Goal: Task Accomplishment & Management: Complete application form

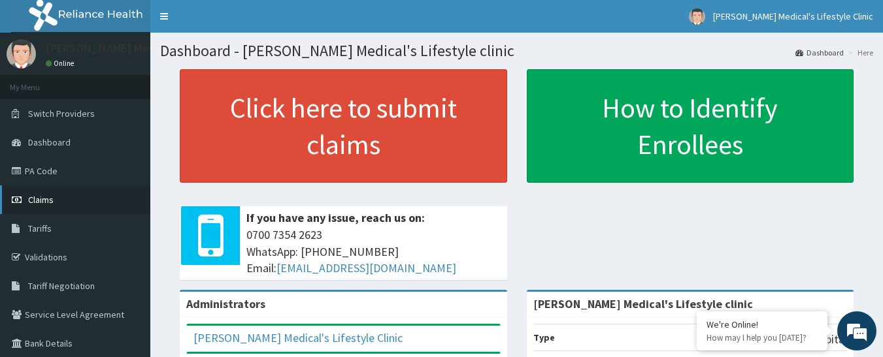
click at [71, 204] on link "Claims" at bounding box center [75, 200] width 150 height 29
click at [73, 172] on link "PA Code" at bounding box center [75, 171] width 150 height 29
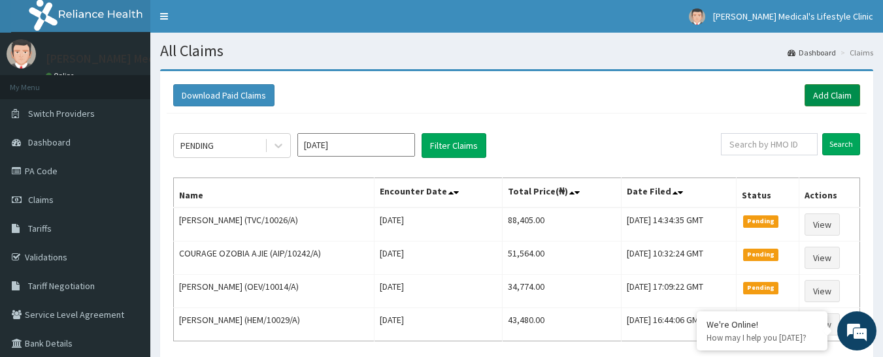
click at [821, 91] on link "Add Claim" at bounding box center [832, 95] width 56 height 22
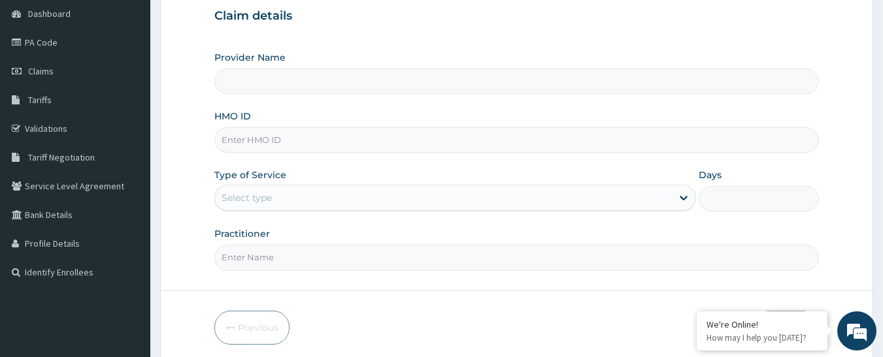
scroll to position [180, 0]
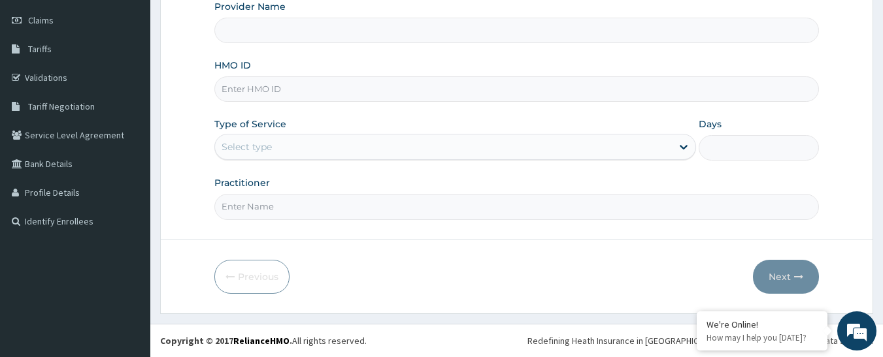
type input "Grover Medical's Lifestyle clinic"
click at [276, 84] on input "HMO ID" at bounding box center [516, 88] width 605 height 25
paste input "QAO/10457/A"
type input "QAO/10457/A"
click at [248, 143] on div "Select type" at bounding box center [247, 146] width 50 height 13
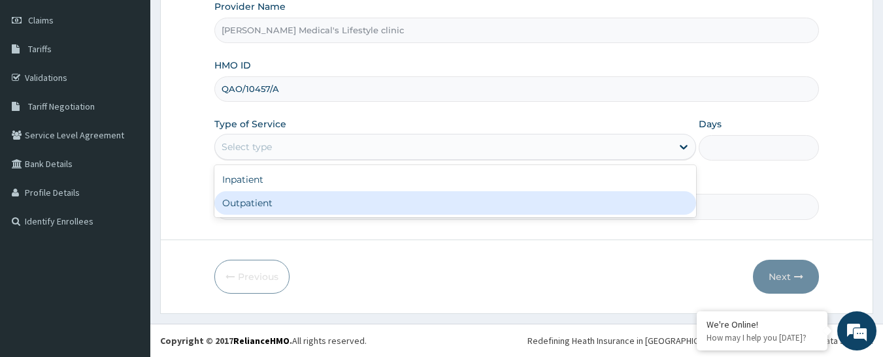
click at [248, 204] on div "Outpatient" at bounding box center [455, 203] width 482 height 24
type input "1"
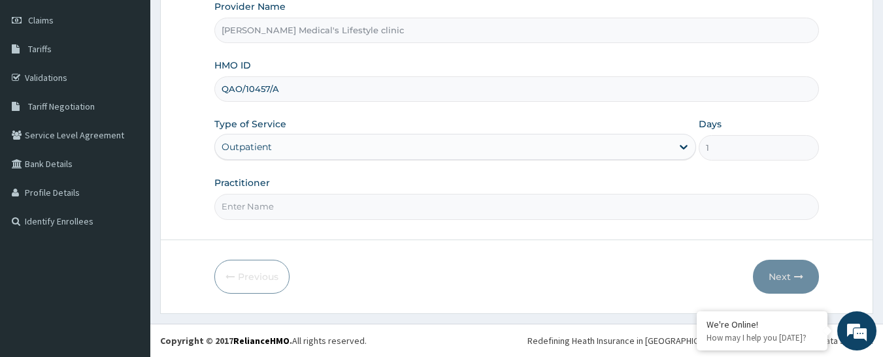
click at [255, 210] on input "Practitioner" at bounding box center [516, 206] width 605 height 25
type input "dr wura"
click at [797, 279] on icon "button" at bounding box center [798, 276] width 9 height 9
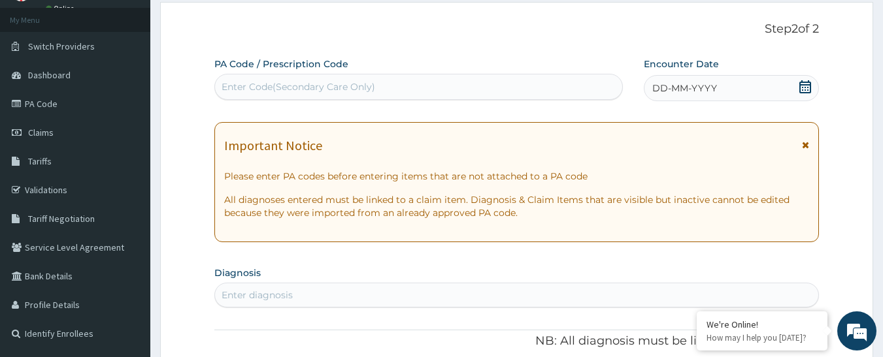
scroll to position [0, 0]
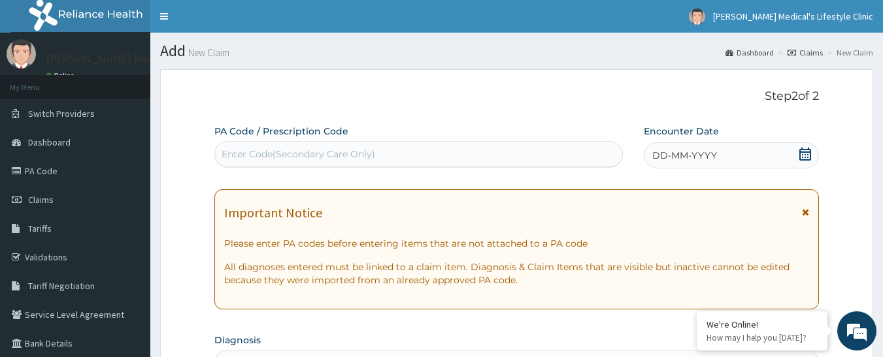
click at [292, 149] on div "Enter Code(Secondary Care Only)" at bounding box center [299, 154] width 154 height 13
paste input "PA/277307"
type input "PA/277307"
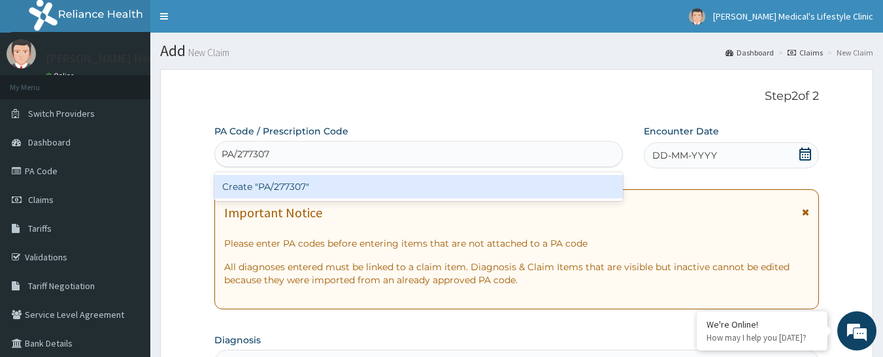
click at [272, 193] on div "Create "PA/277307"" at bounding box center [418, 187] width 409 height 24
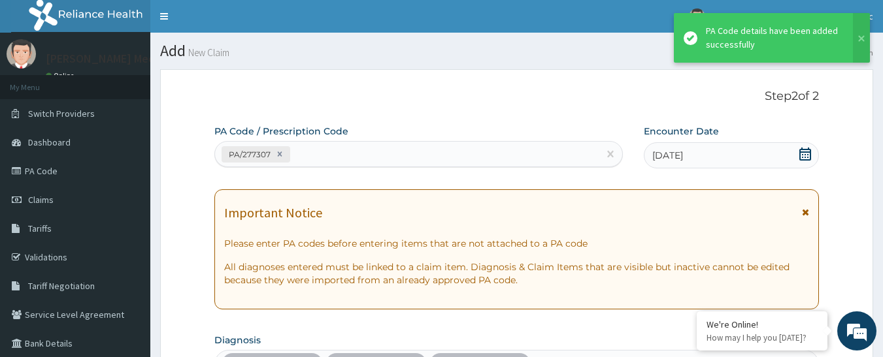
scroll to position [455, 0]
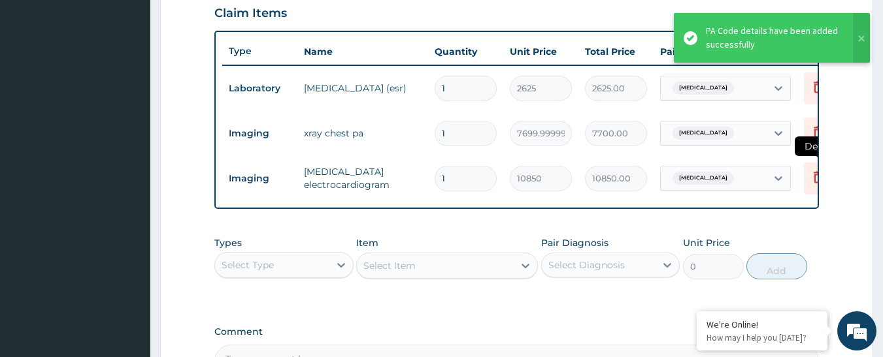
click at [810, 182] on icon at bounding box center [818, 177] width 16 height 16
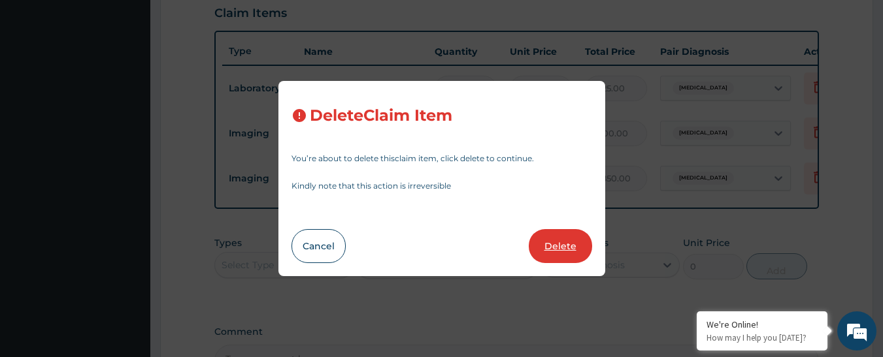
click at [565, 247] on button "Delete" at bounding box center [560, 246] width 63 height 34
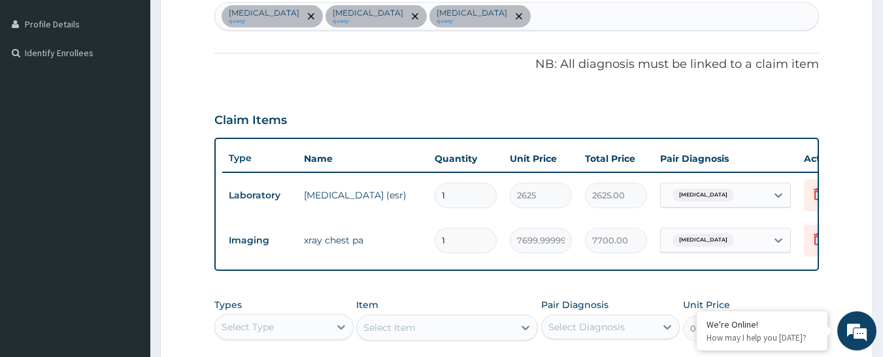
scroll to position [259, 0]
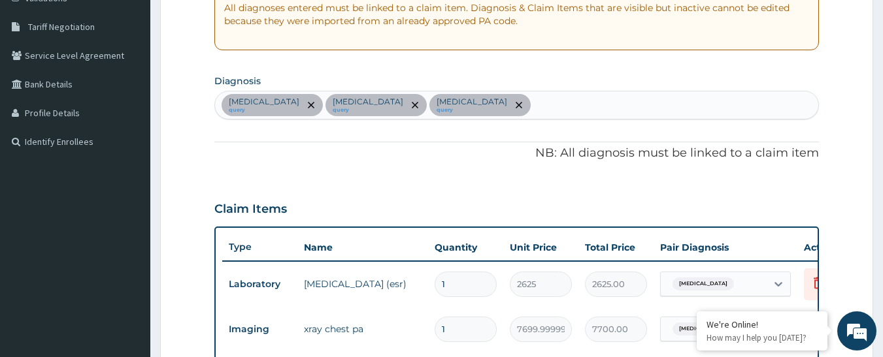
click at [515, 99] on div "Pharyngitis query Chest pain query Essential hypertension query" at bounding box center [517, 104] width 604 height 27
type input "SEPSIS"
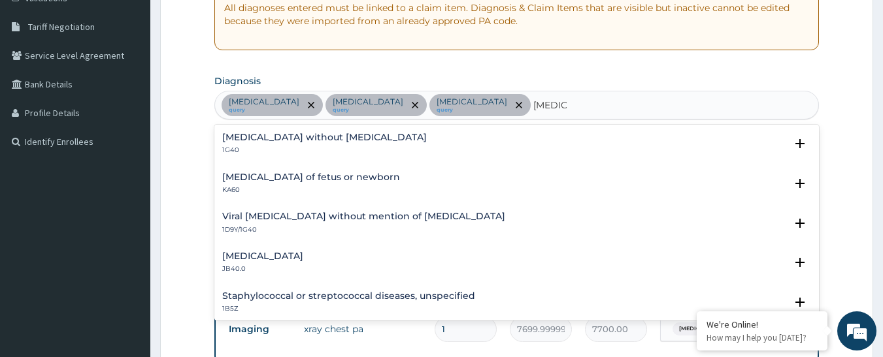
click at [325, 139] on h4 "[MEDICAL_DATA] without [MEDICAL_DATA]" at bounding box center [324, 138] width 205 height 10
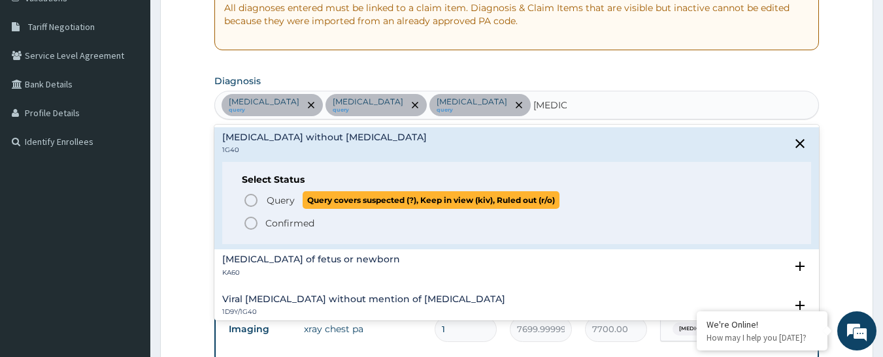
click at [278, 201] on span "Query" at bounding box center [281, 200] width 28 height 13
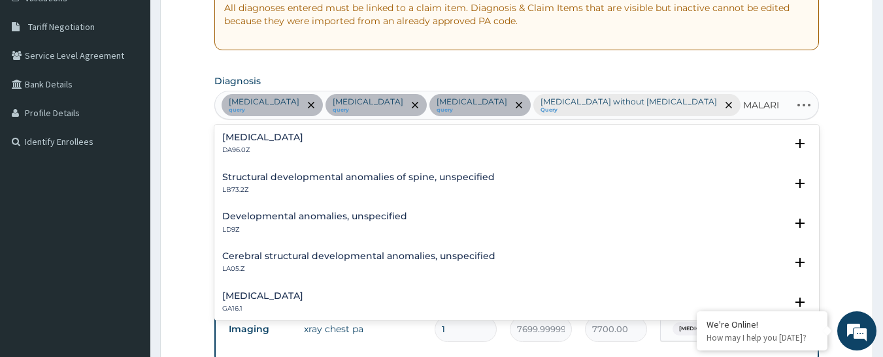
type input "MALARIA"
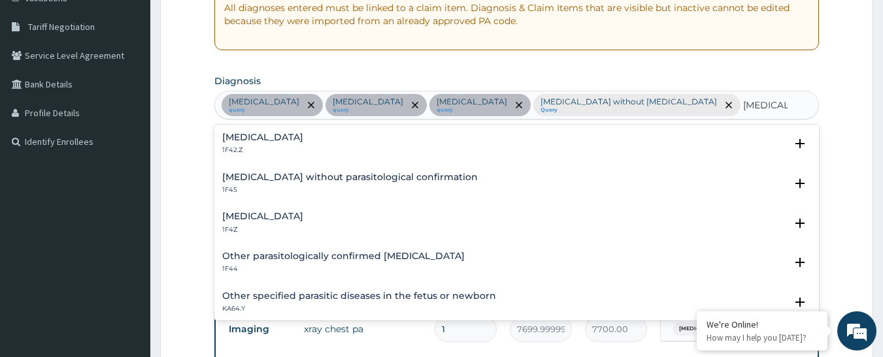
click at [274, 216] on h4 "Malaria, unspecified" at bounding box center [262, 217] width 81 height 10
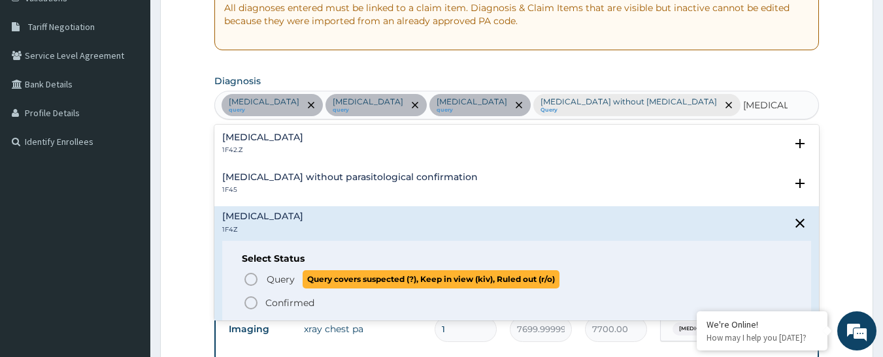
click at [250, 284] on icon "status option query" at bounding box center [251, 280] width 16 height 16
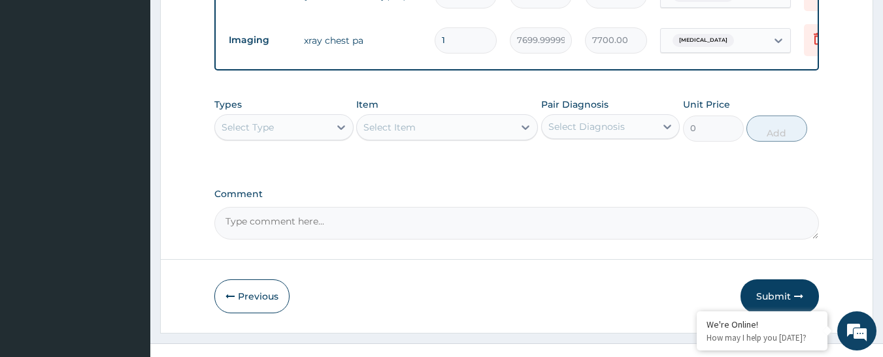
scroll to position [578, 0]
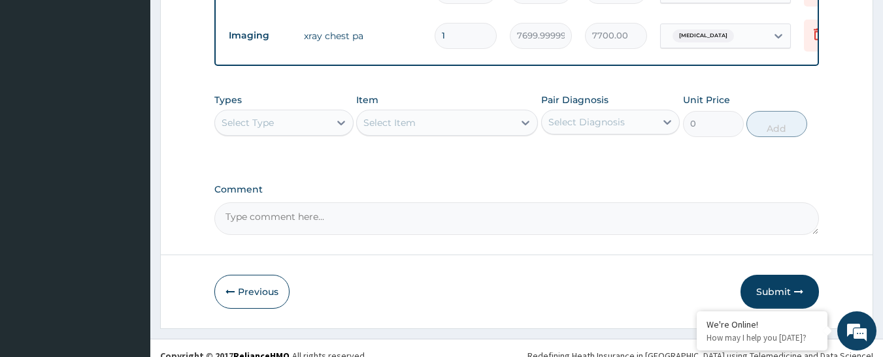
click at [278, 112] on div "Select Type" at bounding box center [272, 122] width 114 height 21
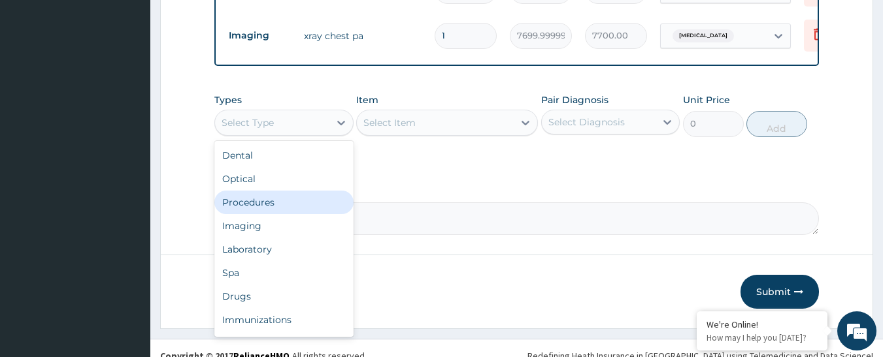
click at [266, 191] on div "Procedures" at bounding box center [283, 203] width 139 height 24
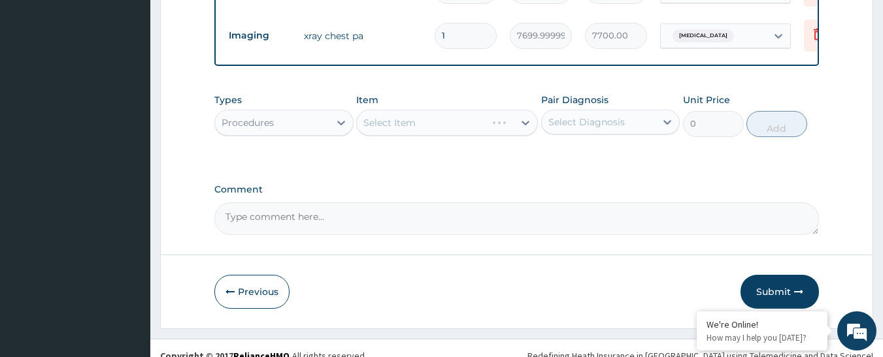
click at [448, 117] on div "Select Item" at bounding box center [447, 123] width 182 height 26
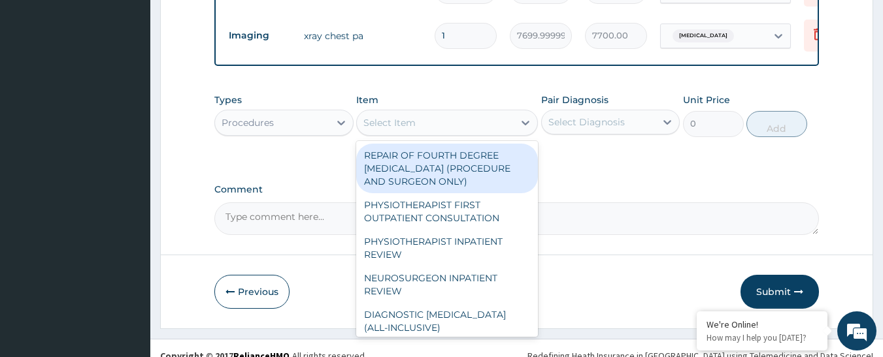
click at [448, 117] on div "Select Item" at bounding box center [435, 122] width 157 height 21
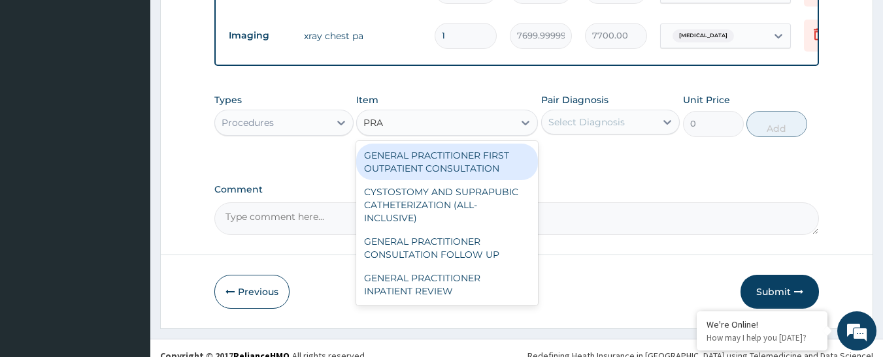
type input "PRAC"
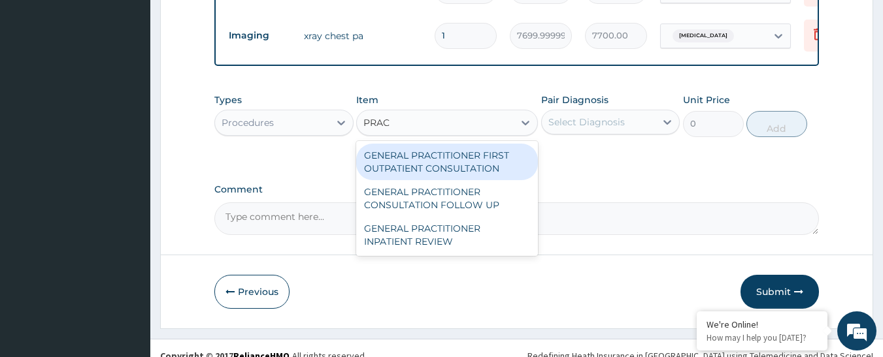
click at [426, 154] on div "GENERAL PRACTITIONER FIRST OUTPATIENT CONSULTATION" at bounding box center [447, 162] width 182 height 37
type input "4500"
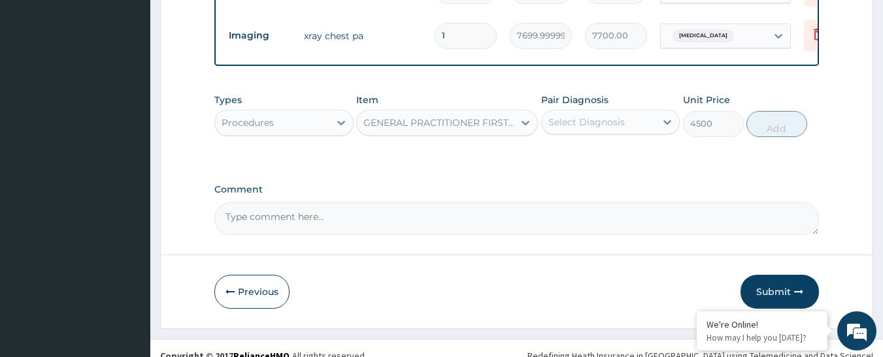
click at [577, 116] on div "Select Diagnosis" at bounding box center [586, 122] width 76 height 13
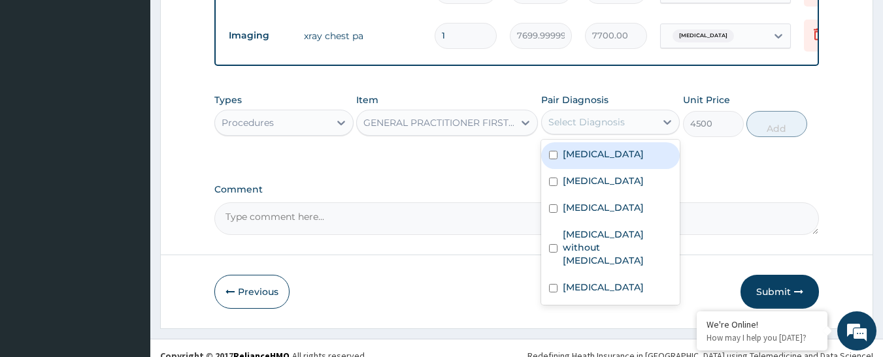
click at [575, 148] on label "Pharyngitis" at bounding box center [603, 154] width 81 height 13
checkbox input "true"
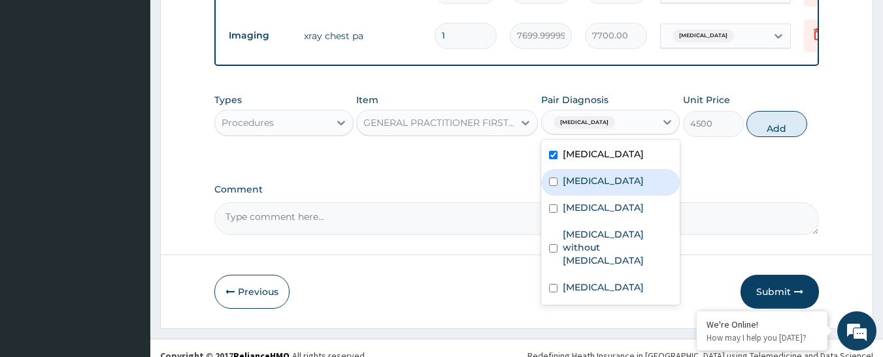
click at [568, 174] on label "Chest pain" at bounding box center [603, 180] width 81 height 13
checkbox input "true"
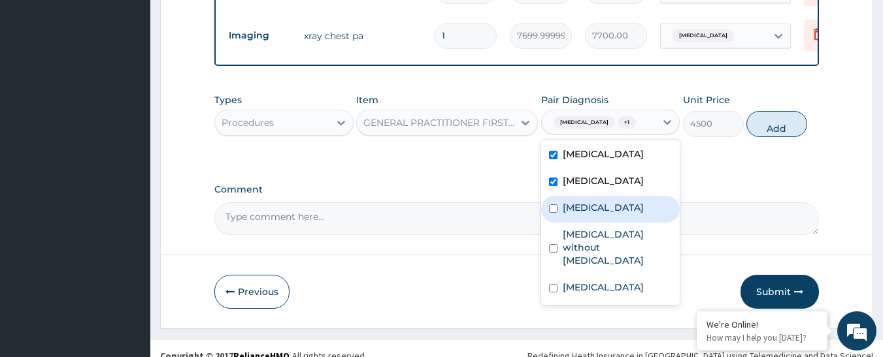
click at [568, 201] on label "[MEDICAL_DATA]" at bounding box center [603, 207] width 81 height 13
checkbox input "true"
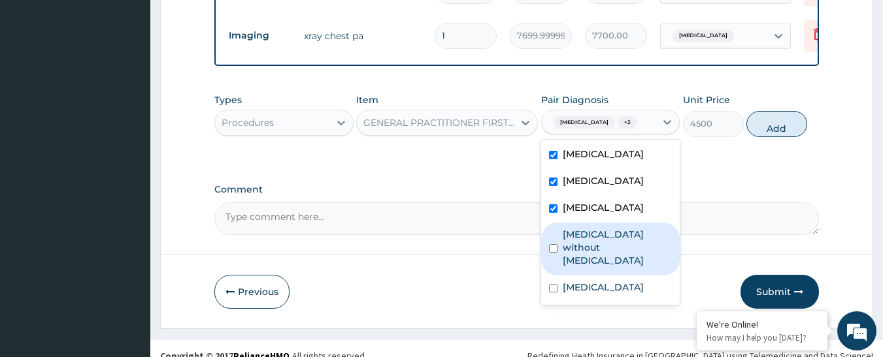
click at [571, 228] on label "Sepsis without septic shock" at bounding box center [618, 247] width 110 height 39
checkbox input "true"
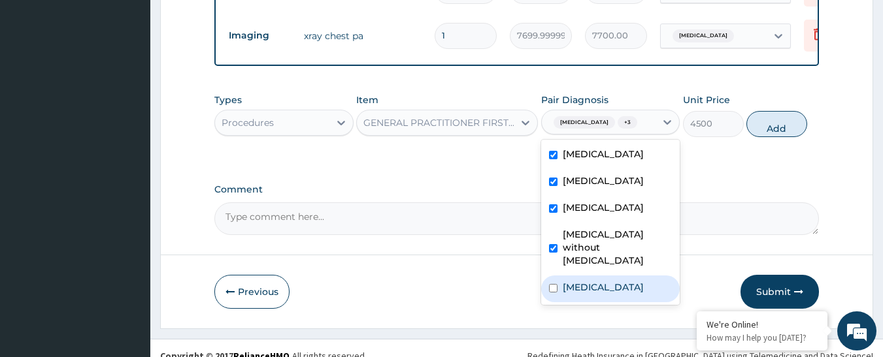
click at [574, 281] on label "Malaria, unspecified" at bounding box center [603, 287] width 81 height 13
checkbox input "true"
click at [766, 114] on button "Add" at bounding box center [776, 124] width 61 height 26
type input "0"
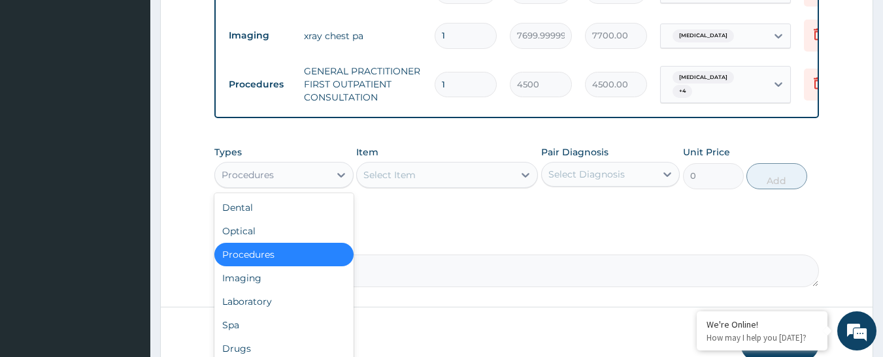
click at [262, 169] on div "Procedures" at bounding box center [248, 175] width 52 height 13
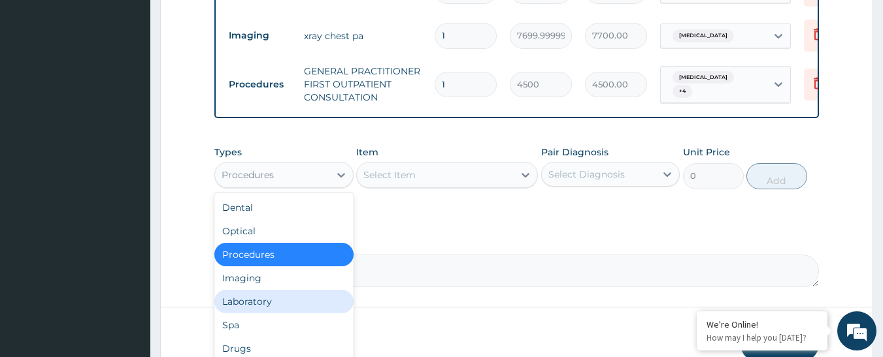
drag, startPoint x: 275, startPoint y: 288, endPoint x: 280, endPoint y: 270, distance: 19.0
click at [275, 290] on div "Laboratory" at bounding box center [283, 302] width 139 height 24
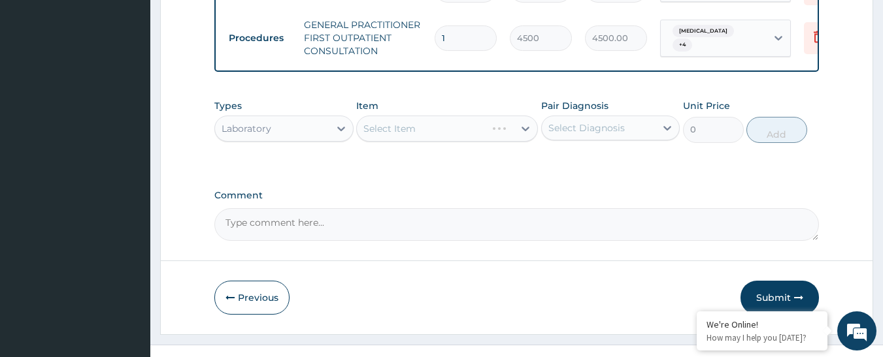
scroll to position [630, 0]
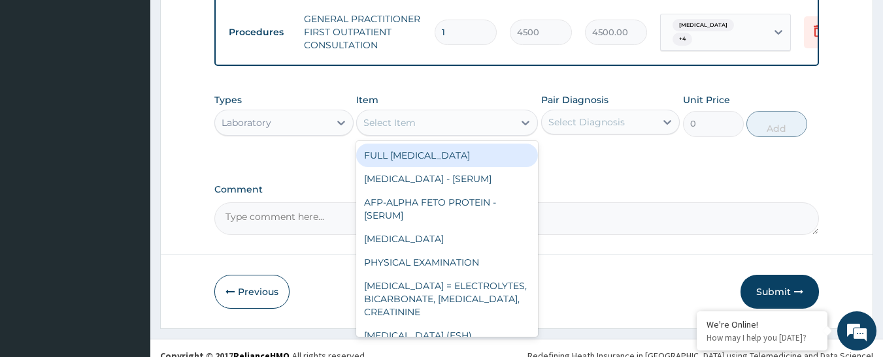
click at [469, 112] on div "Select Item" at bounding box center [435, 122] width 157 height 21
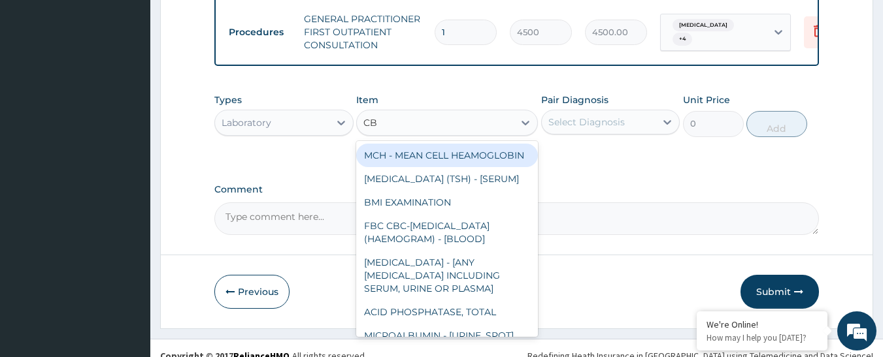
type input "CBC"
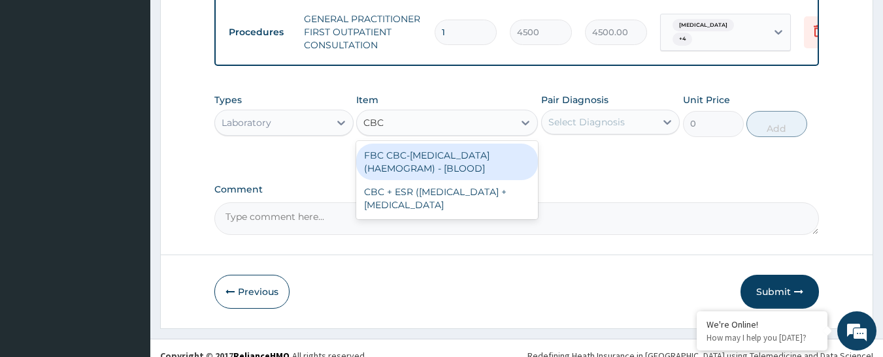
click at [452, 144] on div "FBC CBC-COMPLETE BLOOD COUNT (HAEMOGRAM) - [BLOOD]" at bounding box center [447, 162] width 182 height 37
type input "6000"
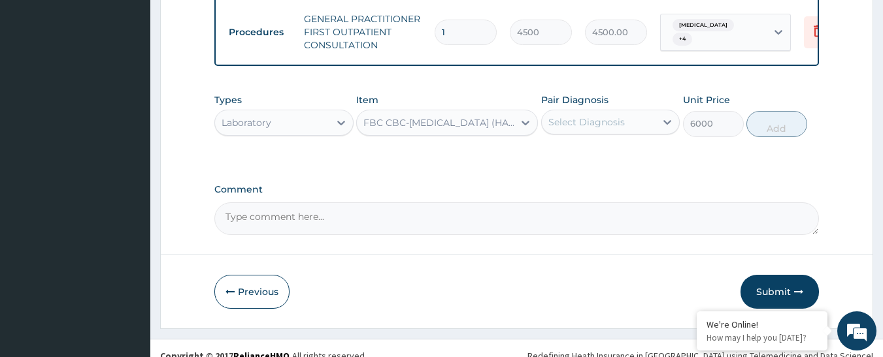
click at [574, 116] on div "Select Diagnosis" at bounding box center [586, 122] width 76 height 13
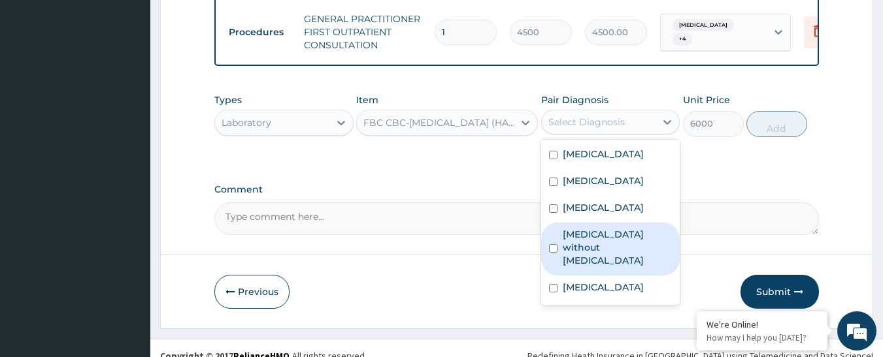
click at [569, 228] on label "Sepsis without septic shock" at bounding box center [618, 247] width 110 height 39
checkbox input "true"
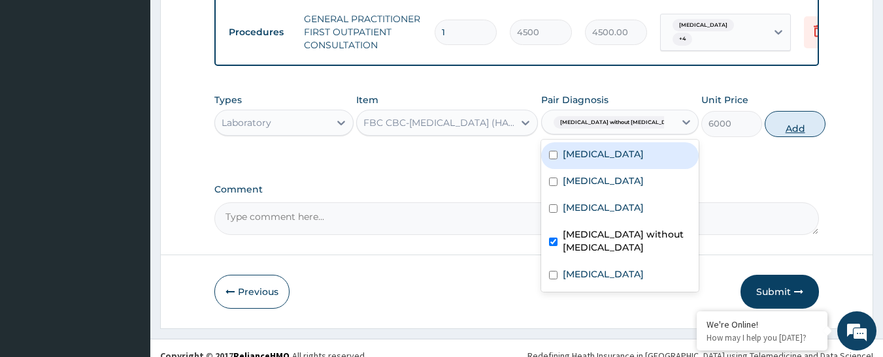
click at [769, 111] on button "Add" at bounding box center [795, 124] width 61 height 26
type input "0"
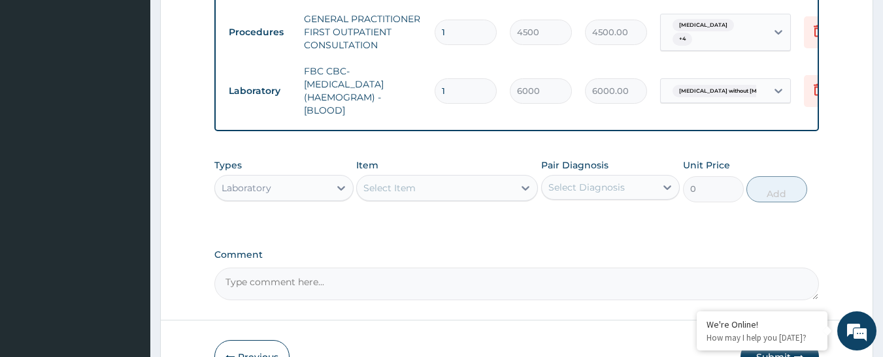
click at [485, 178] on div "Select Item" at bounding box center [435, 188] width 157 height 21
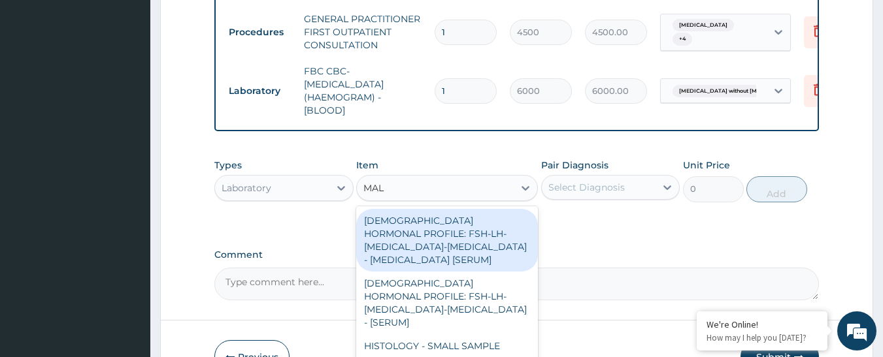
type input "MALA"
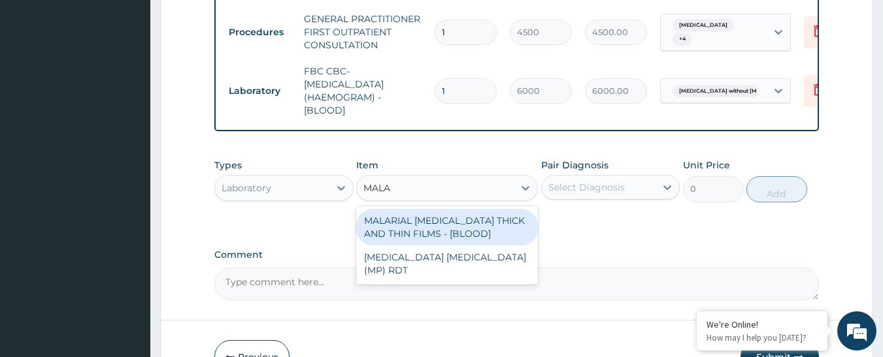
click at [469, 209] on div "MALARIAL PARASITE THICK AND THIN FILMS - [BLOOD]" at bounding box center [447, 227] width 182 height 37
type input "2625"
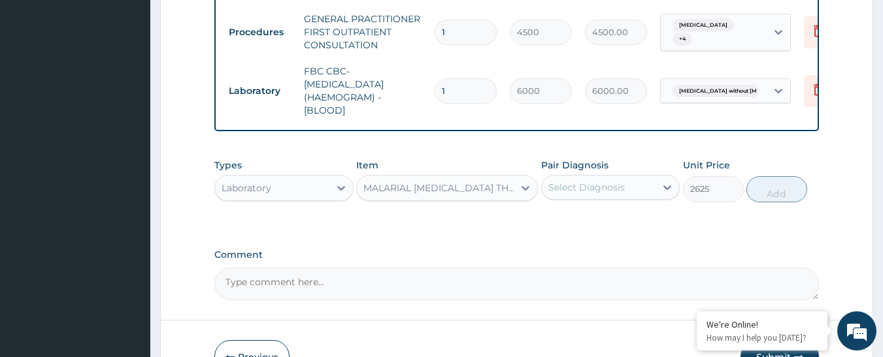
click at [567, 181] on div "Select Diagnosis" at bounding box center [586, 187] width 76 height 13
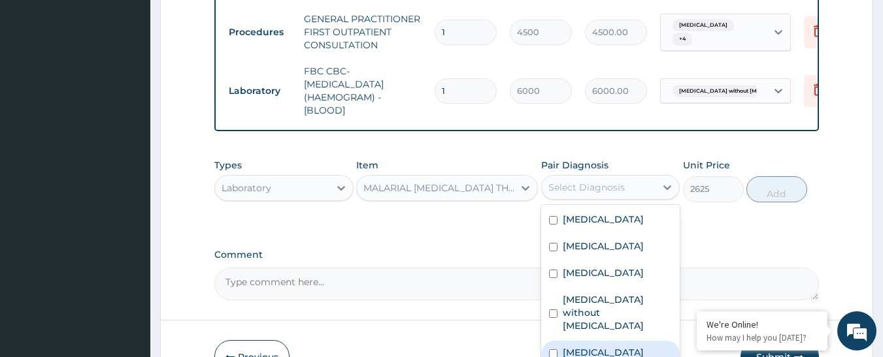
click at [598, 341] on div "Malaria, unspecified" at bounding box center [610, 354] width 139 height 27
checkbox input "true"
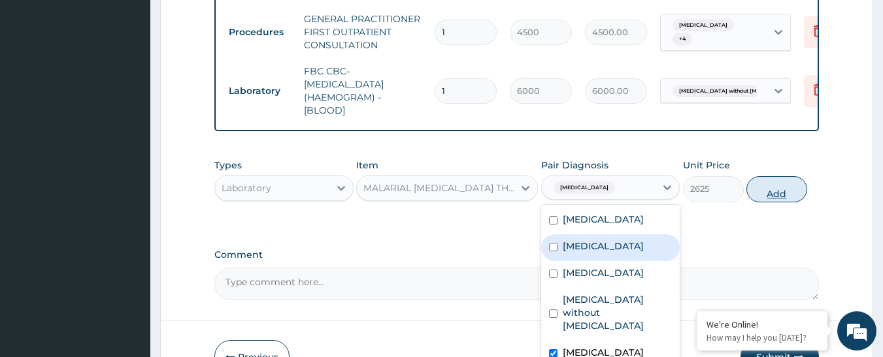
click at [755, 176] on button "Add" at bounding box center [776, 189] width 61 height 26
type input "0"
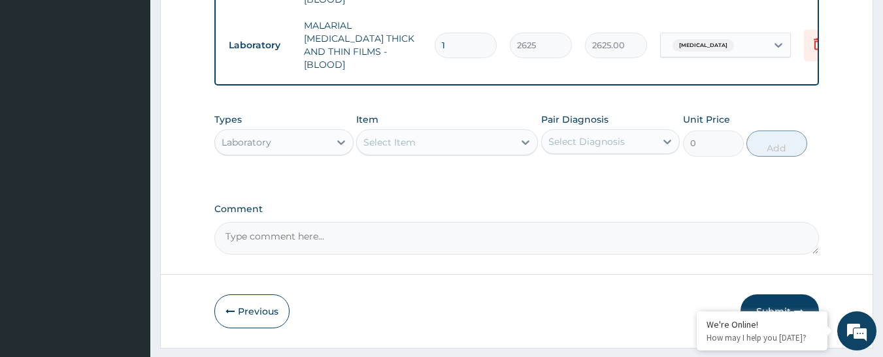
scroll to position [748, 0]
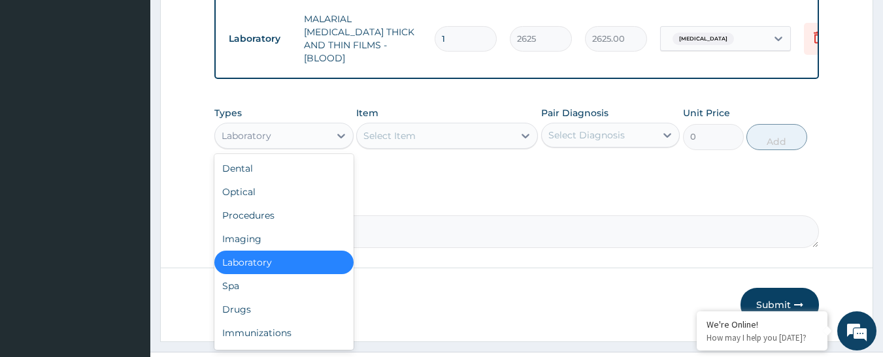
click at [297, 125] on div "Laboratory" at bounding box center [272, 135] width 114 height 21
click at [326, 298] on div "Drugs" at bounding box center [283, 310] width 139 height 24
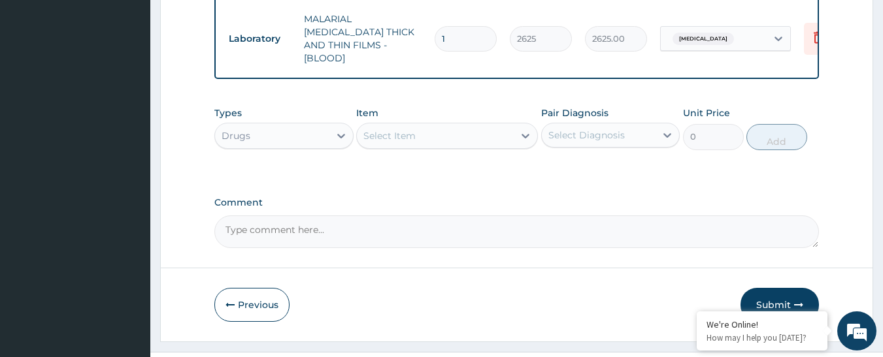
click at [438, 125] on div "Select Item" at bounding box center [435, 135] width 157 height 21
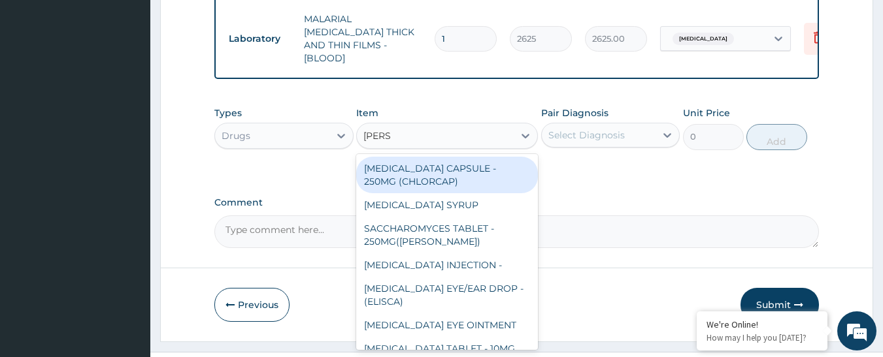
type input "LORAT"
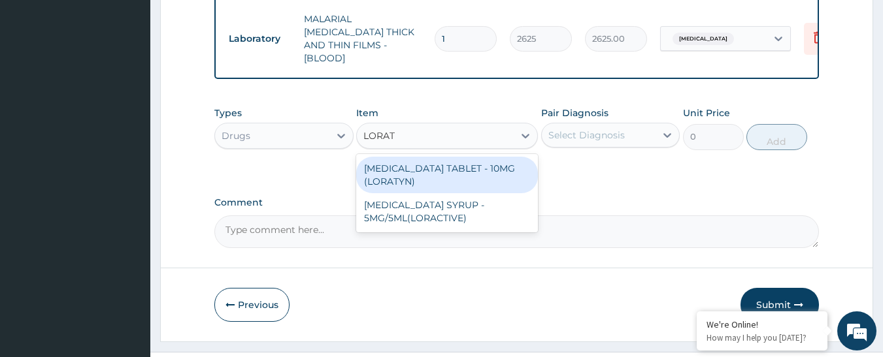
drag, startPoint x: 438, startPoint y: 142, endPoint x: 454, endPoint y: 129, distance: 20.4
click at [438, 157] on div "LORATADINE TABLET - 10MG (LORATYN)" at bounding box center [447, 175] width 182 height 37
type input "112"
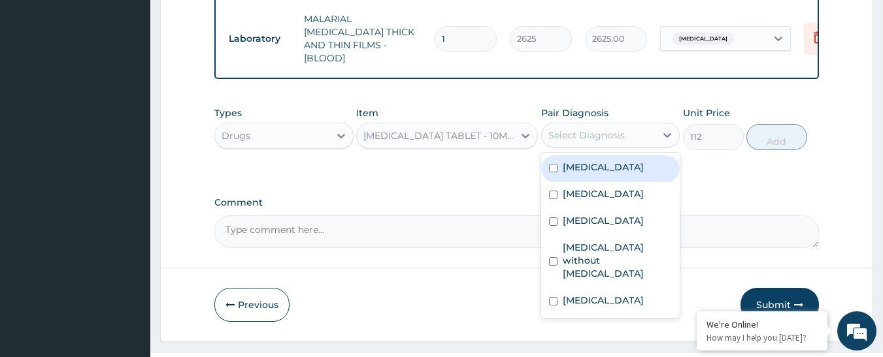
click at [577, 125] on div "Select Diagnosis" at bounding box center [599, 135] width 114 height 21
click at [593, 161] on label "Pharyngitis" at bounding box center [603, 167] width 81 height 13
checkbox input "true"
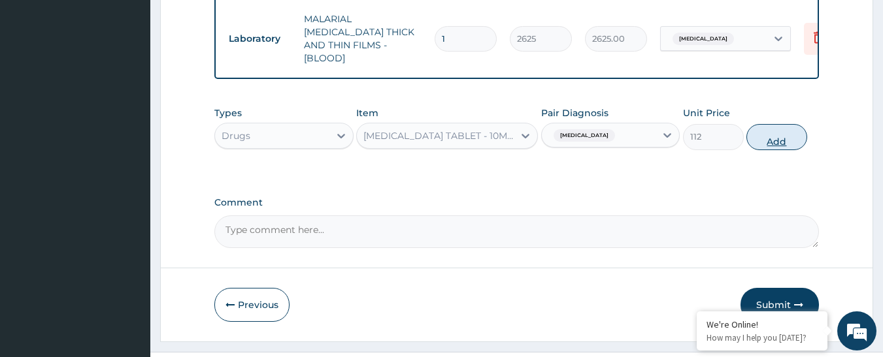
click at [783, 124] on button "Add" at bounding box center [776, 137] width 61 height 26
type input "0"
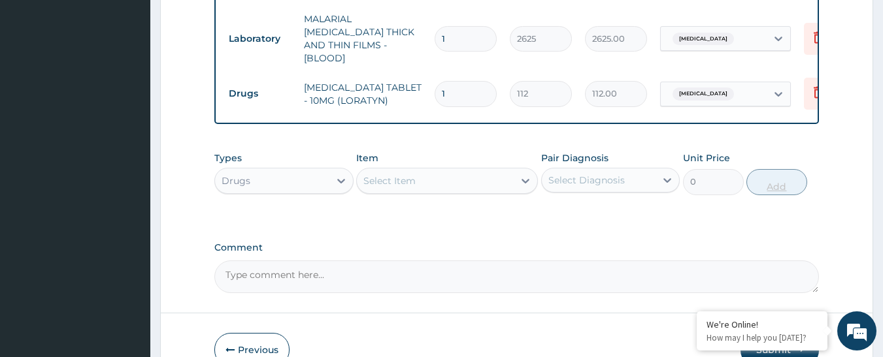
type input "0.00"
type input "5"
type input "560.00"
type input "5"
click at [434, 171] on div "Select Item" at bounding box center [435, 181] width 157 height 21
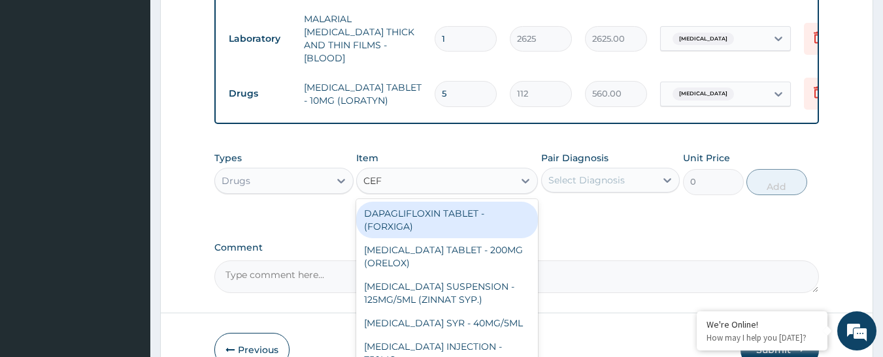
type input "CEFU"
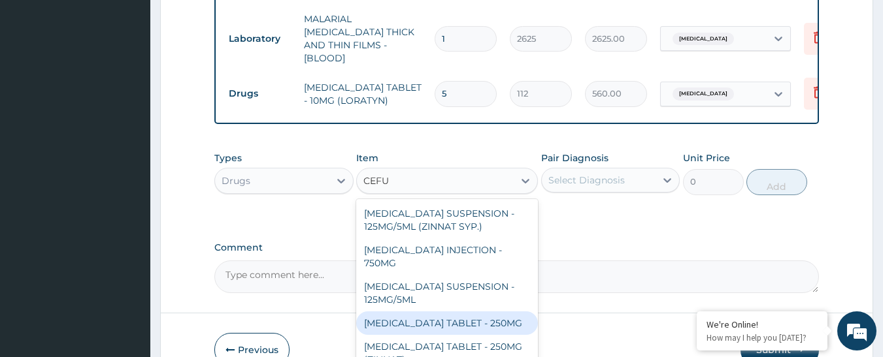
click at [485, 312] on div "CEFUROXIME TABLET - 250MG" at bounding box center [447, 324] width 182 height 24
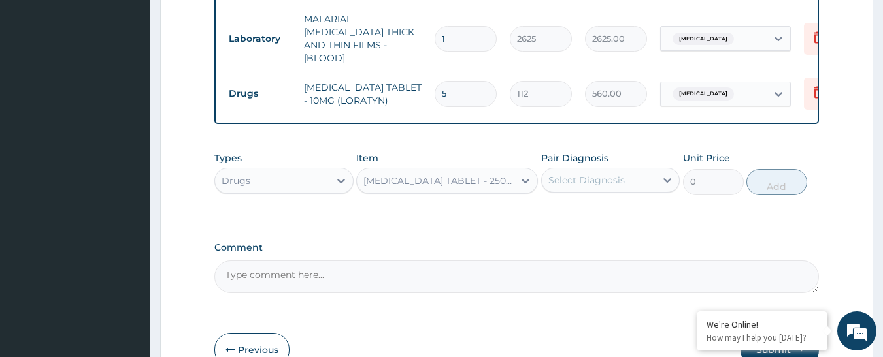
type input "480"
click at [584, 174] on div "Select Diagnosis" at bounding box center [586, 180] width 76 height 13
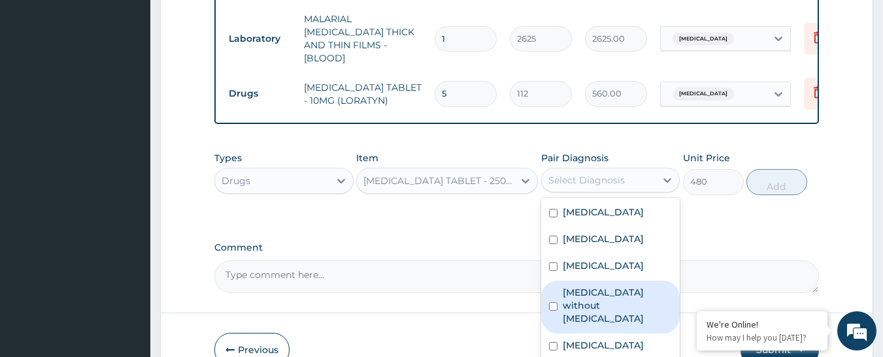
click at [602, 286] on label "Sepsis without septic shock" at bounding box center [618, 305] width 110 height 39
checkbox input "true"
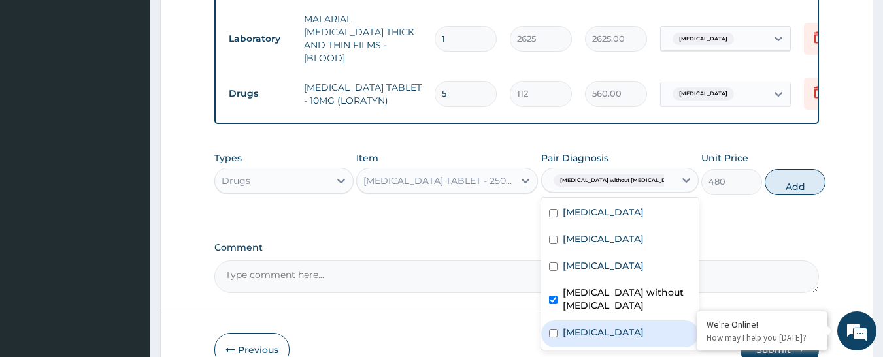
click at [612, 326] on label "Malaria, unspecified" at bounding box center [603, 332] width 81 height 13
checkbox input "true"
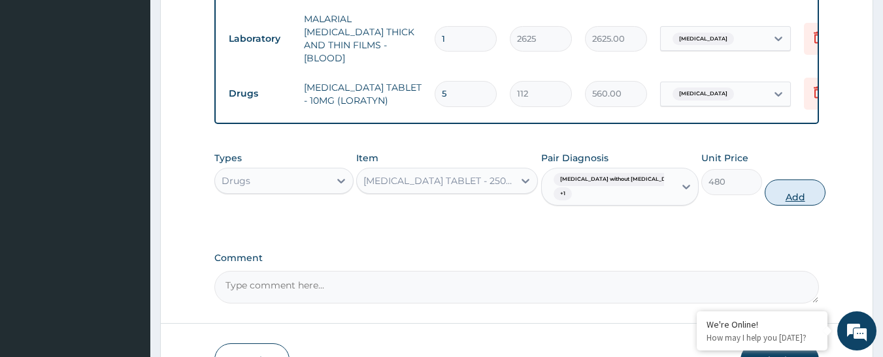
click at [765, 180] on button "Add" at bounding box center [795, 193] width 61 height 26
type input "0"
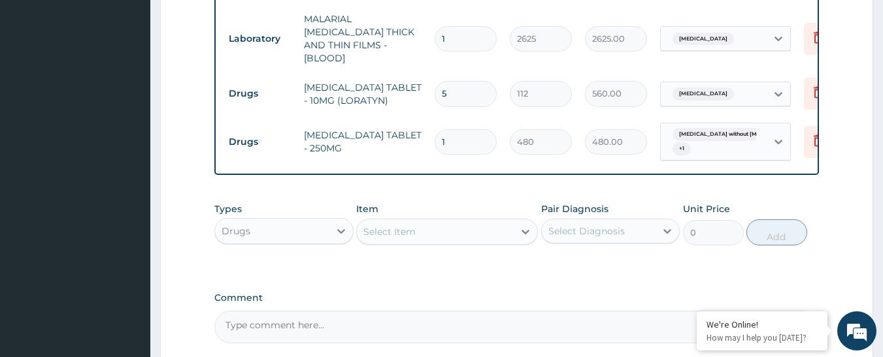
type input "0.00"
type input "2"
type input "960.00"
type input "20"
type input "9600.00"
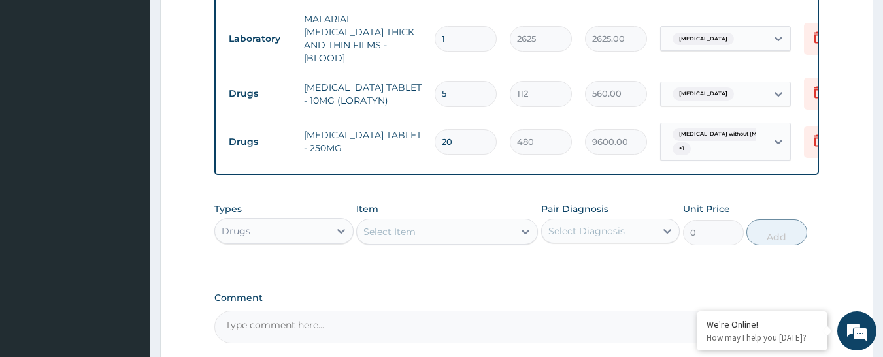
type input "20"
click at [467, 222] on div "Select Item" at bounding box center [435, 232] width 157 height 21
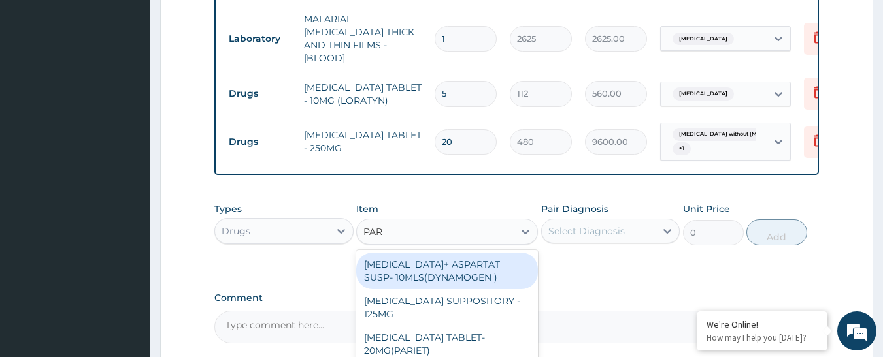
type input "PARA"
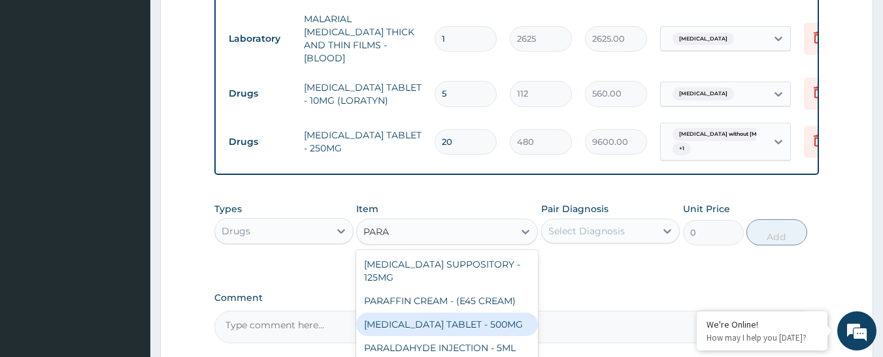
click at [482, 313] on div "PARACETAMOL TABLET - 500MG" at bounding box center [447, 325] width 182 height 24
type input "38.400000000000006"
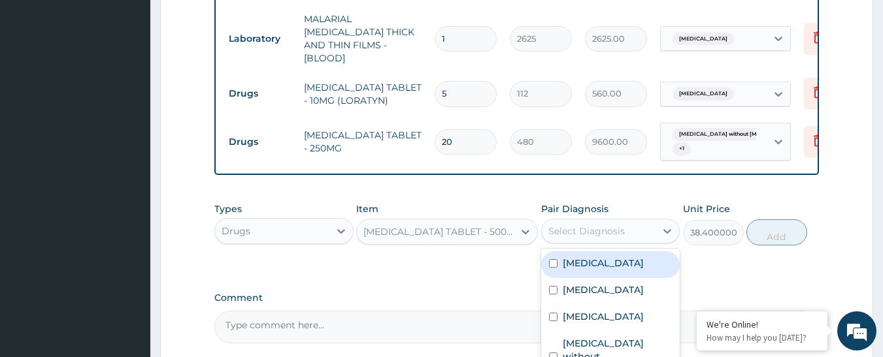
click at [572, 225] on div "Select Diagnosis" at bounding box center [586, 231] width 76 height 13
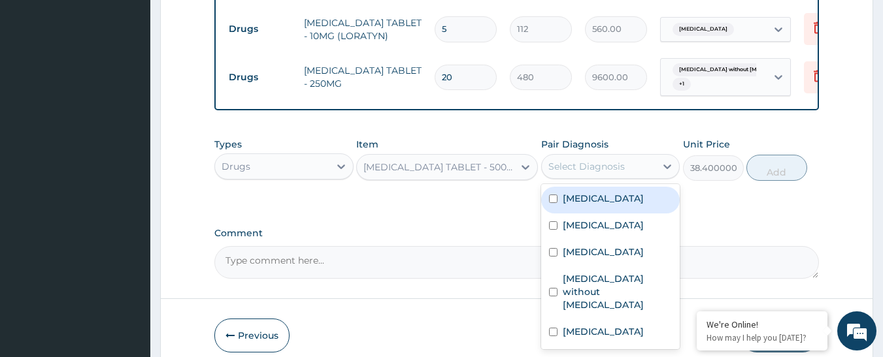
scroll to position [843, 0]
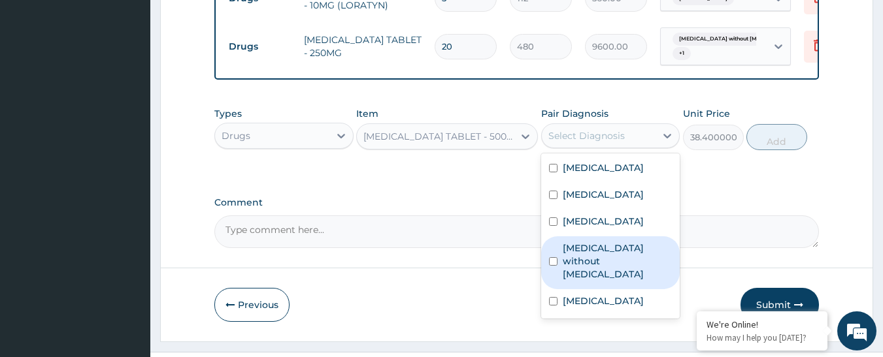
click at [587, 242] on label "Sepsis without septic shock" at bounding box center [618, 261] width 110 height 39
checkbox input "true"
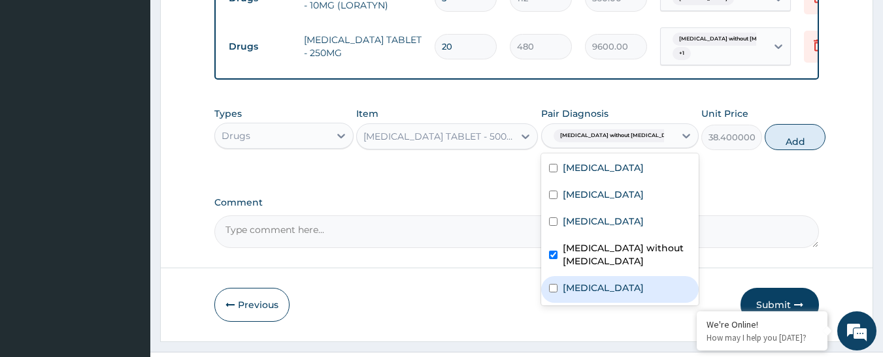
click at [590, 282] on label "Malaria, unspecified" at bounding box center [603, 288] width 81 height 13
checkbox input "true"
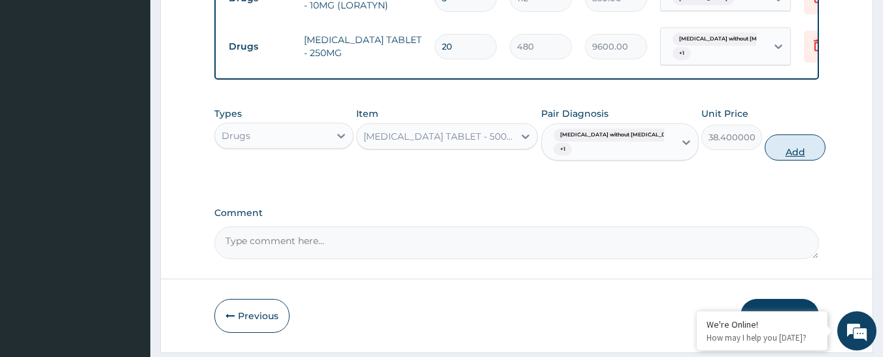
click at [765, 135] on button "Add" at bounding box center [795, 148] width 61 height 26
type input "0"
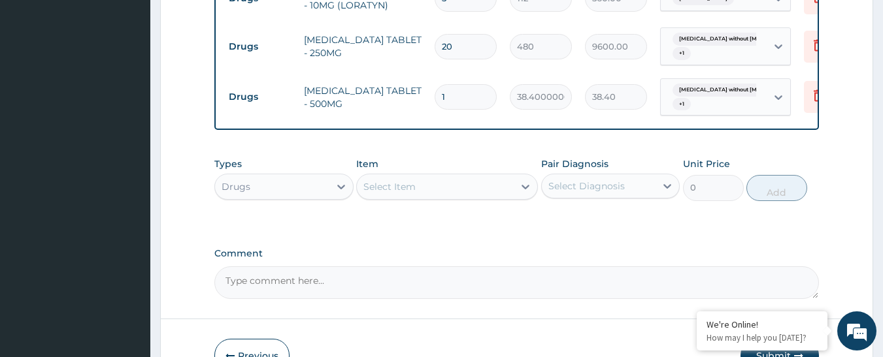
type input "18"
type input "691.20"
type input "18"
click at [439, 176] on div "Select Item" at bounding box center [435, 186] width 157 height 21
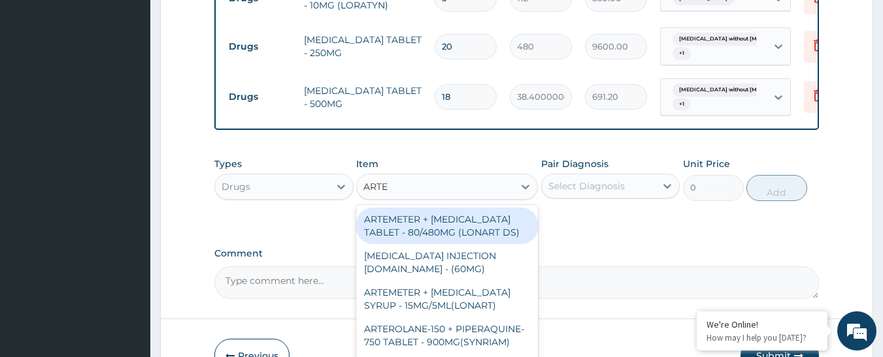
type input "ARTEM"
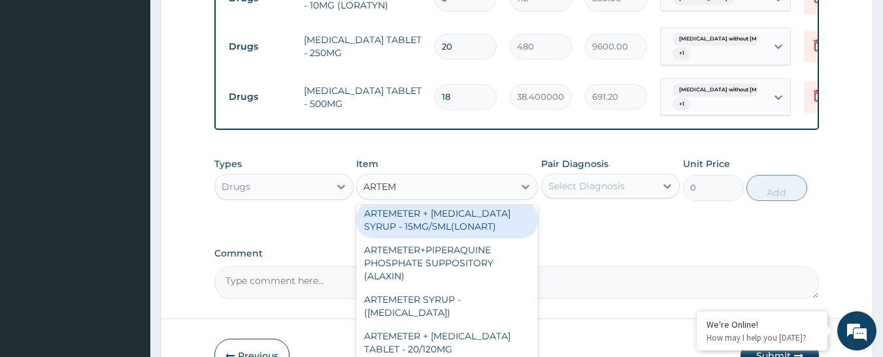
scroll to position [131, 0]
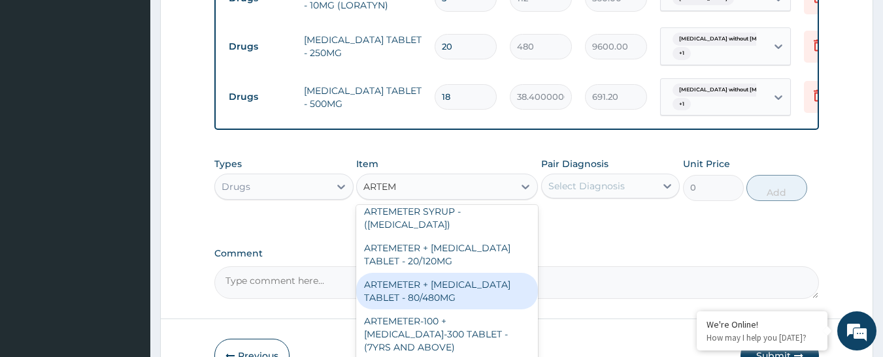
click at [428, 273] on div "ARTEMETER + [MEDICAL_DATA] TABLET - 80/480MG" at bounding box center [447, 291] width 182 height 37
type input "416"
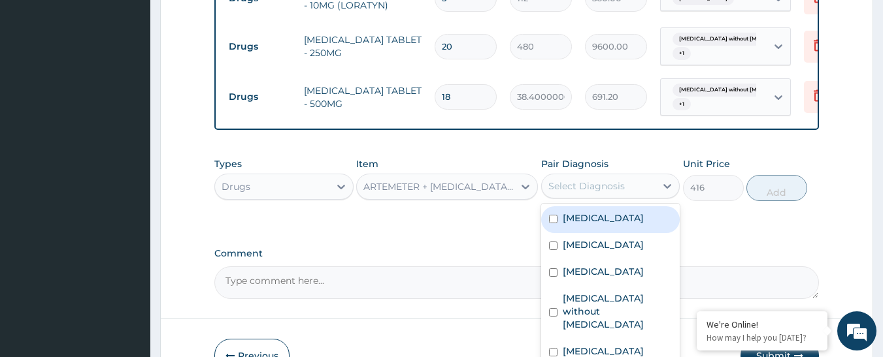
click at [576, 180] on div "Select Diagnosis" at bounding box center [586, 186] width 76 height 13
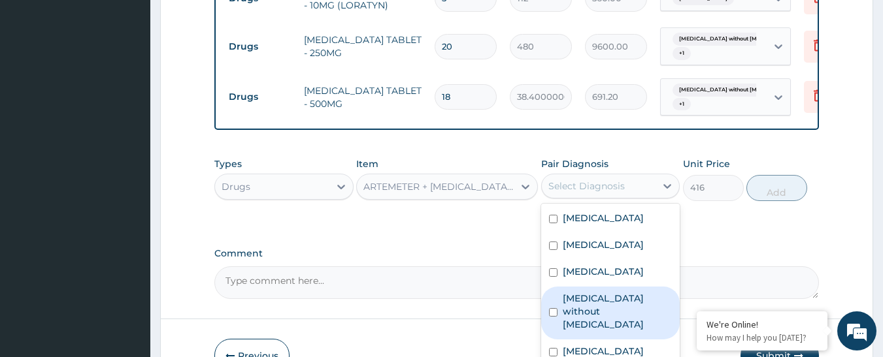
click at [582, 292] on label "Sepsis without septic shock" at bounding box center [618, 311] width 110 height 39
checkbox input "true"
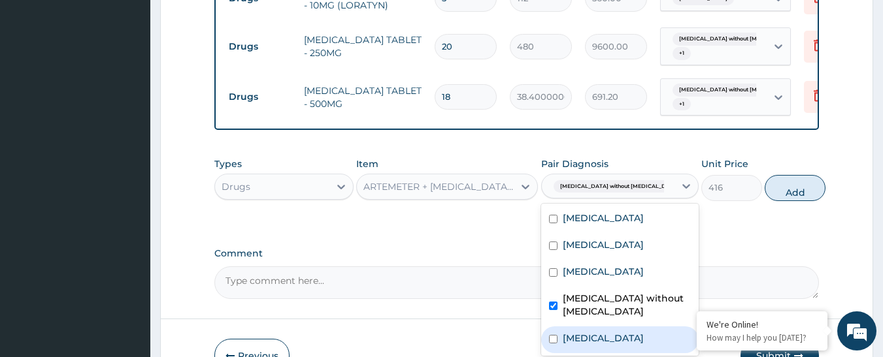
drag, startPoint x: 595, startPoint y: 316, endPoint x: 599, endPoint y: 306, distance: 10.3
click at [596, 332] on label "Malaria, unspecified" at bounding box center [603, 338] width 81 height 13
checkbox input "true"
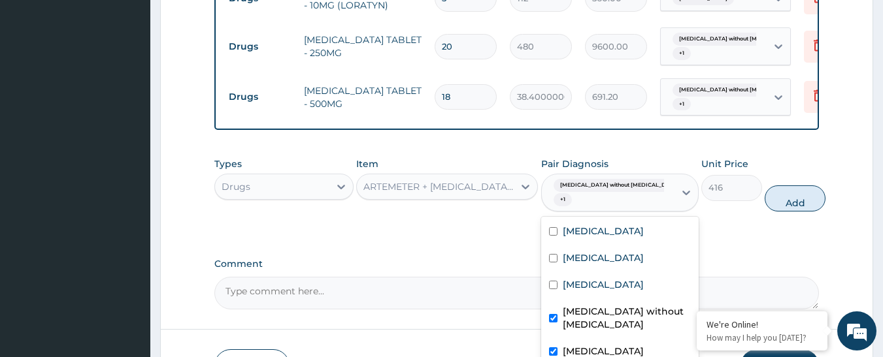
click at [576, 305] on label "Sepsis without septic shock" at bounding box center [627, 318] width 128 height 26
checkbox input "false"
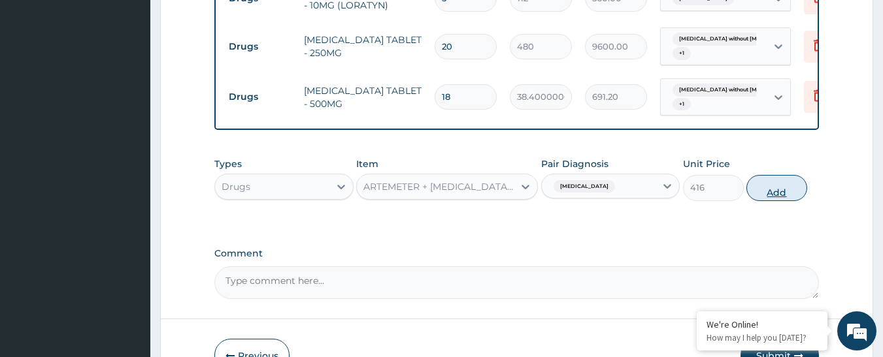
click at [763, 175] on button "Add" at bounding box center [776, 188] width 61 height 26
type input "0"
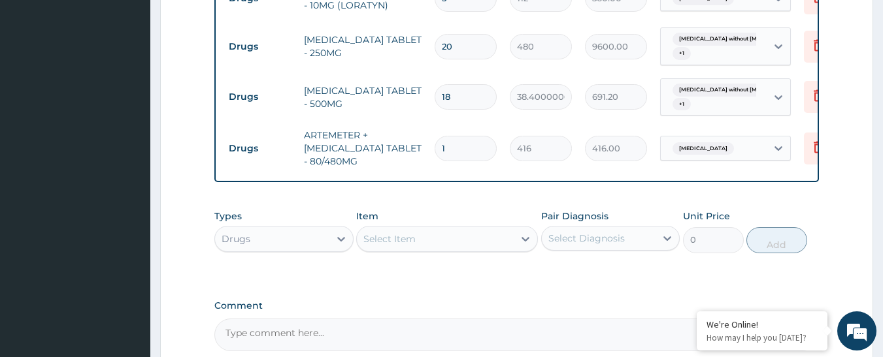
type input "0.00"
type input "6"
type input "2496.00"
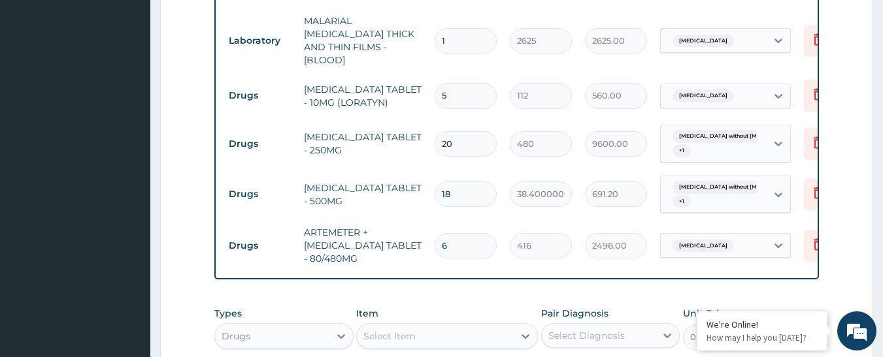
scroll to position [712, 0]
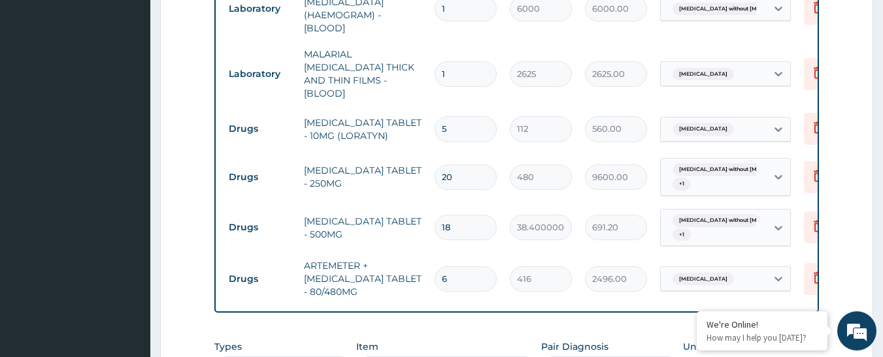
type input "6"
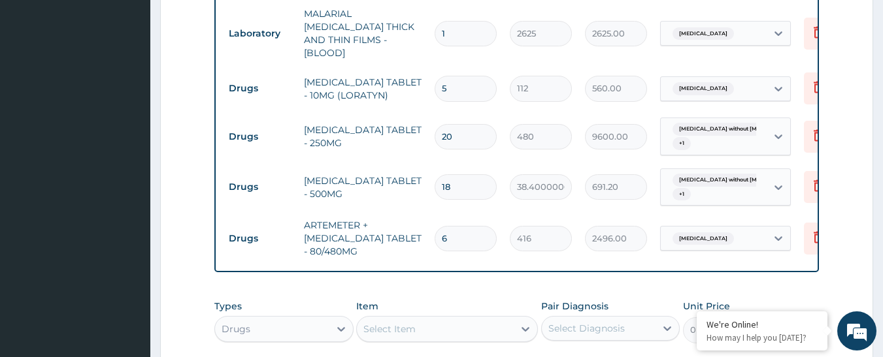
scroll to position [946, 0]
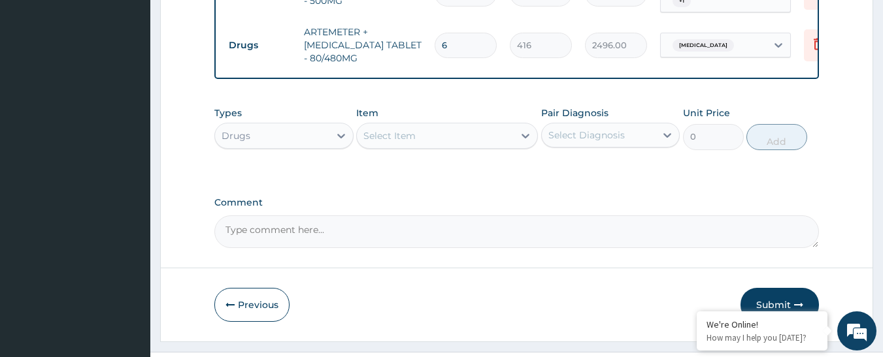
click at [413, 129] on div "Select Item" at bounding box center [389, 135] width 52 height 13
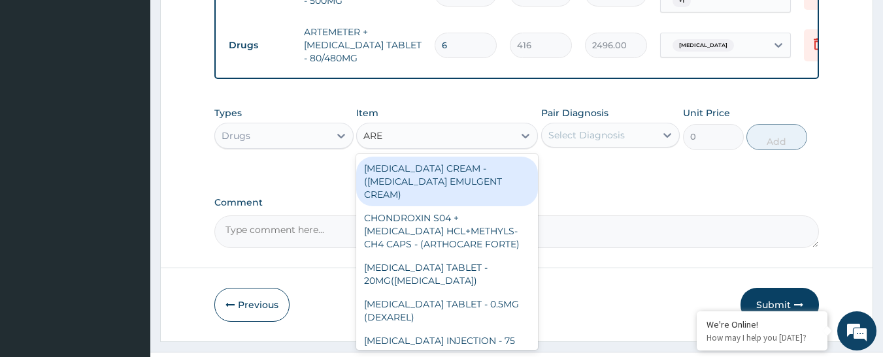
type input "AREE"
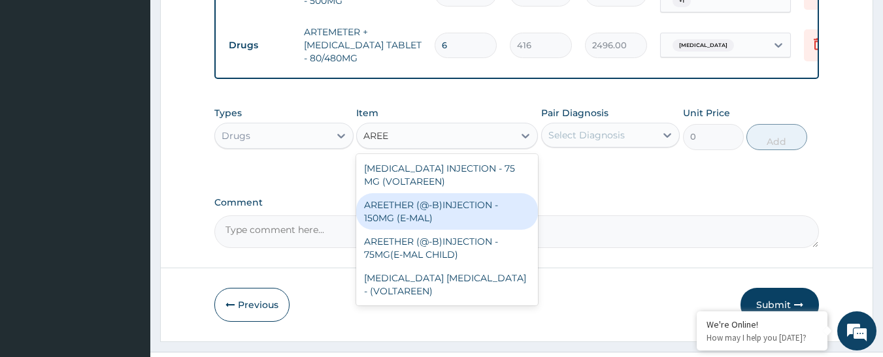
click at [425, 193] on div "AREETHER (@-B)INJECTION - 150MG (E-MAL)" at bounding box center [447, 211] width 182 height 37
type input "1920"
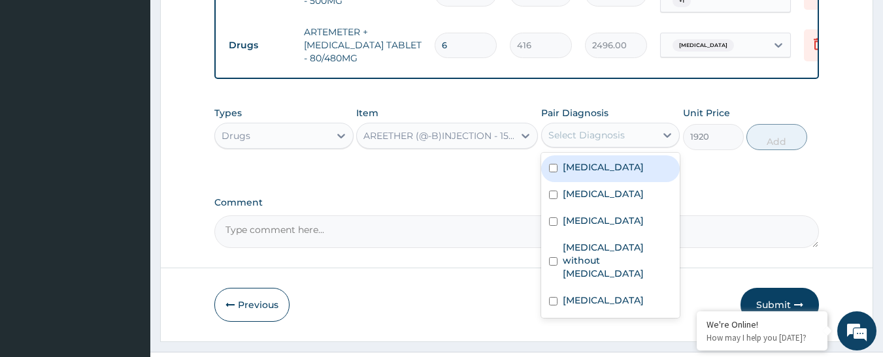
click at [563, 129] on div "Select Diagnosis" at bounding box center [586, 135] width 76 height 13
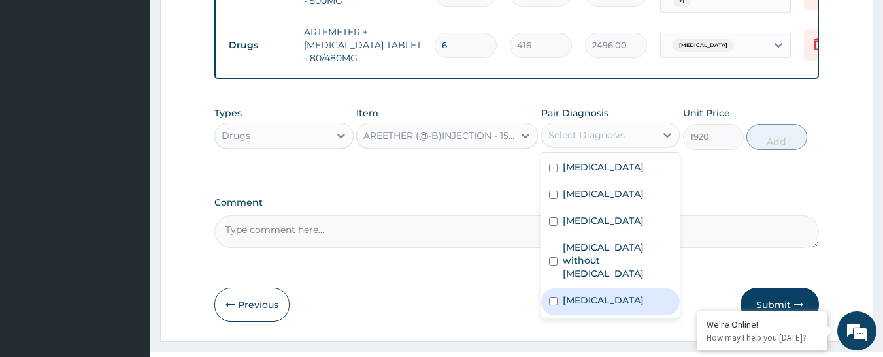
click at [595, 294] on label "Malaria, unspecified" at bounding box center [603, 300] width 81 height 13
checkbox input "true"
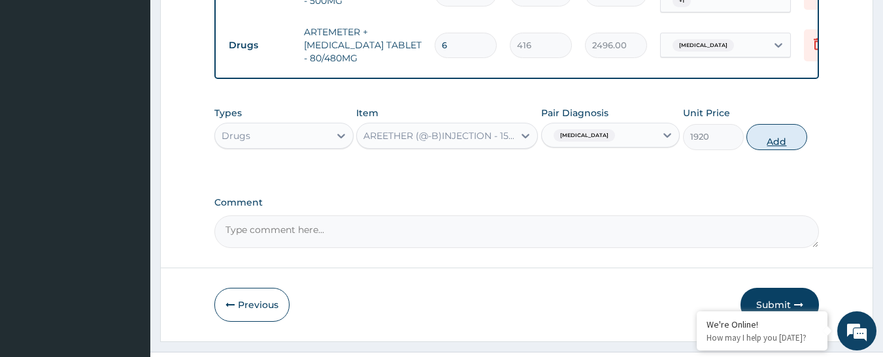
click at [756, 124] on button "Add" at bounding box center [776, 137] width 61 height 26
type input "0"
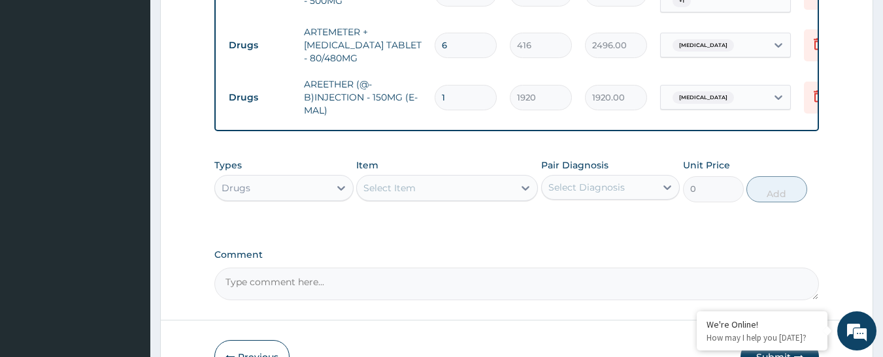
click at [485, 178] on div "Select Item" at bounding box center [435, 188] width 157 height 21
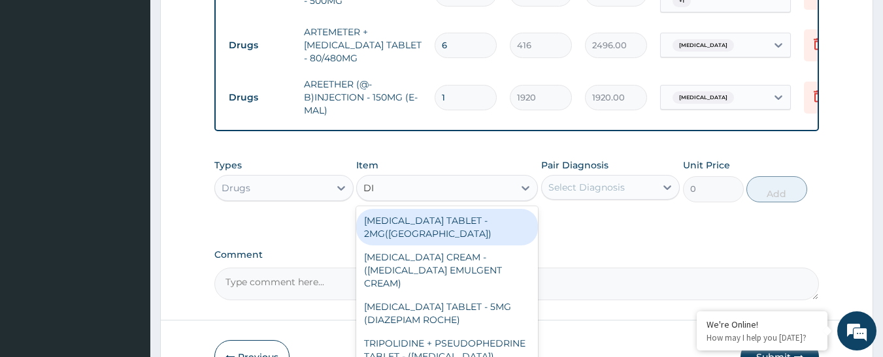
type input "DIC"
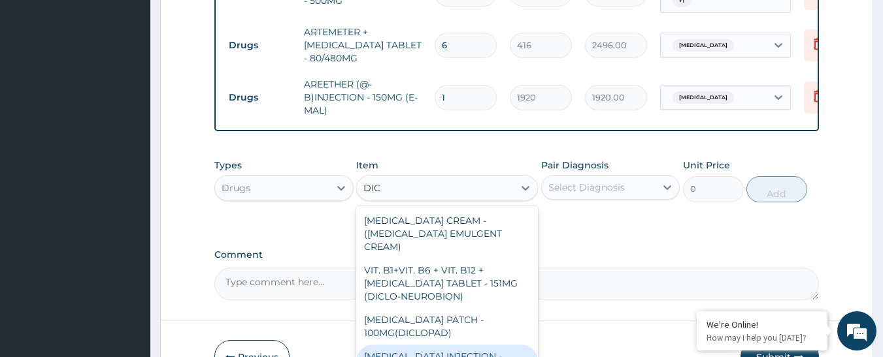
click at [508, 345] on div "DICLOFENAC INJECTION - 75MG" at bounding box center [447, 363] width 182 height 37
type input "480"
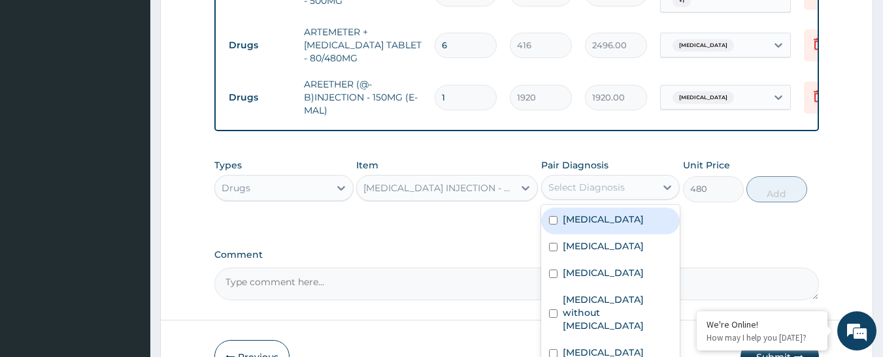
click at [580, 181] on div "Select Diagnosis" at bounding box center [586, 187] width 76 height 13
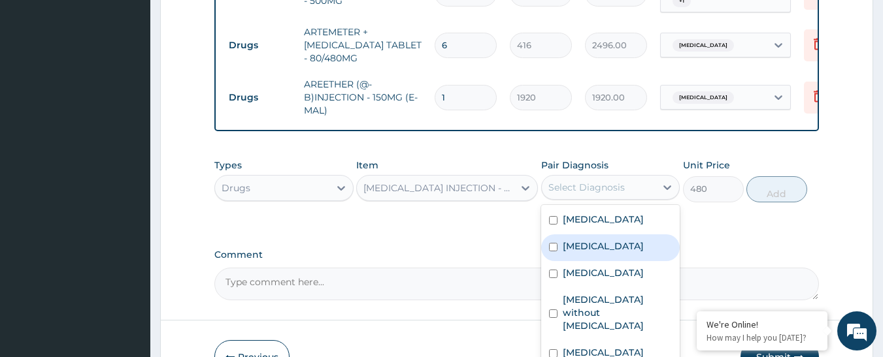
click at [585, 240] on label "Chest pain" at bounding box center [603, 246] width 81 height 13
checkbox input "true"
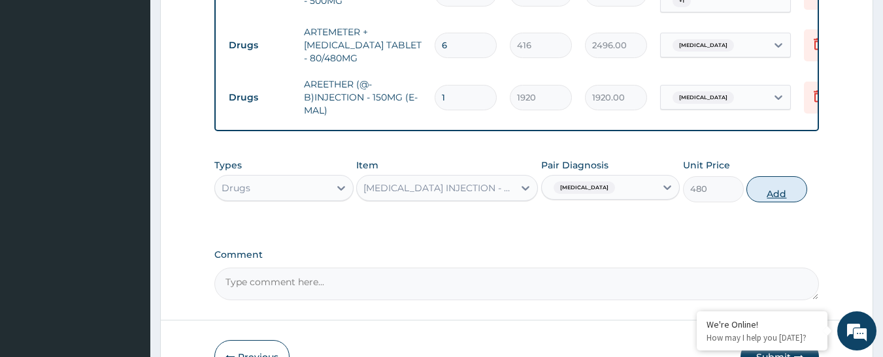
click at [790, 176] on button "Add" at bounding box center [776, 189] width 61 height 26
type input "0"
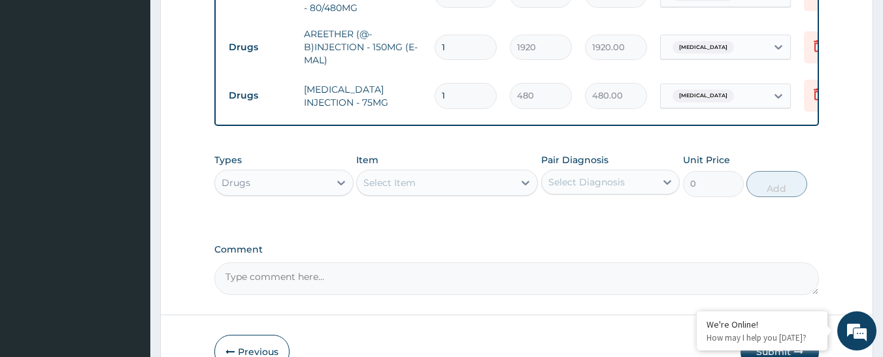
scroll to position [1044, 0]
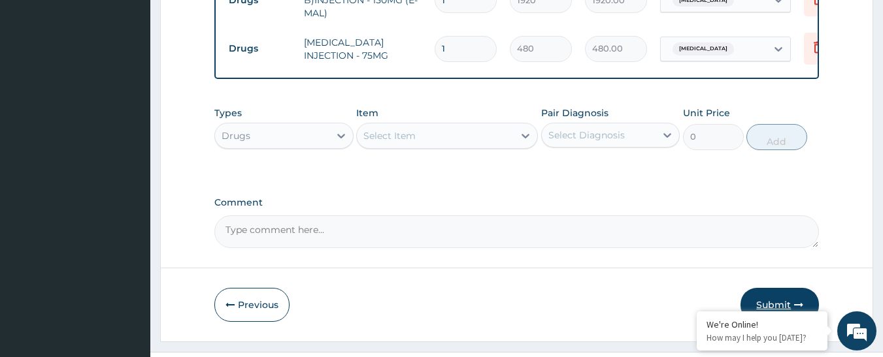
click at [774, 288] on button "Submit" at bounding box center [779, 305] width 78 height 34
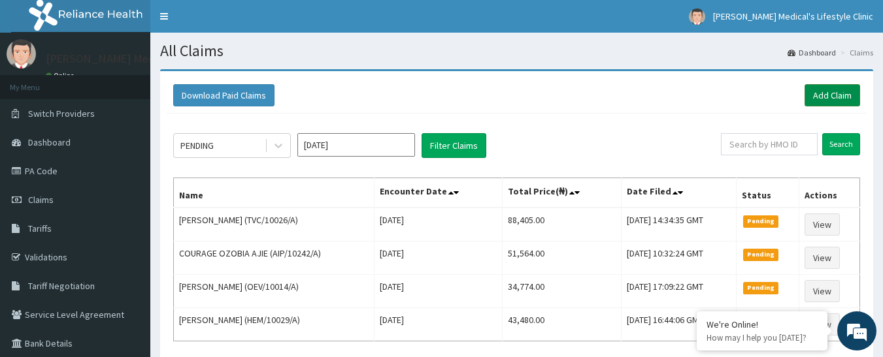
click at [816, 89] on link "Add Claim" at bounding box center [832, 95] width 56 height 22
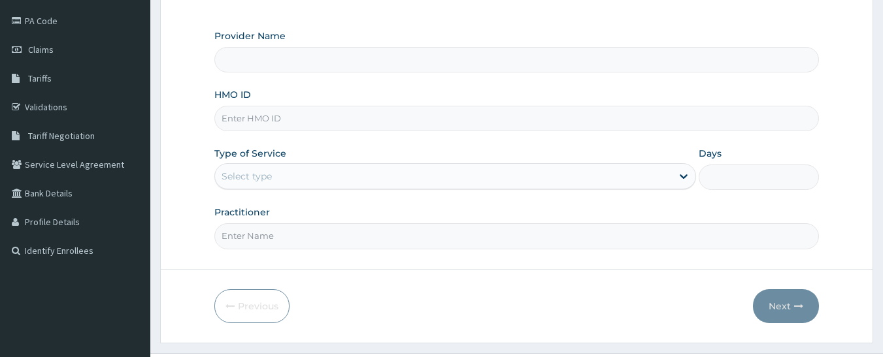
scroll to position [180, 0]
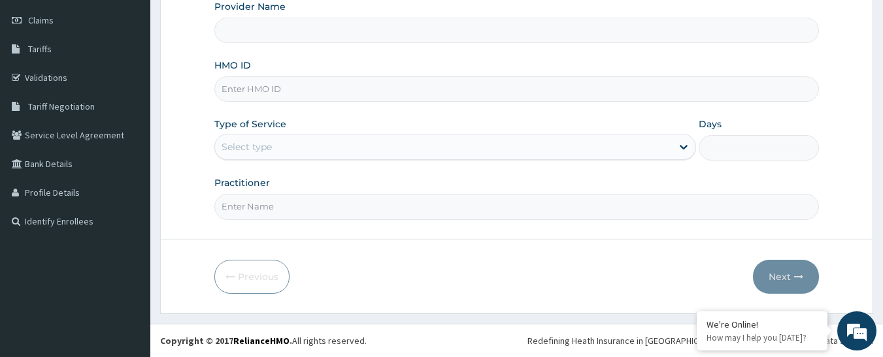
type input "[PERSON_NAME] Medical's Lifestyle clinic"
click at [270, 96] on input "HMO ID" at bounding box center [516, 88] width 605 height 25
paste input "BRF/10043/C"
type input "BRF/10043/C"
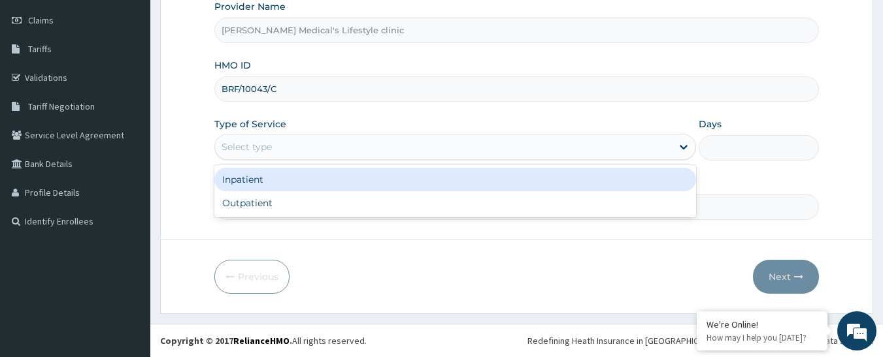
click at [255, 153] on div "Select type" at bounding box center [247, 146] width 50 height 13
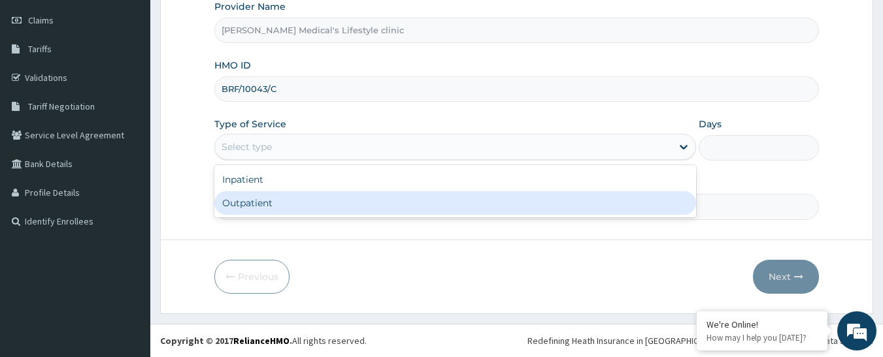
click at [260, 208] on div "Outpatient" at bounding box center [455, 203] width 482 height 24
type input "1"
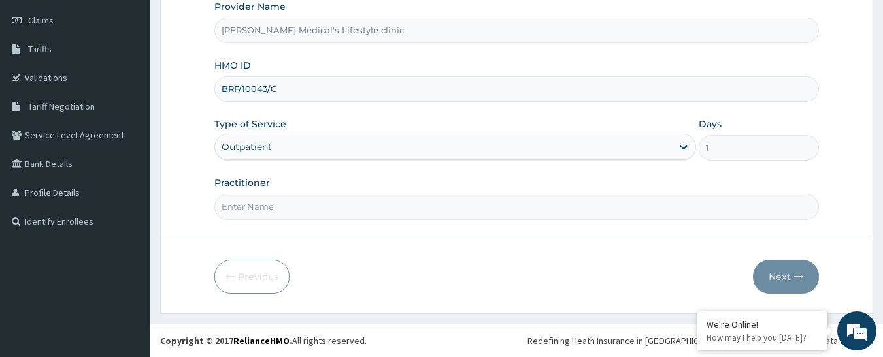
paste input "BRF/10043/C"
type input "BRF/10043/C"
click at [782, 281] on button "Next" at bounding box center [786, 277] width 66 height 34
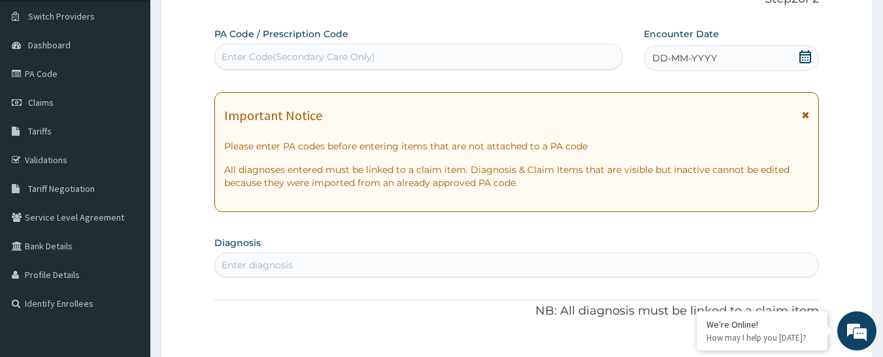
scroll to position [49, 0]
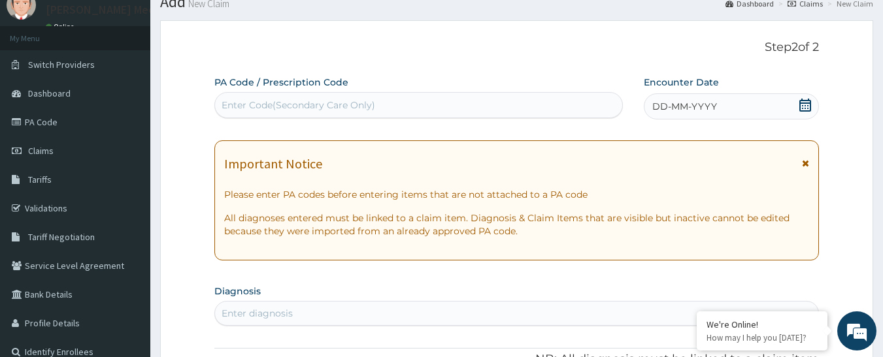
click at [346, 105] on div "Enter Code(Secondary Care Only)" at bounding box center [299, 105] width 154 height 13
paste input "PA/A8DC72"
type input "PA/A8DC72"
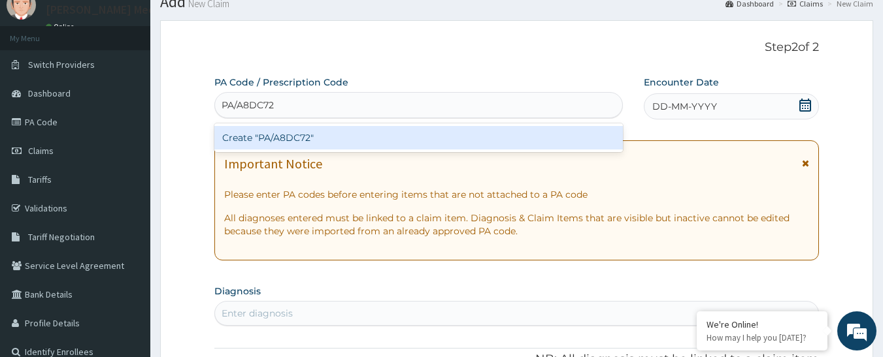
click at [278, 141] on div "Create "PA/A8DC72"" at bounding box center [418, 138] width 409 height 24
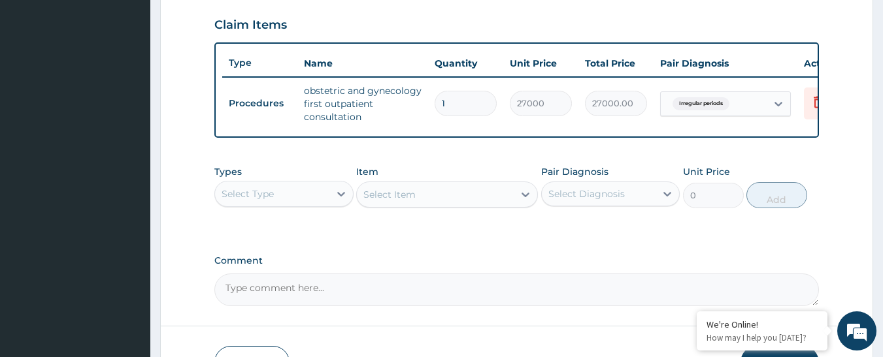
scroll to position [540, 0]
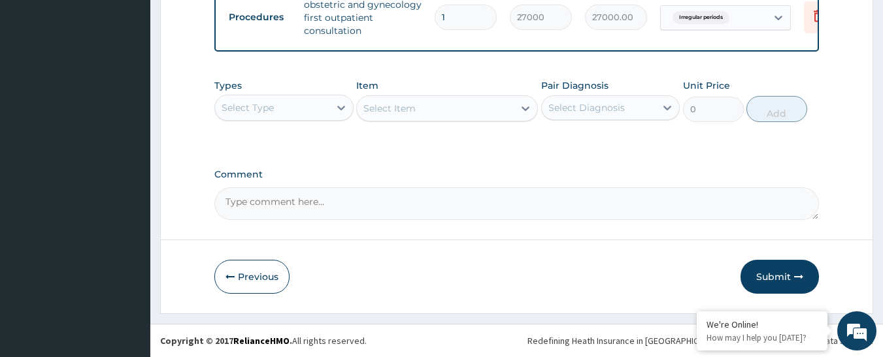
click at [261, 121] on div "Types Select Type" at bounding box center [283, 100] width 139 height 43
click at [262, 112] on div "Select Type" at bounding box center [248, 107] width 52 height 13
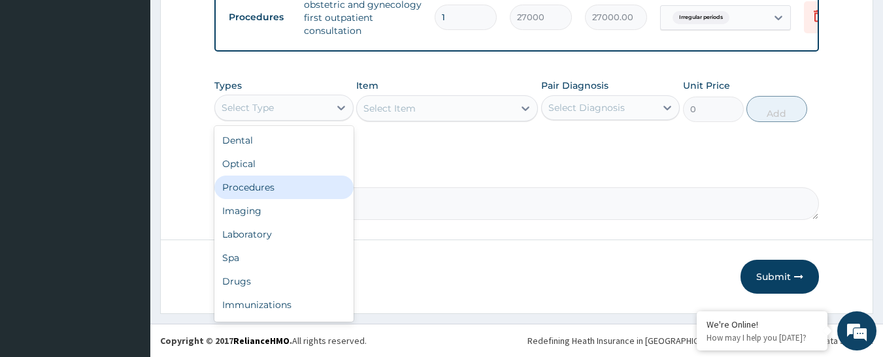
click at [290, 186] on div "Procedures" at bounding box center [283, 188] width 139 height 24
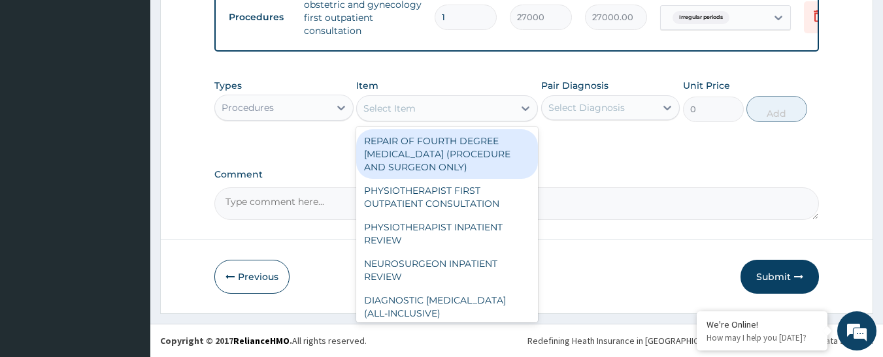
click at [492, 112] on div "Select Item" at bounding box center [435, 108] width 157 height 21
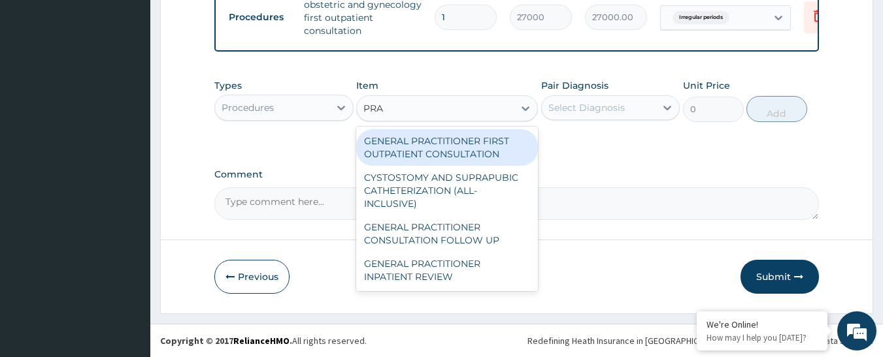
type input "PRAC"
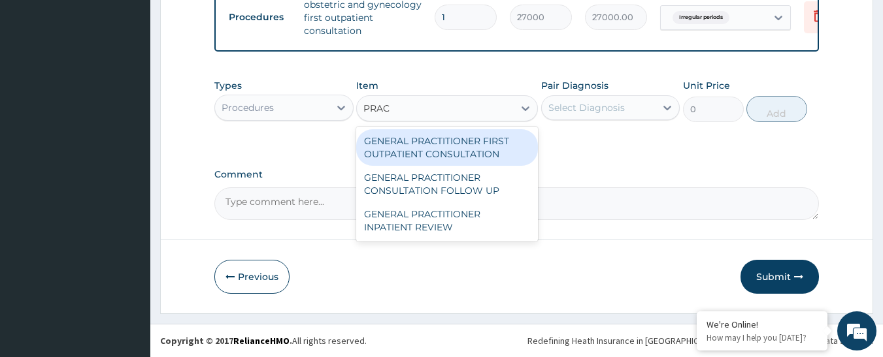
click at [481, 150] on div "GENERAL PRACTITIONER FIRST OUTPATIENT CONSULTATION" at bounding box center [447, 147] width 182 height 37
type input "4500"
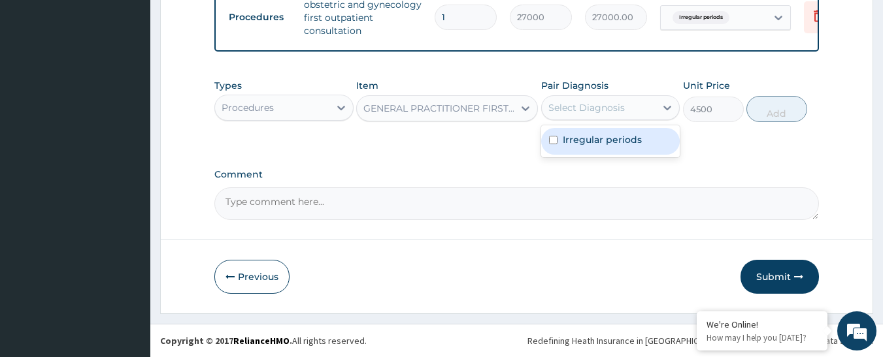
click at [604, 111] on div "Select Diagnosis" at bounding box center [586, 107] width 76 height 13
click at [593, 146] on div "Irregular periods" at bounding box center [610, 141] width 139 height 27
checkbox input "true"
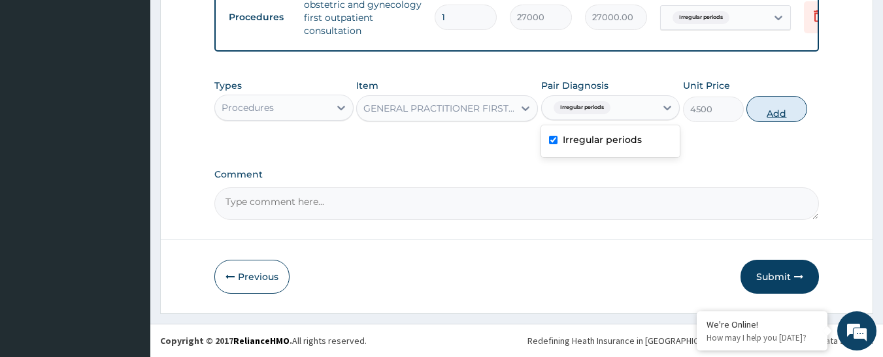
click at [782, 112] on button "Add" at bounding box center [776, 109] width 61 height 26
type input "0"
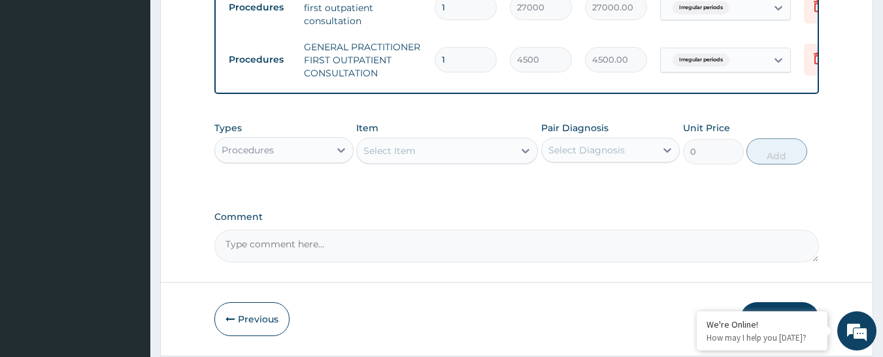
scroll to position [592, 0]
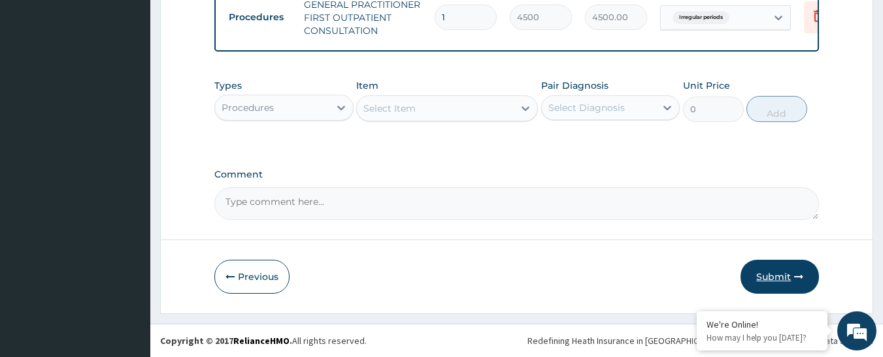
click at [776, 271] on button "Submit" at bounding box center [779, 277] width 78 height 34
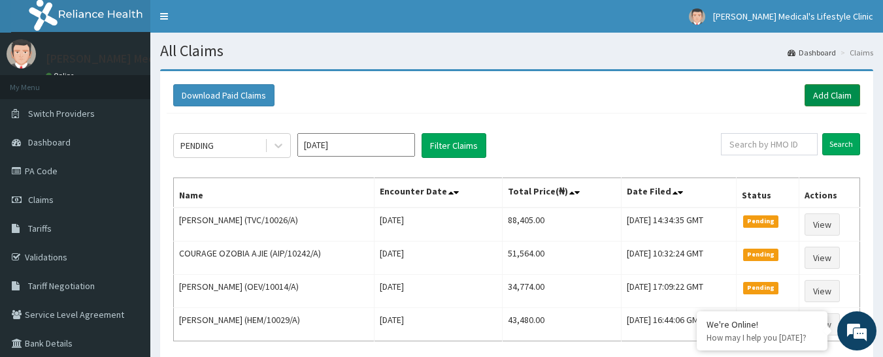
click at [823, 92] on link "Add Claim" at bounding box center [832, 95] width 56 height 22
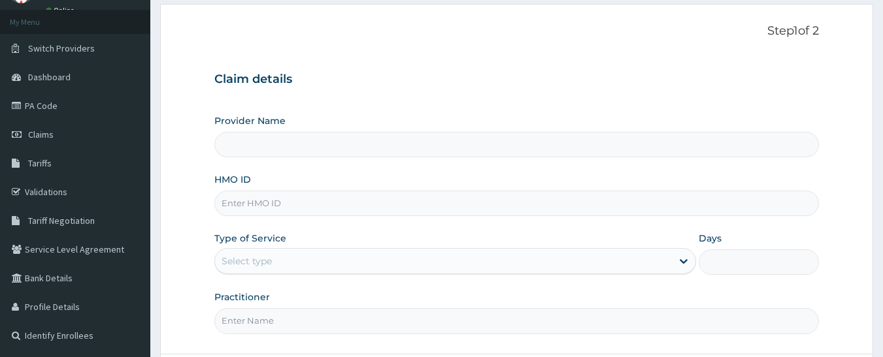
scroll to position [180, 0]
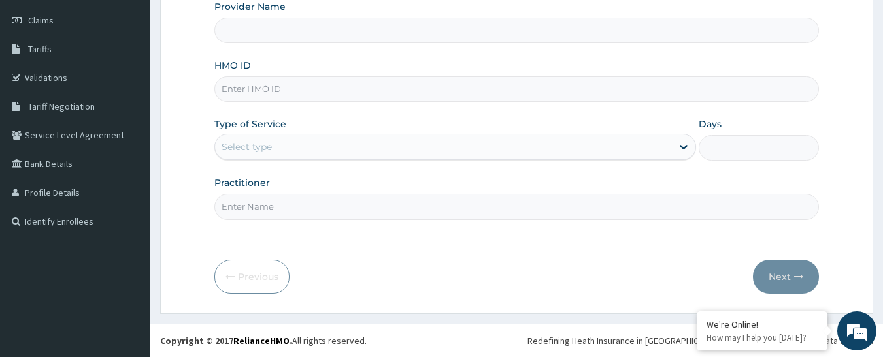
click at [295, 90] on input "HMO ID" at bounding box center [516, 88] width 605 height 25
type input "Grover Medical's Lifestyle clinic"
paste input "PDE/10019/A"
type input "PDE/10019/A"
click at [295, 148] on div "Select type" at bounding box center [443, 147] width 457 height 21
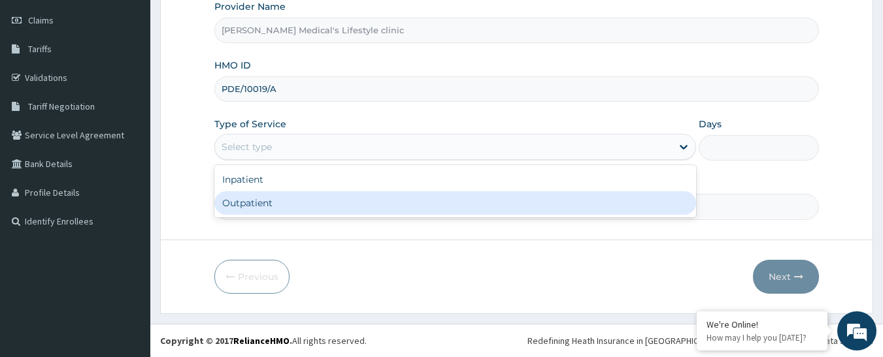
click at [285, 204] on div "Outpatient" at bounding box center [455, 203] width 482 height 24
type input "1"
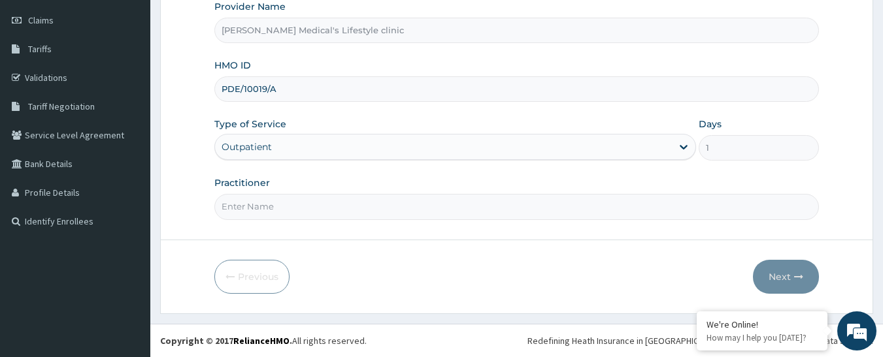
drag, startPoint x: 285, startPoint y: 204, endPoint x: 286, endPoint y: 197, distance: 7.3
click at [285, 204] on input "Practitioner" at bounding box center [516, 206] width 605 height 25
type input "dr idowu"
click at [789, 280] on button "Next" at bounding box center [786, 277] width 66 height 34
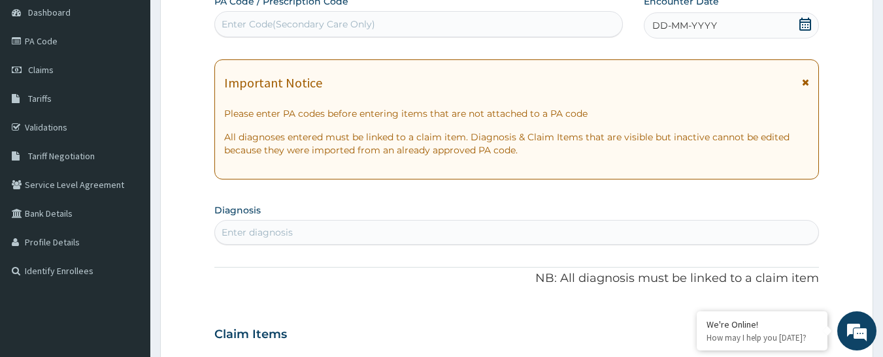
scroll to position [0, 0]
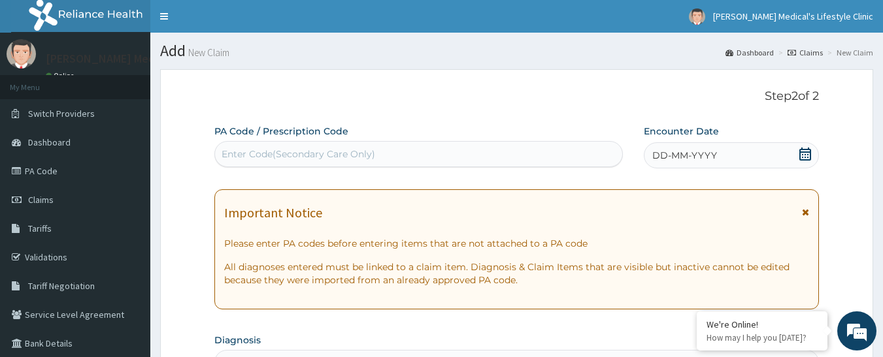
click at [293, 155] on div "Enter Code(Secondary Care Only)" at bounding box center [299, 154] width 154 height 13
paste input "PA/2F0052"
type input "PA/2F0052"
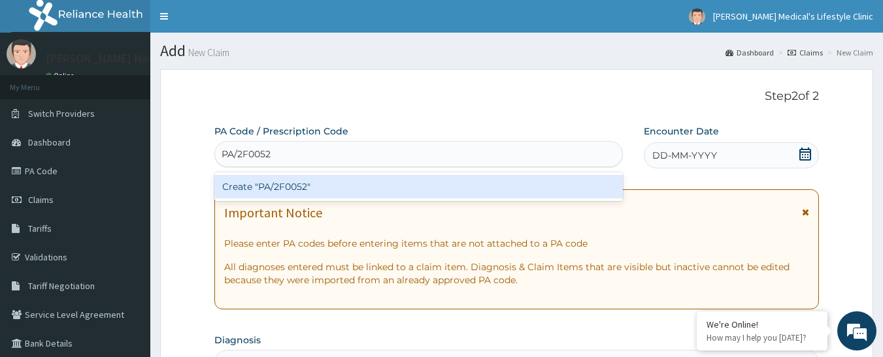
click at [279, 184] on div "Create "PA/2F0052"" at bounding box center [418, 187] width 409 height 24
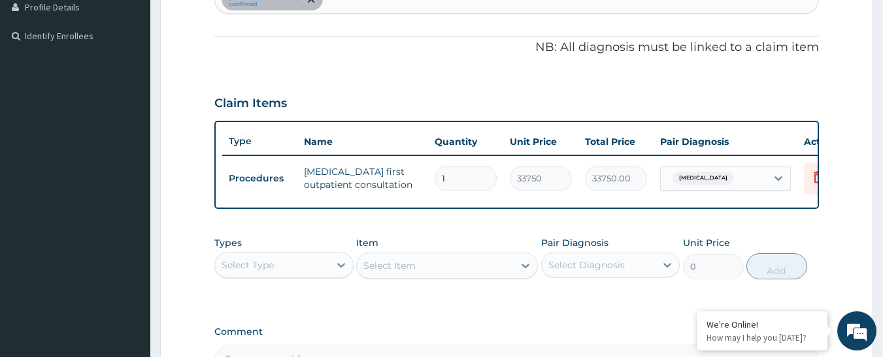
scroll to position [300, 0]
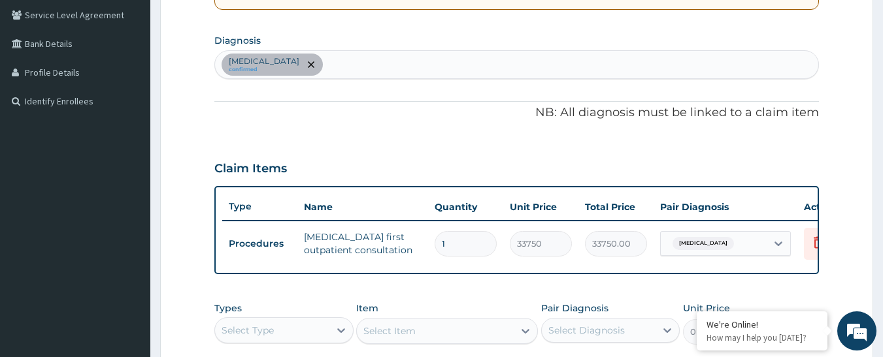
click at [340, 65] on div "Prostatitis confirmed" at bounding box center [517, 64] width 604 height 27
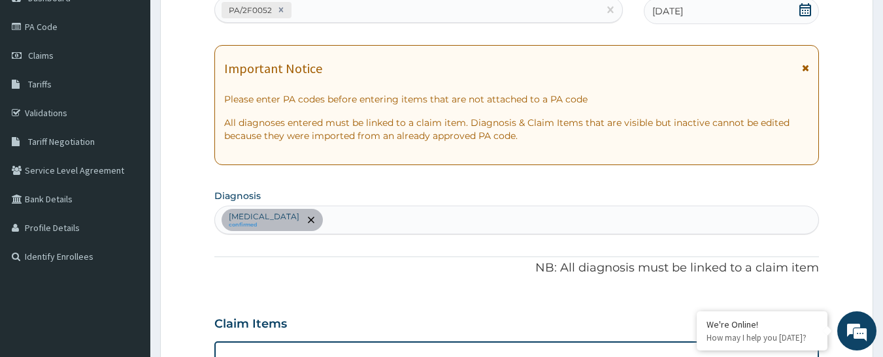
scroll to position [39, 0]
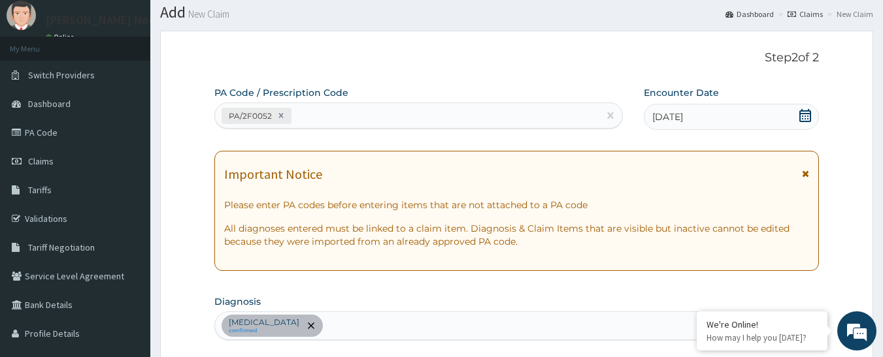
click at [312, 122] on div "PA/2F0052" at bounding box center [407, 116] width 384 height 22
paste input "PA/FFEBFF"
type input "PA/FFEBFF"
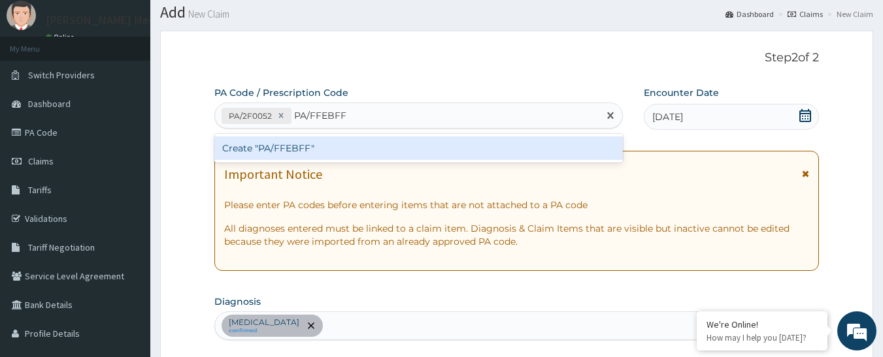
click at [294, 152] on div "Create "PA/FFEBFF"" at bounding box center [418, 149] width 409 height 24
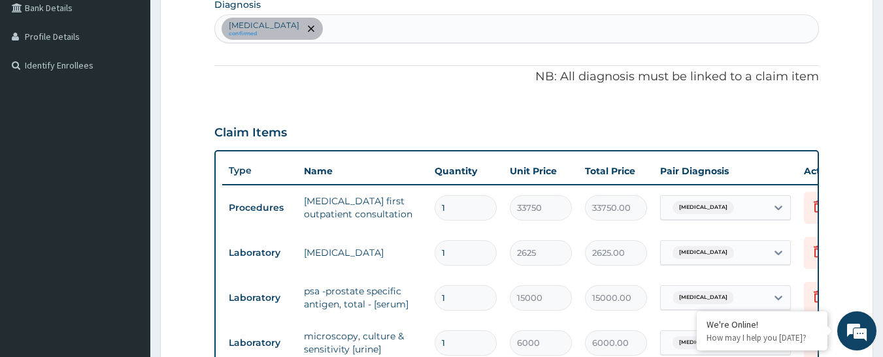
scroll to position [304, 0]
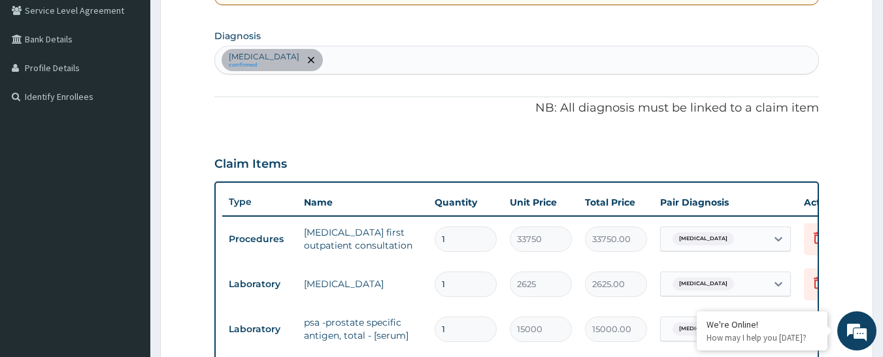
click at [371, 60] on div "Prostatitis confirmed" at bounding box center [517, 59] width 604 height 27
type input "SEPSIS"
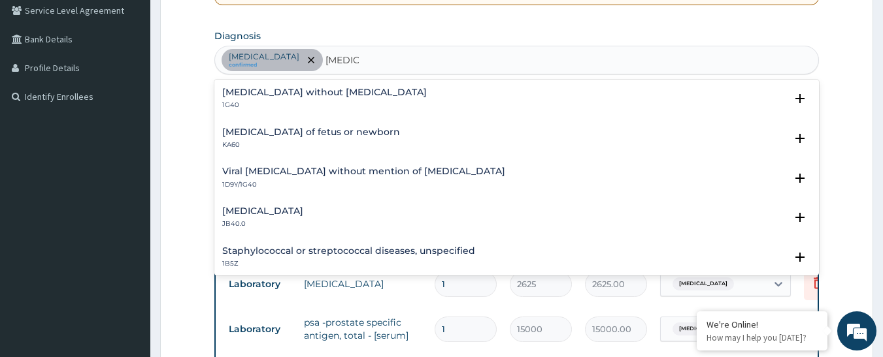
click at [301, 90] on h4 "Sepsis without septic shock" at bounding box center [324, 93] width 205 height 10
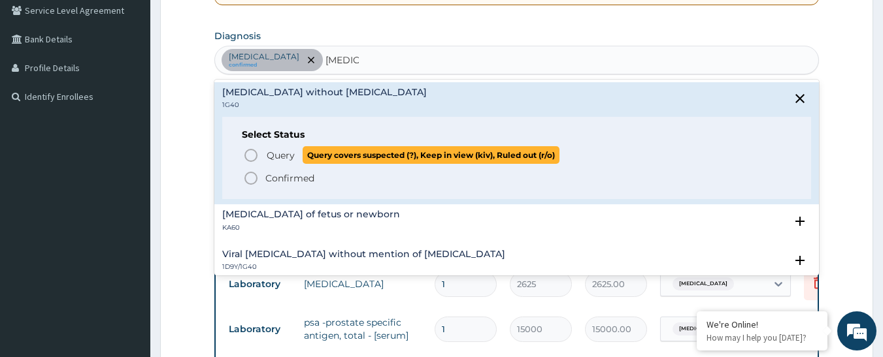
click at [267, 158] on span "Query" at bounding box center [281, 155] width 28 height 13
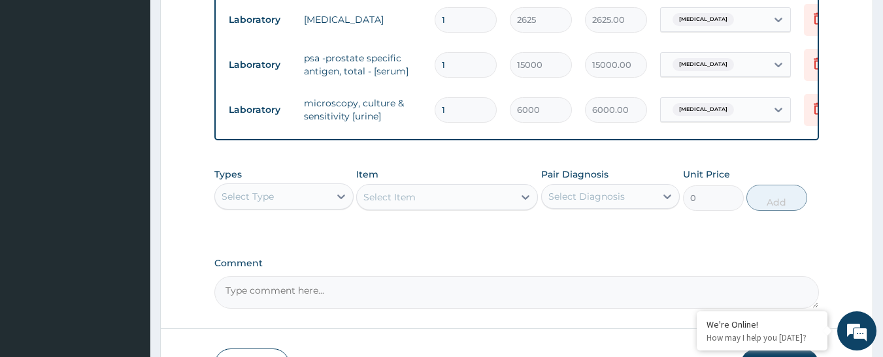
scroll to position [668, 0]
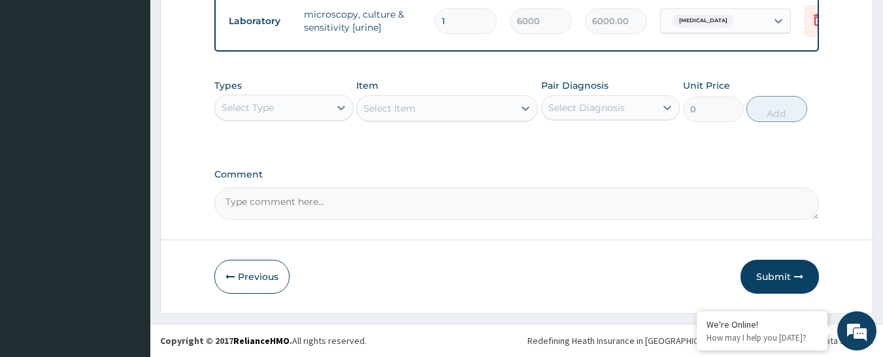
click at [314, 108] on div "Select Type" at bounding box center [272, 107] width 114 height 21
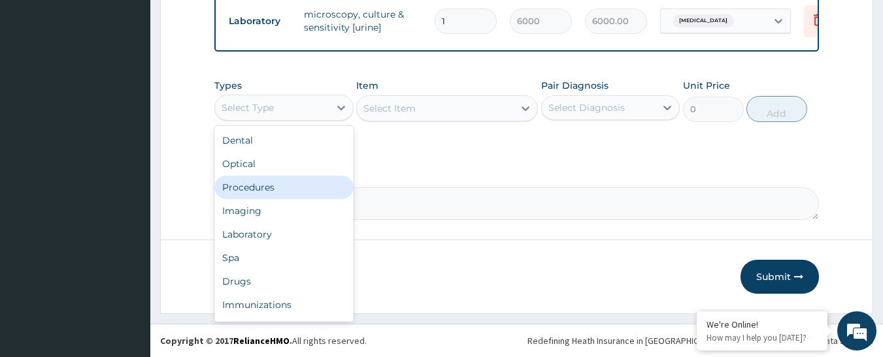
click at [287, 182] on div "Procedures" at bounding box center [283, 188] width 139 height 24
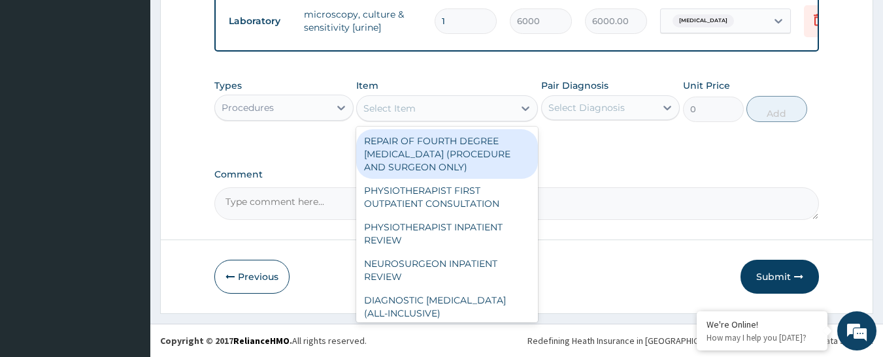
click at [474, 108] on div "Select Item" at bounding box center [435, 108] width 157 height 21
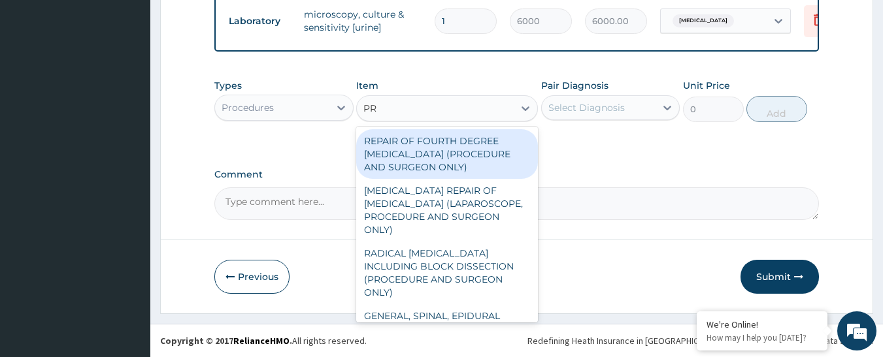
type input "PRA"
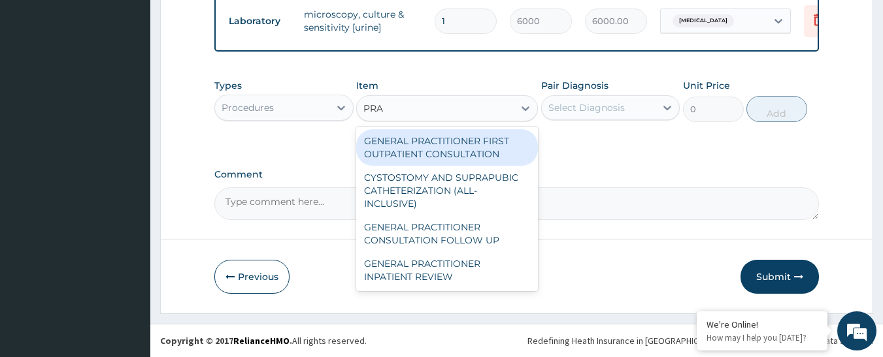
click at [442, 152] on div "GENERAL PRACTITIONER FIRST OUTPATIENT CONSULTATION" at bounding box center [447, 147] width 182 height 37
type input "4500"
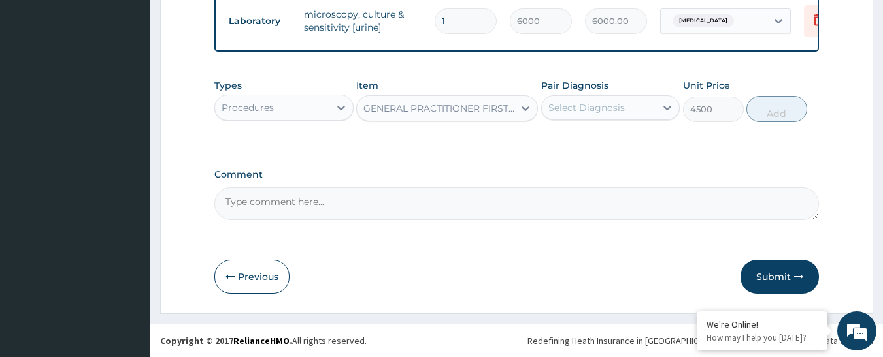
click at [589, 114] on div "Select Diagnosis" at bounding box center [599, 107] width 114 height 21
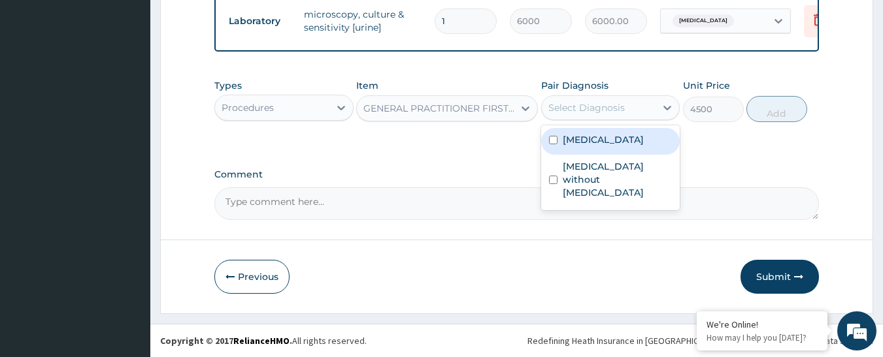
click at [587, 136] on label "Prostatitis" at bounding box center [603, 139] width 81 height 13
checkbox input "true"
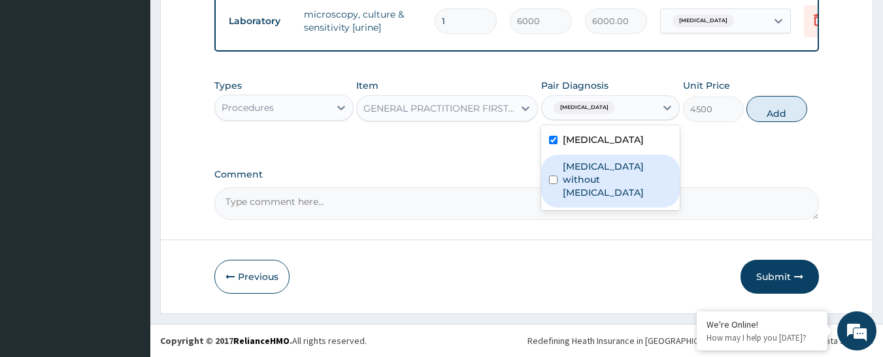
click at [587, 164] on label "Sepsis without septic shock" at bounding box center [618, 179] width 110 height 39
checkbox input "true"
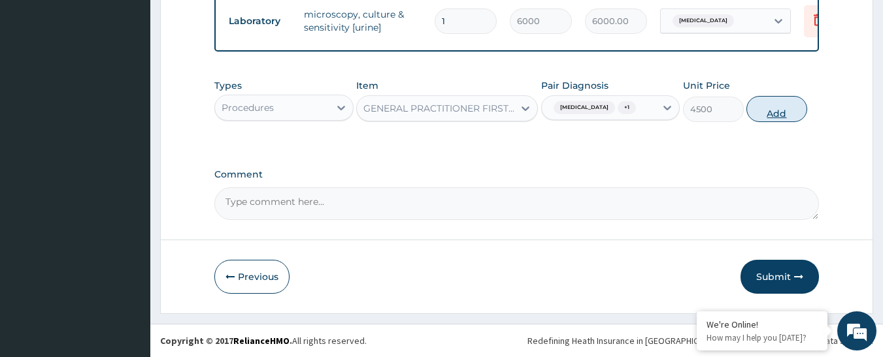
click at [788, 108] on button "Add" at bounding box center [776, 109] width 61 height 26
type input "0"
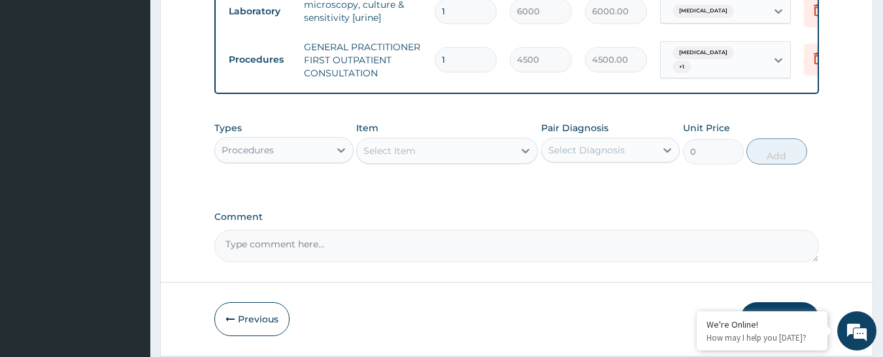
click at [472, 157] on div "Select Item" at bounding box center [435, 150] width 157 height 21
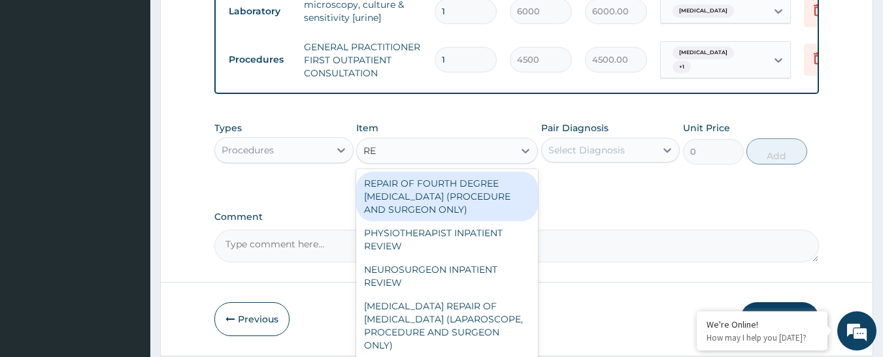
type input "REG"
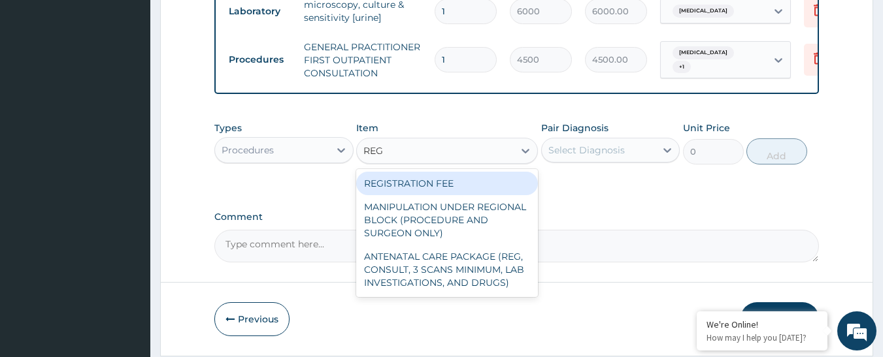
click at [456, 189] on div "REGISTRATION FEE" at bounding box center [447, 184] width 182 height 24
type input "3000"
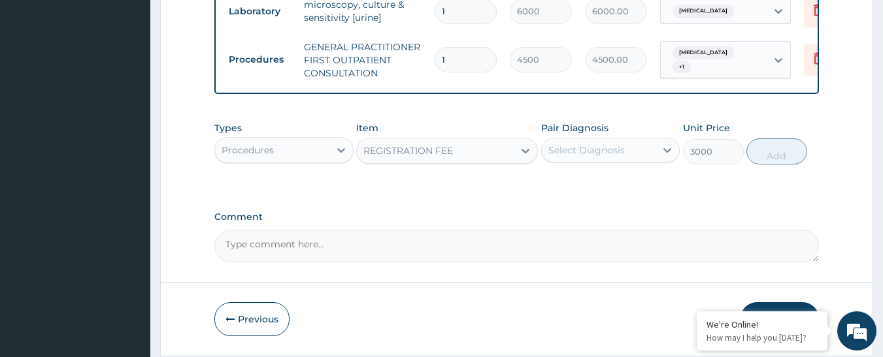
click at [590, 161] on div "Select Diagnosis" at bounding box center [599, 150] width 114 height 21
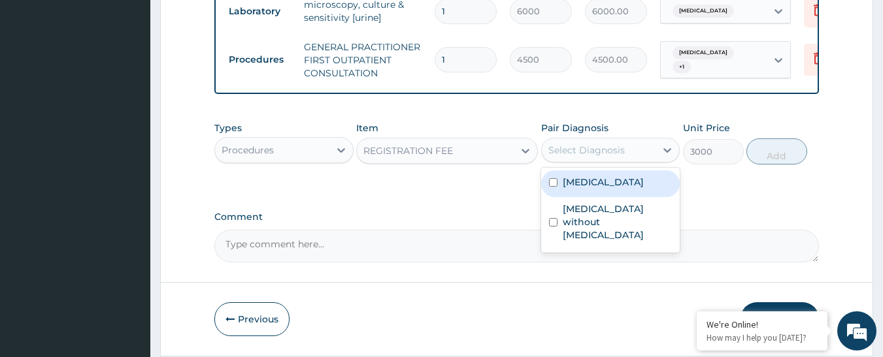
click at [587, 188] on label "Prostatitis" at bounding box center [603, 182] width 81 height 13
checkbox input "true"
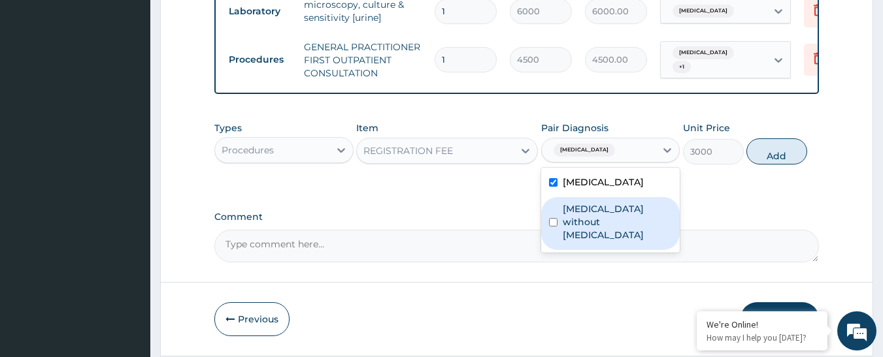
click at [588, 219] on label "Sepsis without septic shock" at bounding box center [618, 222] width 110 height 39
checkbox input "true"
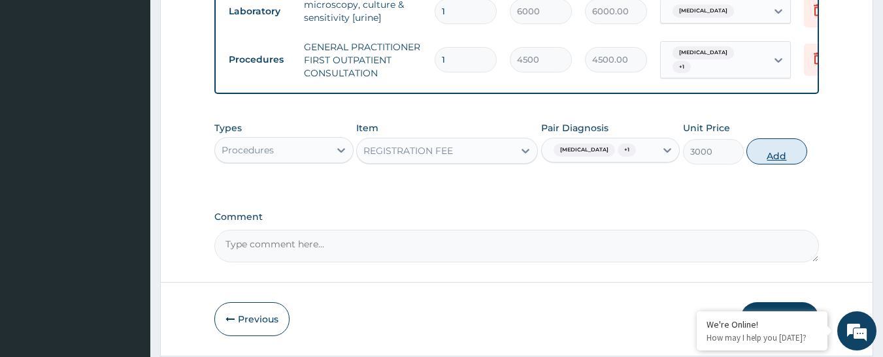
click at [774, 165] on button "Add" at bounding box center [776, 152] width 61 height 26
type input "0"
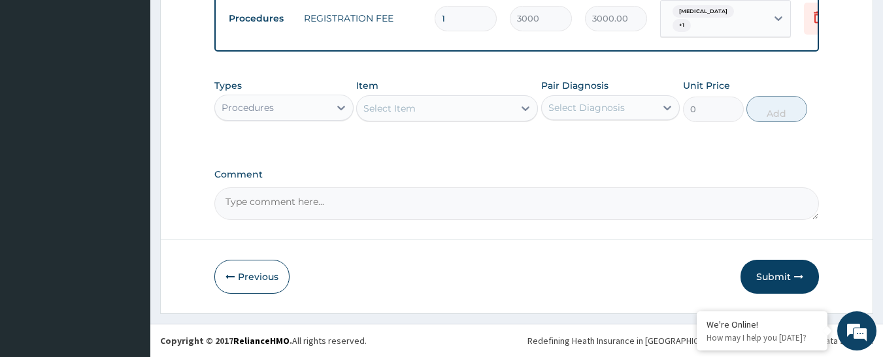
scroll to position [765, 0]
click at [242, 123] on div "Types Procedures Item Select Item Pair Diagnosis Select Diagnosis Unit Price 0 …" at bounding box center [516, 101] width 605 height 56
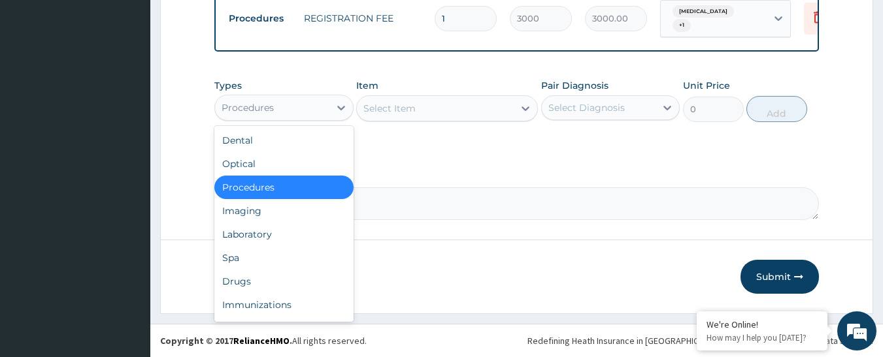
click at [247, 117] on div "Procedures" at bounding box center [272, 107] width 114 height 21
click at [274, 239] on div "Laboratory" at bounding box center [283, 235] width 139 height 24
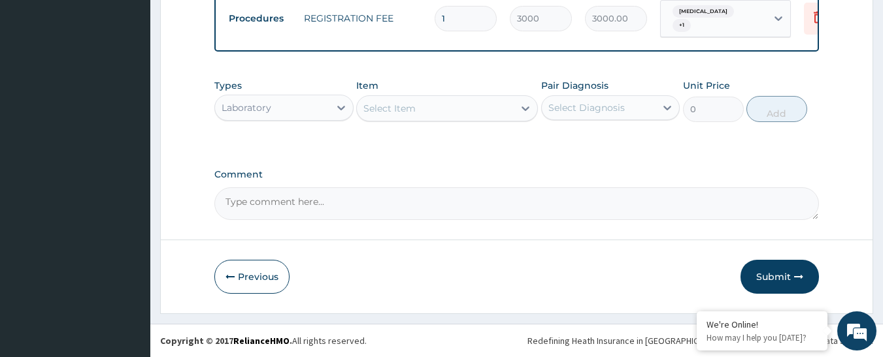
click at [475, 108] on div "Select Item" at bounding box center [435, 108] width 157 height 21
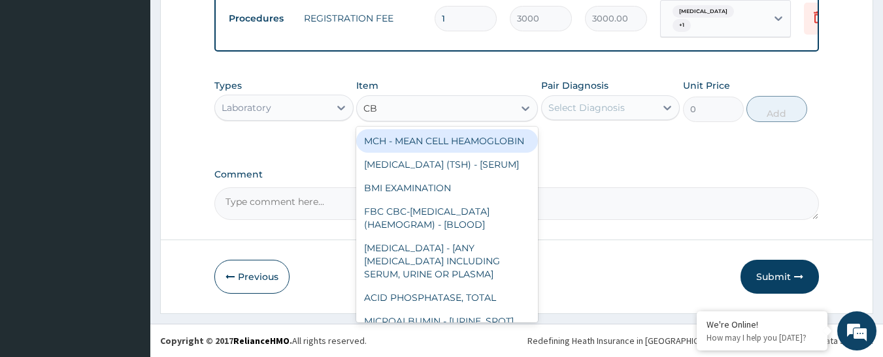
type input "CBC"
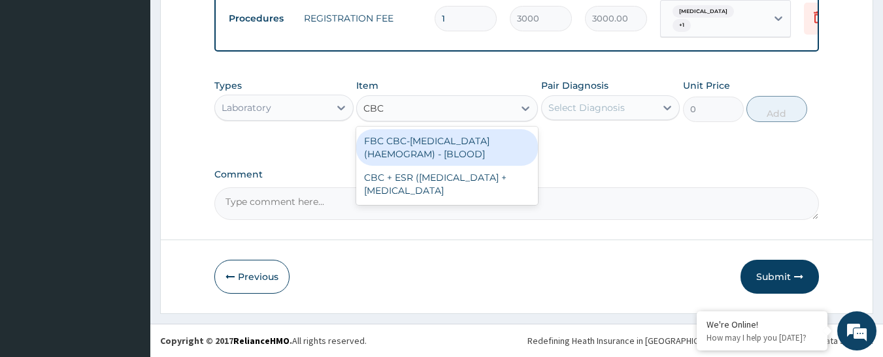
click at [436, 156] on div "FBC CBC-COMPLETE BLOOD COUNT (HAEMOGRAM) - [BLOOD]" at bounding box center [447, 147] width 182 height 37
type input "6000"
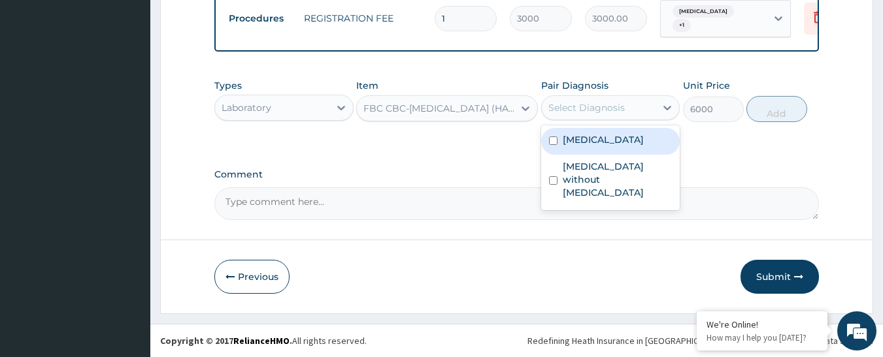
click at [608, 96] on div "Select Diagnosis" at bounding box center [610, 107] width 139 height 25
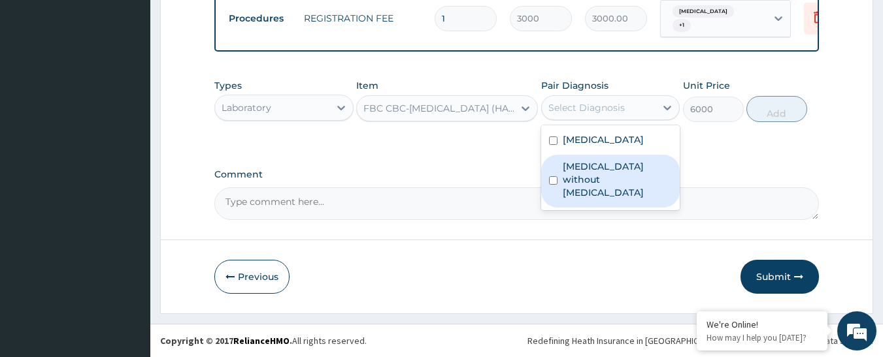
click at [587, 167] on label "Sepsis without septic shock" at bounding box center [618, 179] width 110 height 39
checkbox input "true"
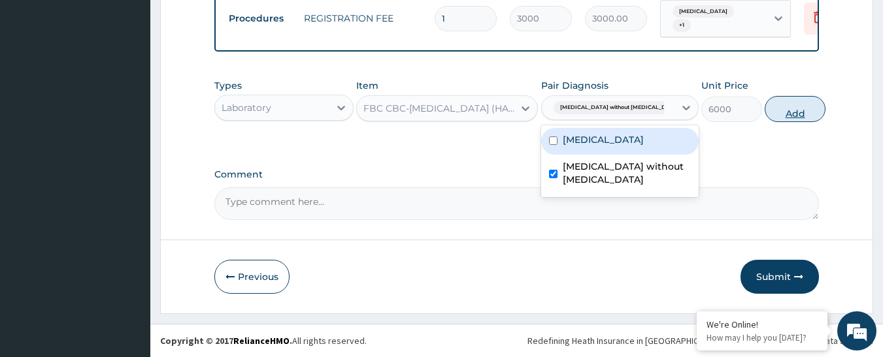
click at [788, 117] on button "Add" at bounding box center [795, 109] width 61 height 26
type input "0"
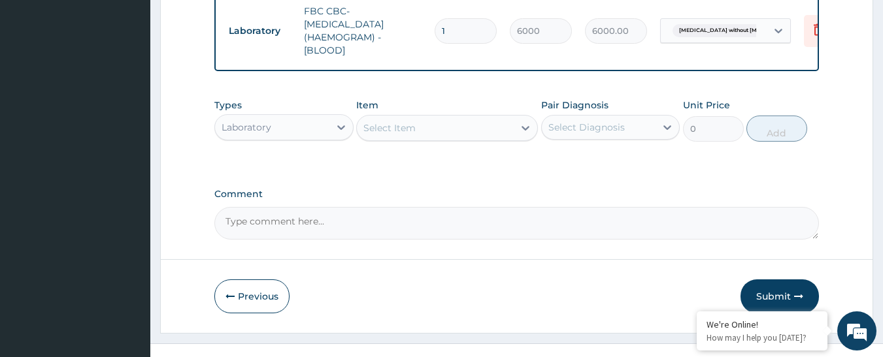
scroll to position [831, 0]
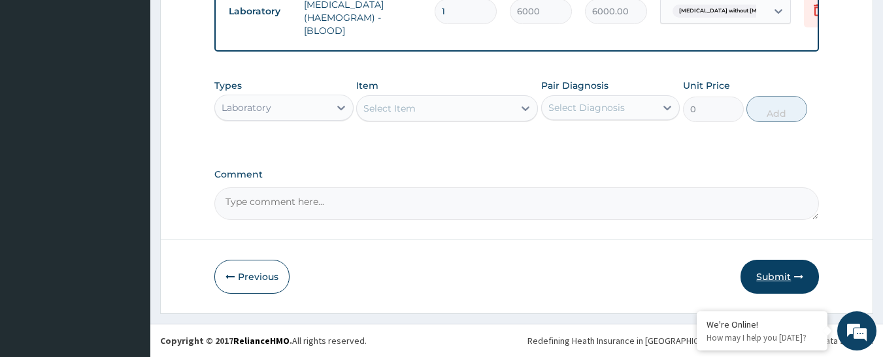
click at [759, 277] on button "Submit" at bounding box center [779, 277] width 78 height 34
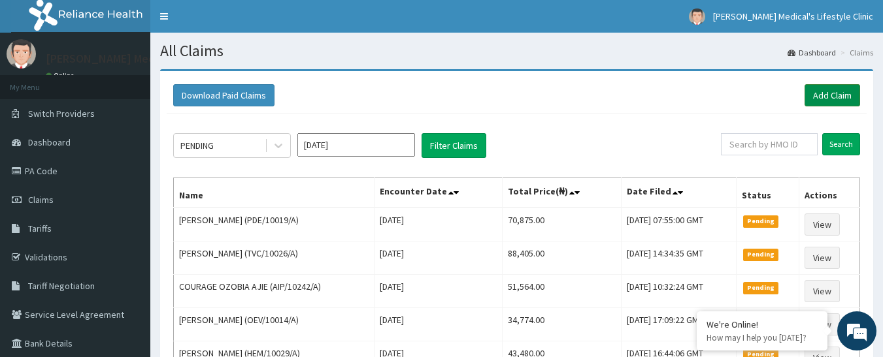
click at [822, 93] on link "Add Claim" at bounding box center [832, 95] width 56 height 22
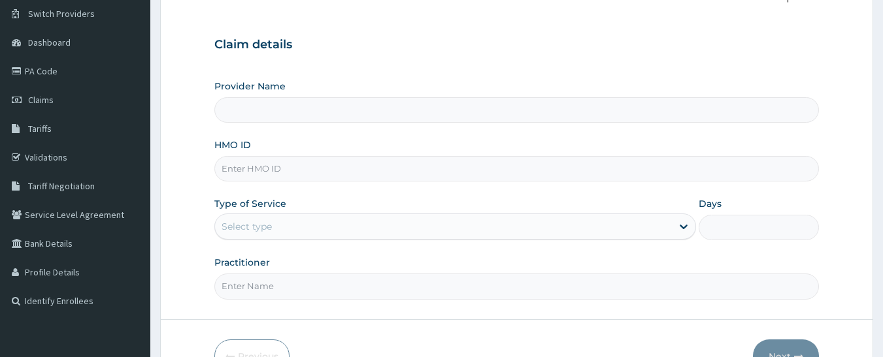
scroll to position [180, 0]
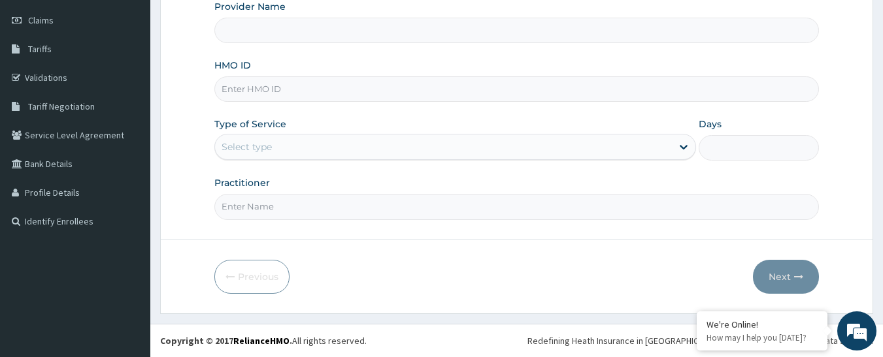
click at [278, 91] on input "HMO ID" at bounding box center [516, 88] width 605 height 25
type input "[PERSON_NAME] Medical's Lifestyle clinic"
paste input "KSB/10628/A"
type input "KSB/10628/A"
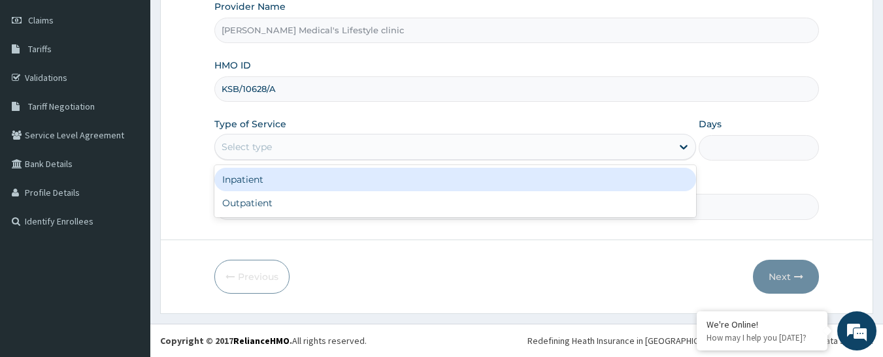
click at [258, 142] on div "Select type" at bounding box center [247, 146] width 50 height 13
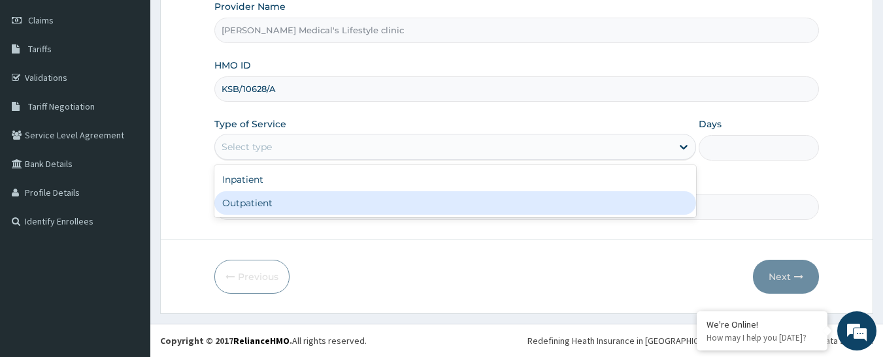
click at [257, 202] on div "Outpatient" at bounding box center [455, 203] width 482 height 24
type input "1"
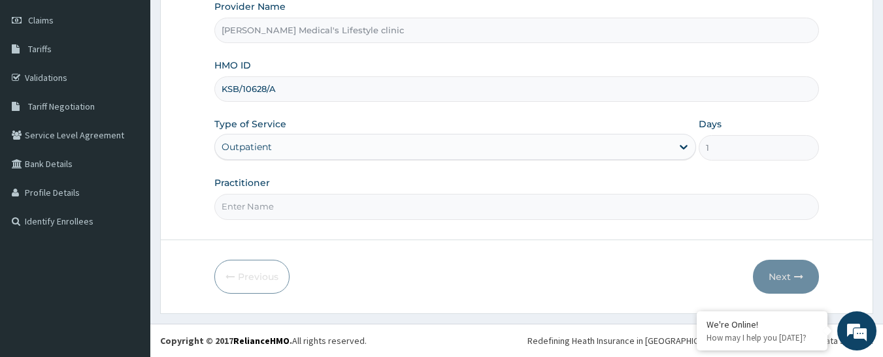
drag, startPoint x: 257, startPoint y: 202, endPoint x: 267, endPoint y: 178, distance: 25.8
click at [257, 202] on input "Practitioner" at bounding box center [516, 206] width 605 height 25
type input "[PERSON_NAME]"
click at [793, 272] on button "Next" at bounding box center [786, 277] width 66 height 34
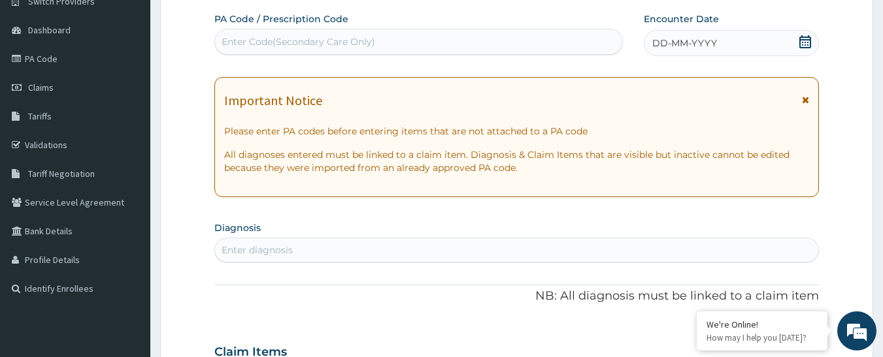
scroll to position [49, 0]
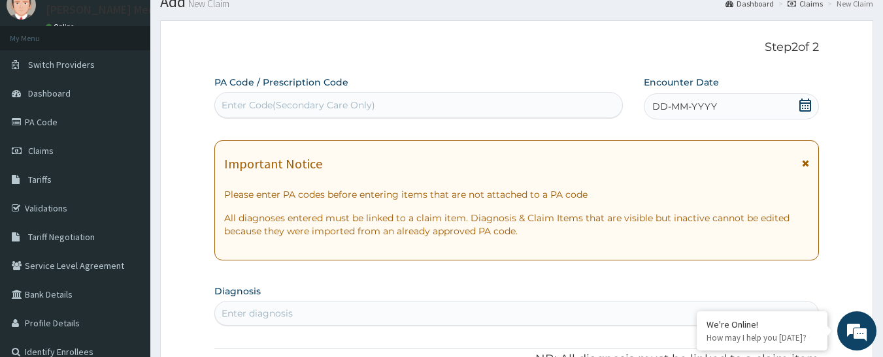
click at [316, 98] on div "Enter Code(Secondary Care Only)" at bounding box center [419, 105] width 408 height 21
paste input "PA/EE12EF"
type input "PA/EE12EF"
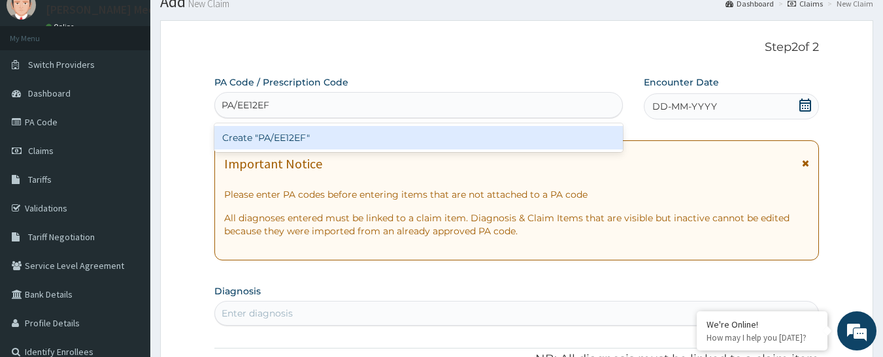
click at [294, 131] on div "Create "PA/EE12EF"" at bounding box center [418, 138] width 409 height 24
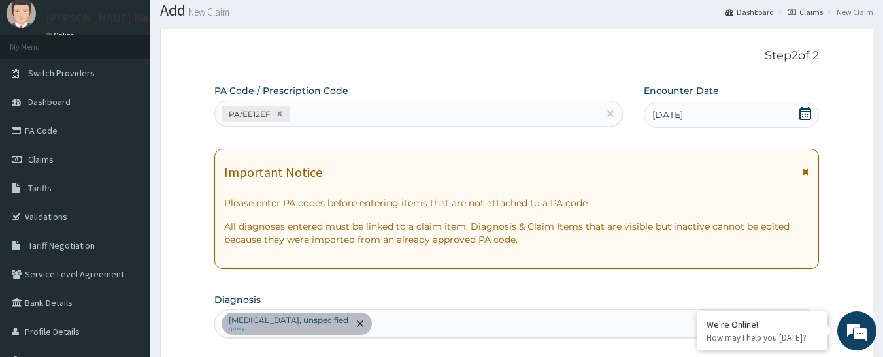
scroll to position [39, 0]
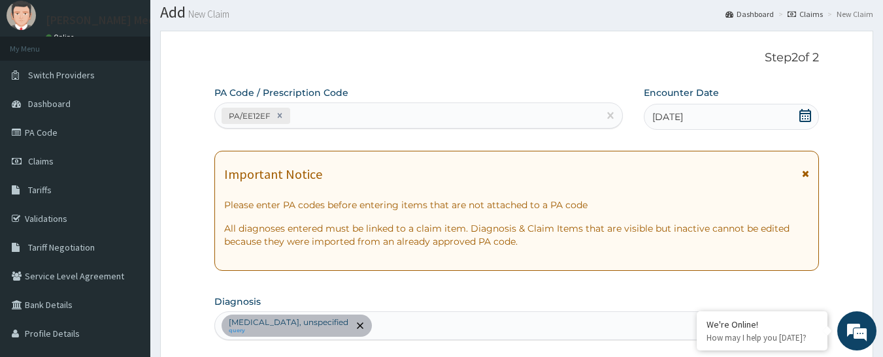
click at [337, 110] on div "PA/EE12EF" at bounding box center [407, 116] width 384 height 22
paste input "PA/06F16A"
type input "PA/06F16A"
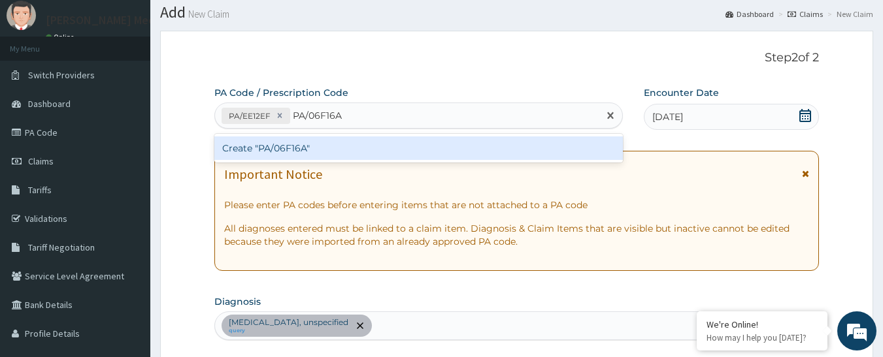
click at [309, 144] on div "Create "PA/06F16A"" at bounding box center [418, 149] width 409 height 24
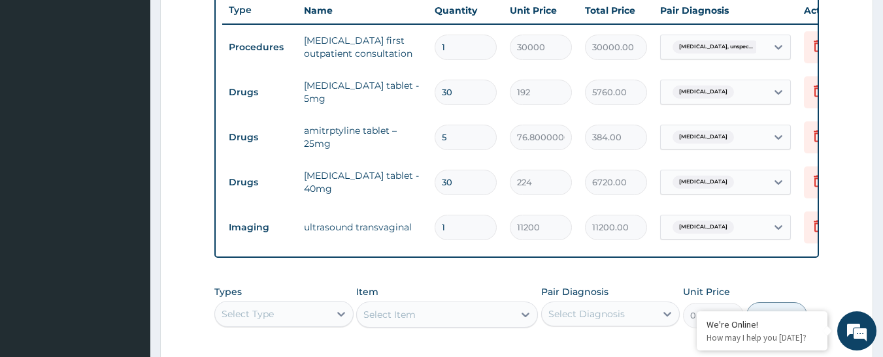
scroll to position [480, 0]
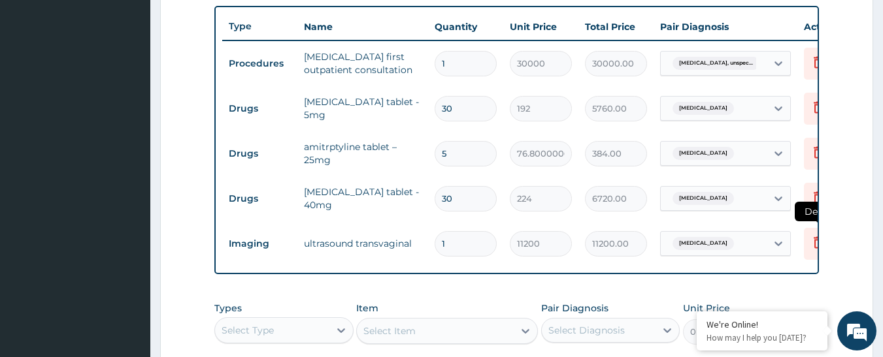
click at [815, 248] on icon at bounding box center [818, 243] width 9 height 12
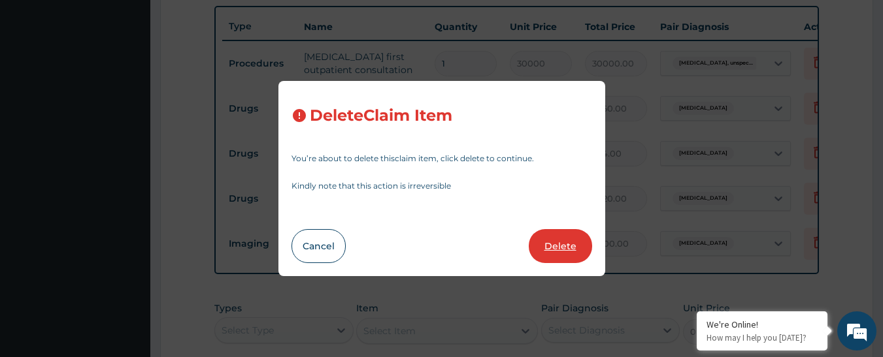
click at [554, 245] on button "Delete" at bounding box center [560, 246] width 63 height 34
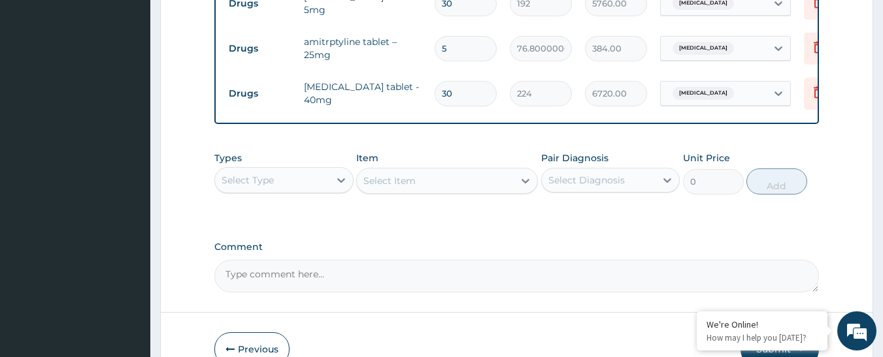
scroll to position [668, 0]
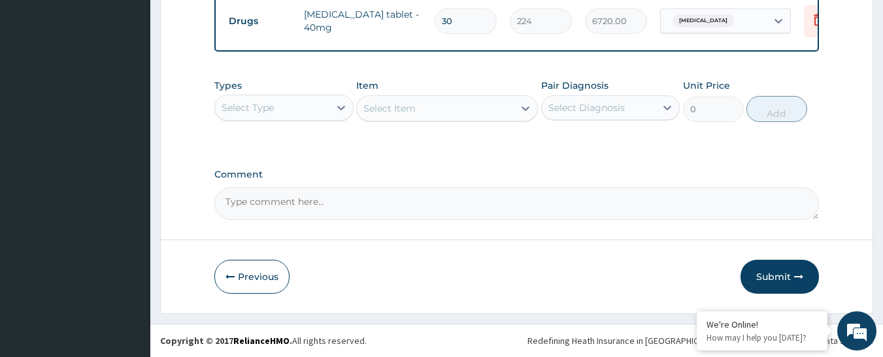
click at [300, 107] on div "Select Type" at bounding box center [272, 107] width 114 height 21
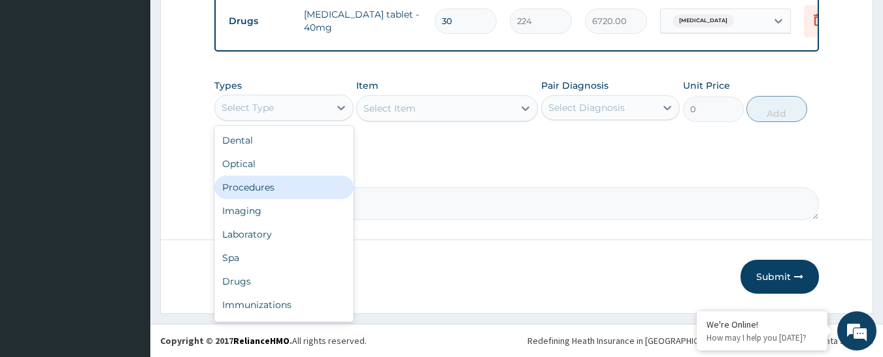
click at [286, 186] on div "Procedures" at bounding box center [283, 188] width 139 height 24
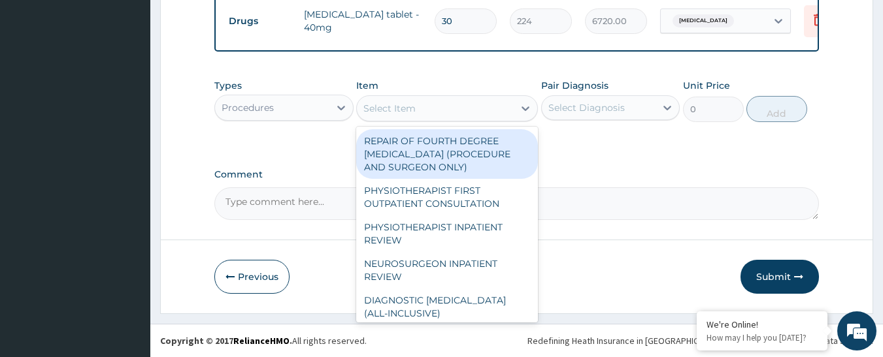
click at [487, 107] on div "Select Item" at bounding box center [435, 108] width 157 height 21
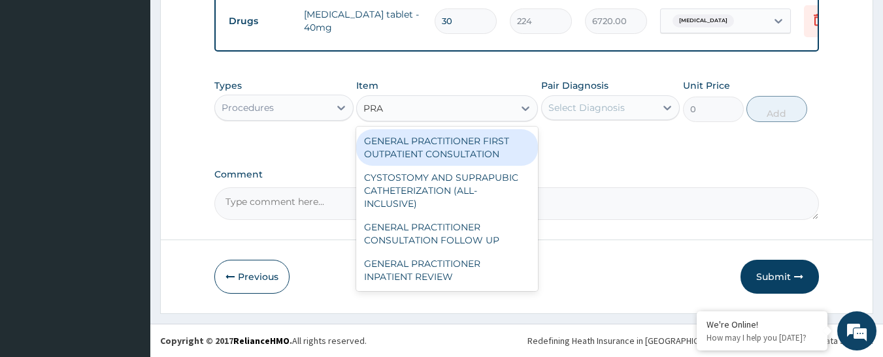
type input "PRAC"
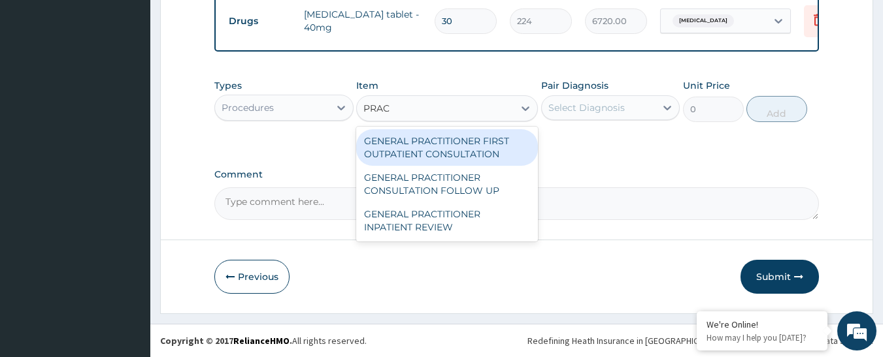
click at [445, 149] on div "GENERAL PRACTITIONER FIRST OUTPATIENT CONSULTATION" at bounding box center [447, 147] width 182 height 37
type input "4500"
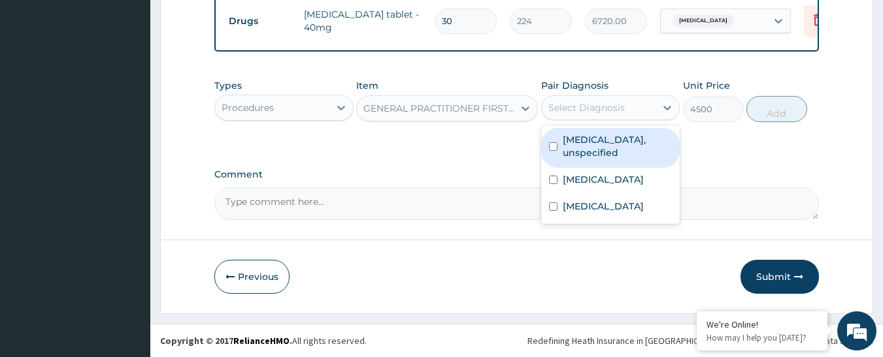
click at [591, 95] on div "Select Diagnosis" at bounding box center [610, 107] width 139 height 25
click at [598, 142] on label "[MEDICAL_DATA], unspecified" at bounding box center [618, 146] width 110 height 26
checkbox input "true"
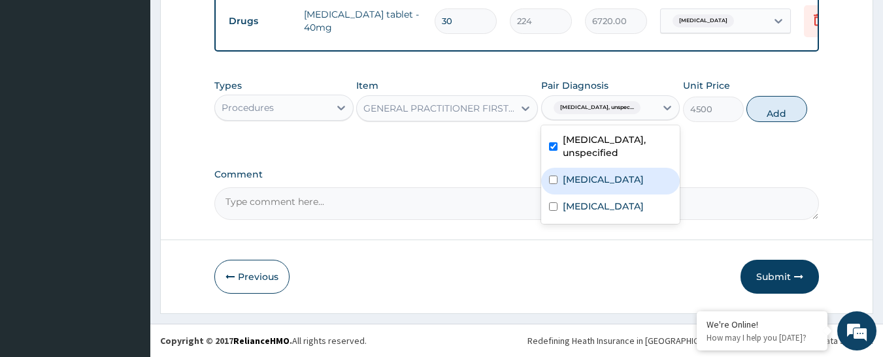
click at [600, 170] on div "[MEDICAL_DATA]" at bounding box center [610, 181] width 139 height 27
checkbox input "true"
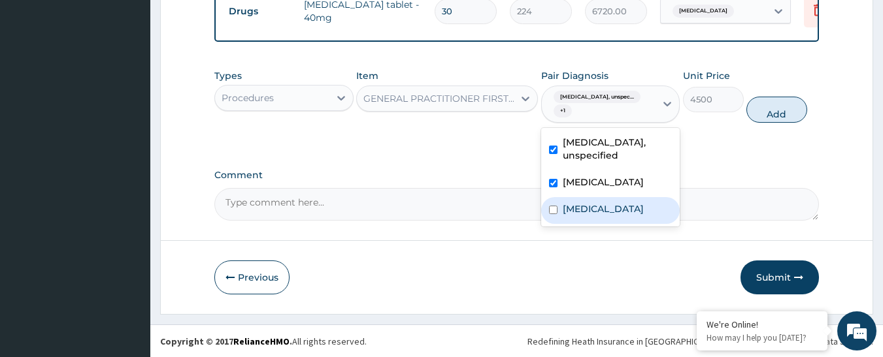
click at [597, 213] on label "Vaginitis" at bounding box center [603, 209] width 81 height 13
checkbox input "true"
click at [754, 123] on button "Add" at bounding box center [776, 110] width 61 height 26
type input "0"
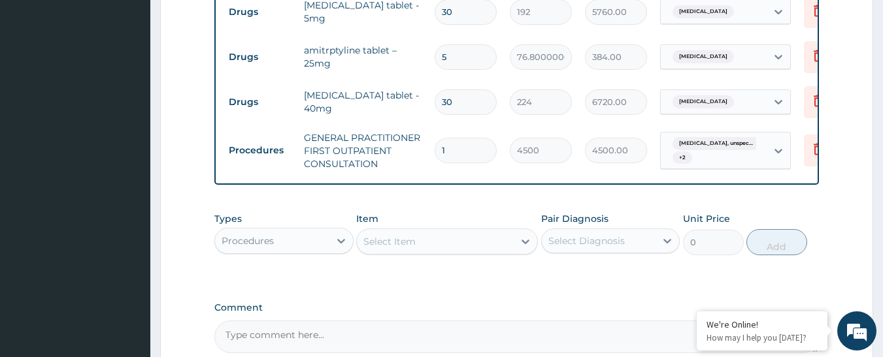
scroll to position [720, 0]
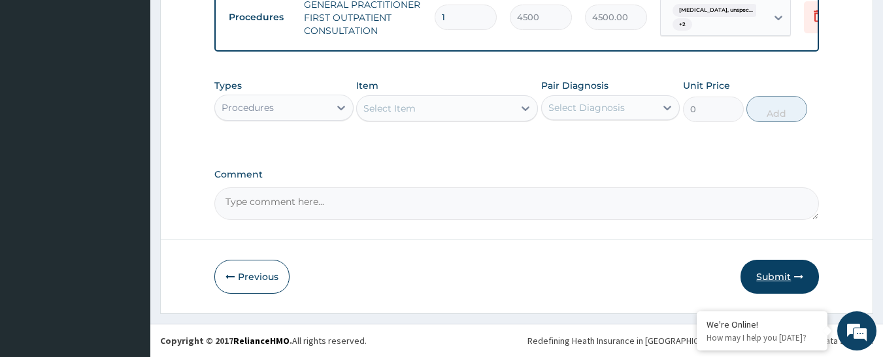
click at [778, 280] on button "Submit" at bounding box center [779, 277] width 78 height 34
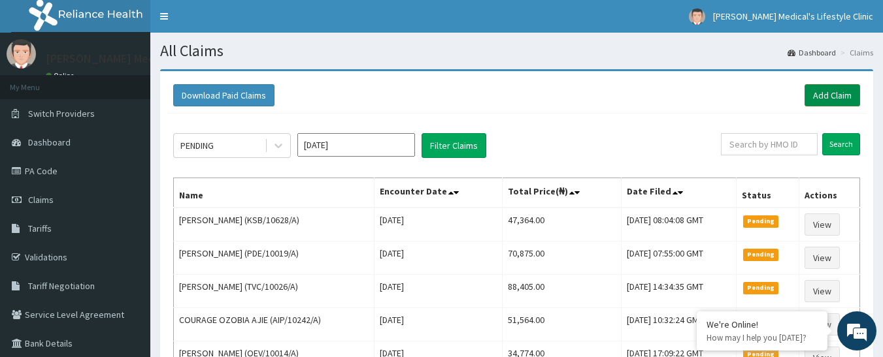
click at [822, 96] on link "Add Claim" at bounding box center [832, 95] width 56 height 22
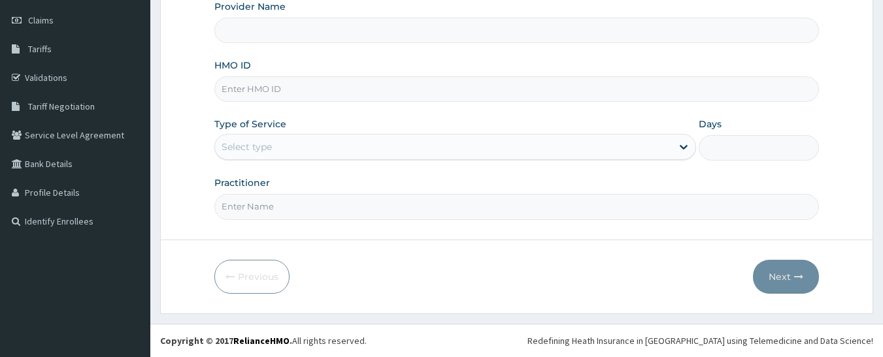
click at [254, 93] on input "HMO ID" at bounding box center [516, 88] width 605 height 25
type input "[PERSON_NAME] Medical's Lifestyle clinic"
paste input "TLO/10037/A"
type input "TLO/10037/A"
click at [246, 152] on div "Select type" at bounding box center [247, 146] width 50 height 13
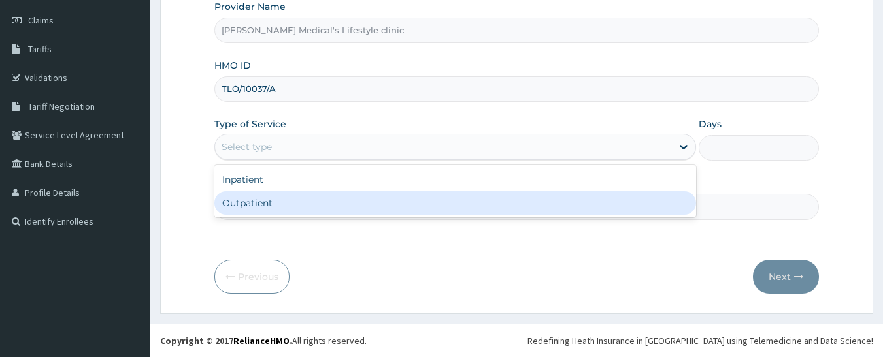
click at [259, 205] on div "Outpatient" at bounding box center [455, 203] width 482 height 24
type input "1"
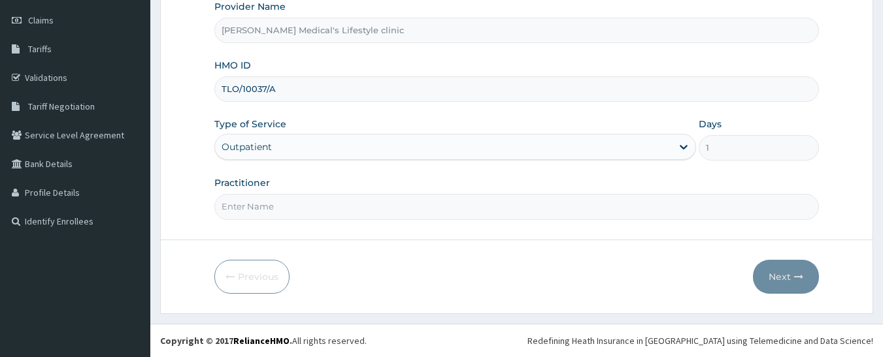
drag, startPoint x: 269, startPoint y: 218, endPoint x: 269, endPoint y: 207, distance: 11.1
click at [269, 218] on input "Practitioner" at bounding box center [516, 206] width 605 height 25
type input "[PERSON_NAME]"
click at [774, 273] on button "Next" at bounding box center [786, 277] width 66 height 34
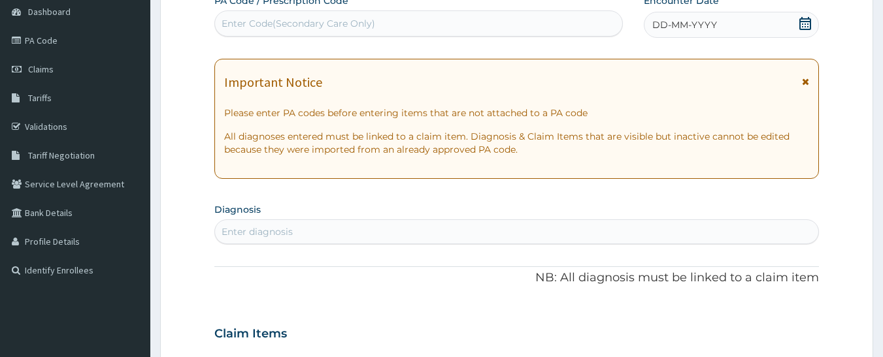
scroll to position [114, 0]
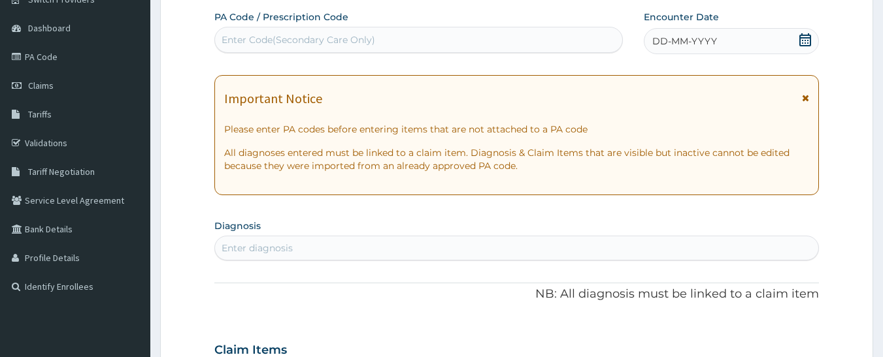
click at [359, 32] on div "Enter Code(Secondary Care Only)" at bounding box center [419, 39] width 408 height 21
paste input "PA/5D5A79"
type input "PA/5D5A79"
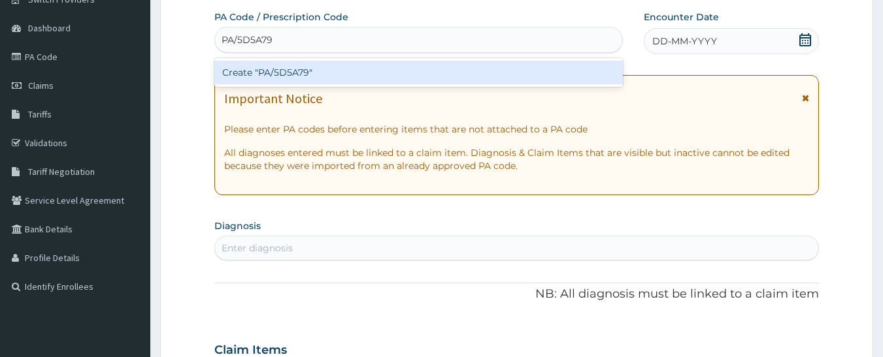
click at [320, 72] on div "Create "PA/5D5A79"" at bounding box center [418, 73] width 409 height 24
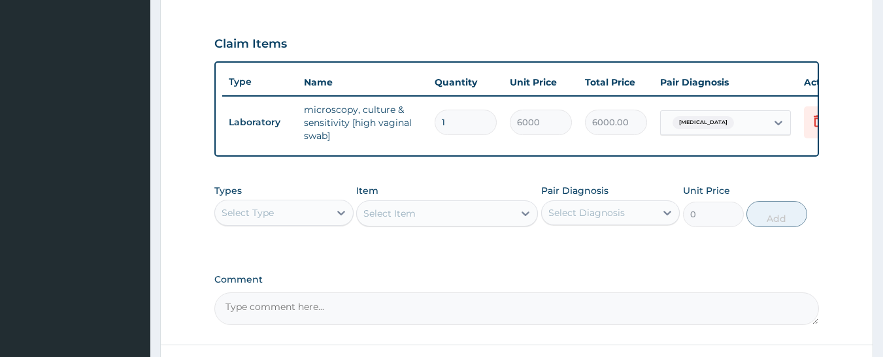
scroll to position [499, 0]
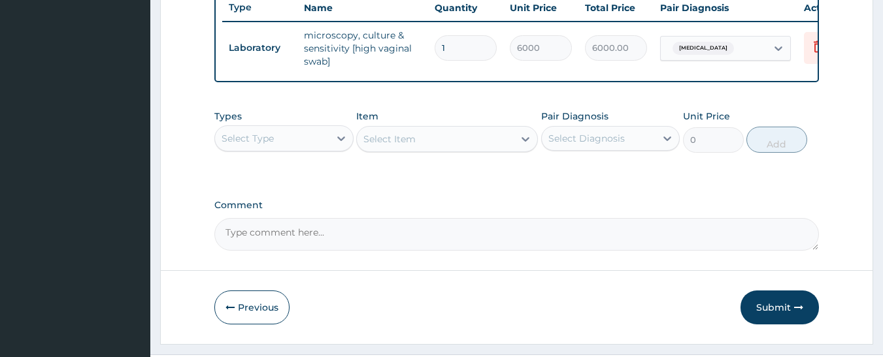
click at [320, 148] on div "Select Type" at bounding box center [272, 138] width 114 height 21
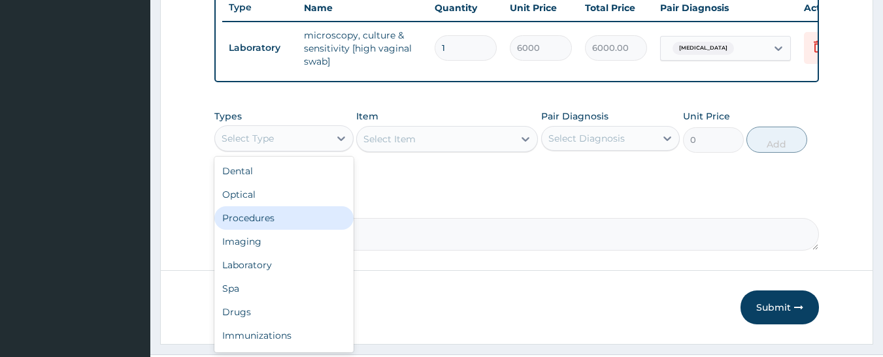
click at [288, 227] on div "Procedures" at bounding box center [283, 218] width 139 height 24
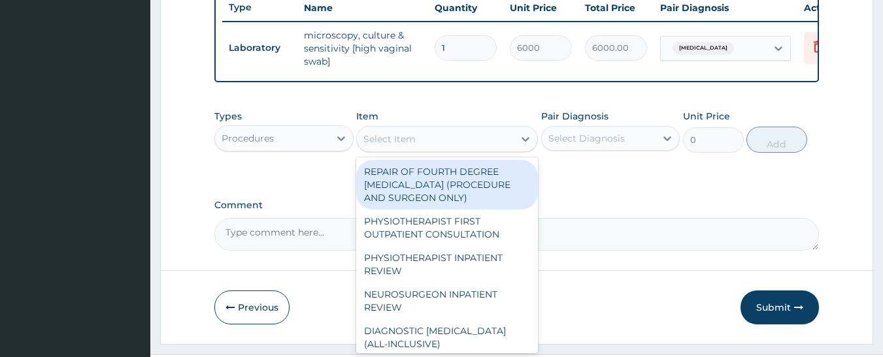
click at [483, 150] on div "Select Item" at bounding box center [435, 139] width 157 height 21
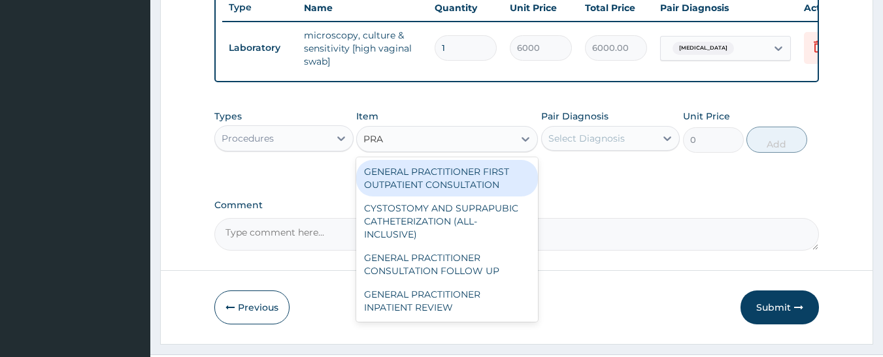
type input "PRAC"
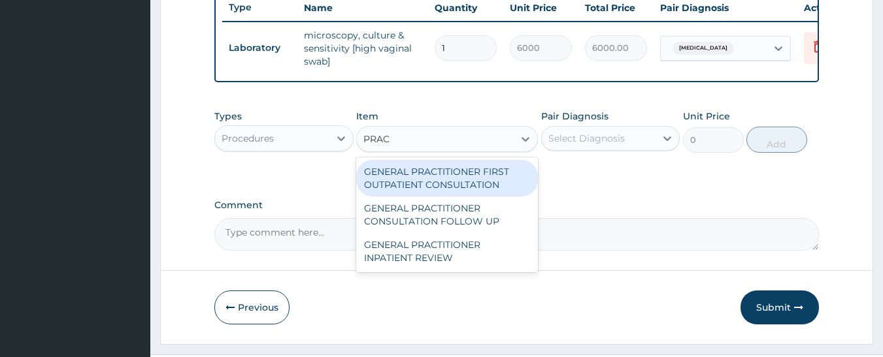
click at [487, 180] on div "GENERAL PRACTITIONER FIRST OUTPATIENT CONSULTATION" at bounding box center [447, 178] width 182 height 37
type input "4500"
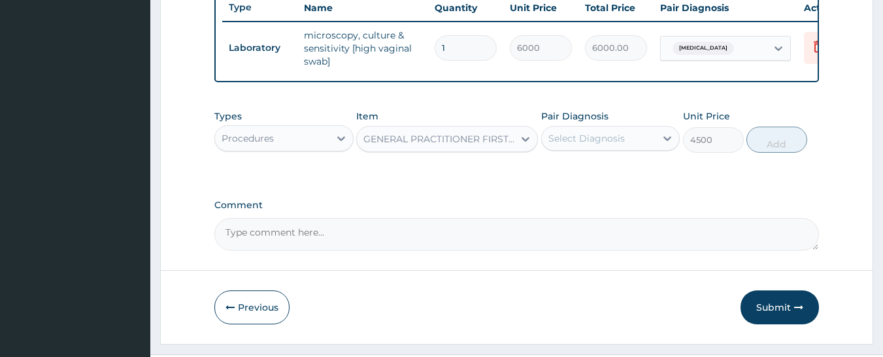
click at [587, 145] on div "Select Diagnosis" at bounding box center [586, 138] width 76 height 13
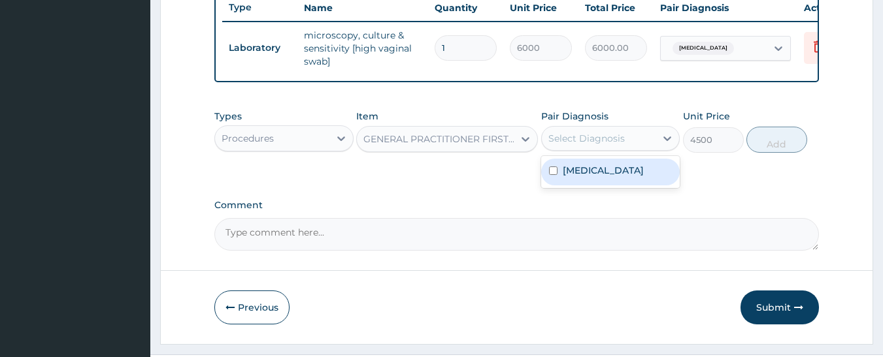
click at [599, 145] on div "Select Diagnosis" at bounding box center [586, 138] width 76 height 13
click at [595, 177] on label "Bacterial vaginosis" at bounding box center [603, 170] width 81 height 13
checkbox input "true"
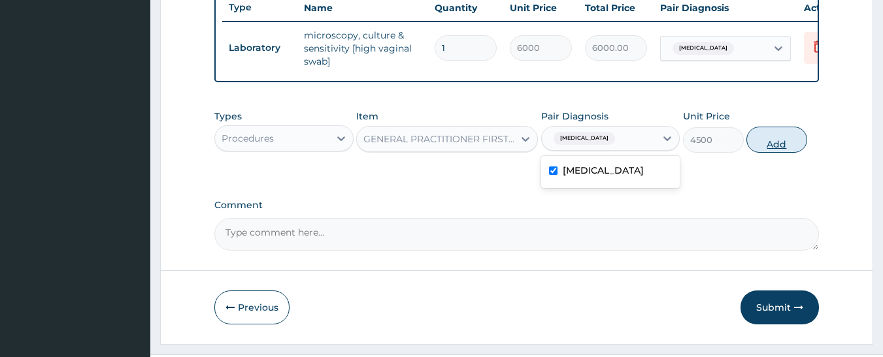
click at [781, 153] on button "Add" at bounding box center [776, 140] width 61 height 26
type input "0"
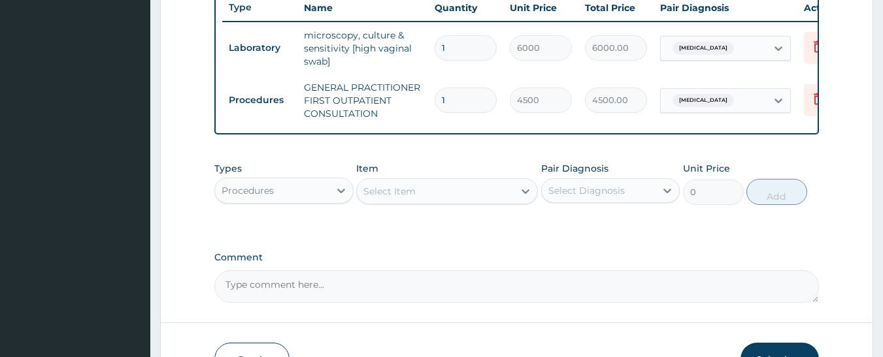
click at [314, 201] on div "Procedures" at bounding box center [272, 190] width 114 height 21
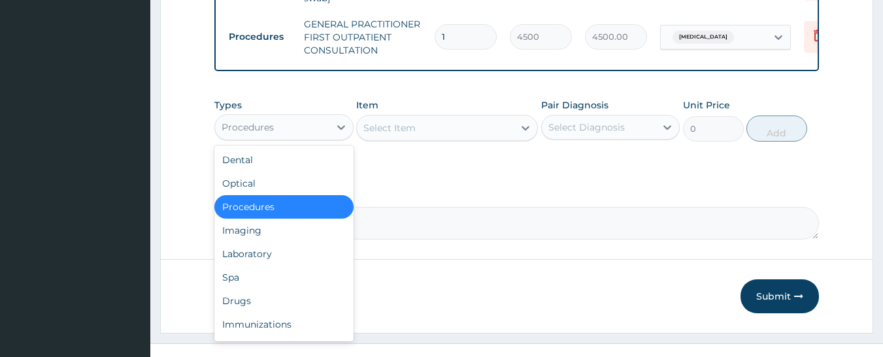
scroll to position [592, 0]
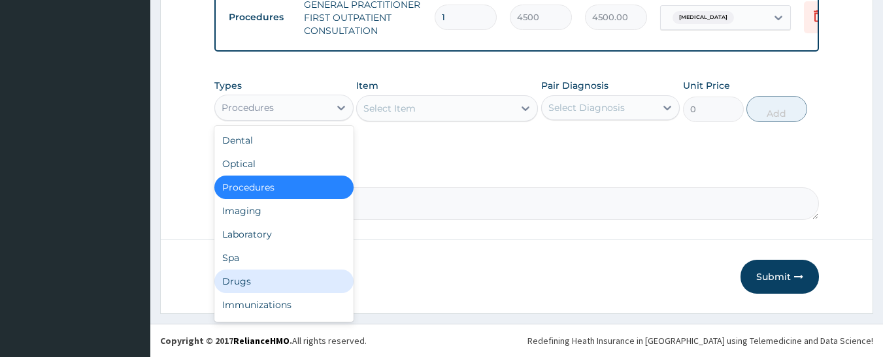
click at [297, 287] on div "Drugs" at bounding box center [283, 282] width 139 height 24
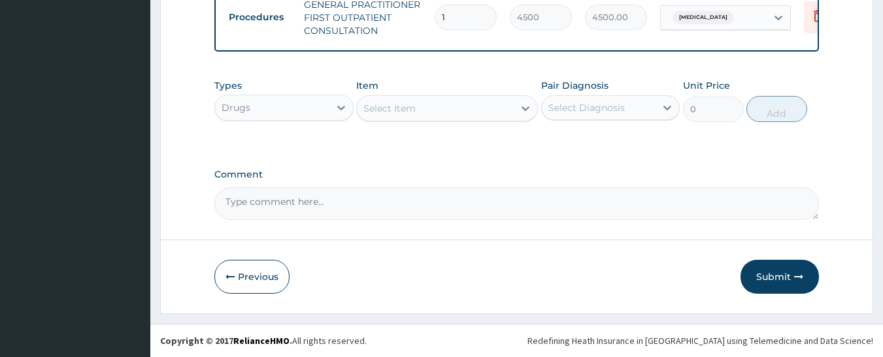
click at [431, 107] on div "Select Item" at bounding box center [435, 108] width 157 height 21
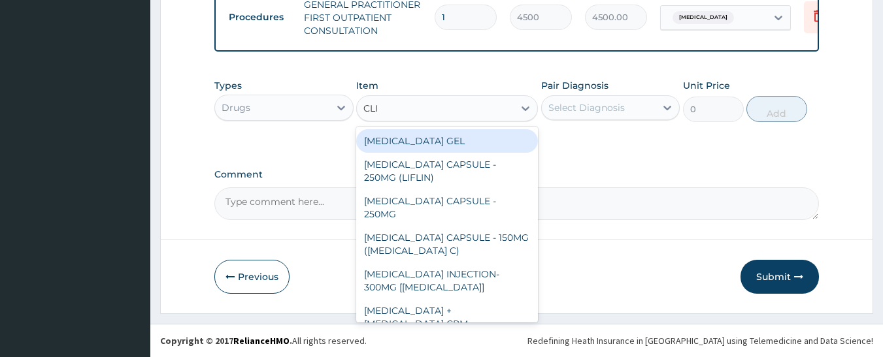
type input "CLIN"
click at [425, 142] on div "CLINDAMYCIN GEL" at bounding box center [447, 141] width 182 height 24
type input "1600"
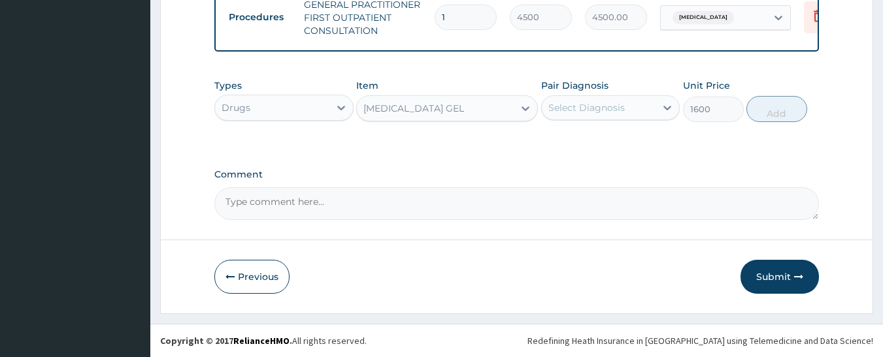
click at [601, 104] on div "Select Diagnosis" at bounding box center [586, 107] width 76 height 13
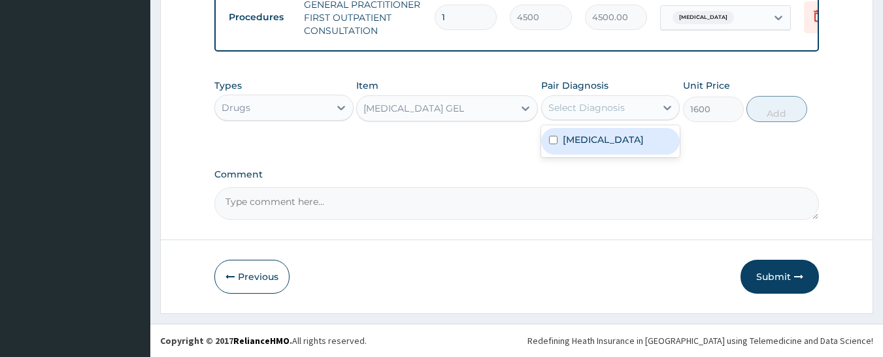
click at [601, 141] on label "Bacterial vaginosis" at bounding box center [603, 139] width 81 height 13
checkbox input "true"
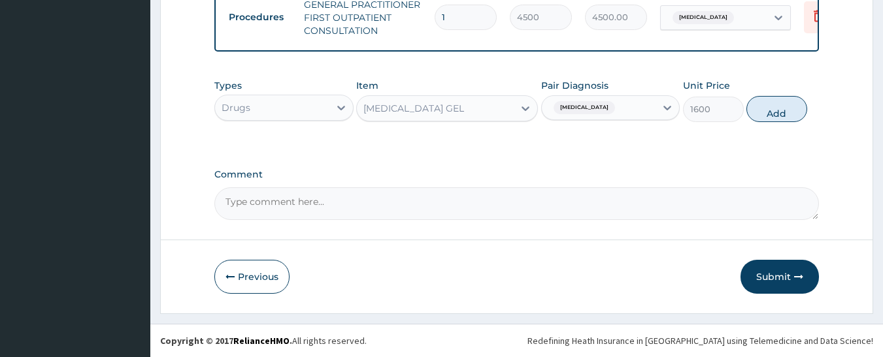
click at [770, 114] on button "Add" at bounding box center [776, 109] width 61 height 26
type input "0"
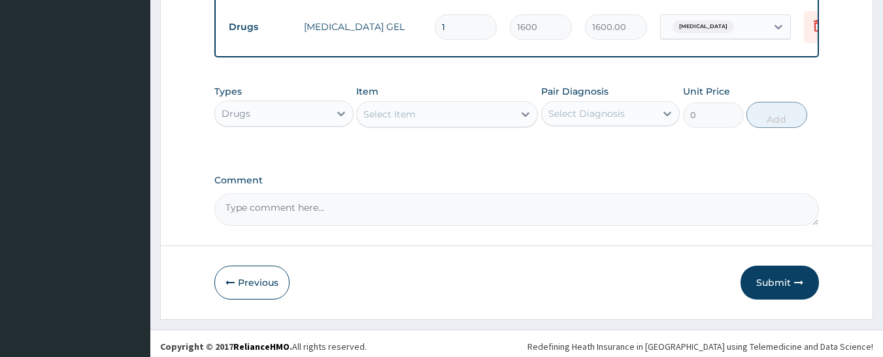
scroll to position [637, 0]
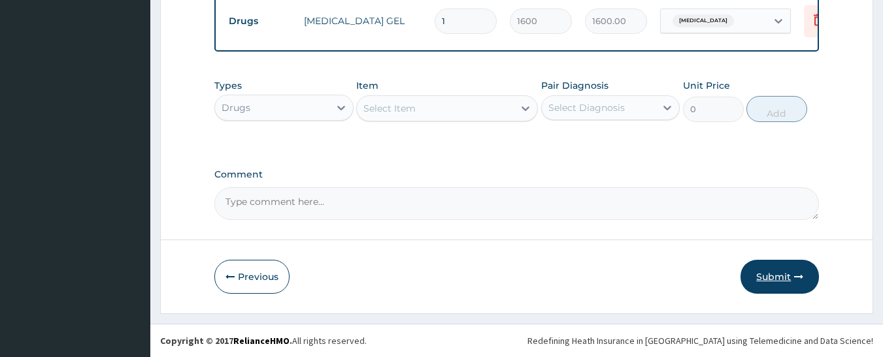
click at [771, 276] on button "Submit" at bounding box center [779, 277] width 78 height 34
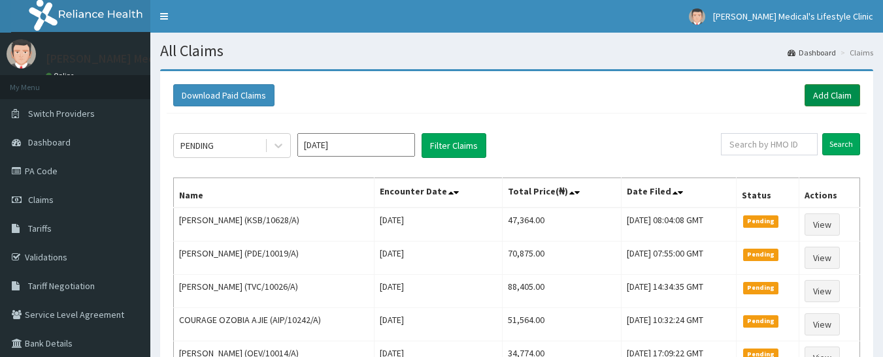
click at [839, 95] on link "Add Claim" at bounding box center [832, 95] width 56 height 22
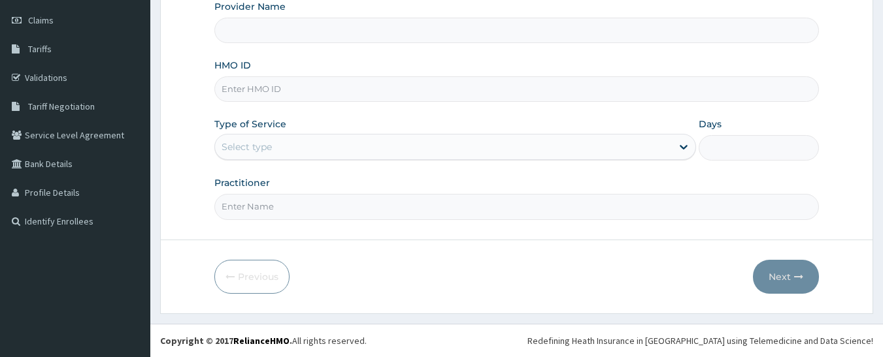
type input "[PERSON_NAME] Medical's Lifestyle clinic"
type input "AVL/10566/A"
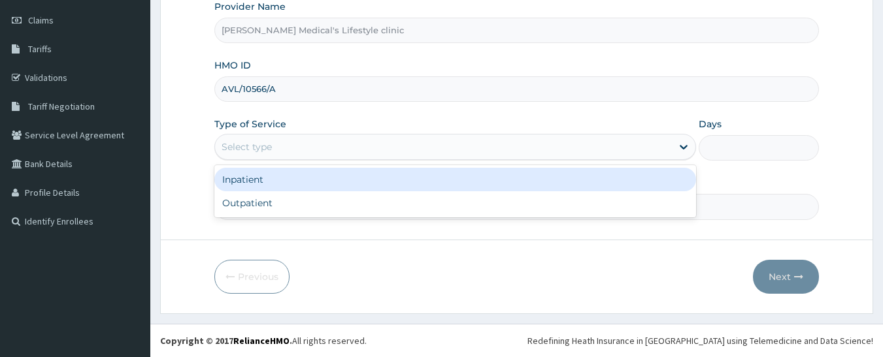
click at [265, 149] on div "Select type" at bounding box center [247, 146] width 50 height 13
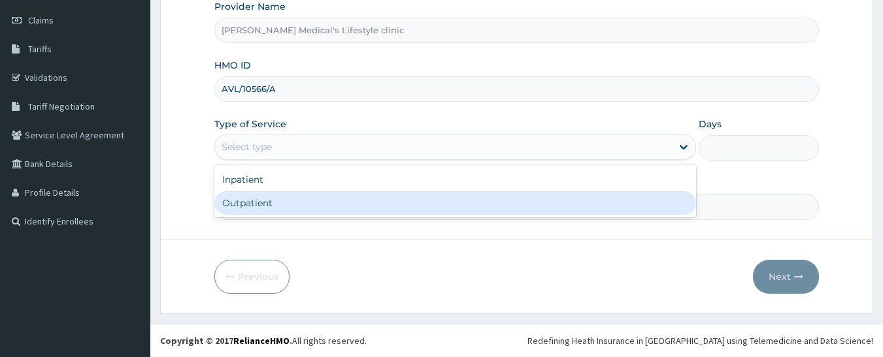
click at [265, 206] on div "Outpatient" at bounding box center [455, 203] width 482 height 24
type input "1"
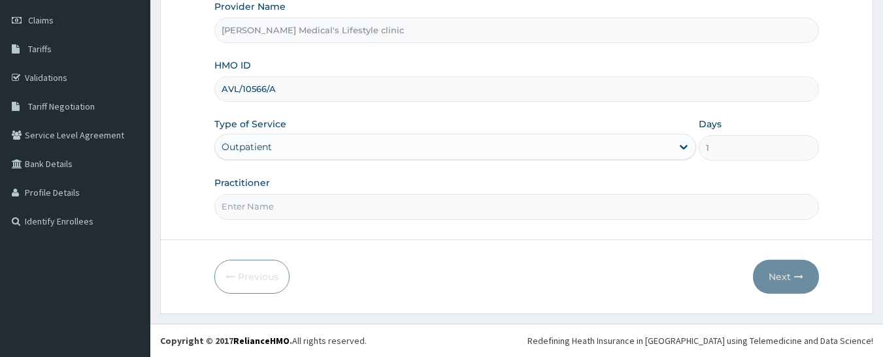
click at [265, 206] on input "Practitioner" at bounding box center [516, 206] width 605 height 25
type input "dr wura"
click at [764, 265] on button "Next" at bounding box center [786, 277] width 66 height 34
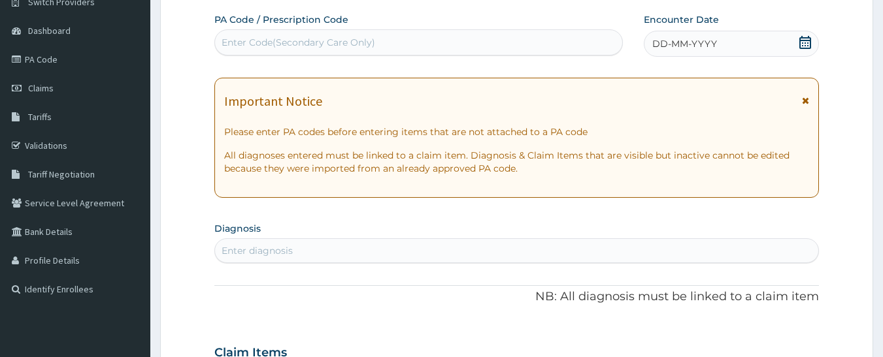
scroll to position [49, 0]
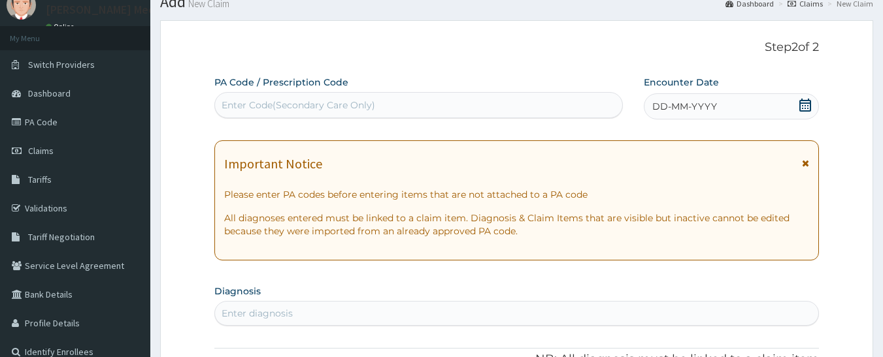
click at [363, 105] on div "Enter Code(Secondary Care Only)" at bounding box center [299, 105] width 154 height 13
paste input "PA/83E846"
type input "PA/83E846"
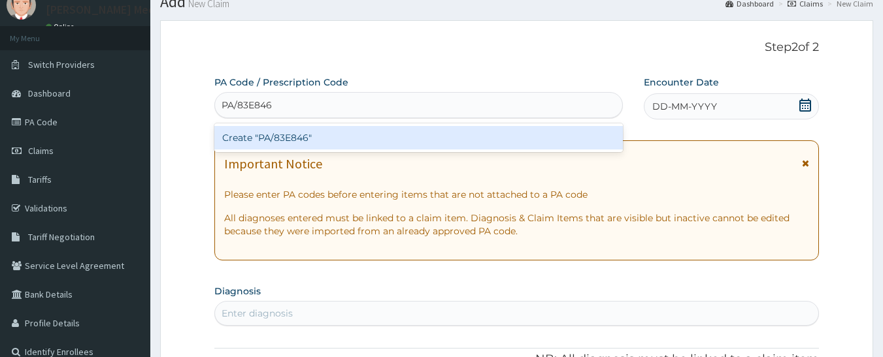
click at [308, 142] on div "Create "PA/83E846"" at bounding box center [418, 138] width 409 height 24
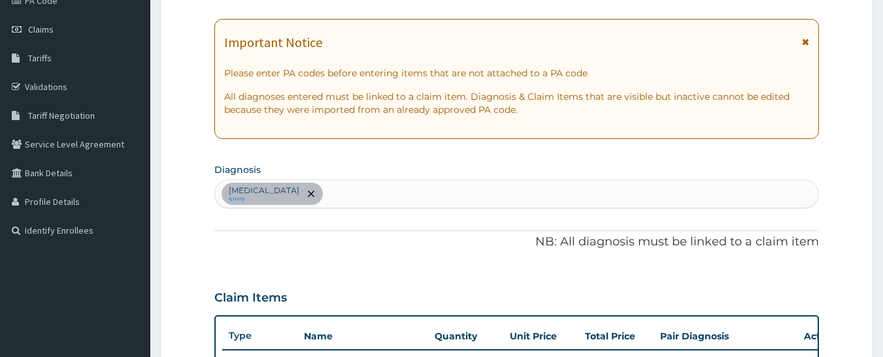
scroll to position [104, 0]
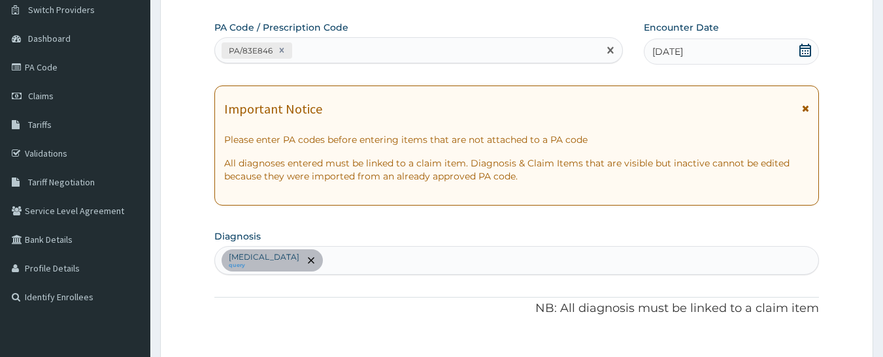
click at [354, 52] on div "PA/83E846" at bounding box center [407, 51] width 384 height 22
paste input "PA/D17BE5"
type input "PA/D17BE5"
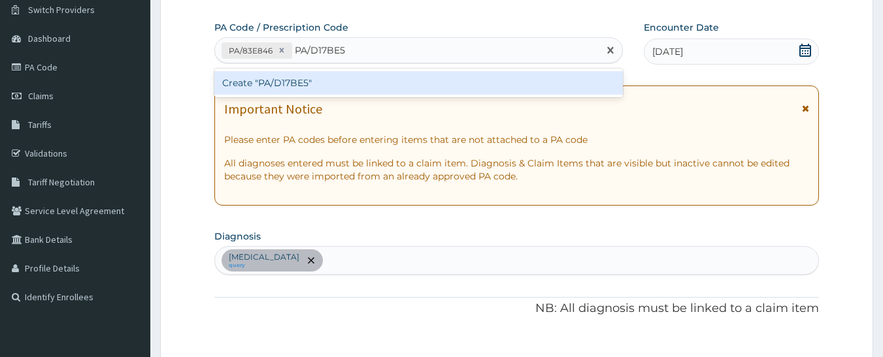
click at [293, 90] on div "Create "PA/D17BE5"" at bounding box center [418, 83] width 409 height 24
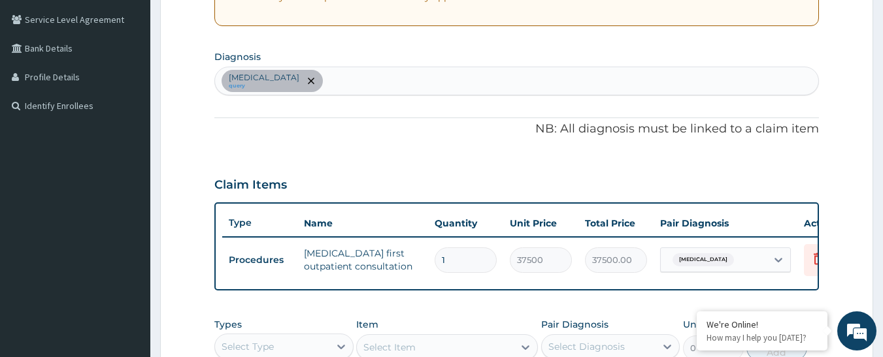
scroll to position [312, 0]
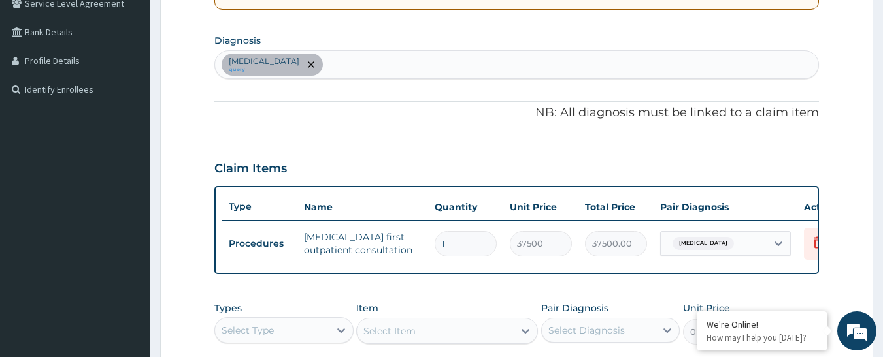
click at [350, 69] on div "Gastroenteritis query" at bounding box center [517, 64] width 604 height 27
type input "[MEDICAL_DATA]"
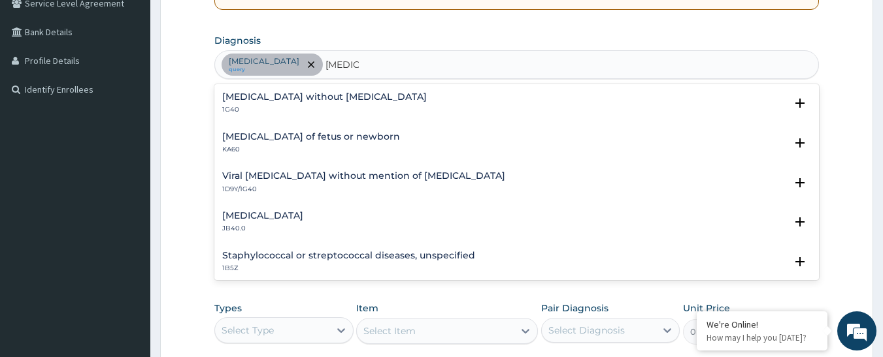
click at [295, 100] on h4 "[MEDICAL_DATA] without [MEDICAL_DATA]" at bounding box center [324, 97] width 205 height 10
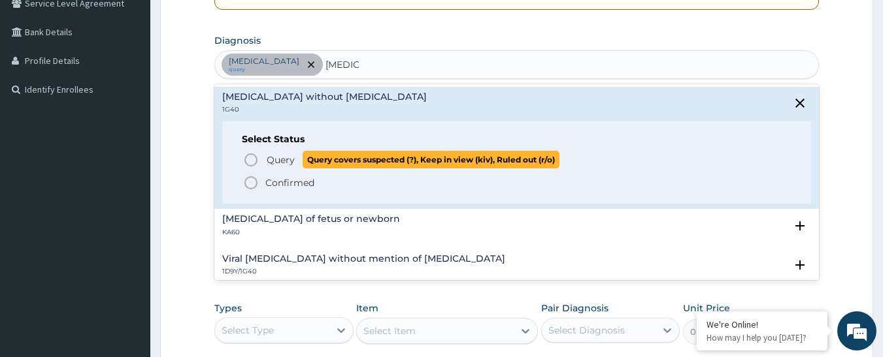
click at [250, 158] on icon "status option query" at bounding box center [251, 160] width 16 height 16
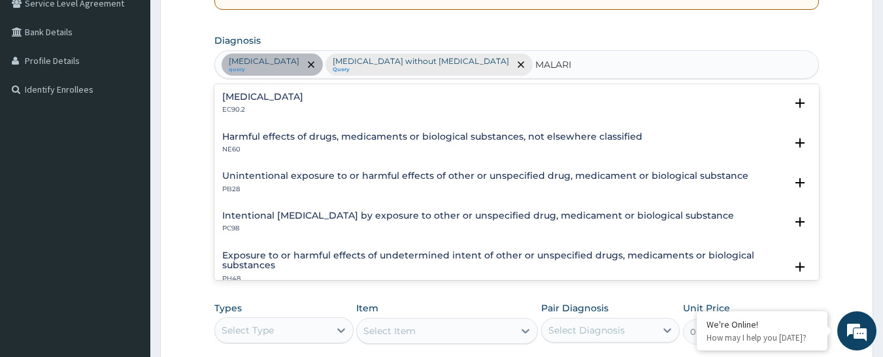
type input "MALARIA"
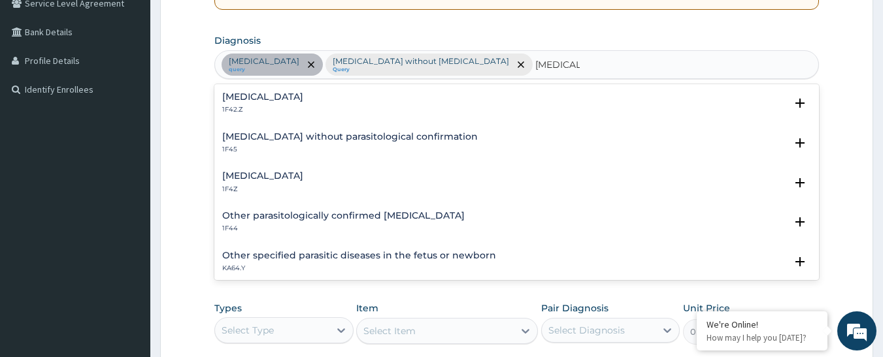
click at [256, 179] on h4 "[MEDICAL_DATA]" at bounding box center [262, 176] width 81 height 10
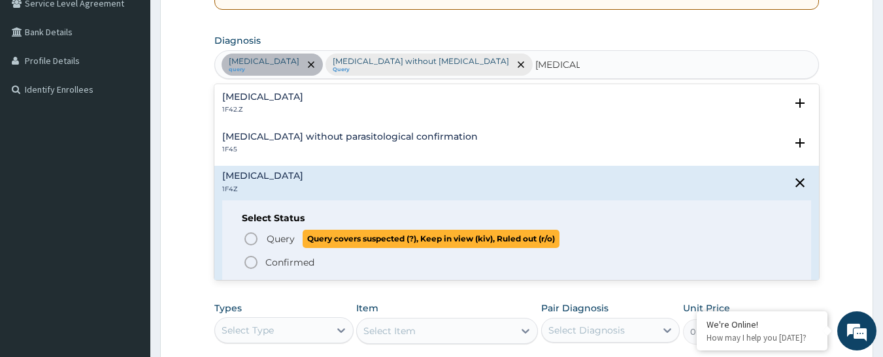
click at [264, 233] on span "Query Query covers suspected (?), Keep in view (kiv), Ruled out (r/o)" at bounding box center [517, 239] width 549 height 18
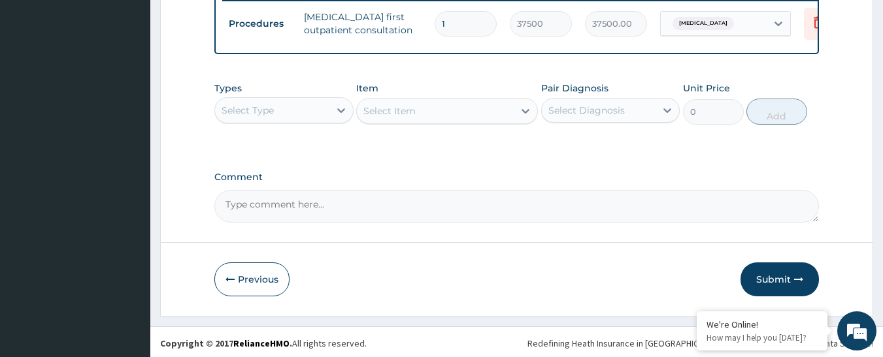
scroll to position [544, 0]
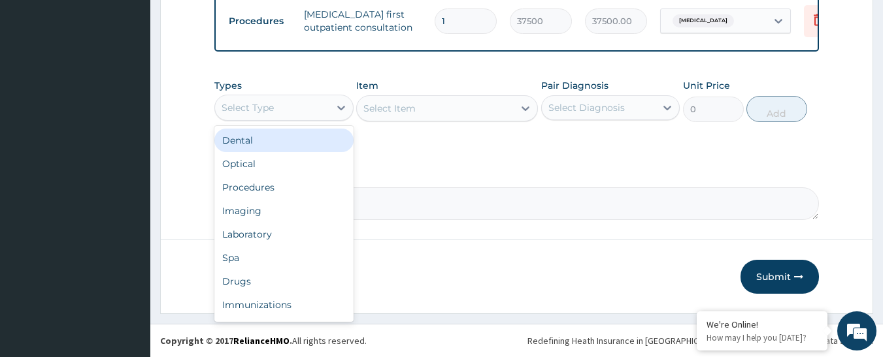
click at [288, 103] on div "Select Type" at bounding box center [272, 107] width 114 height 21
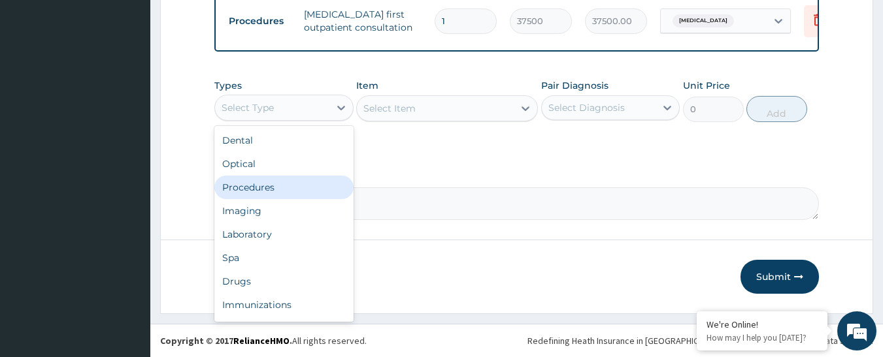
click at [289, 183] on div "Procedures" at bounding box center [283, 188] width 139 height 24
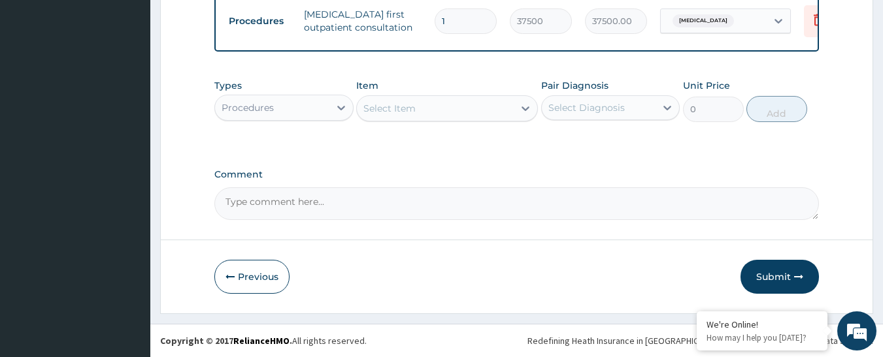
click at [447, 110] on div "Select Item" at bounding box center [435, 108] width 157 height 21
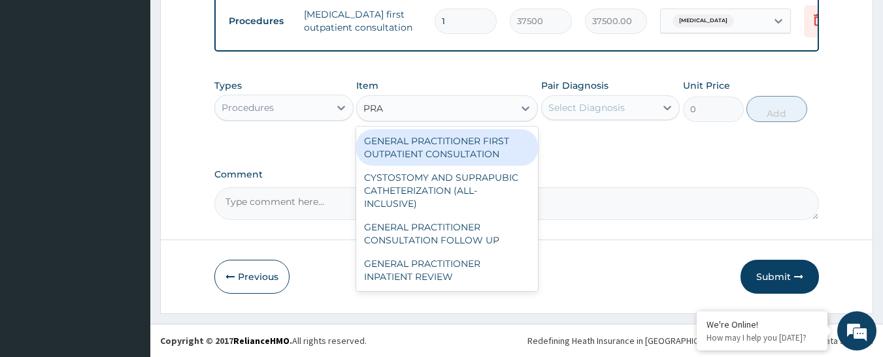
type input "PRAC"
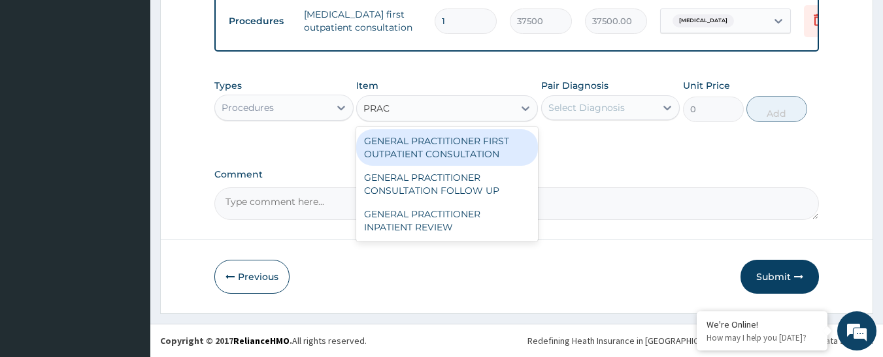
click at [441, 137] on div "GENERAL PRACTITIONER FIRST OUTPATIENT CONSULTATION" at bounding box center [447, 147] width 182 height 37
type input "4500"
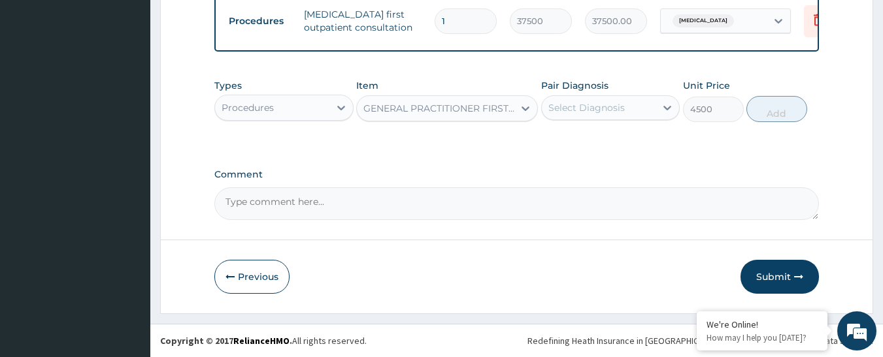
click at [598, 115] on div "Select Diagnosis" at bounding box center [599, 107] width 114 height 21
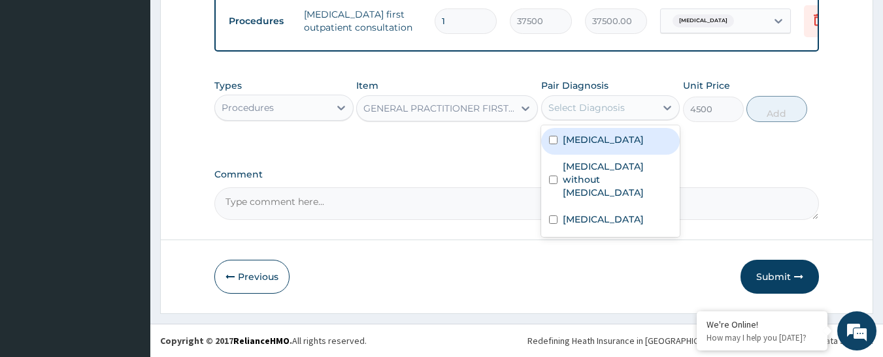
click at [597, 129] on div "Gastroenteritis" at bounding box center [610, 141] width 139 height 27
checkbox input "true"
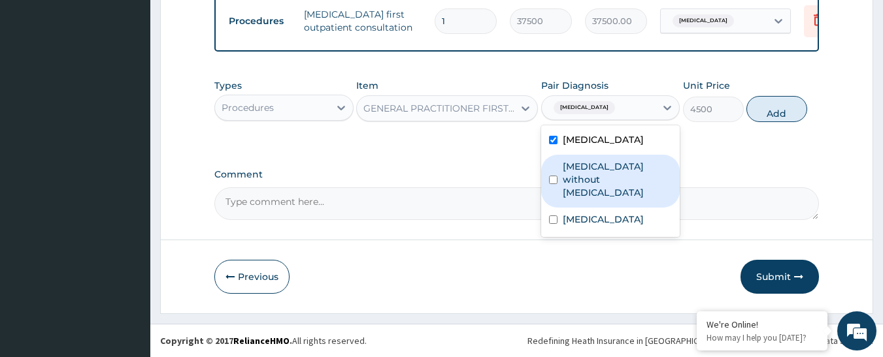
click at [597, 165] on label "[MEDICAL_DATA] without [MEDICAL_DATA]" at bounding box center [618, 179] width 110 height 39
checkbox input "true"
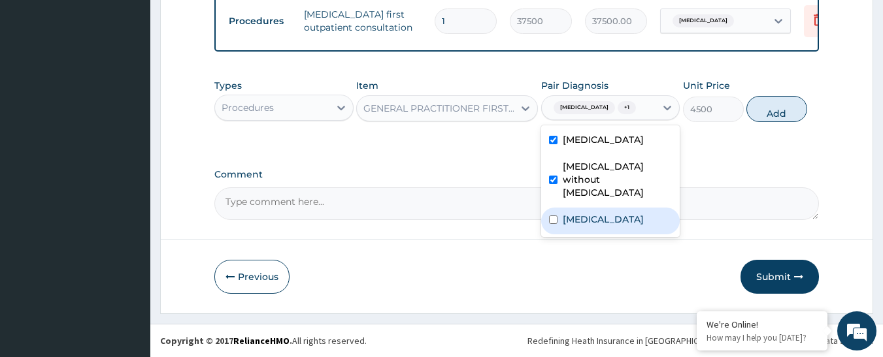
click at [591, 213] on label "Malaria, unspecified" at bounding box center [603, 219] width 81 height 13
checkbox input "true"
click at [793, 112] on button "Add" at bounding box center [776, 109] width 61 height 26
type input "0"
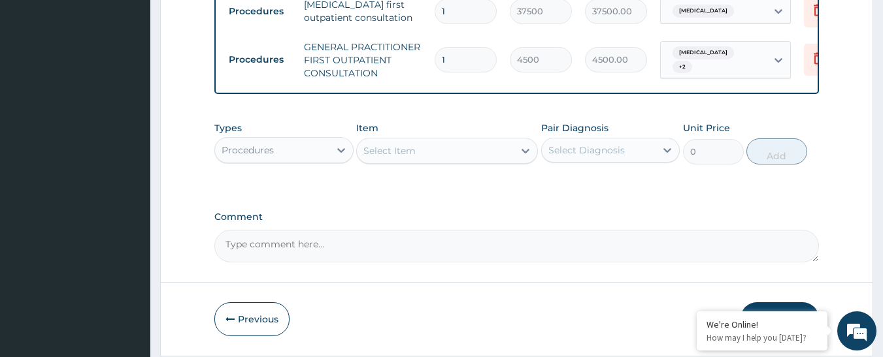
click at [451, 153] on div "Select Item" at bounding box center [435, 150] width 157 height 21
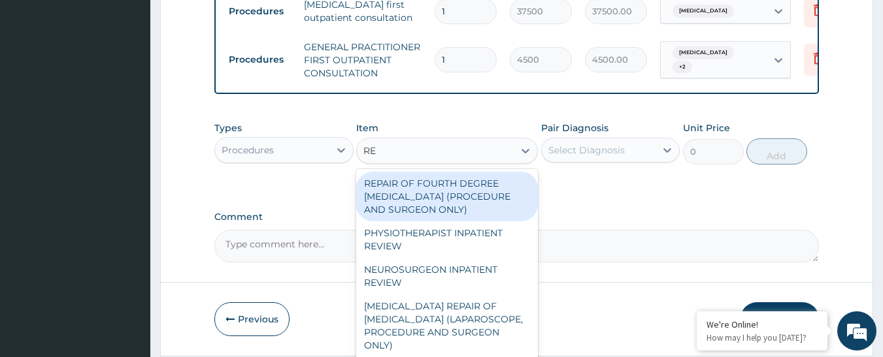
type input "REG"
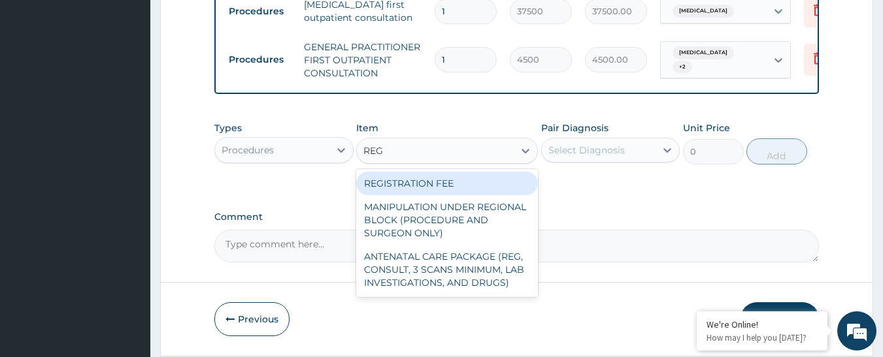
click at [421, 195] on div "REGISTRATION FEE" at bounding box center [447, 184] width 182 height 24
type input "3000"
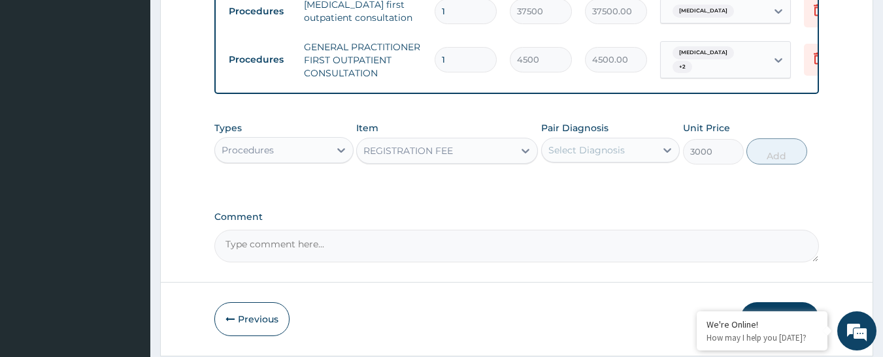
click at [608, 157] on div "Select Diagnosis" at bounding box center [586, 150] width 76 height 13
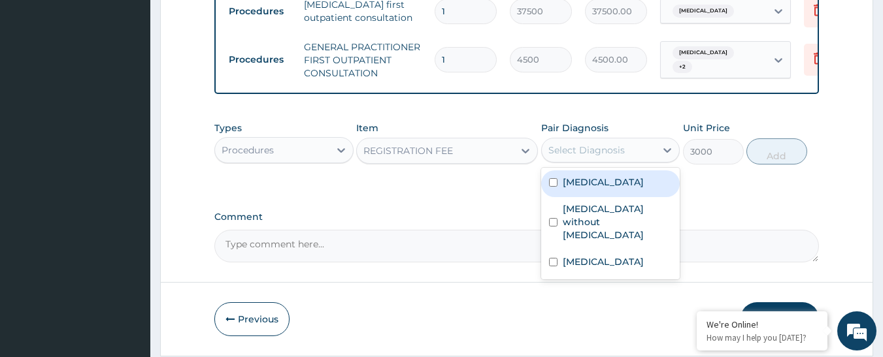
click at [600, 189] on label "Gastroenteritis" at bounding box center [603, 182] width 81 height 13
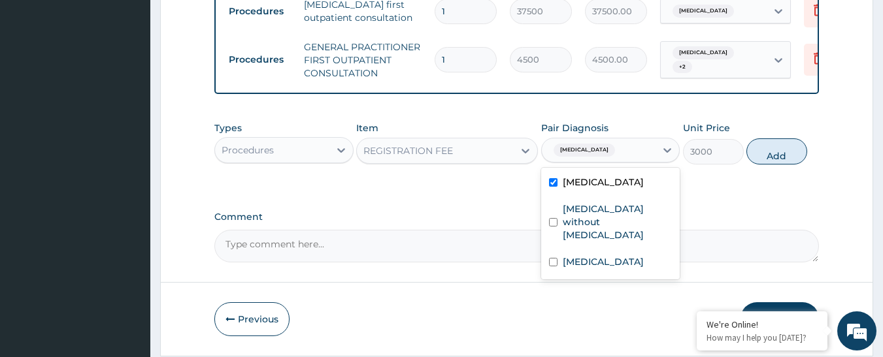
checkbox input "true"
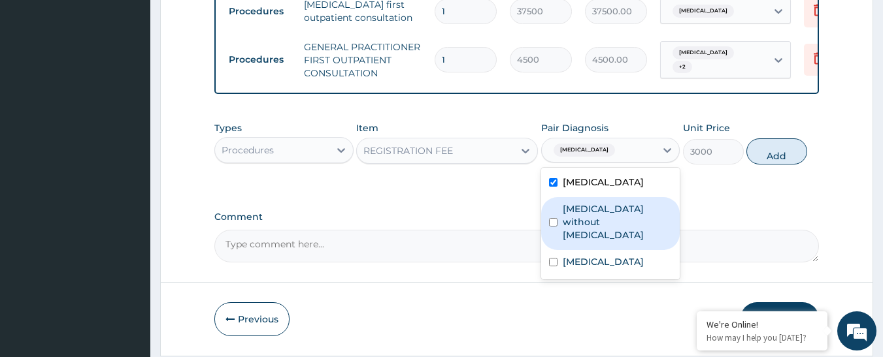
click at [592, 217] on label "[MEDICAL_DATA] without [MEDICAL_DATA]" at bounding box center [618, 222] width 110 height 39
checkbox input "true"
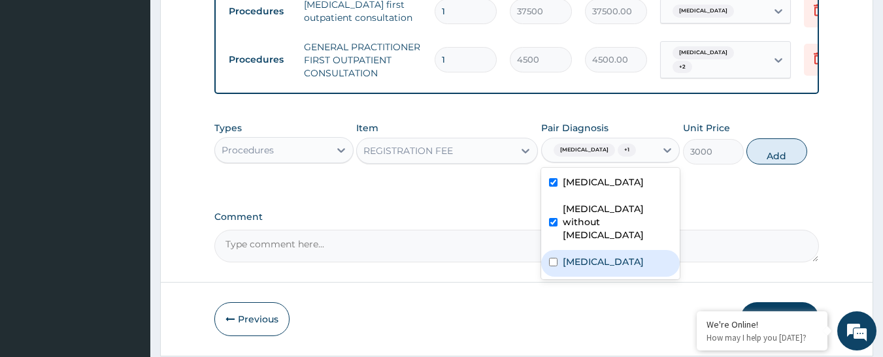
click at [592, 250] on div "Malaria, unspecified" at bounding box center [610, 263] width 139 height 27
checkbox input "true"
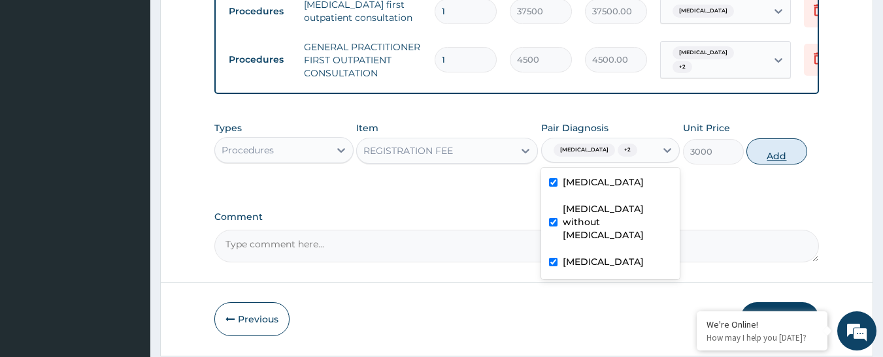
click at [787, 165] on button "Add" at bounding box center [776, 152] width 61 height 26
type input "0"
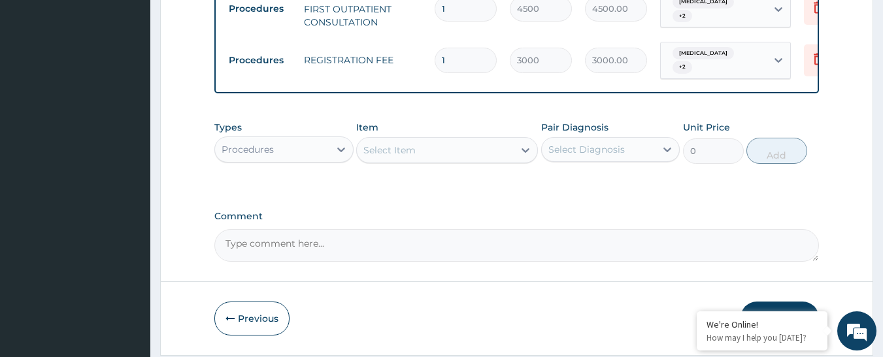
scroll to position [642, 0]
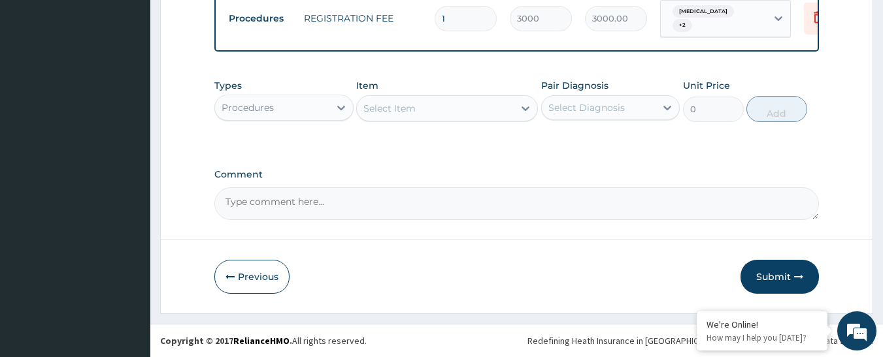
click at [285, 101] on div "Procedures" at bounding box center [272, 107] width 114 height 21
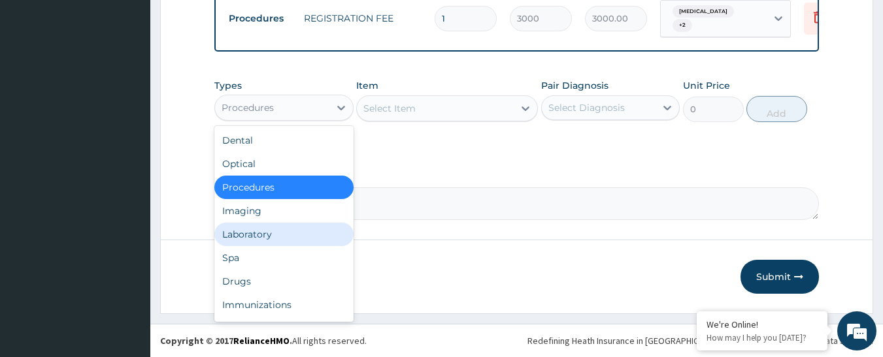
click at [281, 233] on div "Laboratory" at bounding box center [283, 235] width 139 height 24
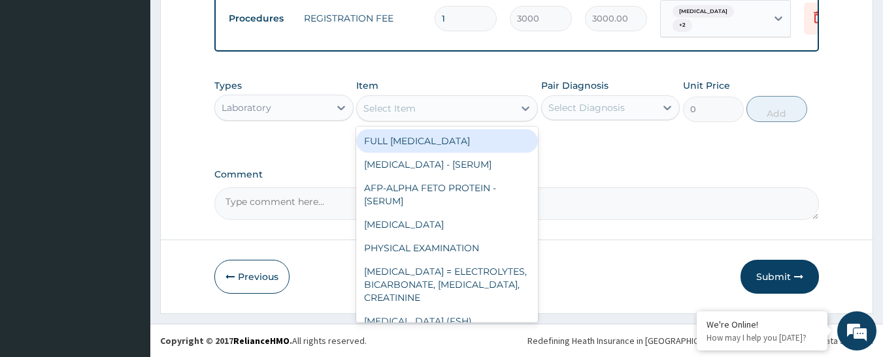
click at [485, 113] on div "Select Item" at bounding box center [435, 108] width 157 height 21
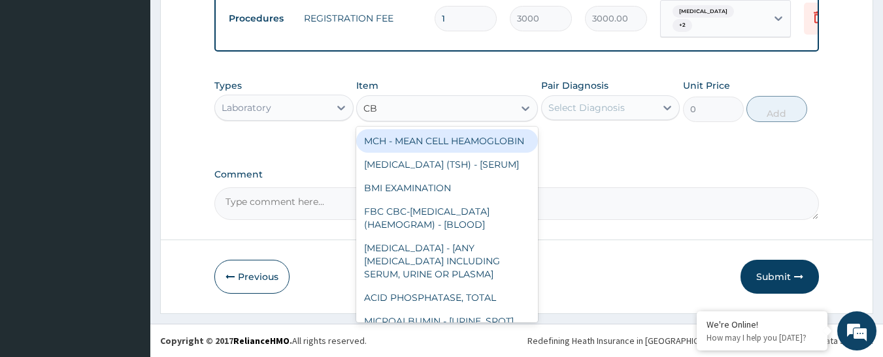
type input "CBC"
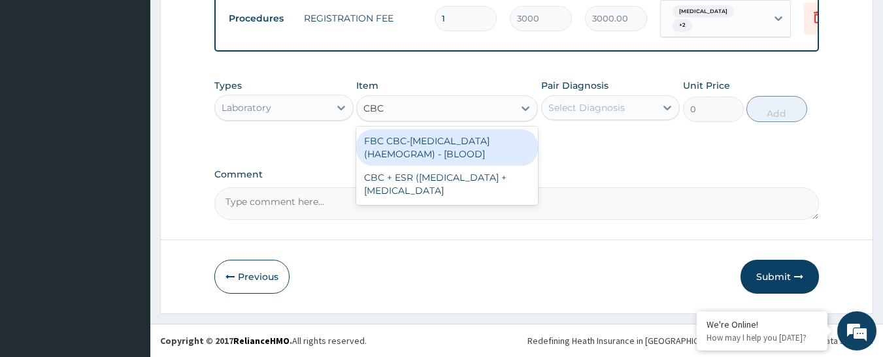
click at [474, 139] on div "FBC CBC-[MEDICAL_DATA] (HAEMOGRAM) - [BLOOD]" at bounding box center [447, 147] width 182 height 37
type input "6000"
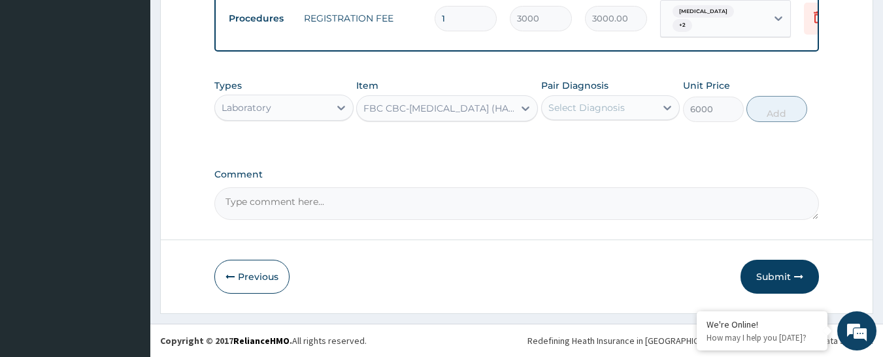
click at [655, 93] on div "Pair Diagnosis Select Diagnosis" at bounding box center [610, 100] width 139 height 43
click at [625, 103] on div "Select Diagnosis" at bounding box center [599, 107] width 114 height 21
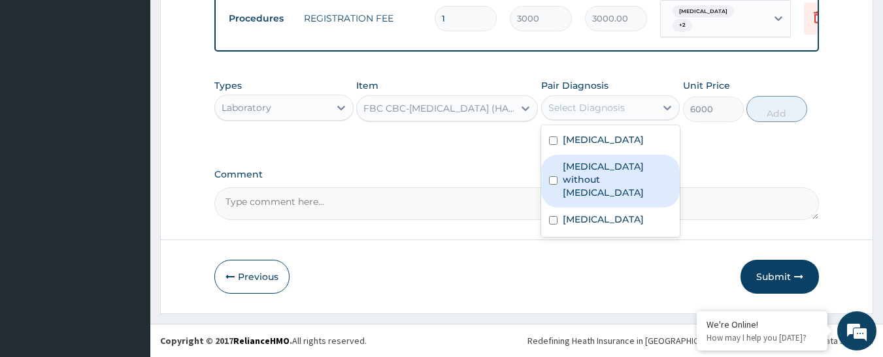
click at [593, 174] on label "[MEDICAL_DATA] without [MEDICAL_DATA]" at bounding box center [618, 179] width 110 height 39
checkbox input "true"
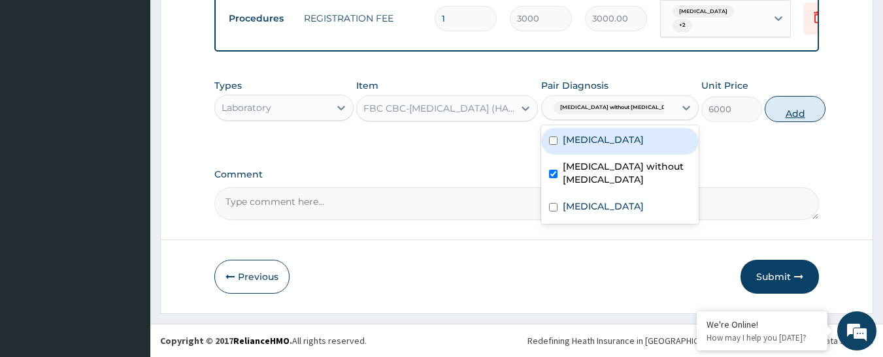
click at [772, 108] on button "Add" at bounding box center [795, 109] width 61 height 26
type input "0"
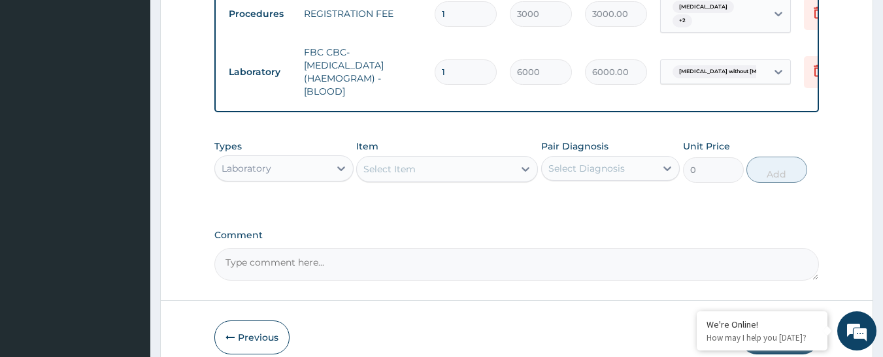
click at [486, 176] on div "Select Item" at bounding box center [435, 169] width 157 height 21
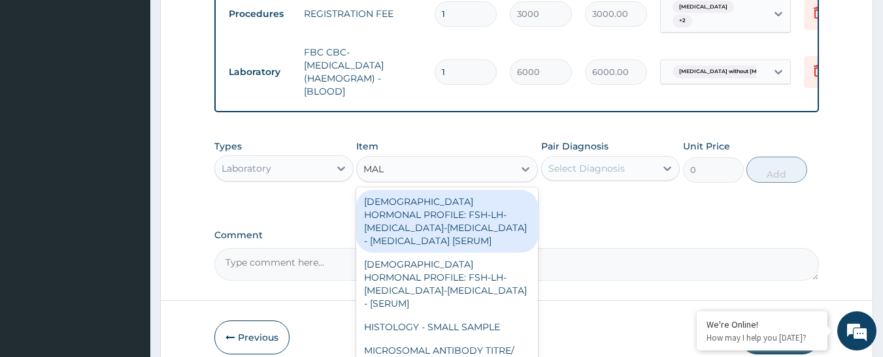
type input "MALA"
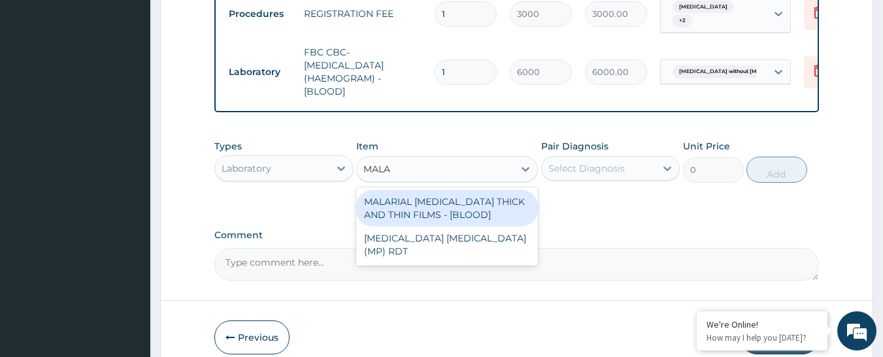
click at [478, 207] on div "MALARIAL [MEDICAL_DATA] THICK AND THIN FILMS - [BLOOD]" at bounding box center [447, 208] width 182 height 37
type input "2625"
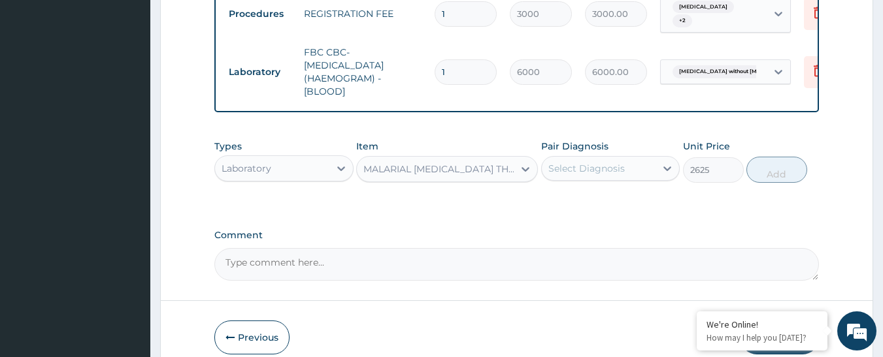
click at [553, 175] on div "Select Diagnosis" at bounding box center [586, 168] width 76 height 13
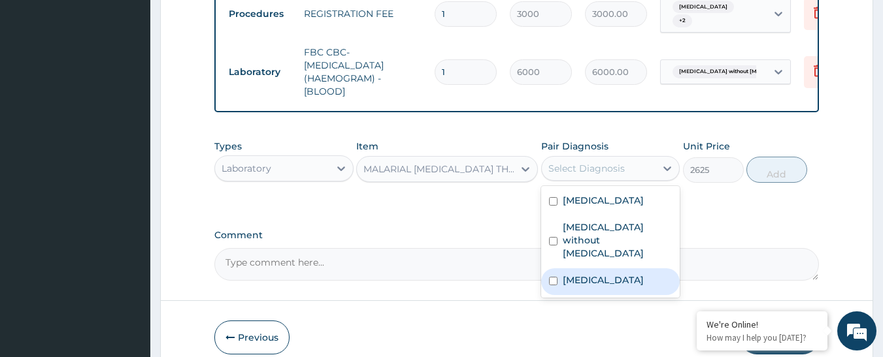
click at [559, 269] on div "Malaria, unspecified" at bounding box center [610, 282] width 139 height 27
checkbox input "true"
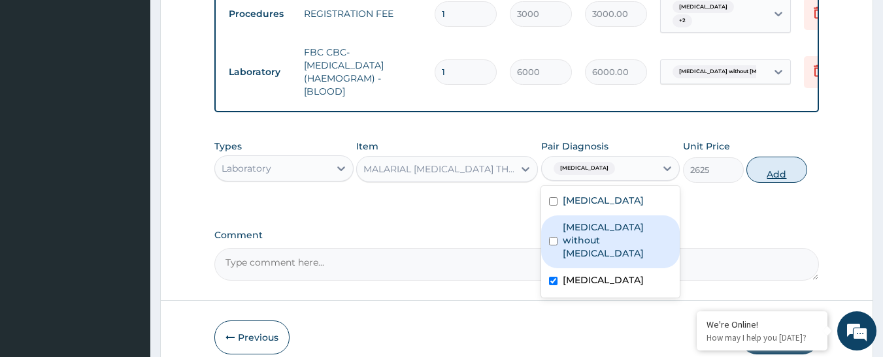
click at [783, 173] on button "Add" at bounding box center [776, 170] width 61 height 26
type input "0"
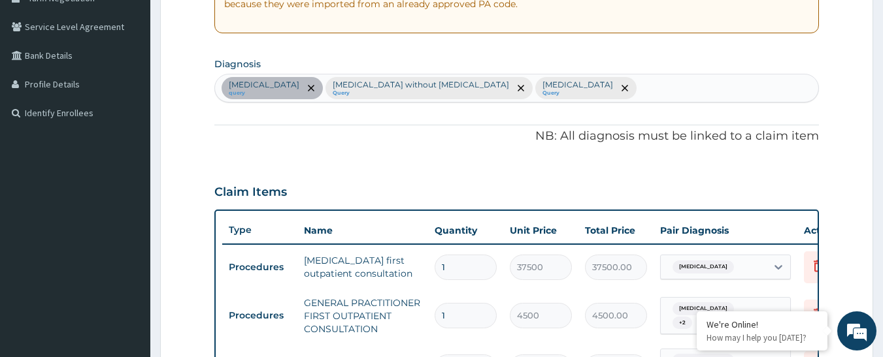
scroll to position [250, 0]
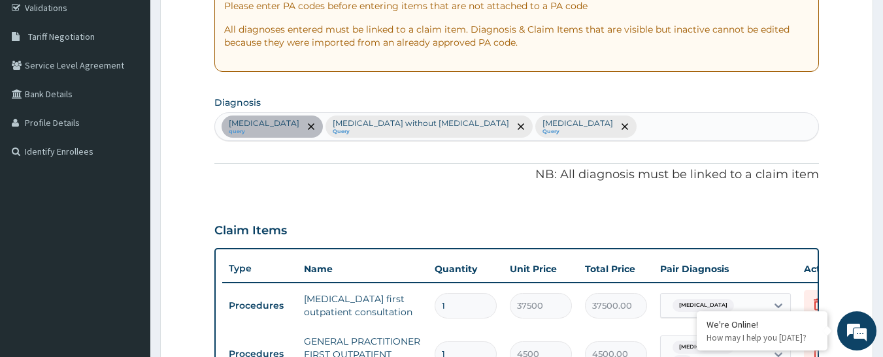
click at [587, 131] on div "Gastroenteritis query Sepsis without septic shock Query Malaria, unspecified Qu…" at bounding box center [517, 126] width 604 height 27
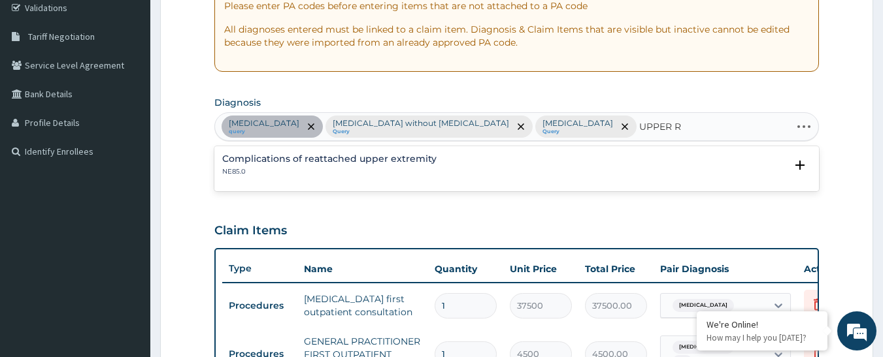
type input "UPPER"
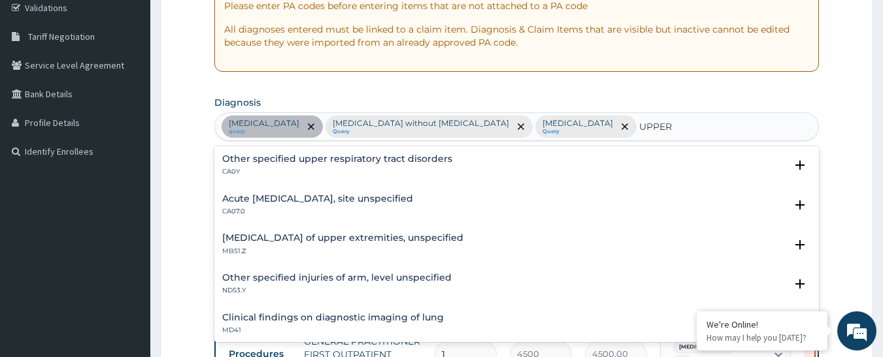
click at [364, 200] on h4 "Acute upper respiratory infection, site unspecified" at bounding box center [317, 199] width 191 height 10
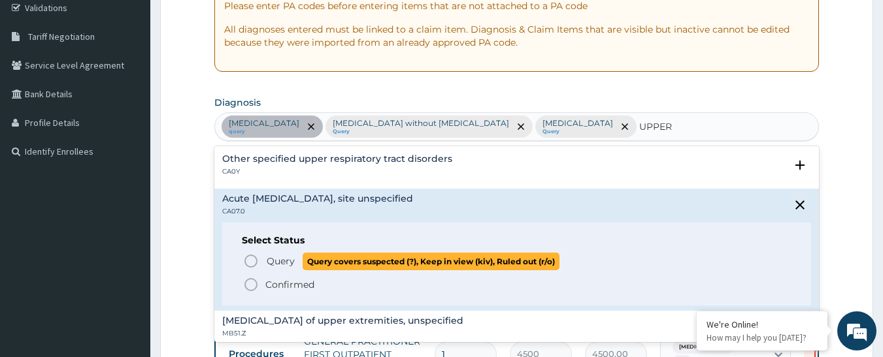
click at [258, 261] on icon "status option query" at bounding box center [251, 262] width 16 height 16
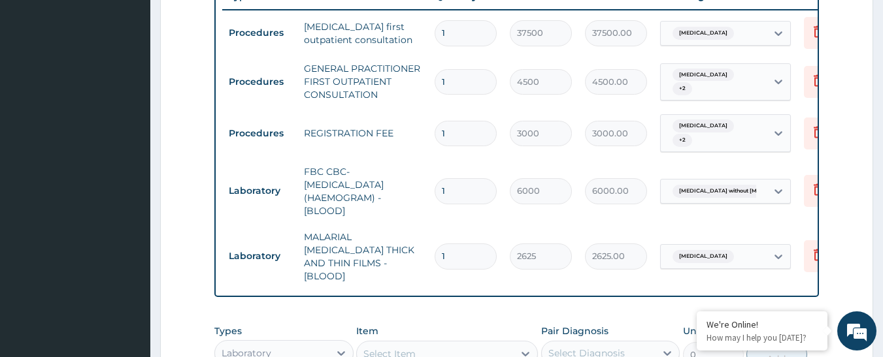
scroll to position [576, 0]
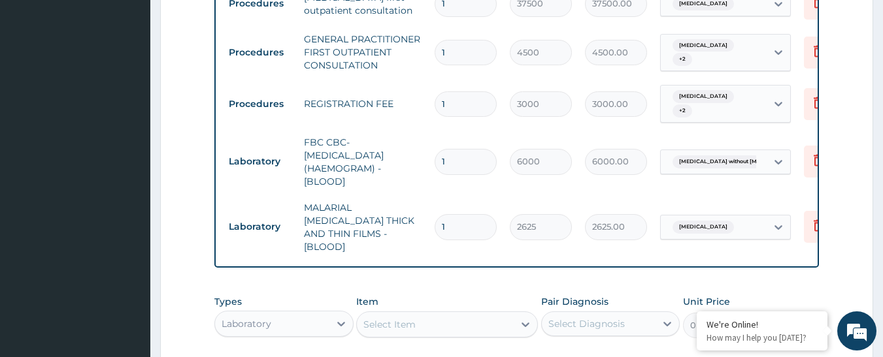
click at [282, 314] on div "Laboratory" at bounding box center [272, 324] width 114 height 21
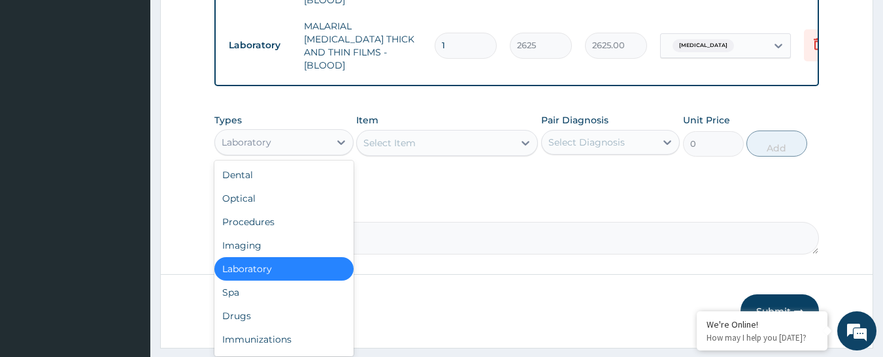
scroll to position [759, 0]
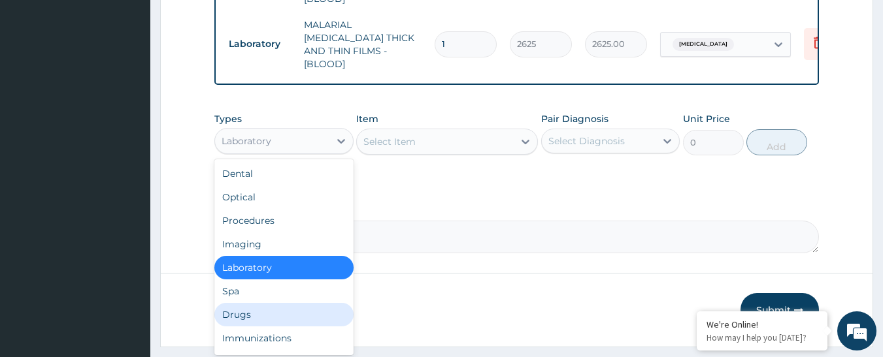
click at [331, 303] on div "Drugs" at bounding box center [283, 315] width 139 height 24
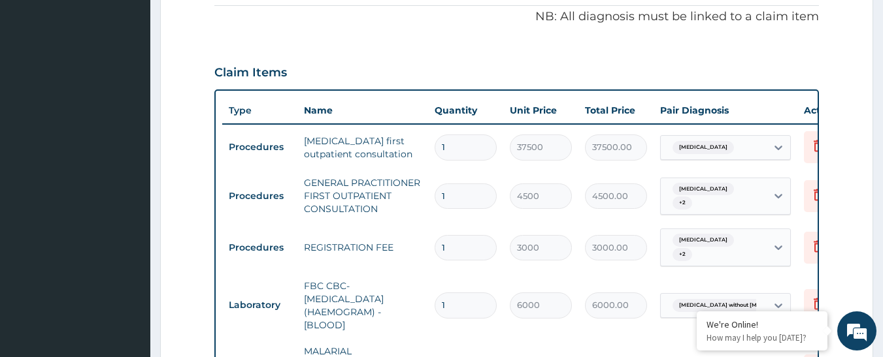
scroll to position [237, 0]
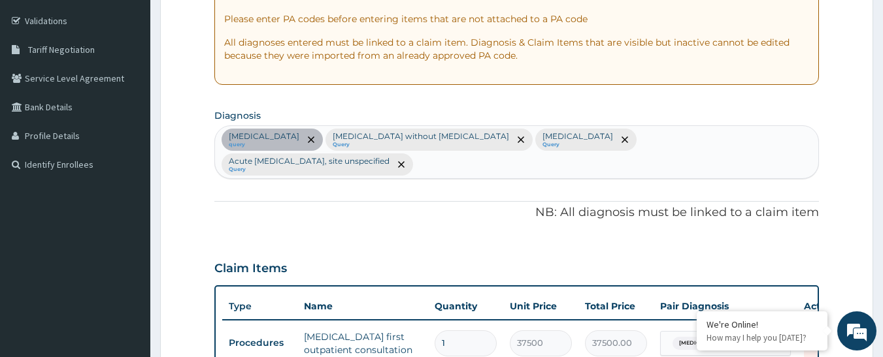
click at [801, 142] on div "Gastroenteritis query Sepsis without septic shock Query Malaria, unspecified Qu…" at bounding box center [517, 152] width 604 height 52
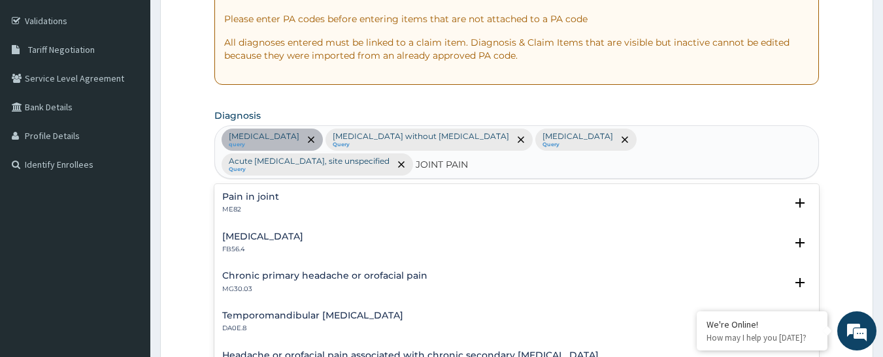
type input "JOINT PAIN"
click at [204, 180] on form "Step 2 of 2 PA Code / Prescription Code PA/83E846 PA Code has already been used…" at bounding box center [516, 352] width 713 height 1038
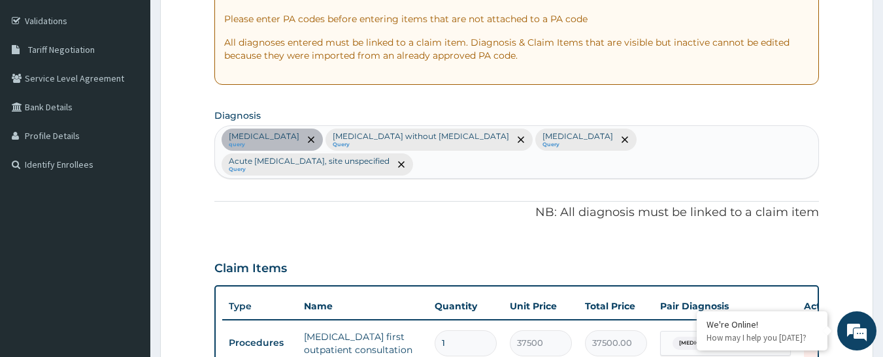
click at [804, 140] on div "Gastroenteritis query Sepsis without septic shock Query Malaria, unspecified Qu…" at bounding box center [517, 152] width 604 height 52
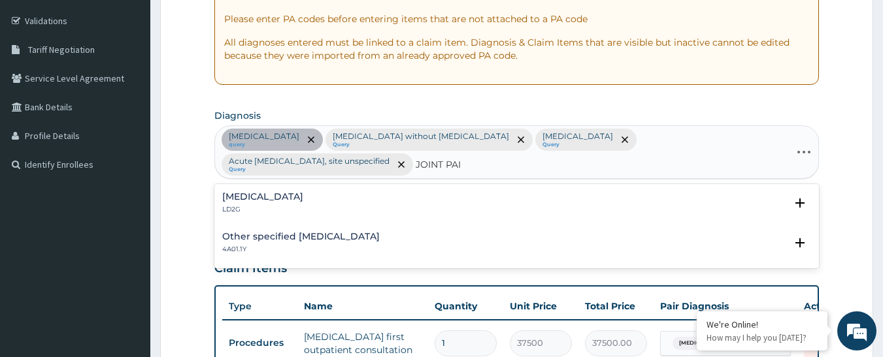
type input "JOINT PAIN"
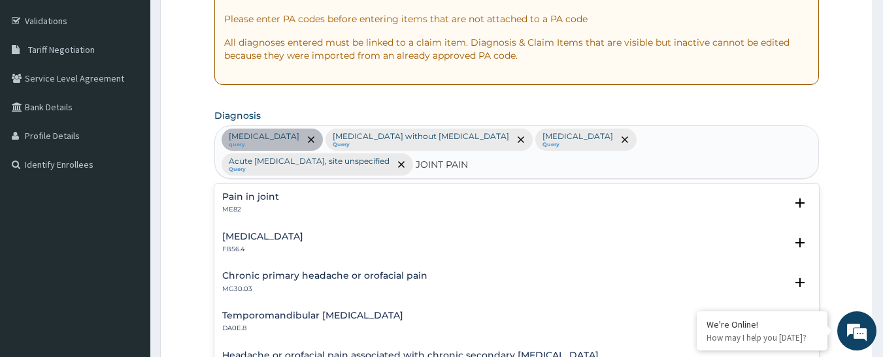
click at [259, 205] on p "ME82" at bounding box center [250, 209] width 57 height 9
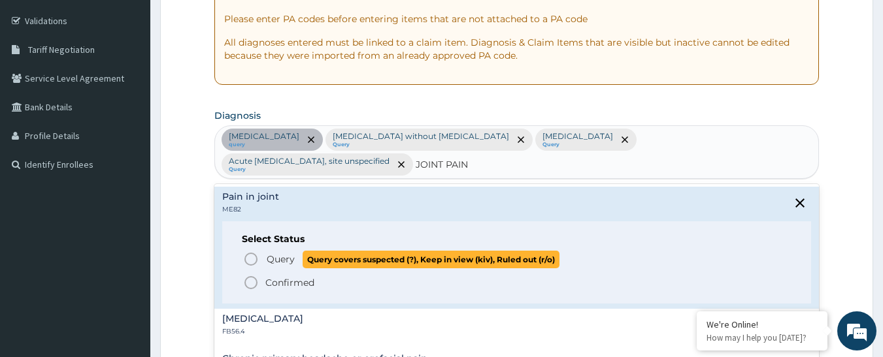
click at [250, 252] on icon "status option query" at bounding box center [251, 260] width 16 height 16
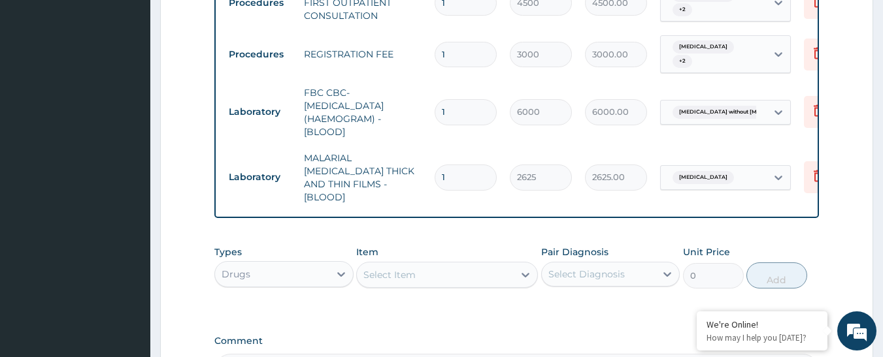
scroll to position [629, 0]
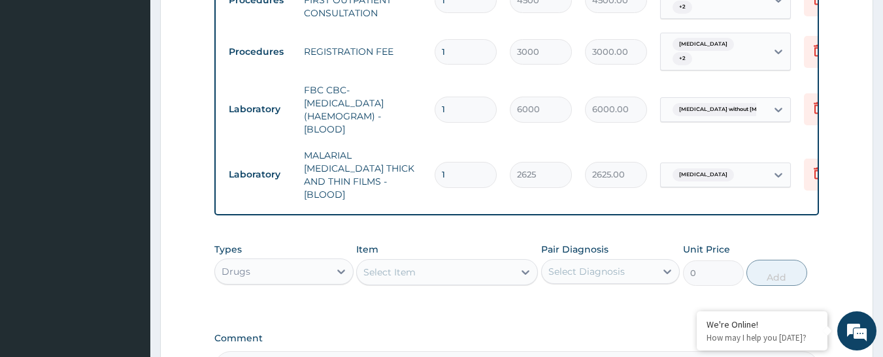
click at [436, 263] on div "Select Item" at bounding box center [435, 272] width 157 height 21
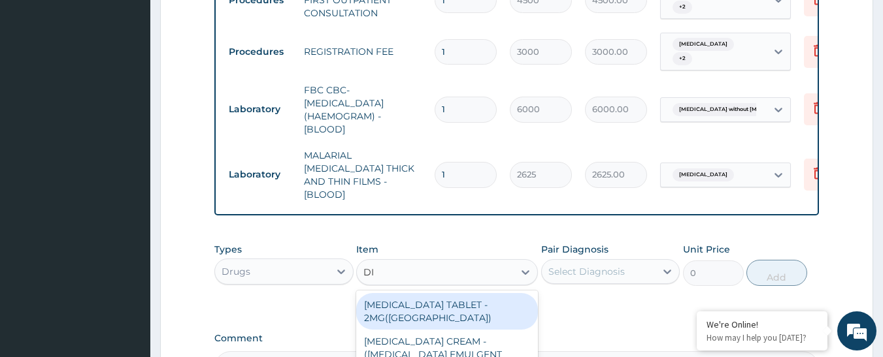
type input "DIC"
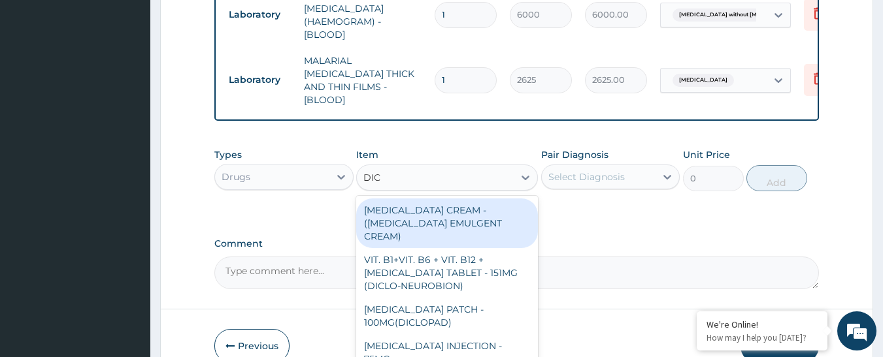
scroll to position [784, 0]
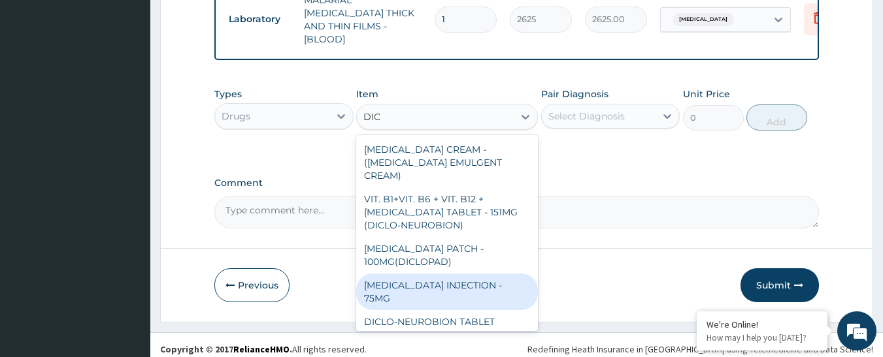
click at [487, 274] on div "DICLOFENAC INJECTION - 75MG" at bounding box center [447, 292] width 182 height 37
type input "480"
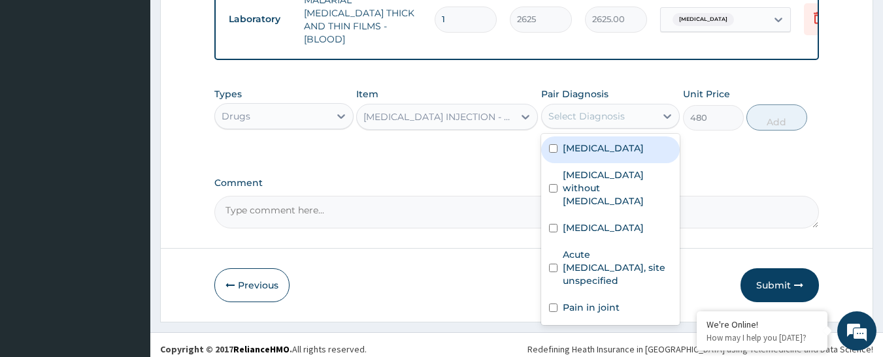
click at [613, 111] on div "Select Diagnosis" at bounding box center [586, 116] width 76 height 13
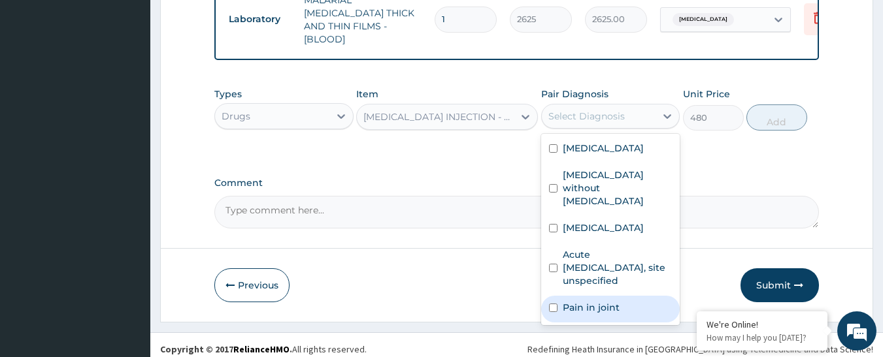
drag, startPoint x: 590, startPoint y: 280, endPoint x: 599, endPoint y: 259, distance: 22.6
click at [589, 301] on label "Pain in joint" at bounding box center [591, 307] width 57 height 13
checkbox input "true"
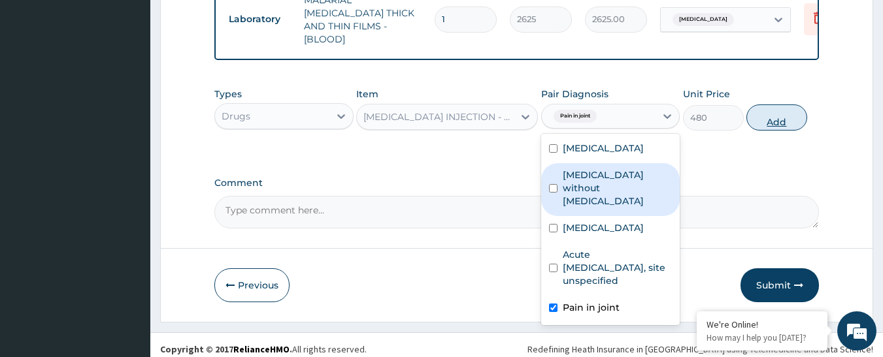
click at [768, 110] on button "Add" at bounding box center [776, 118] width 61 height 26
type input "0"
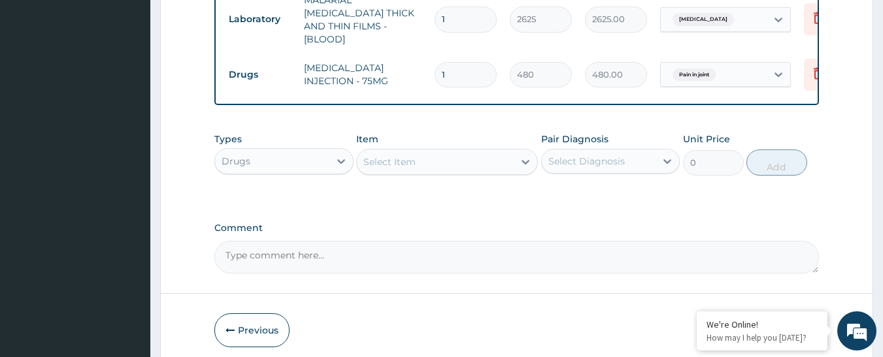
click at [416, 152] on div "Select Item" at bounding box center [435, 162] width 157 height 21
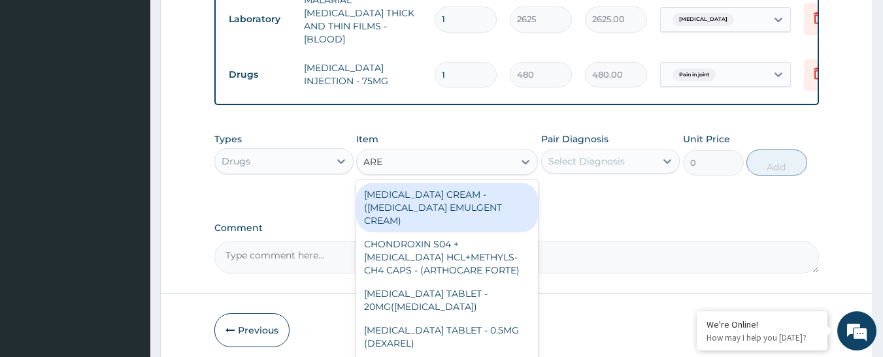
type input "AREE"
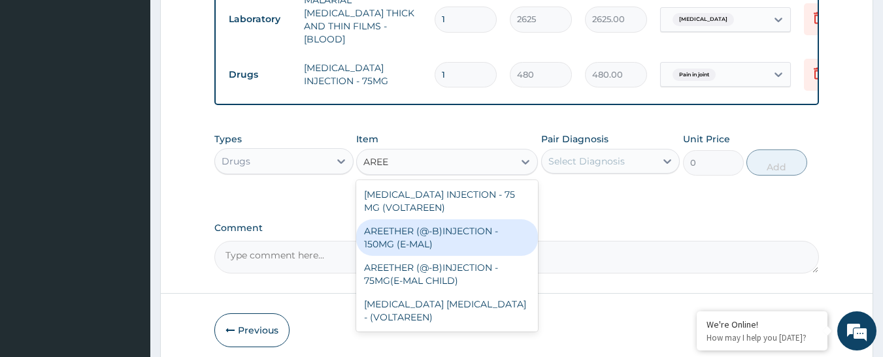
click at [431, 223] on div "AREETHER (@-B)INJECTION - 150MG (E-MAL)" at bounding box center [447, 238] width 182 height 37
type input "1920"
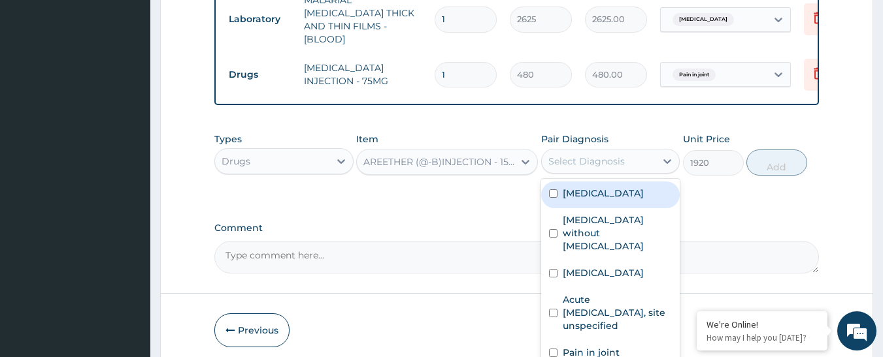
click at [593, 157] on div "Select Diagnosis" at bounding box center [586, 161] width 76 height 13
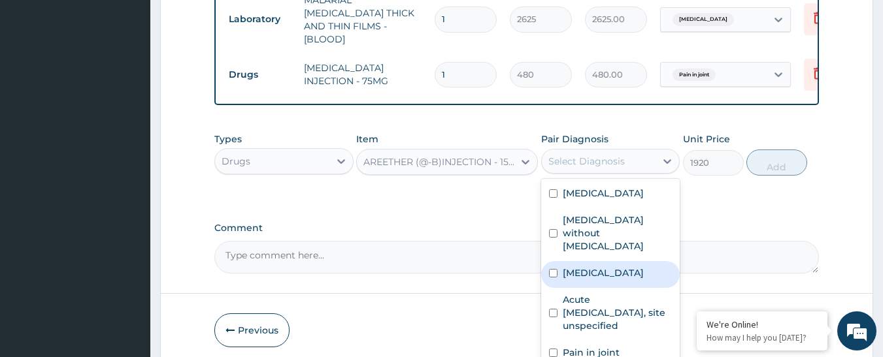
click at [589, 261] on div "Malaria, unspecified" at bounding box center [610, 274] width 139 height 27
checkbox input "true"
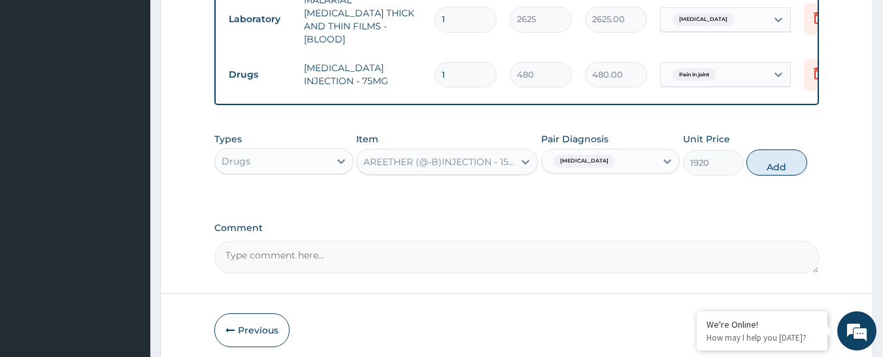
click at [762, 155] on button "Add" at bounding box center [776, 163] width 61 height 26
type input "0"
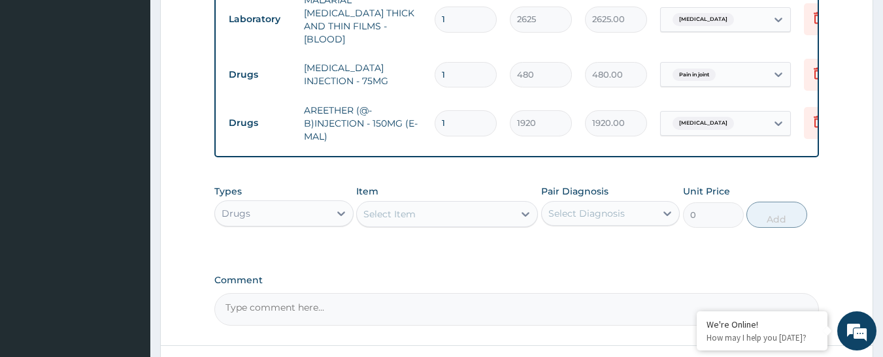
click at [465, 206] on div "Select Item" at bounding box center [435, 214] width 157 height 21
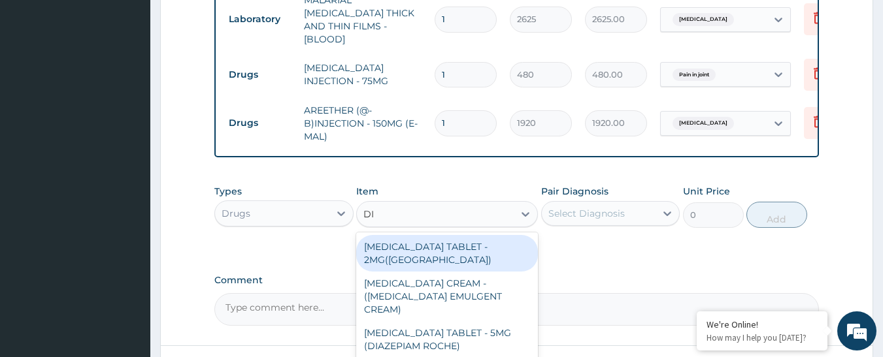
type input "DIC"
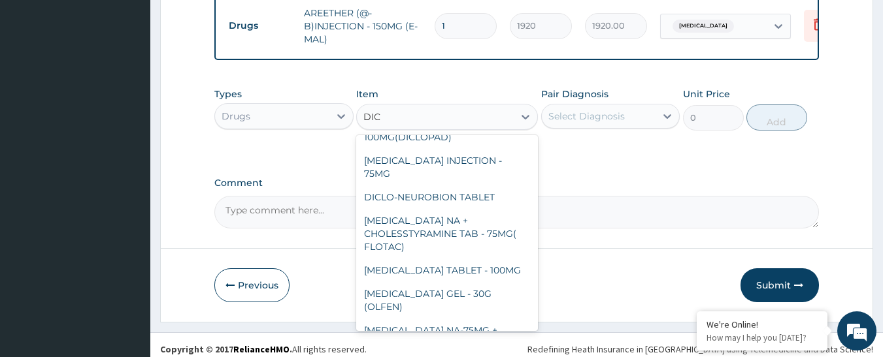
scroll to position [131, 0]
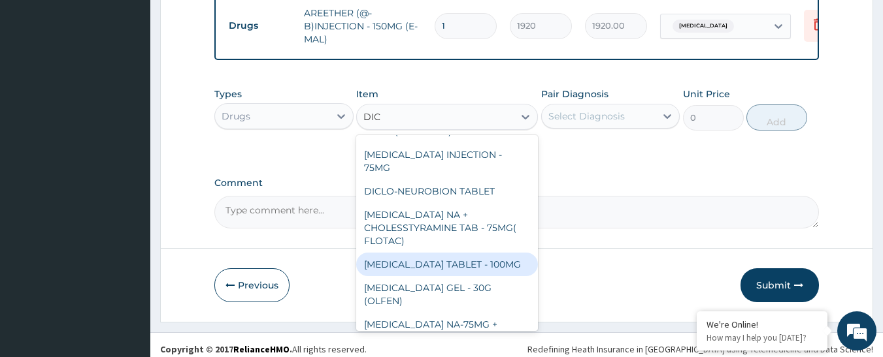
click at [471, 253] on div "DICLOFENAC TABLET - 100MG" at bounding box center [447, 265] width 182 height 24
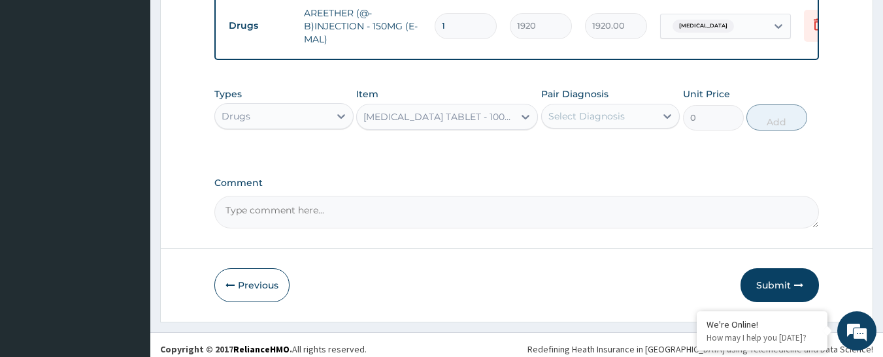
type input "128"
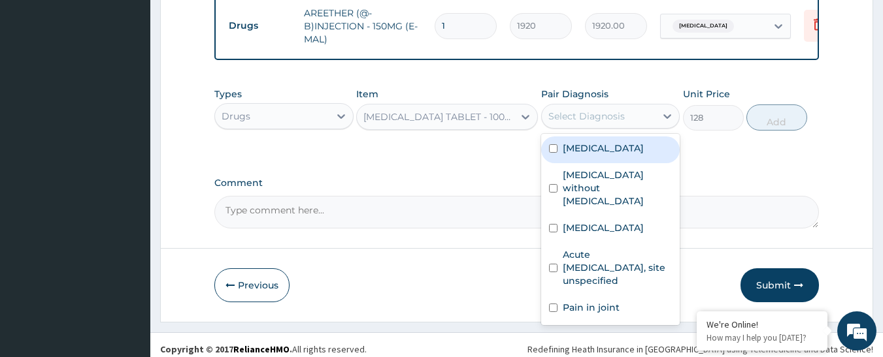
click at [581, 110] on div "Select Diagnosis" at bounding box center [586, 116] width 76 height 13
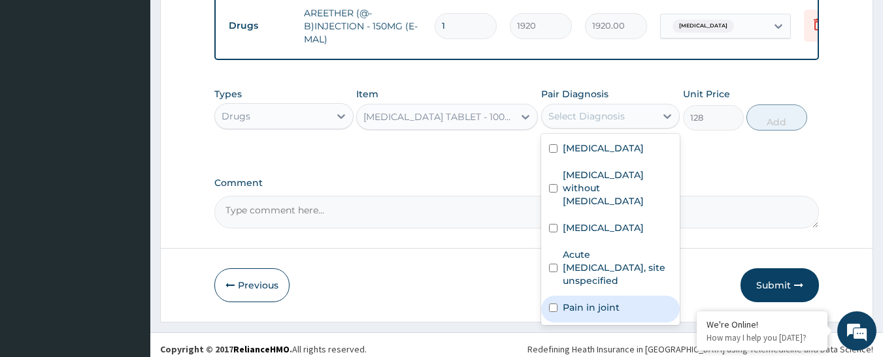
click at [591, 301] on label "Pain in joint" at bounding box center [591, 307] width 57 height 13
checkbox input "true"
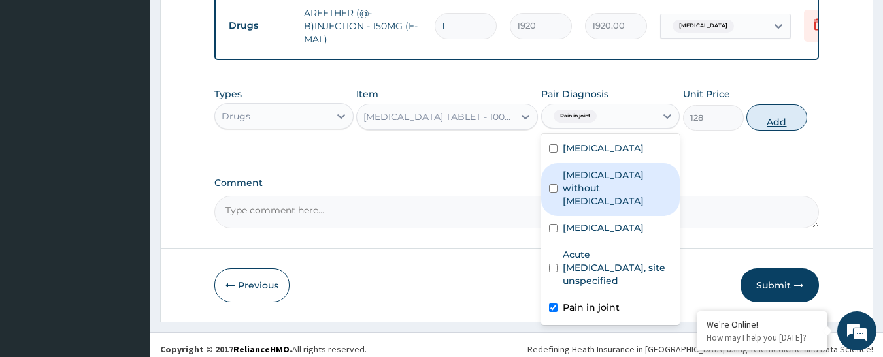
click at [763, 109] on button "Add" at bounding box center [776, 118] width 61 height 26
type input "0"
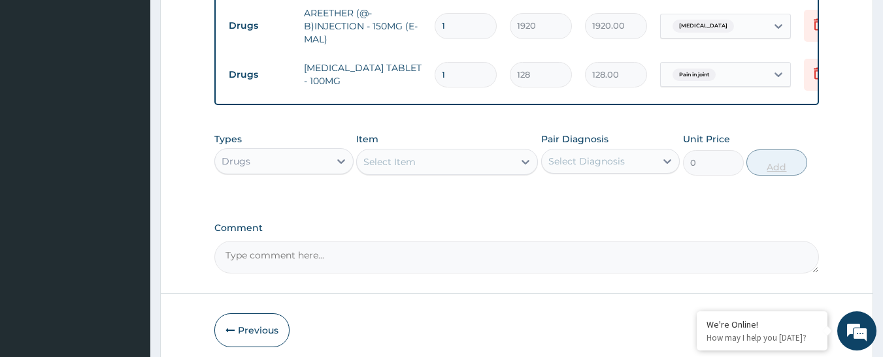
type input "10"
type input "1280.00"
type input "10"
click at [439, 152] on div "Select Item" at bounding box center [435, 162] width 157 height 21
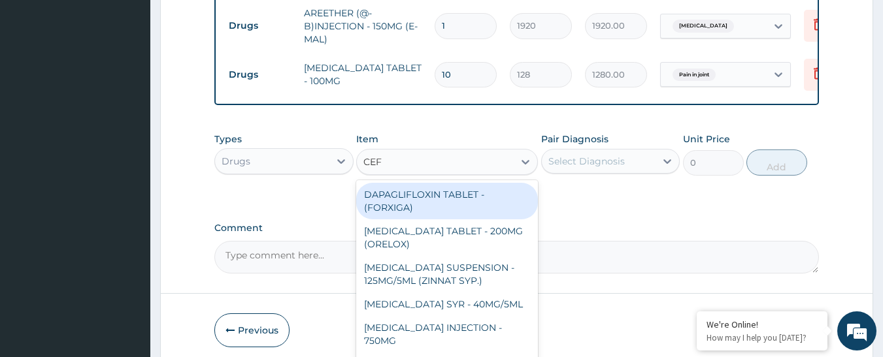
type input "CEFU"
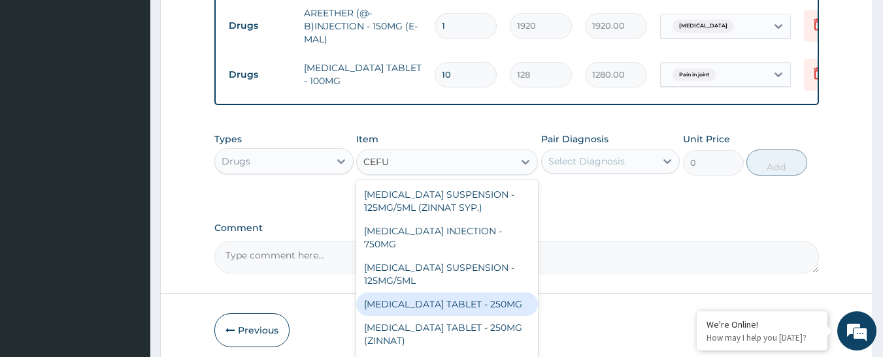
click at [480, 293] on div "CEFUROXIME TABLET - 250MG" at bounding box center [447, 305] width 182 height 24
type input "480"
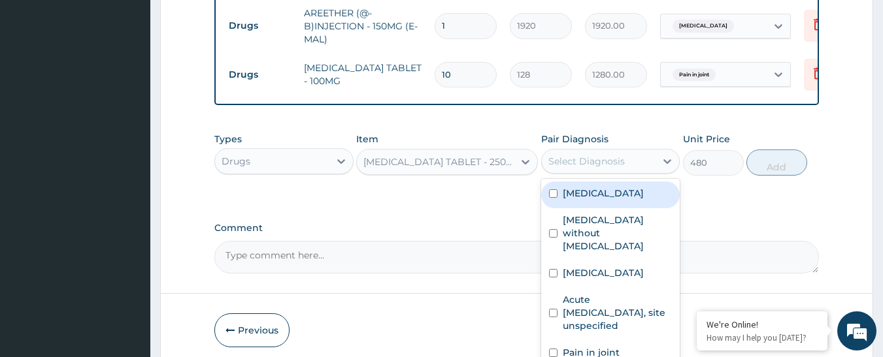
click at [578, 155] on div "Select Diagnosis" at bounding box center [586, 161] width 76 height 13
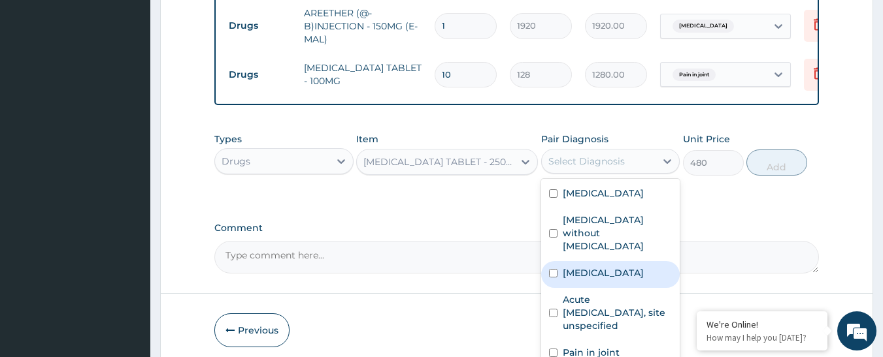
click at [584, 267] on label "Malaria, unspecified" at bounding box center [603, 273] width 81 height 13
checkbox input "true"
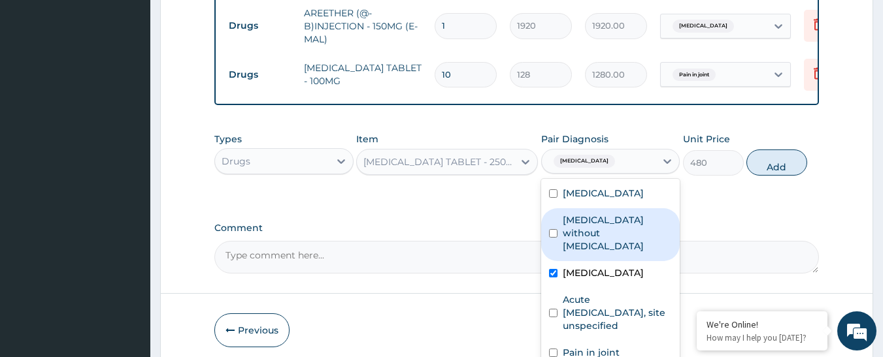
click at [586, 219] on label "[MEDICAL_DATA] without [MEDICAL_DATA]" at bounding box center [618, 233] width 110 height 39
checkbox input "true"
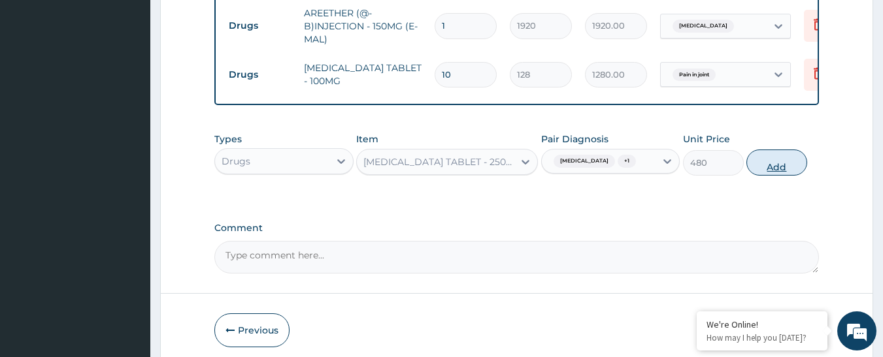
click at [774, 159] on button "Add" at bounding box center [776, 163] width 61 height 26
type input "0"
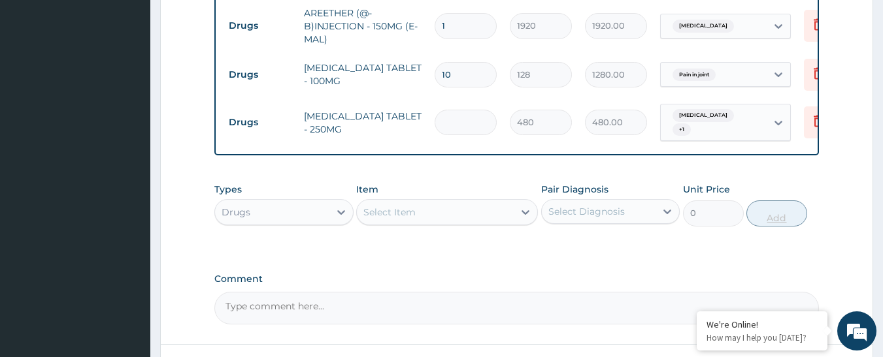
type input "0.00"
type input "2"
type input "960.00"
type input "20"
type input "9600.00"
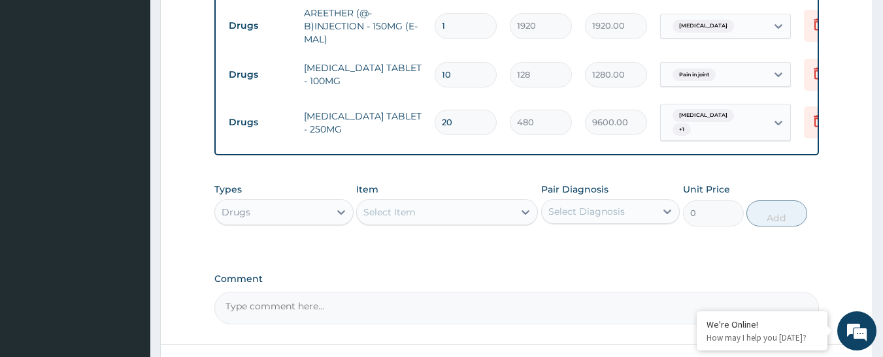
type input "20"
click at [435, 206] on div "Select Item" at bounding box center [435, 212] width 157 height 21
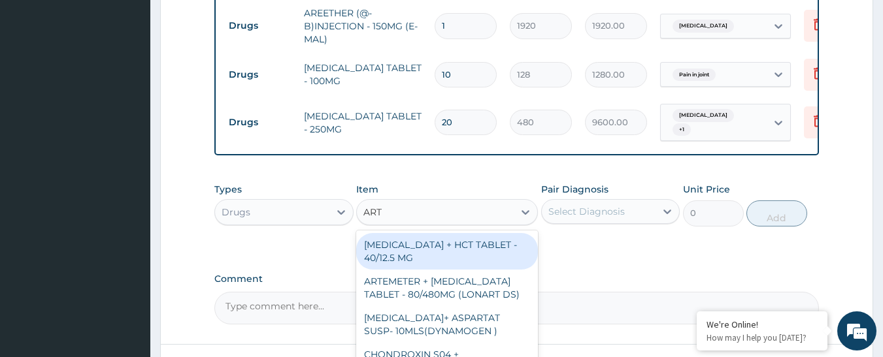
type input "ARTE"
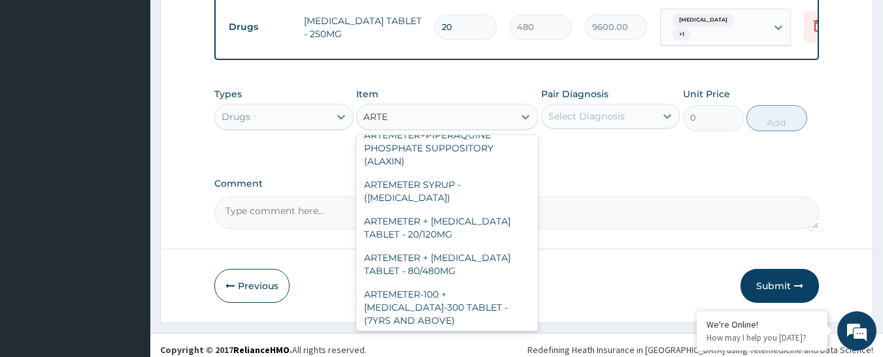
scroll to position [196, 0]
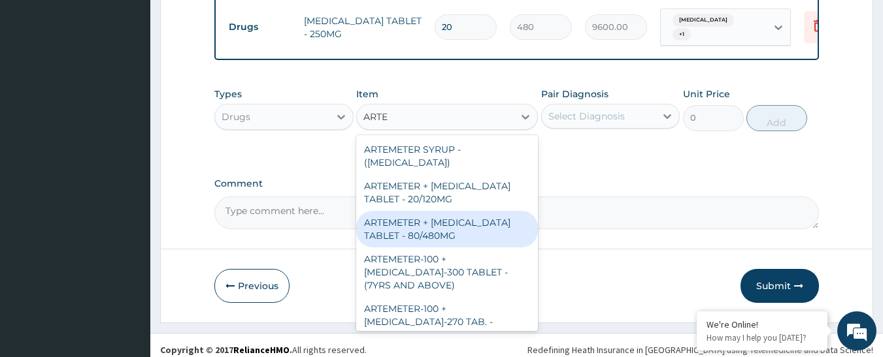
click at [425, 229] on div "ARTEMETER + LUMEFANTRINE TABLET - 80/480MG" at bounding box center [447, 229] width 182 height 37
type input "416"
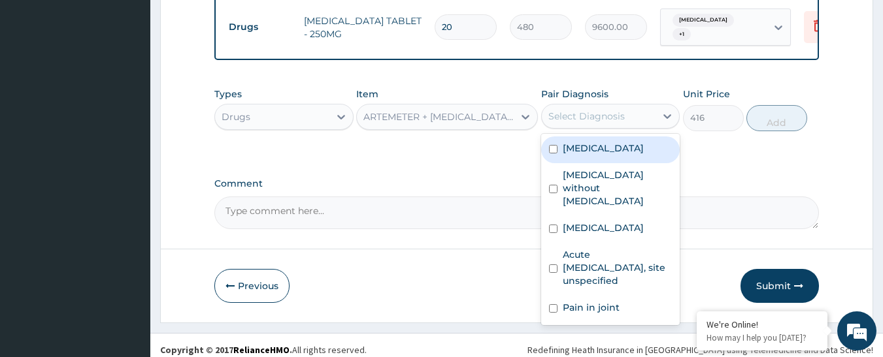
click at [593, 112] on div "Select Diagnosis" at bounding box center [586, 116] width 76 height 13
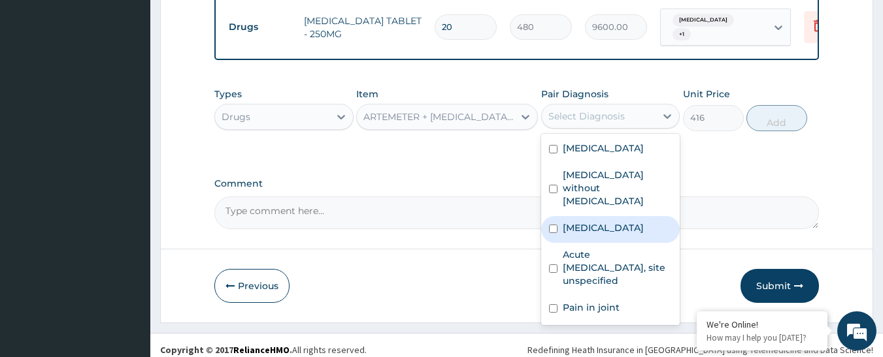
click at [599, 216] on div "Malaria, unspecified" at bounding box center [610, 229] width 139 height 27
checkbox input "true"
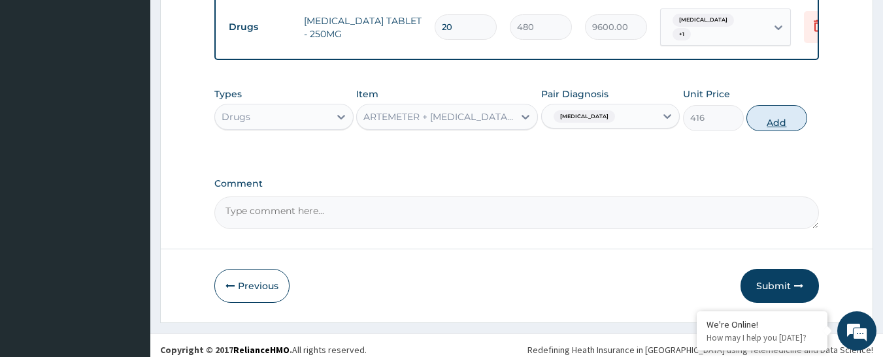
click at [768, 111] on button "Add" at bounding box center [776, 118] width 61 height 26
type input "0"
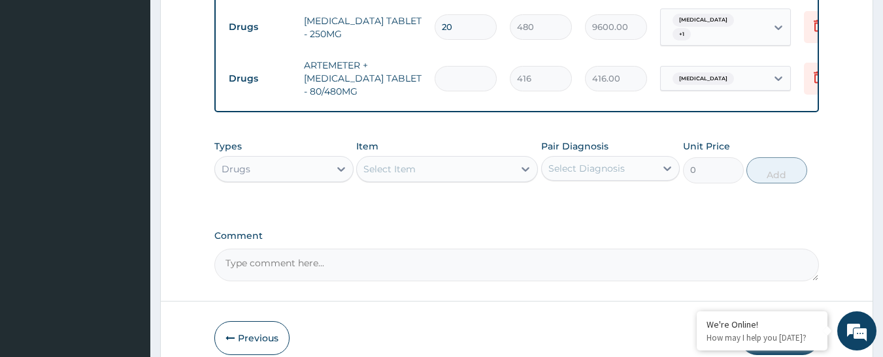
type input "0.00"
type input "6"
type input "2496.00"
type input "6"
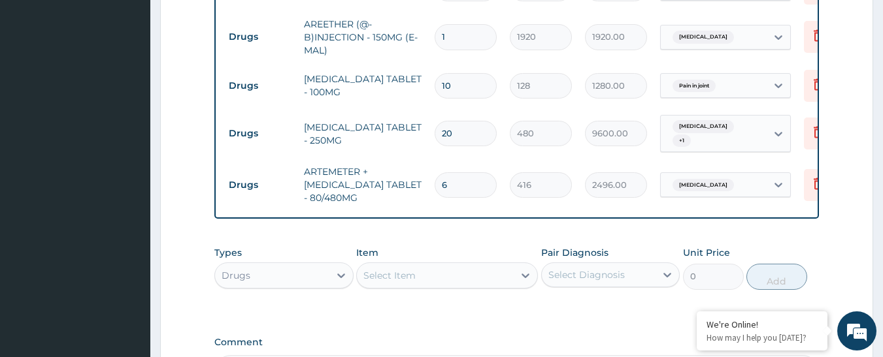
scroll to position [1029, 0]
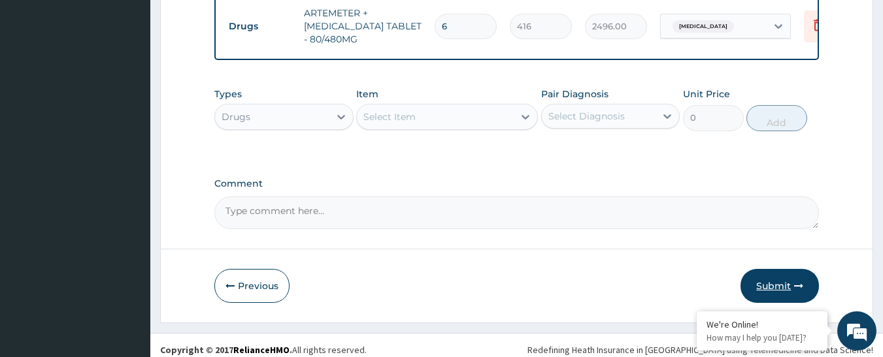
click at [791, 277] on button "Submit" at bounding box center [779, 286] width 78 height 34
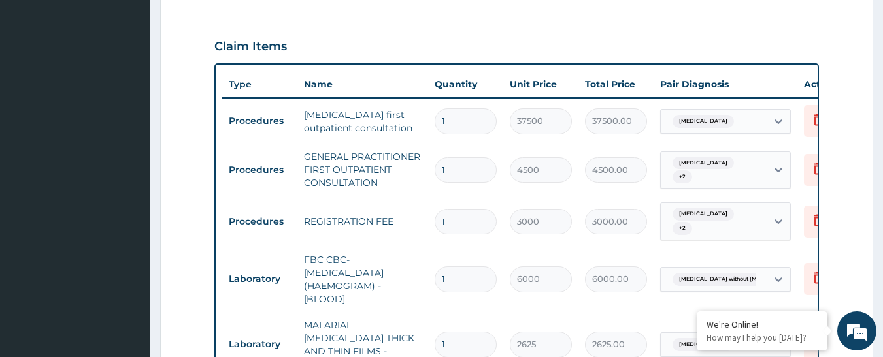
scroll to position [310, 0]
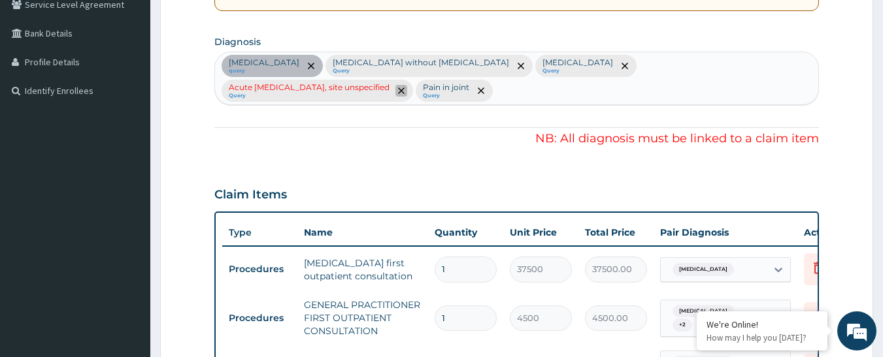
click at [404, 88] on icon "remove selection option" at bounding box center [401, 91] width 7 height 7
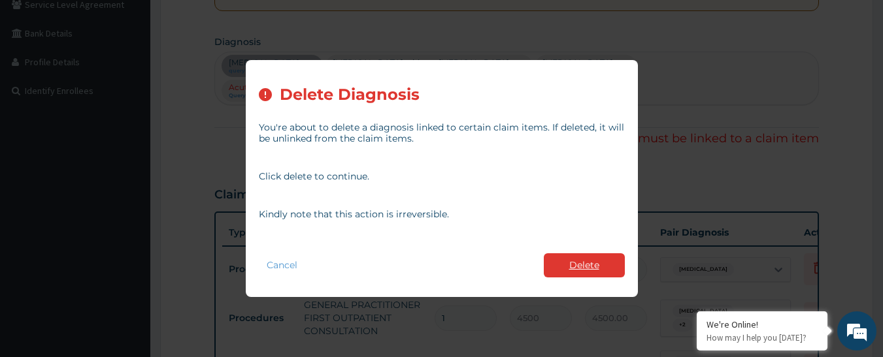
click at [593, 255] on button "Delete" at bounding box center [584, 266] width 81 height 24
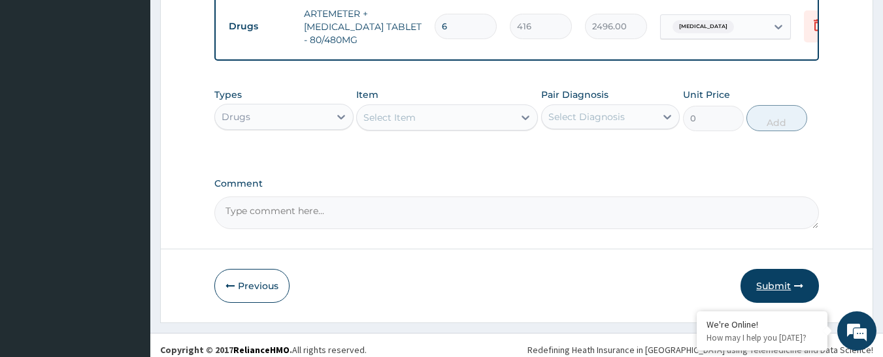
click at [788, 269] on button "Submit" at bounding box center [779, 286] width 78 height 34
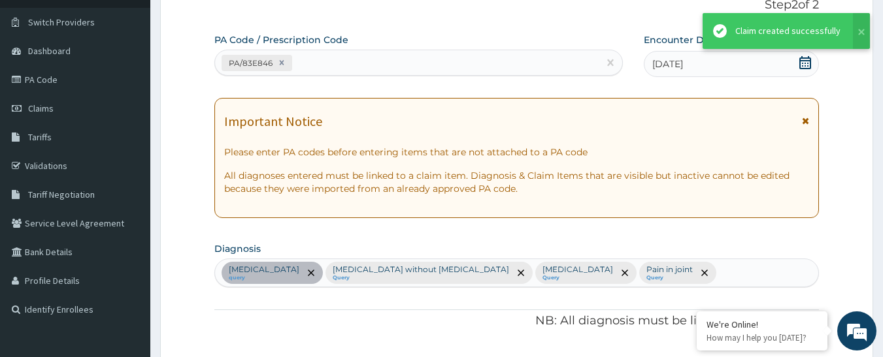
scroll to position [993, 0]
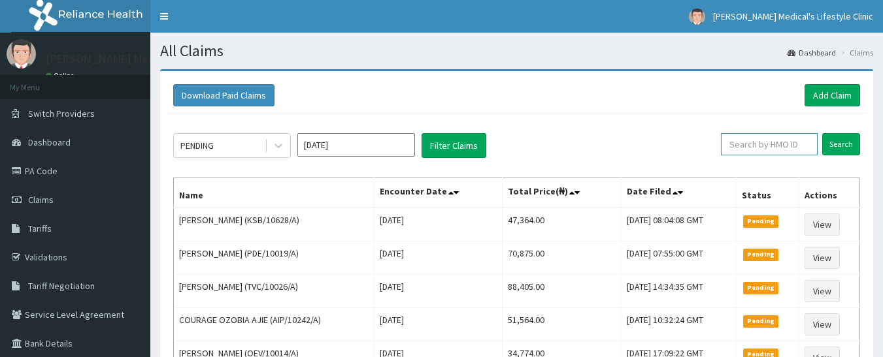
click at [759, 144] on input "text" at bounding box center [769, 144] width 97 height 22
paste input "AVL/10566/A"
type input "AVL/10566/A"
click at [833, 144] on input "Search" at bounding box center [841, 144] width 38 height 22
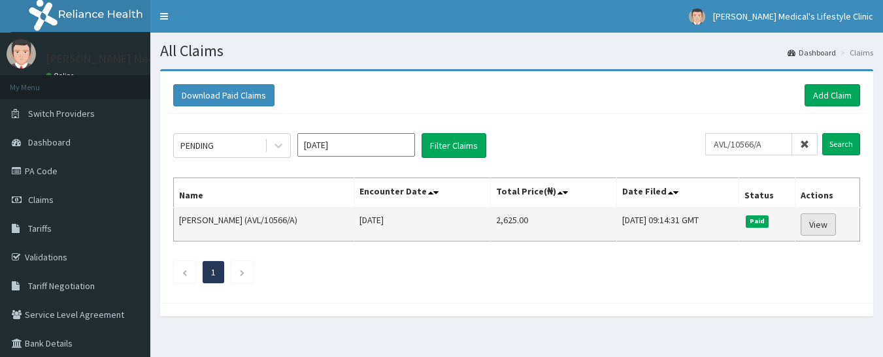
click at [813, 228] on link "View" at bounding box center [817, 225] width 35 height 22
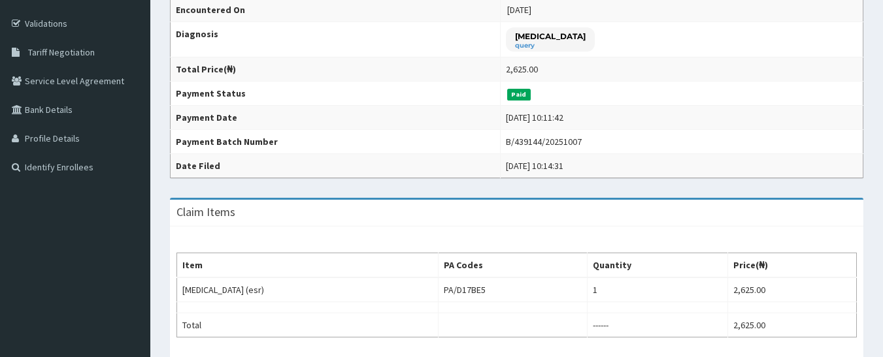
scroll to position [261, 0]
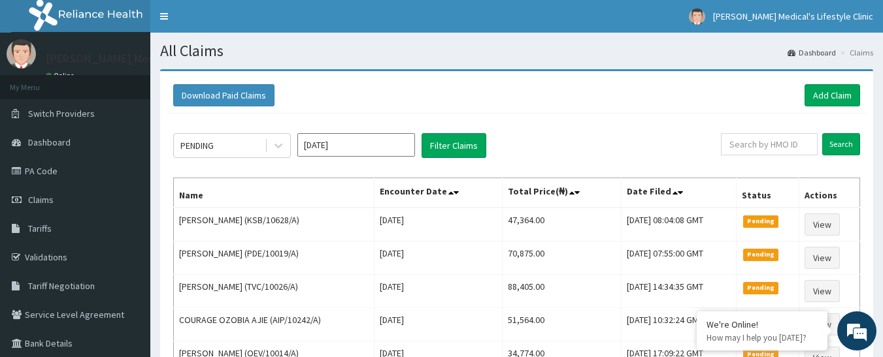
click at [834, 83] on div "Download Paid Claims Add Claim" at bounding box center [517, 96] width 700 height 36
click at [834, 92] on link "Add Claim" at bounding box center [832, 95] width 56 height 22
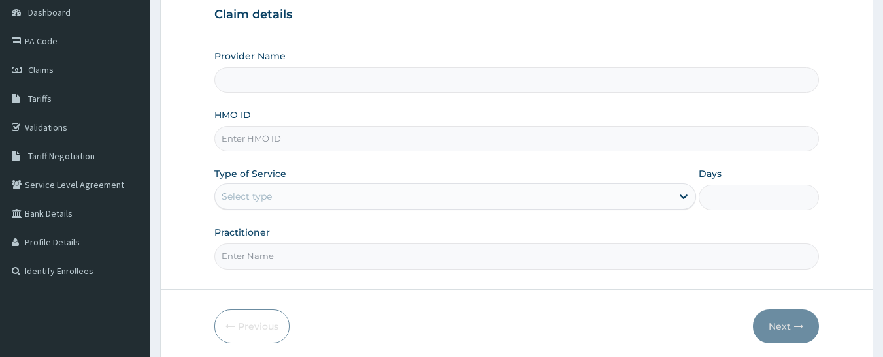
scroll to position [180, 0]
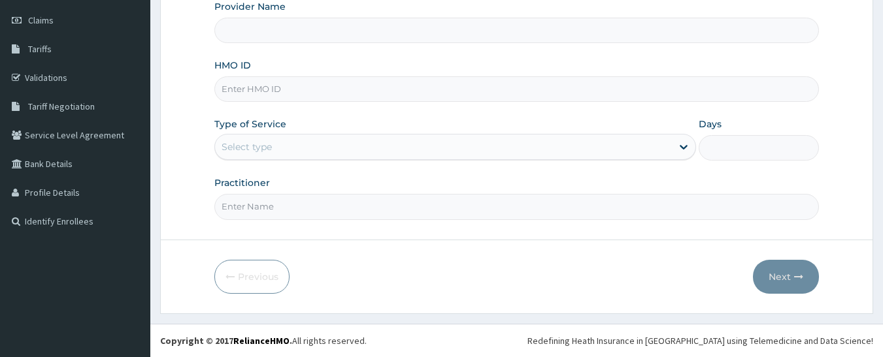
click at [320, 95] on input "HMO ID" at bounding box center [516, 88] width 605 height 25
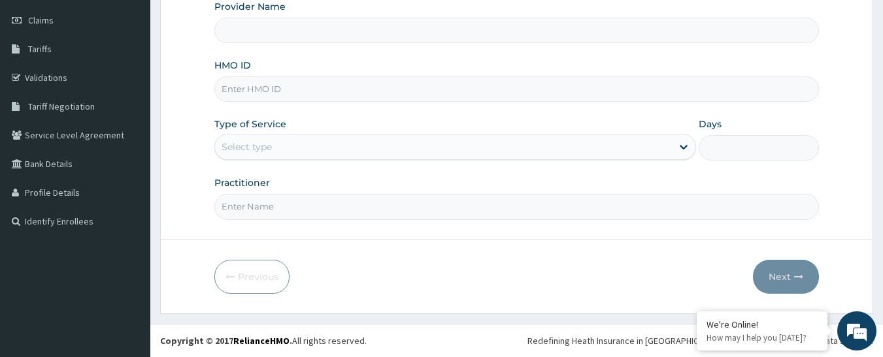
type input "[PERSON_NAME] Medical's Lifestyle clinic"
paste input "RCW/10096/B"
type input "RCW/10096/B"
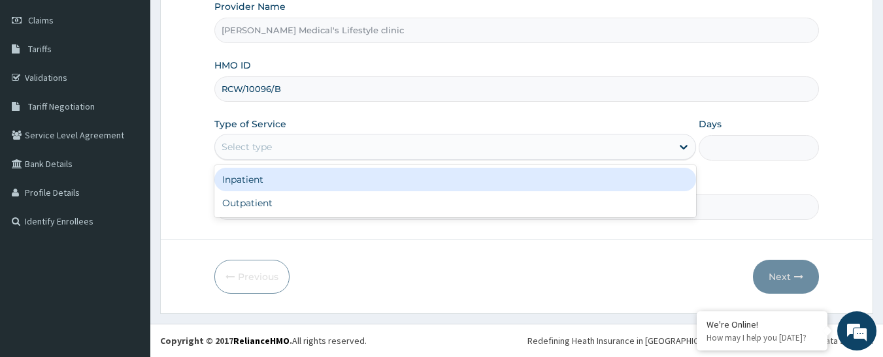
click at [284, 148] on div "Select type" at bounding box center [443, 147] width 457 height 21
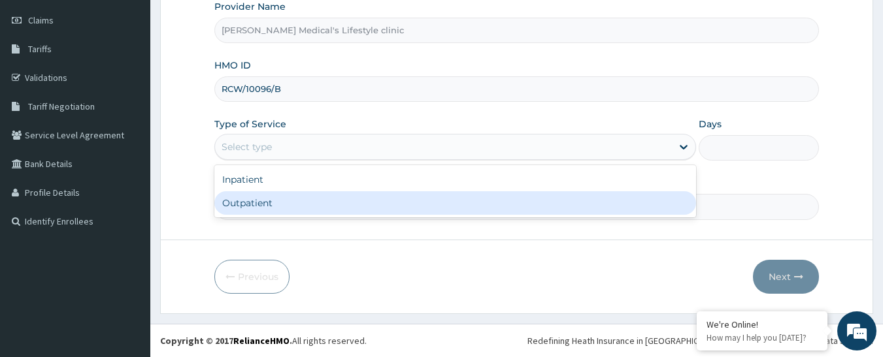
click at [276, 208] on div "Outpatient" at bounding box center [455, 203] width 482 height 24
type input "1"
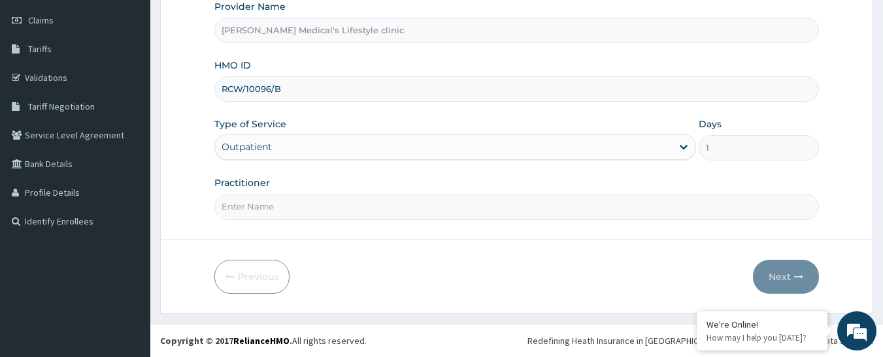
click at [276, 208] on input "Practitioner" at bounding box center [516, 206] width 605 height 25
type input "dr idowu"
click at [782, 272] on button "Next" at bounding box center [786, 277] width 66 height 34
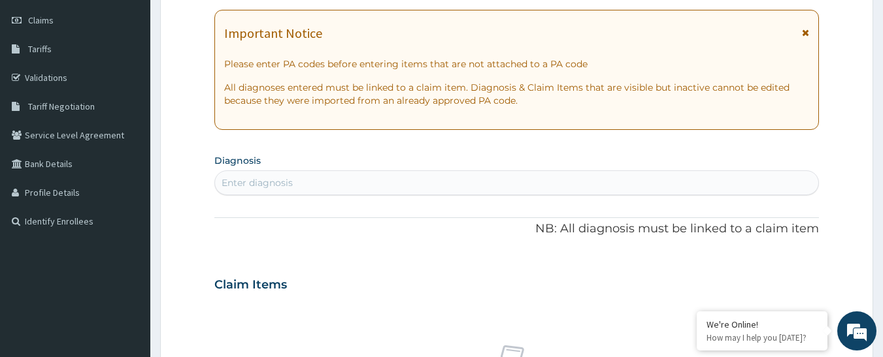
click at [315, 186] on div "Enter diagnosis" at bounding box center [517, 183] width 604 height 21
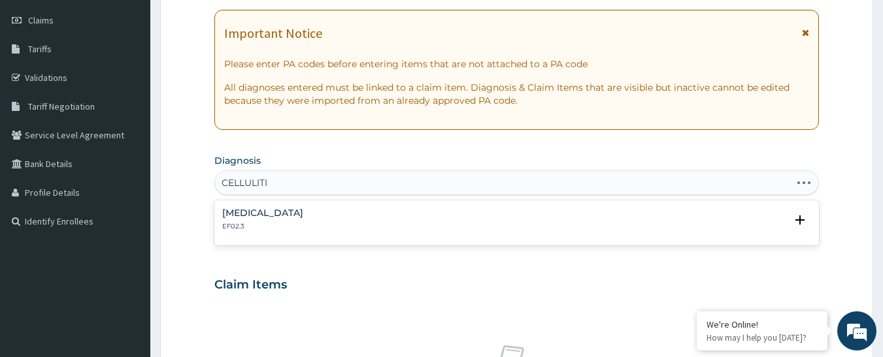
type input "CELLULITIS"
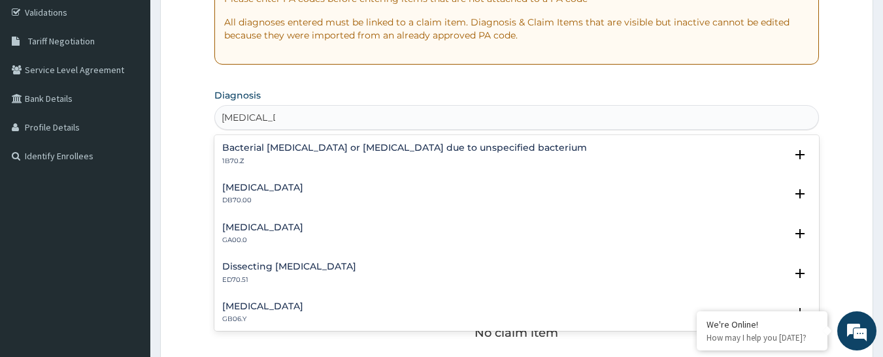
click at [328, 154] on div "Bacterial cellulitis or lymphangitis due to unspecified bacterium 1B70.Z" at bounding box center [404, 154] width 365 height 23
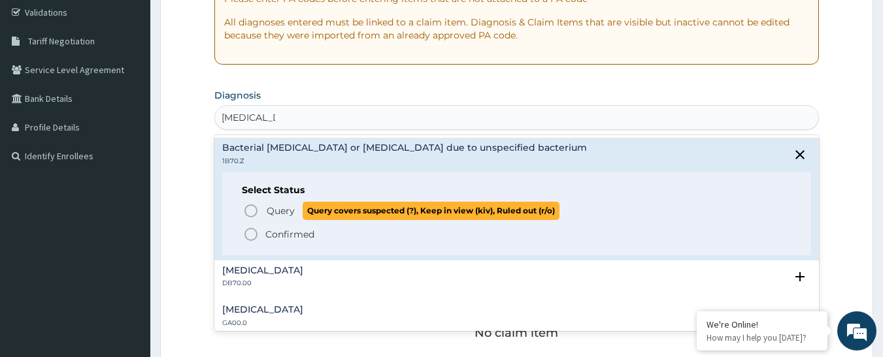
click at [251, 211] on icon "status option query" at bounding box center [251, 211] width 16 height 16
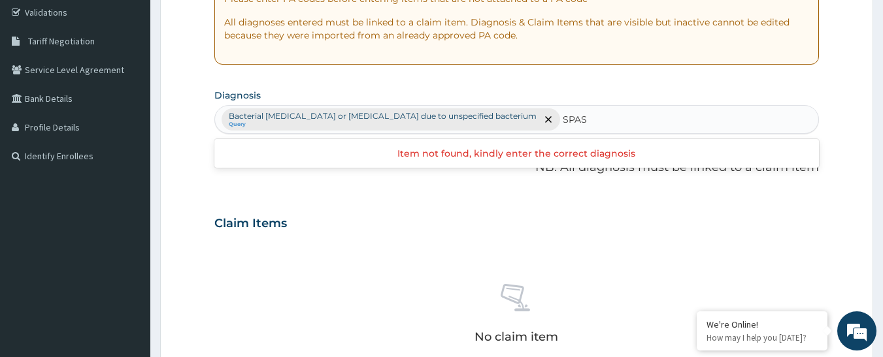
type input "SPASM"
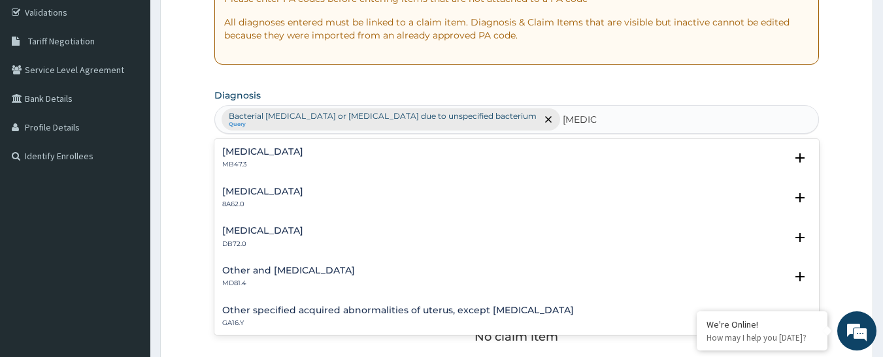
click at [257, 157] on h4 "Cramp or spasm" at bounding box center [262, 152] width 81 height 10
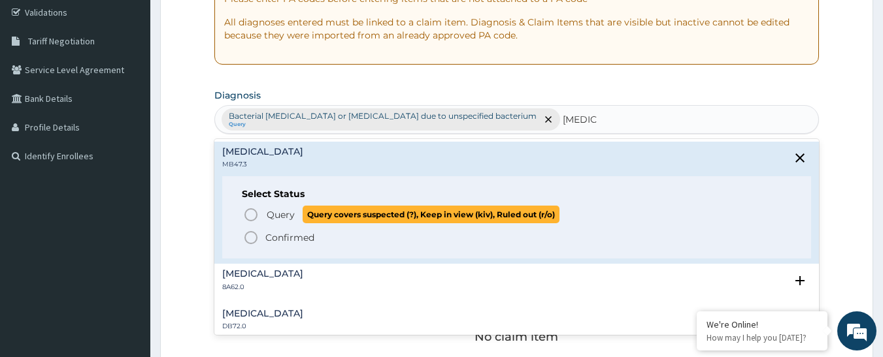
click at [252, 214] on icon "status option query" at bounding box center [251, 215] width 16 height 16
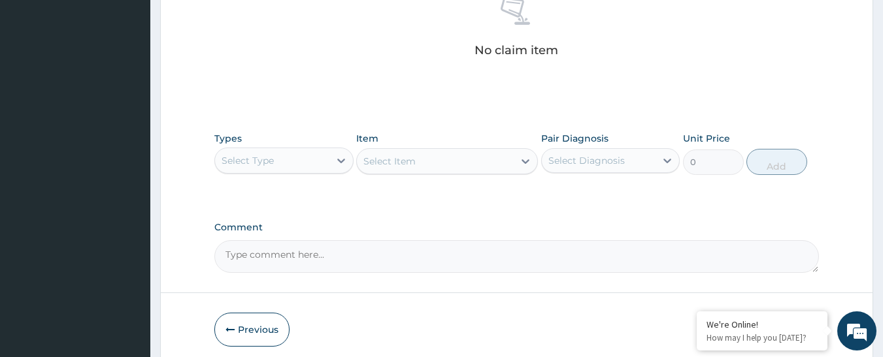
scroll to position [572, 0]
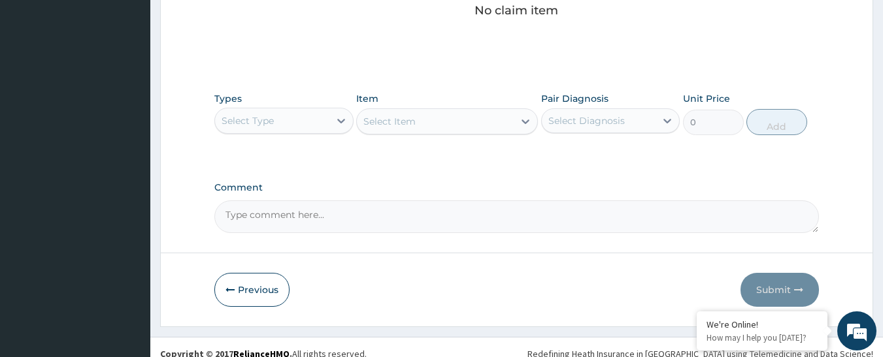
click at [318, 128] on div "Select Type" at bounding box center [272, 120] width 114 height 21
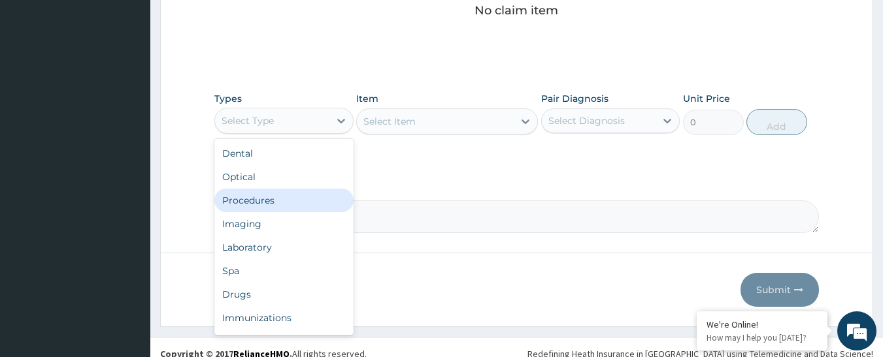
click at [308, 202] on div "Procedures" at bounding box center [283, 201] width 139 height 24
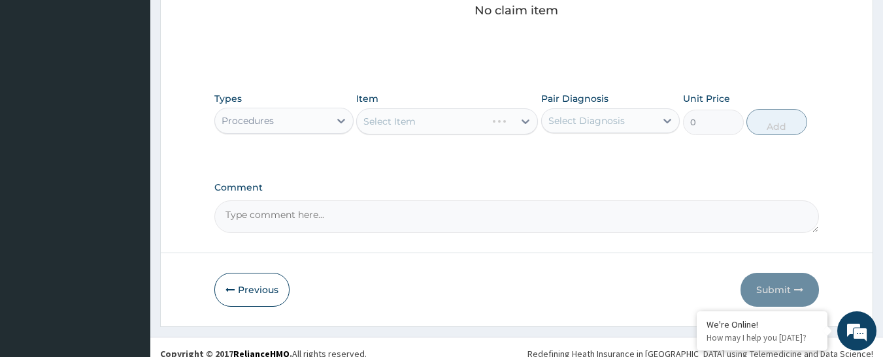
click at [455, 125] on div "Select Item" at bounding box center [447, 121] width 182 height 26
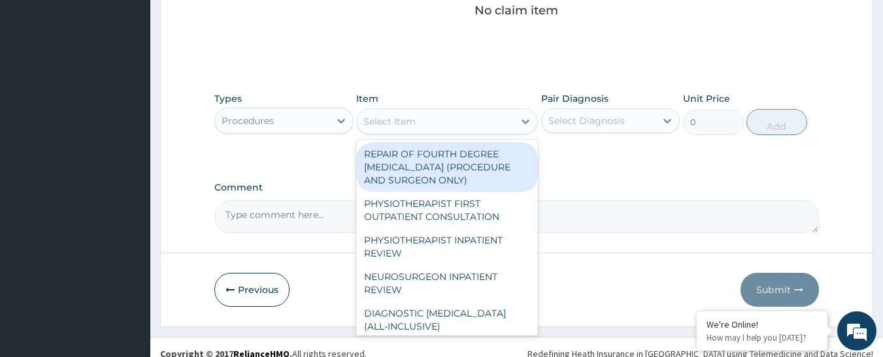
click at [455, 125] on div "Select Item" at bounding box center [435, 121] width 157 height 21
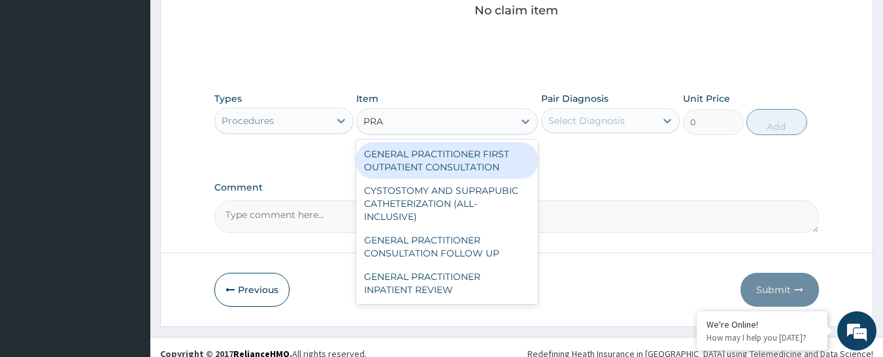
type input "PRAC"
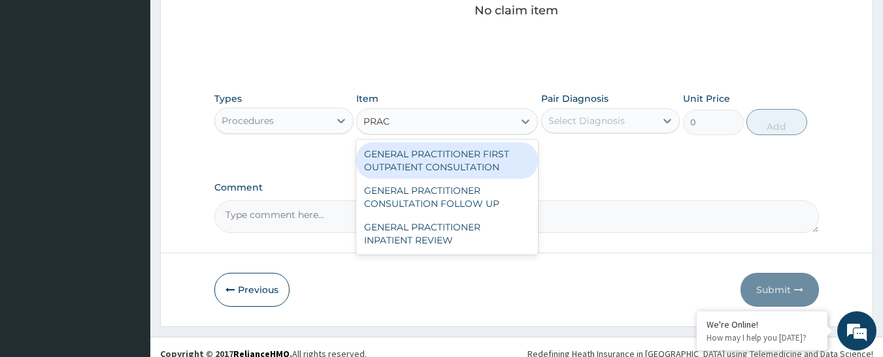
click at [473, 160] on div "GENERAL PRACTITIONER FIRST OUTPATIENT CONSULTATION" at bounding box center [447, 160] width 182 height 37
type input "4500"
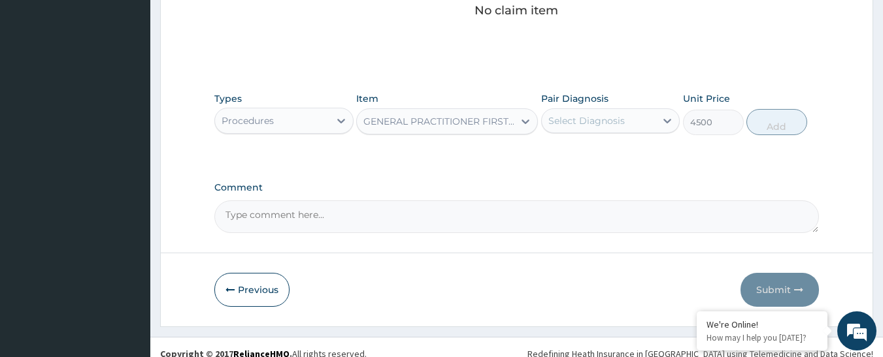
click at [617, 119] on div "Select Diagnosis" at bounding box center [586, 120] width 76 height 13
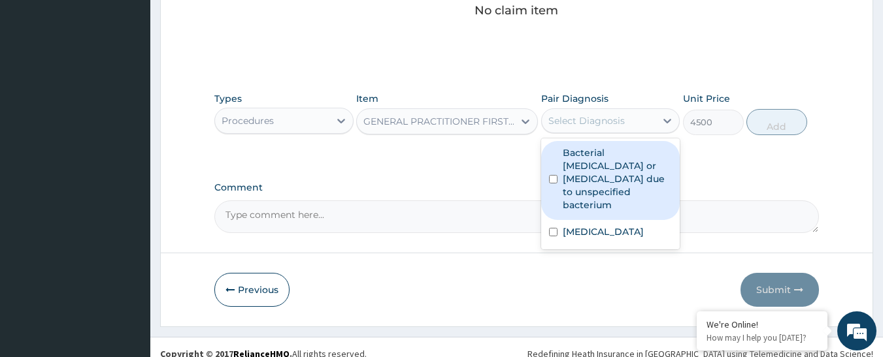
click at [606, 154] on label "Bacterial cellulitis or lymphangitis due to unspecified bacterium" at bounding box center [618, 178] width 110 height 65
checkbox input "true"
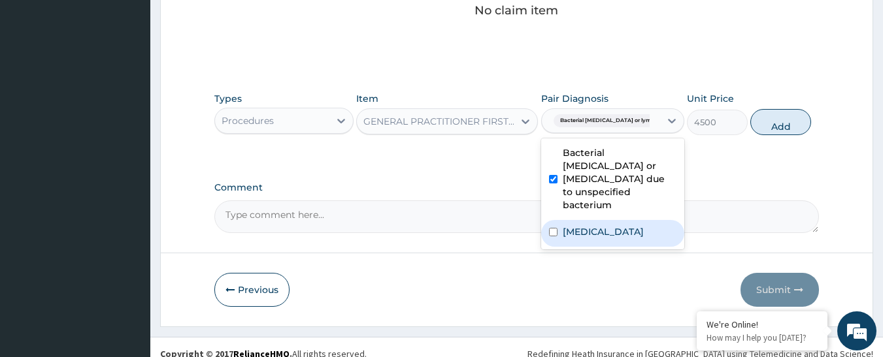
click at [603, 225] on label "Cramp or spasm" at bounding box center [603, 231] width 81 height 13
checkbox input "true"
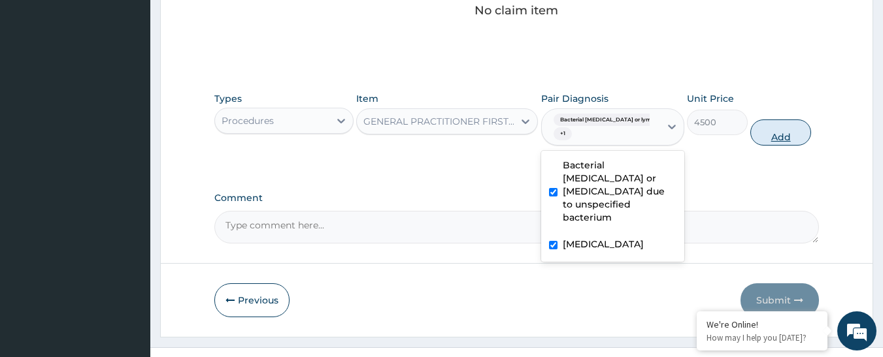
click at [763, 134] on button "Add" at bounding box center [780, 133] width 61 height 26
type input "0"
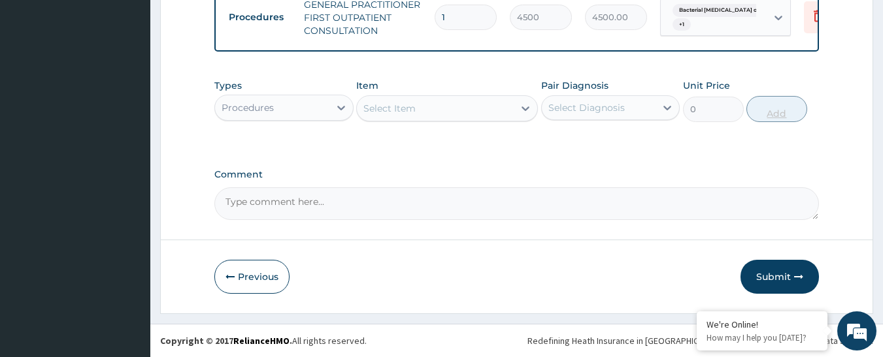
scroll to position [535, 0]
click at [306, 118] on div "Procedures" at bounding box center [272, 107] width 114 height 21
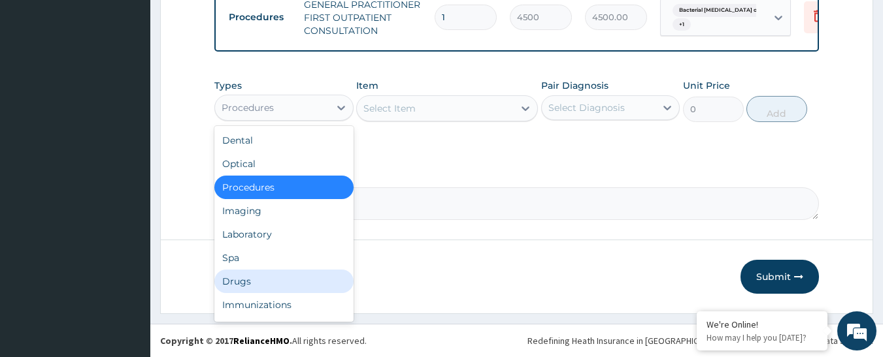
click at [318, 288] on div "Drugs" at bounding box center [283, 282] width 139 height 24
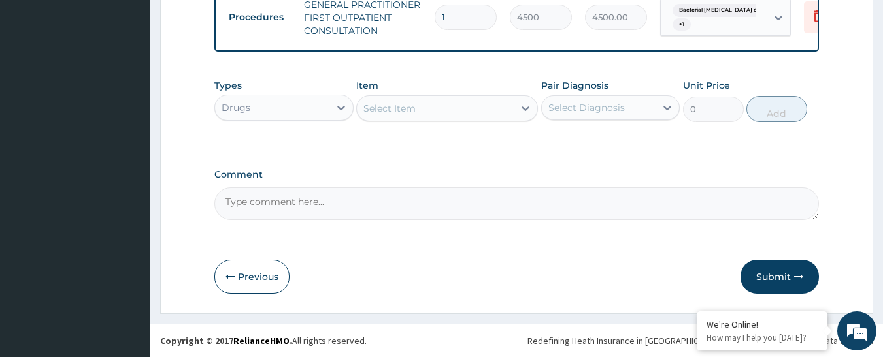
click at [491, 115] on div "Select Item" at bounding box center [435, 108] width 157 height 21
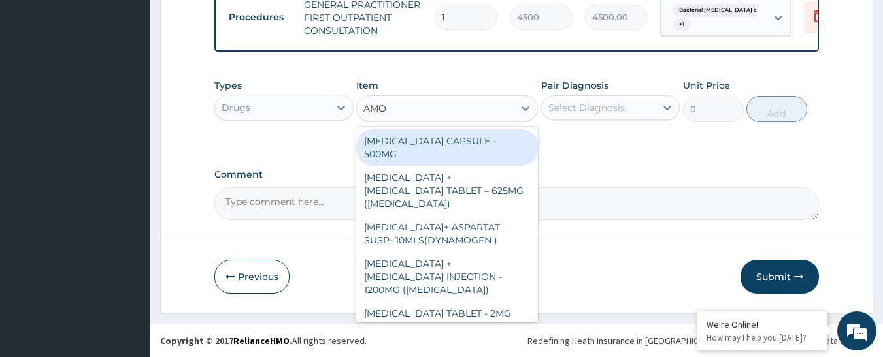
type input "AMOX"
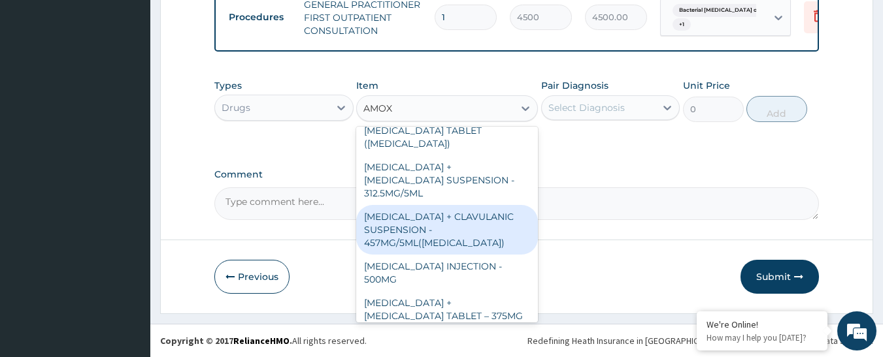
scroll to position [327, 0]
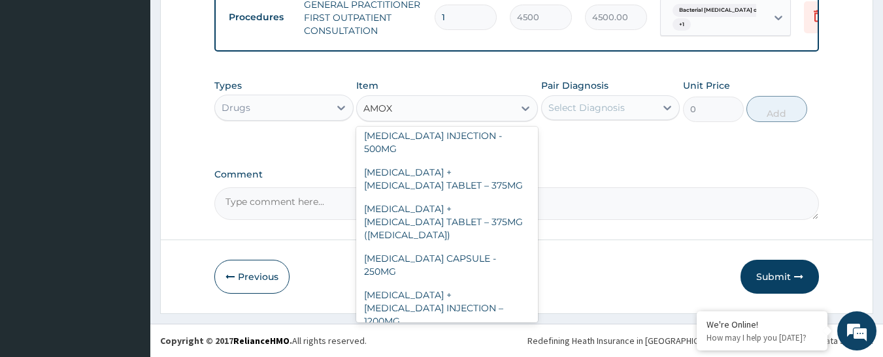
click at [440, 333] on div "AMOXICILLIN + CLAVULANIC ACID TABLET – 625MG" at bounding box center [447, 351] width 182 height 37
type input "480"
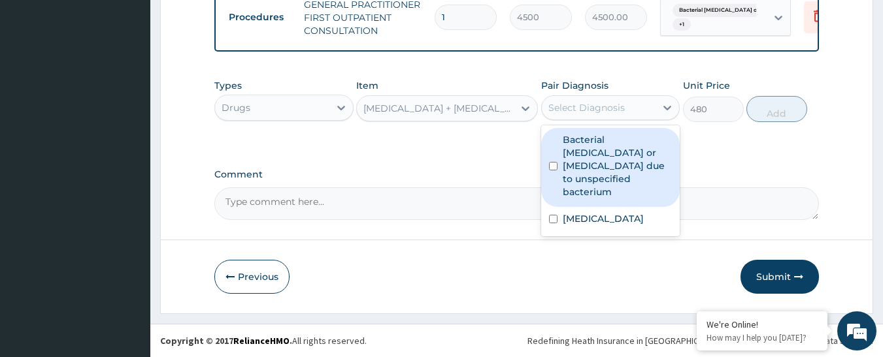
click at [574, 114] on div "Select Diagnosis" at bounding box center [586, 107] width 76 height 13
click at [581, 157] on label "Bacterial cellulitis or lymphangitis due to unspecified bacterium" at bounding box center [618, 165] width 110 height 65
checkbox input "true"
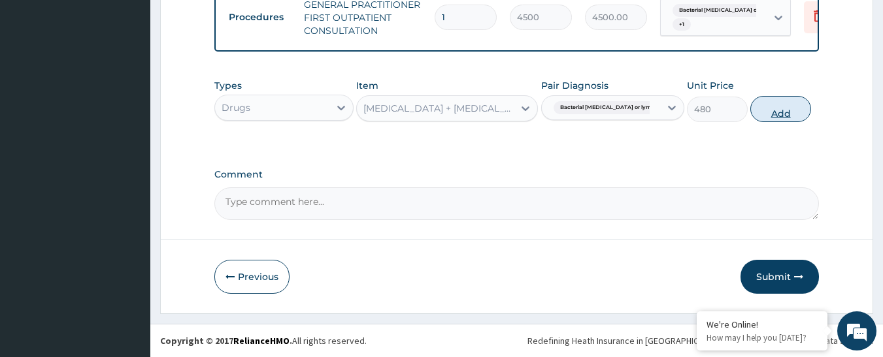
click at [791, 114] on button "Add" at bounding box center [780, 109] width 61 height 26
type input "0"
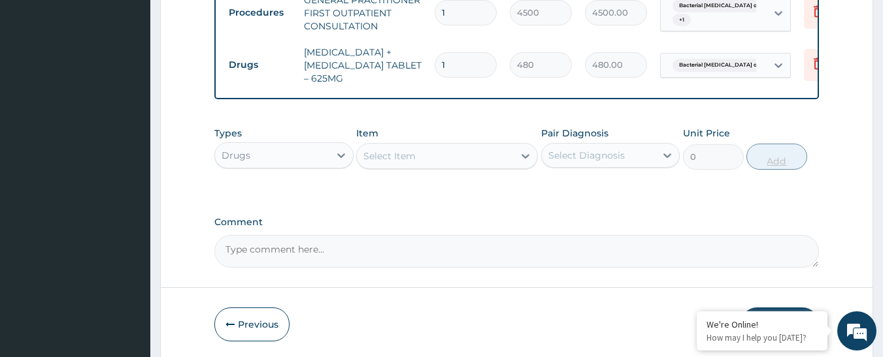
type input "14"
type input "6720.00"
type input "14"
click at [434, 166] on div "Select Item" at bounding box center [435, 156] width 157 height 21
click at [502, 167] on div "Select Item" at bounding box center [435, 156] width 157 height 21
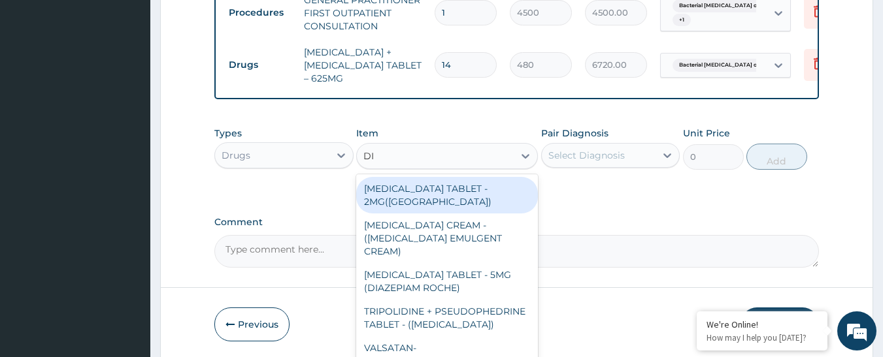
type input "DIC"
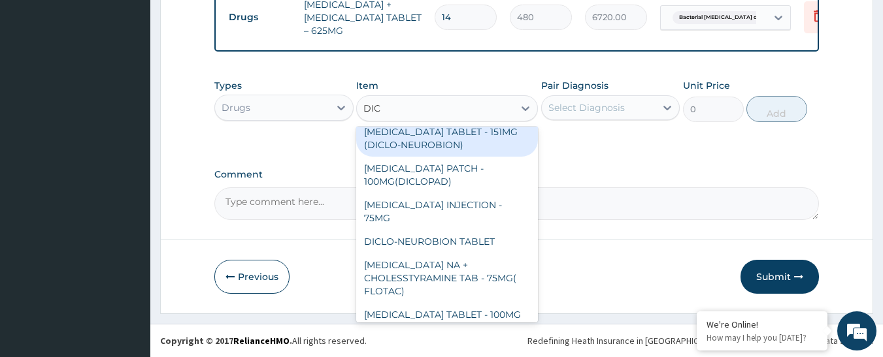
scroll to position [131, 0]
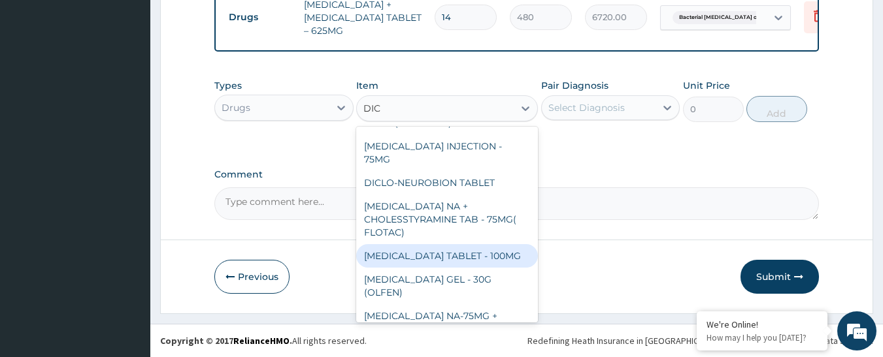
click at [465, 244] on div "DICLOFENAC TABLET - 100MG" at bounding box center [447, 256] width 182 height 24
type input "128"
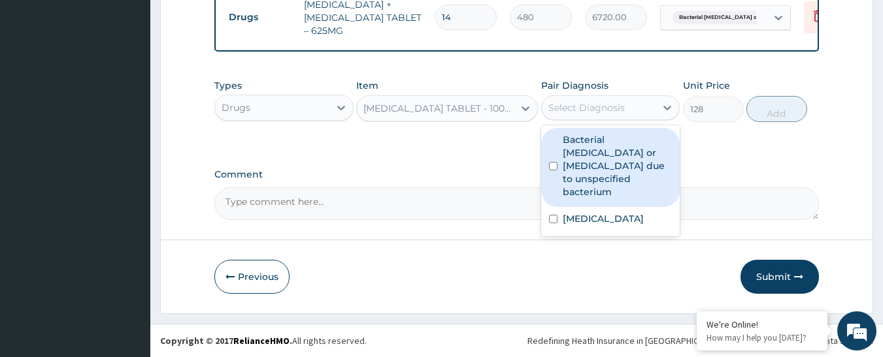
click at [587, 105] on div "Select Diagnosis" at bounding box center [586, 107] width 76 height 13
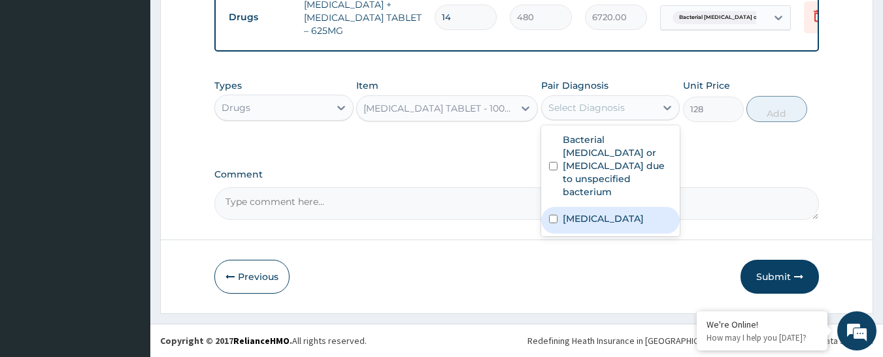
click at [574, 207] on div "Cramp or spasm" at bounding box center [610, 220] width 139 height 27
checkbox input "true"
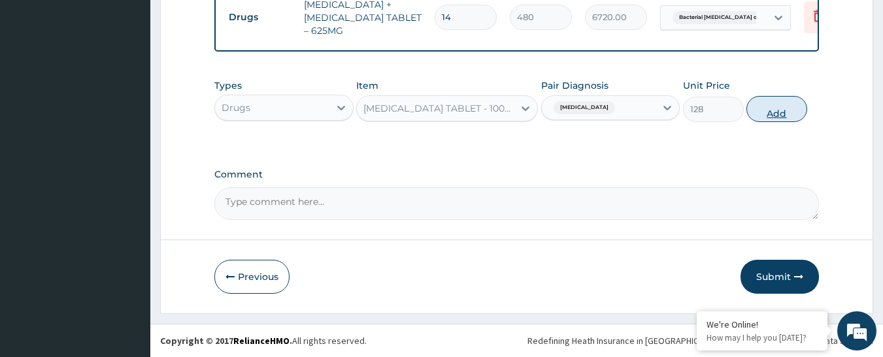
click at [785, 117] on button "Add" at bounding box center [776, 109] width 61 height 26
type input "0"
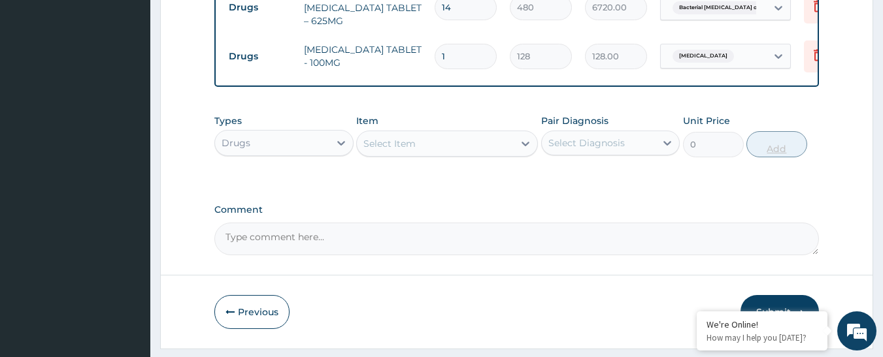
type input "10"
type input "1280.00"
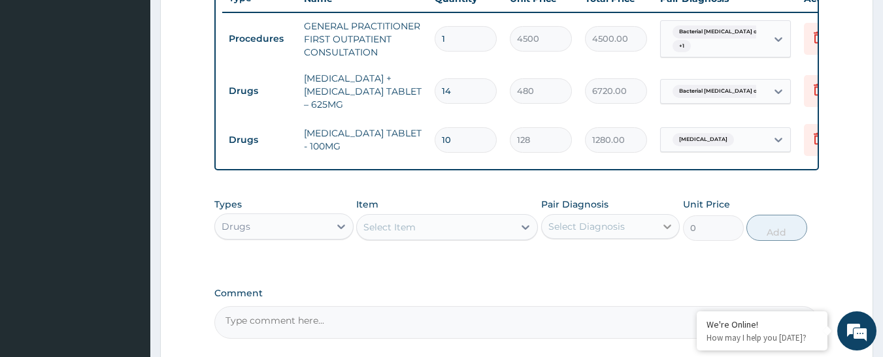
scroll to position [461, 0]
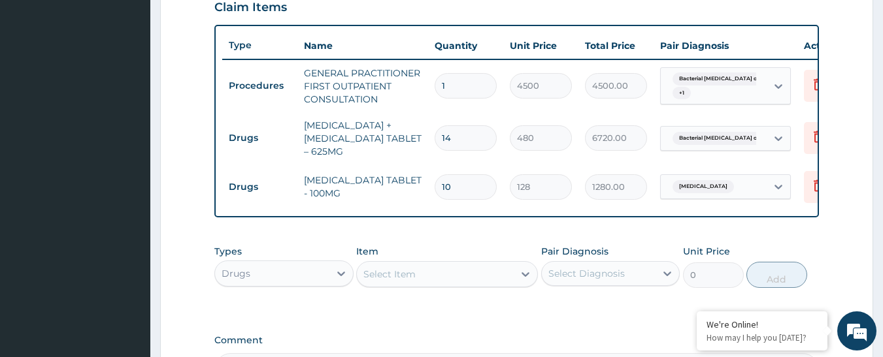
type input "10"
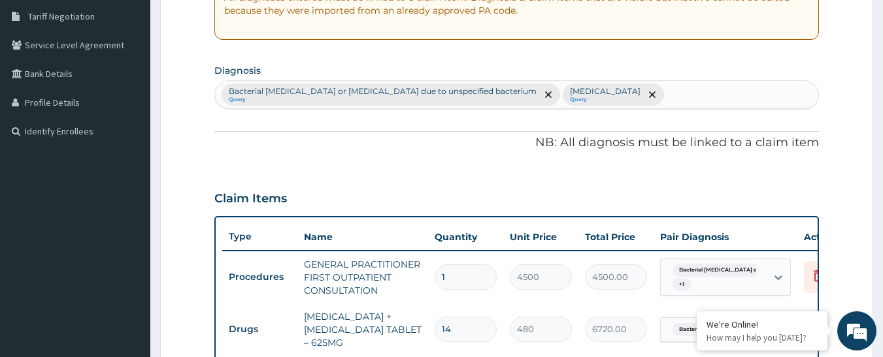
scroll to position [69, 0]
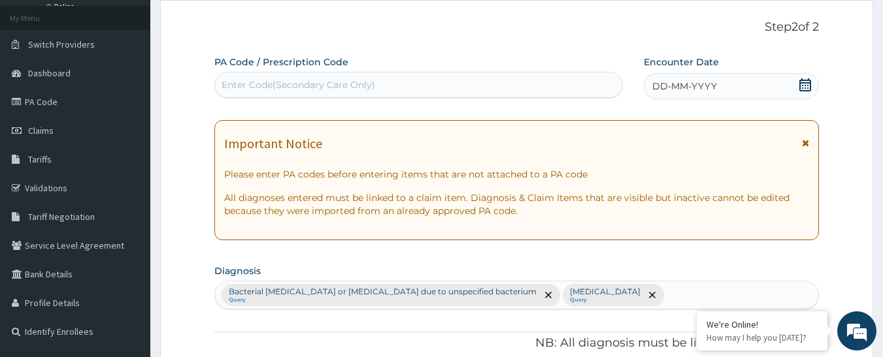
click at [697, 87] on span "DD-MM-YYYY" at bounding box center [684, 86] width 65 height 13
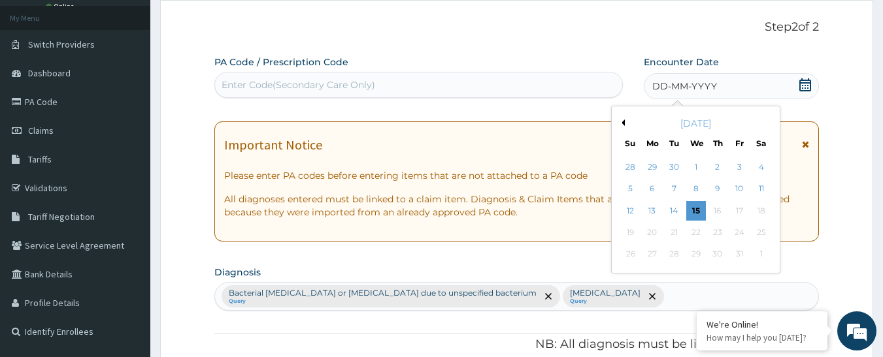
click at [662, 193] on div "5 6 7 8 9 10 11" at bounding box center [695, 189] width 152 height 22
click at [656, 193] on div "6" at bounding box center [652, 190] width 20 height 20
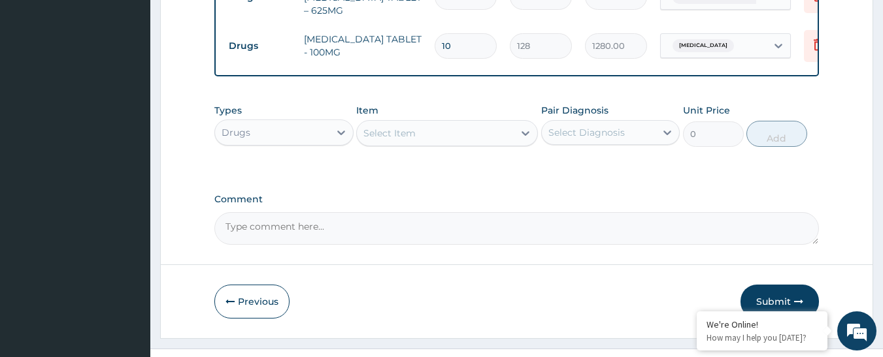
scroll to position [637, 0]
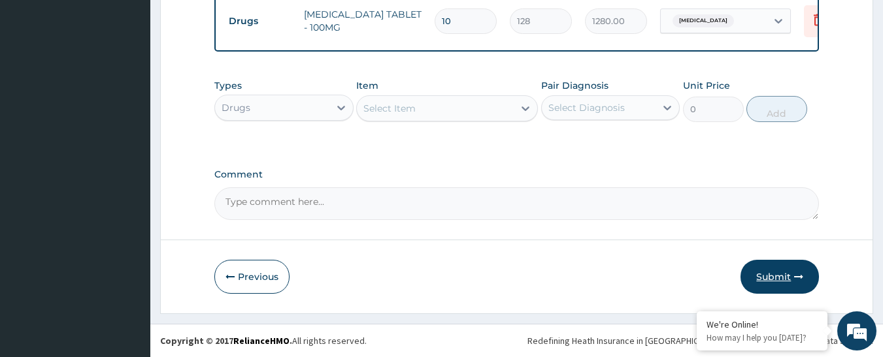
click at [768, 284] on button "Submit" at bounding box center [779, 277] width 78 height 34
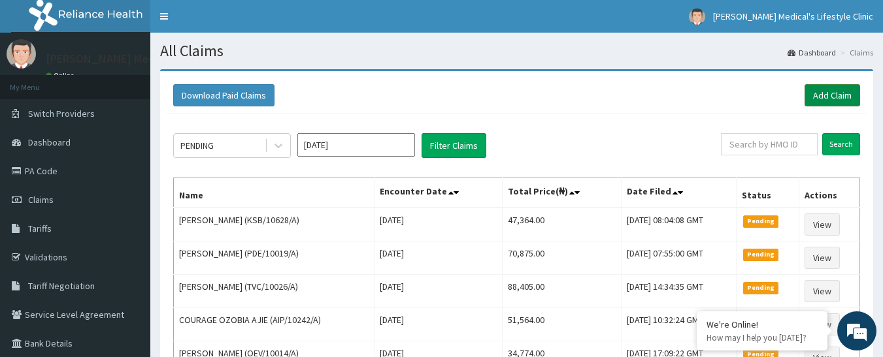
click at [827, 95] on link "Add Claim" at bounding box center [832, 95] width 56 height 22
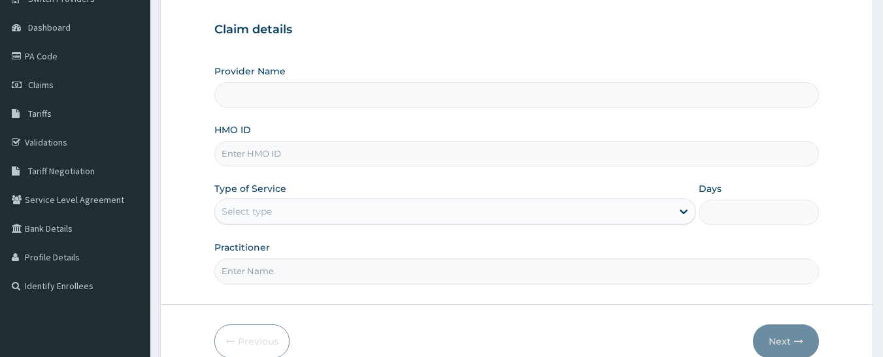
scroll to position [180, 0]
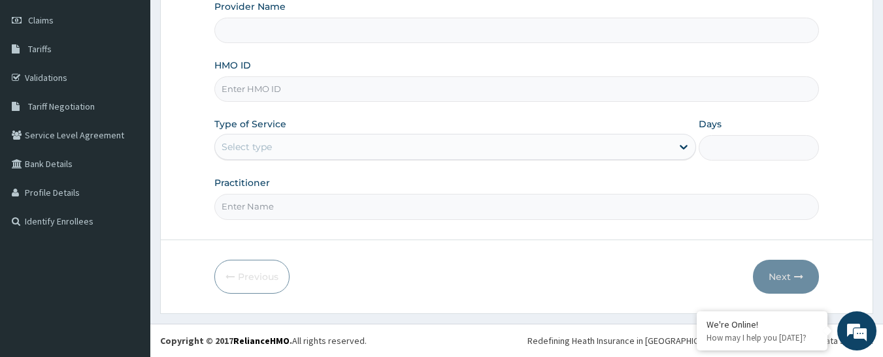
click at [322, 86] on input "HMO ID" at bounding box center [516, 88] width 605 height 25
type input "[PERSON_NAME] Medical's Lifestyle clinic"
paste input "GSV/10945/A"
type input "GSV/10945/A"
click at [236, 144] on div "Select type" at bounding box center [247, 146] width 50 height 13
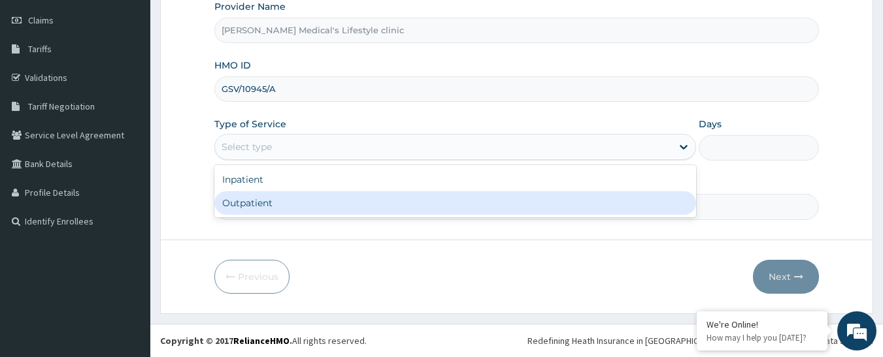
click at [257, 208] on div "Outpatient" at bounding box center [455, 203] width 482 height 24
type input "1"
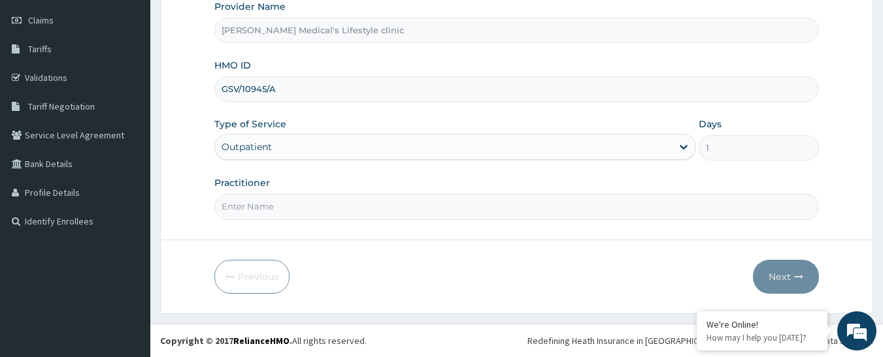
click at [257, 208] on input "Practitioner" at bounding box center [516, 206] width 605 height 25
type input "dr [PERSON_NAME]"
click at [773, 280] on button "Next" at bounding box center [786, 277] width 66 height 34
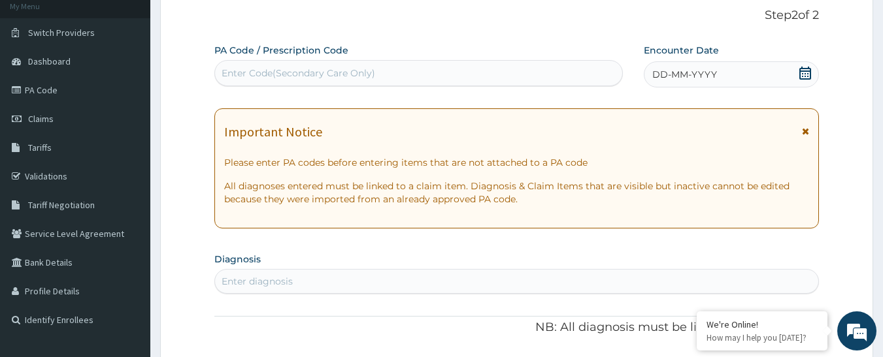
scroll to position [49, 0]
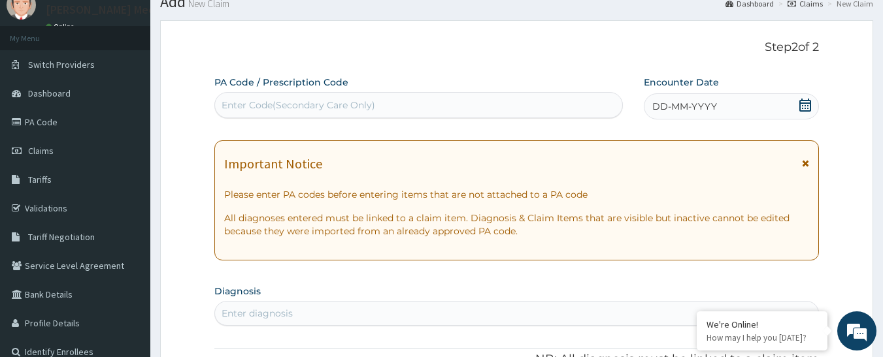
click at [312, 109] on div "Enter Code(Secondary Care Only)" at bounding box center [299, 105] width 154 height 13
paste input "PA/4B6B71"
type input "PA/4B6B71"
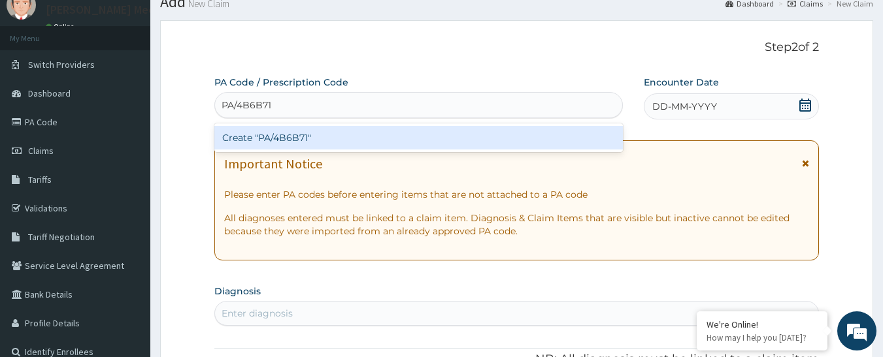
click at [271, 144] on div "Create "PA/4B6B71"" at bounding box center [418, 138] width 409 height 24
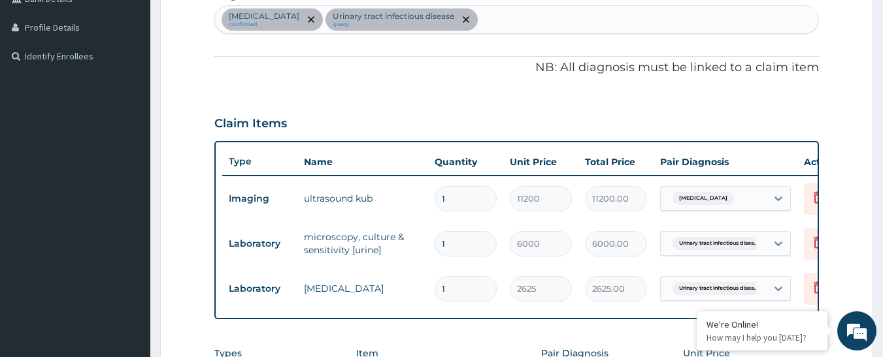
scroll to position [325, 0]
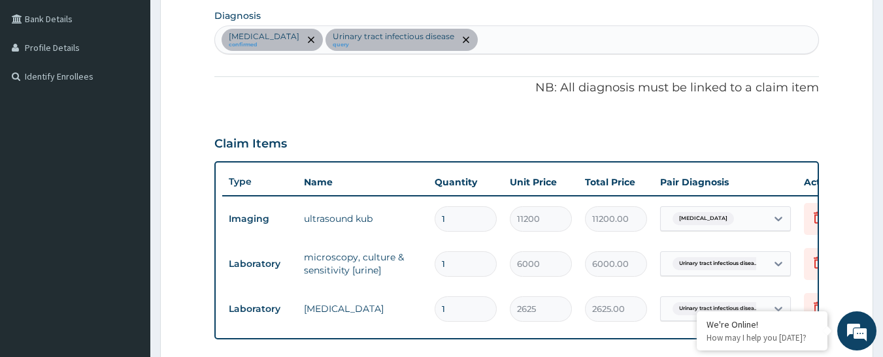
click at [473, 44] on div "Pyelonephritis confirmed Urinary tract infectious disease query" at bounding box center [517, 39] width 604 height 27
type input "[MEDICAL_DATA]"
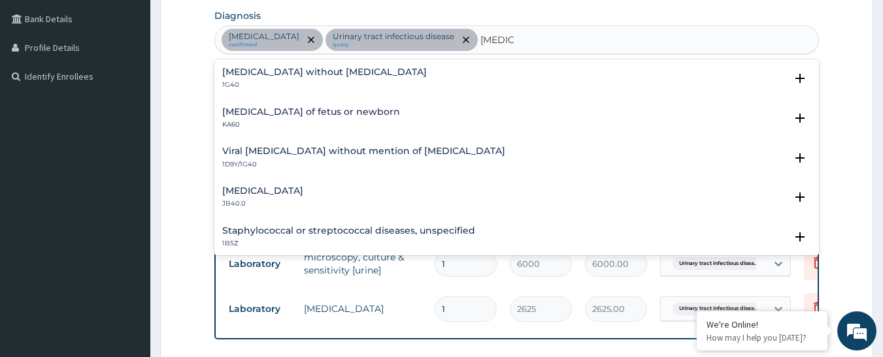
click at [318, 79] on div "Sepsis without septic shock 1G40" at bounding box center [324, 78] width 205 height 23
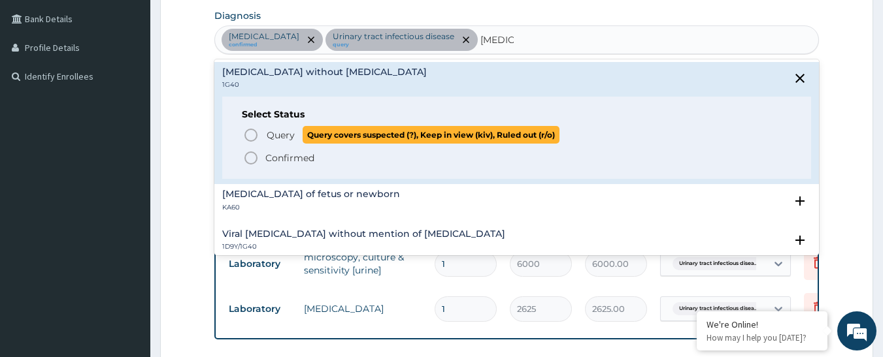
click at [266, 142] on p "Query Query covers suspected (?), Keep in view (kiv), Ruled out (r/o)" at bounding box center [412, 135] width 294 height 18
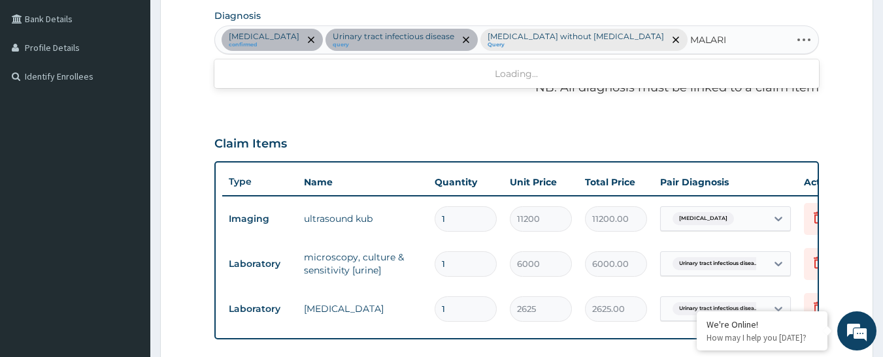
type input "MALARIA"
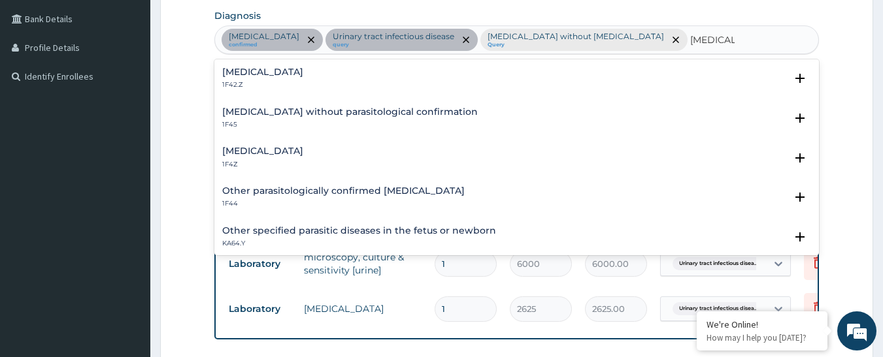
click at [288, 154] on h4 "Malaria, unspecified" at bounding box center [262, 151] width 81 height 10
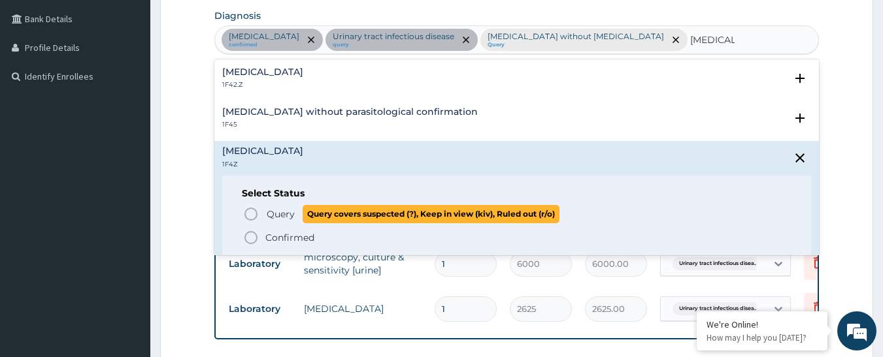
click at [265, 214] on p "Query Query covers suspected (?), Keep in view (kiv), Ruled out (r/o)" at bounding box center [412, 214] width 294 height 18
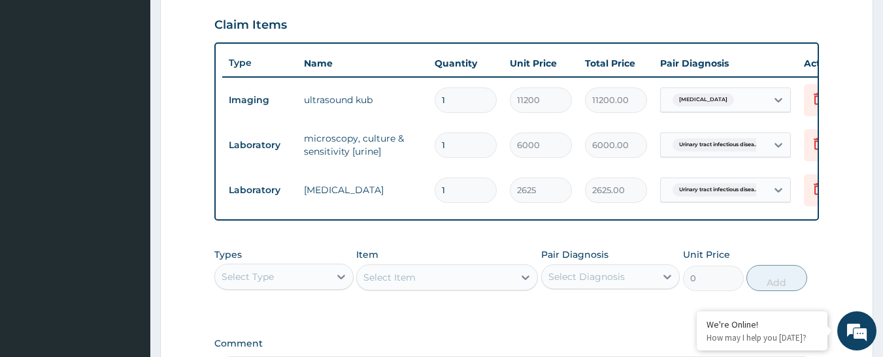
scroll to position [586, 0]
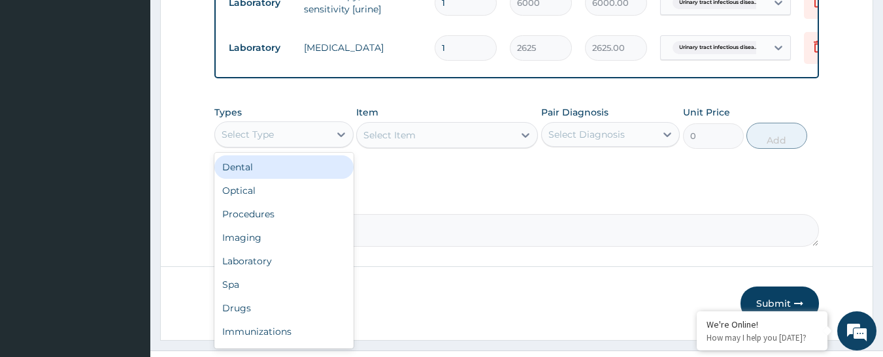
click at [288, 132] on div "Select Type" at bounding box center [283, 135] width 139 height 26
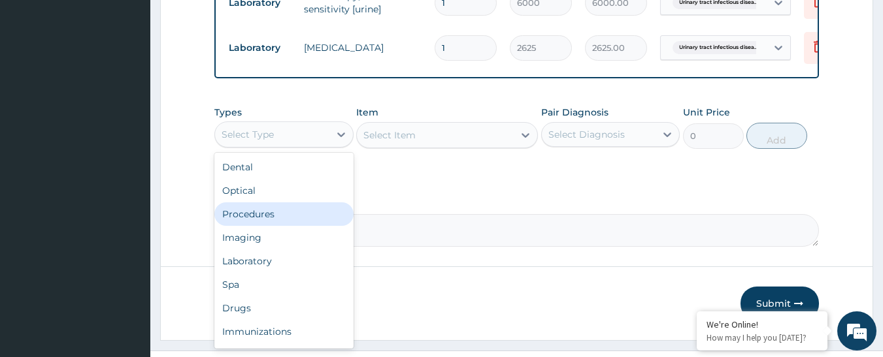
click at [280, 223] on div "Procedures" at bounding box center [283, 215] width 139 height 24
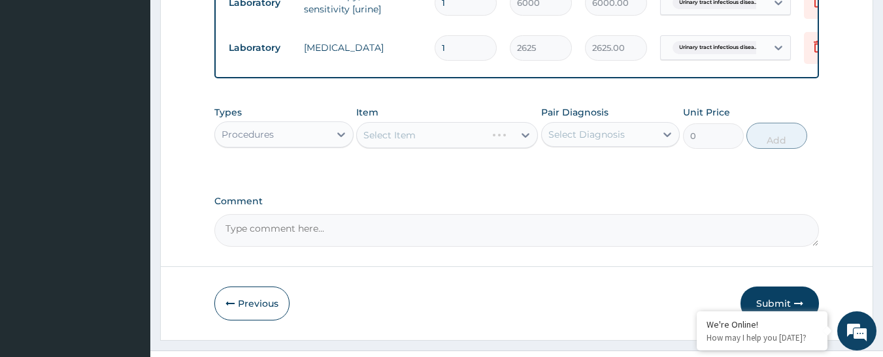
click at [474, 148] on div "Select Item" at bounding box center [447, 135] width 182 height 26
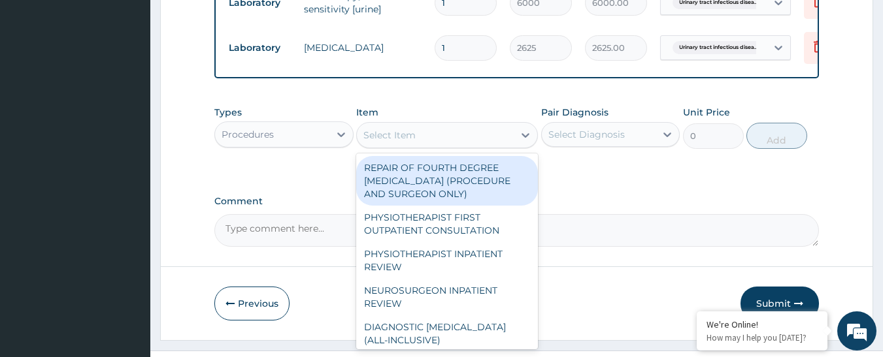
click at [474, 146] on div "Select Item" at bounding box center [435, 135] width 157 height 21
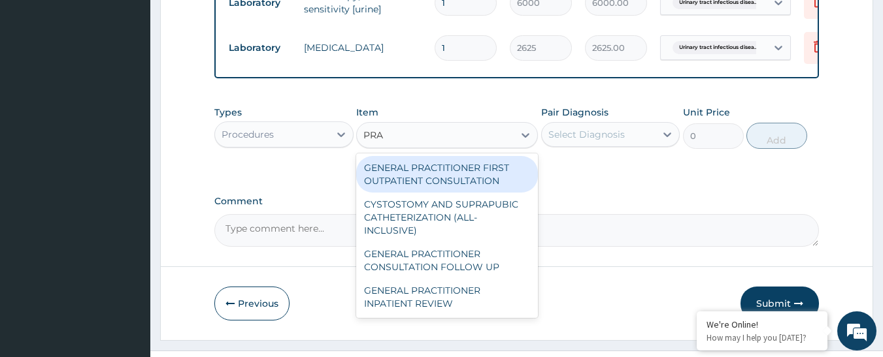
type input "PRAC"
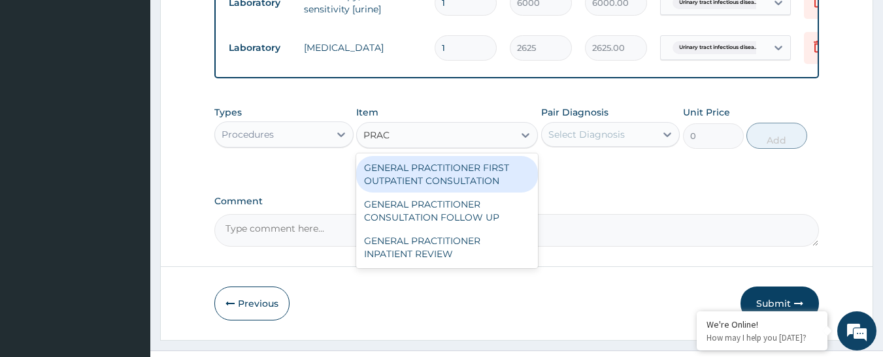
click at [457, 184] on div "GENERAL PRACTITIONER FIRST OUTPATIENT CONSULTATION" at bounding box center [447, 174] width 182 height 37
type input "4500"
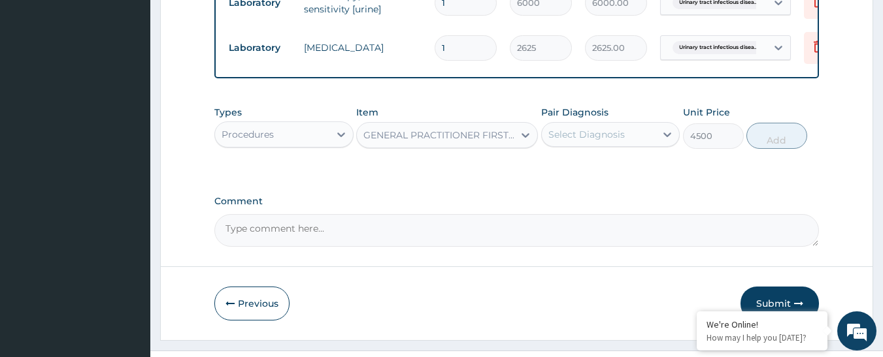
click at [575, 137] on div "Select Diagnosis" at bounding box center [586, 134] width 76 height 13
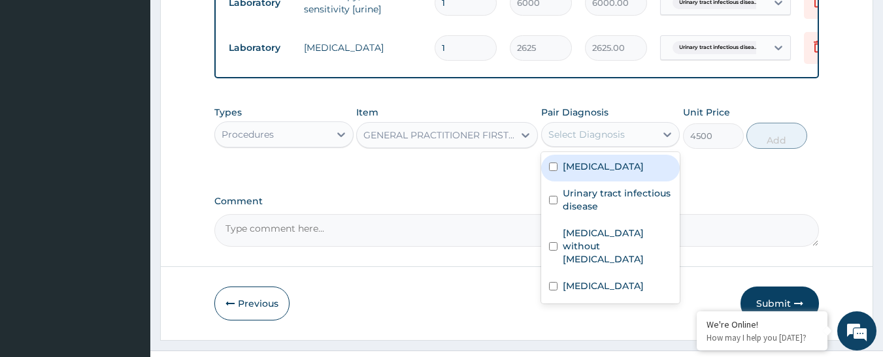
click at [580, 173] on label "Pyelonephritis" at bounding box center [603, 166] width 81 height 13
checkbox input "true"
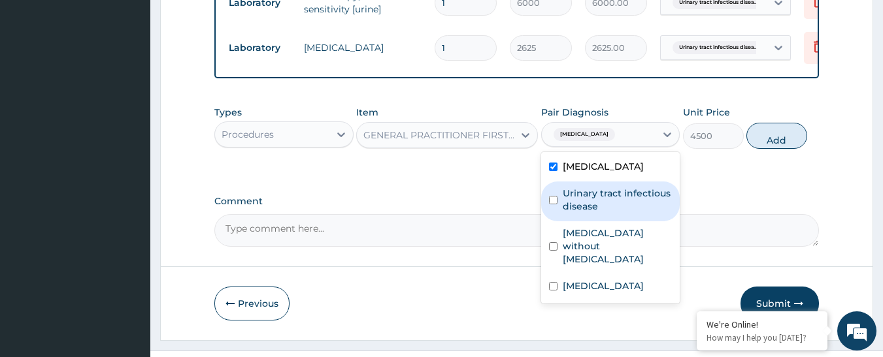
click at [593, 210] on label "Urinary tract infectious disease" at bounding box center [618, 200] width 110 height 26
checkbox input "true"
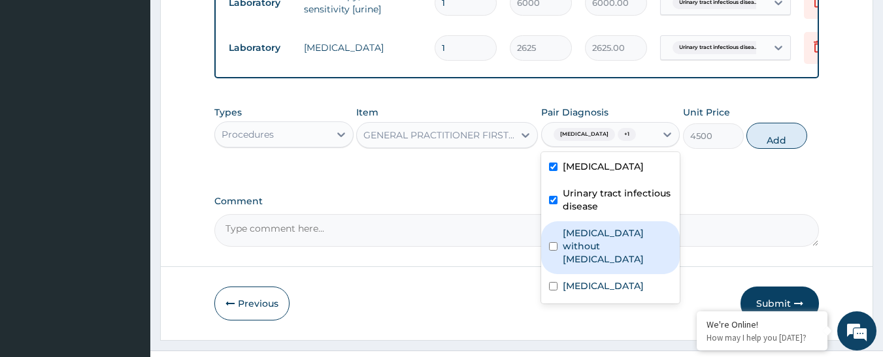
click at [609, 262] on label "Sepsis without septic shock" at bounding box center [618, 246] width 110 height 39
checkbox input "true"
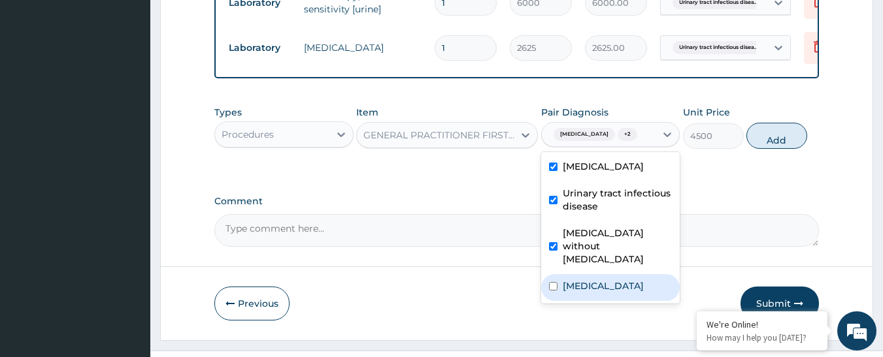
drag, startPoint x: 620, startPoint y: 280, endPoint x: 628, endPoint y: 272, distance: 11.6
click at [621, 280] on label "Malaria, unspecified" at bounding box center [603, 286] width 81 height 13
checkbox input "true"
click at [779, 135] on button "Add" at bounding box center [776, 136] width 61 height 26
type input "0"
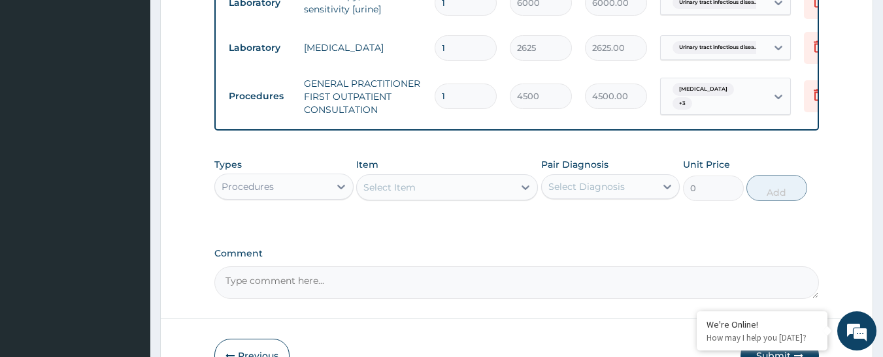
click at [433, 198] on div "Select Item" at bounding box center [435, 187] width 157 height 21
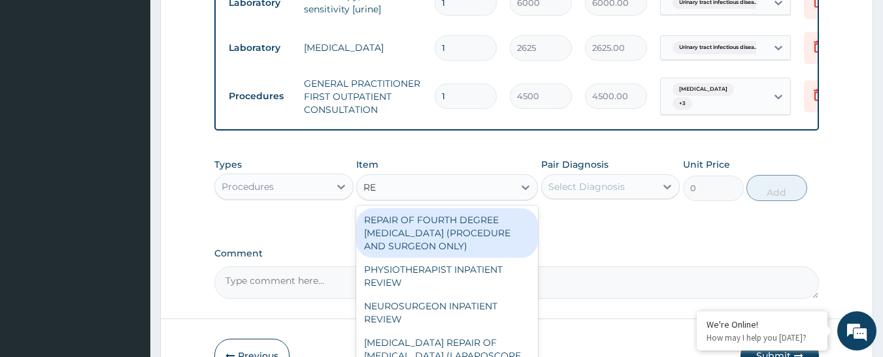
type input "REG"
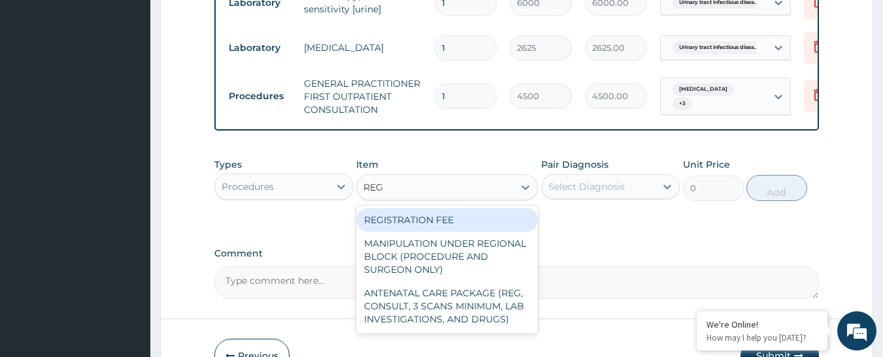
click at [439, 232] on div "REGISTRATION FEE" at bounding box center [447, 220] width 182 height 24
type input "3000"
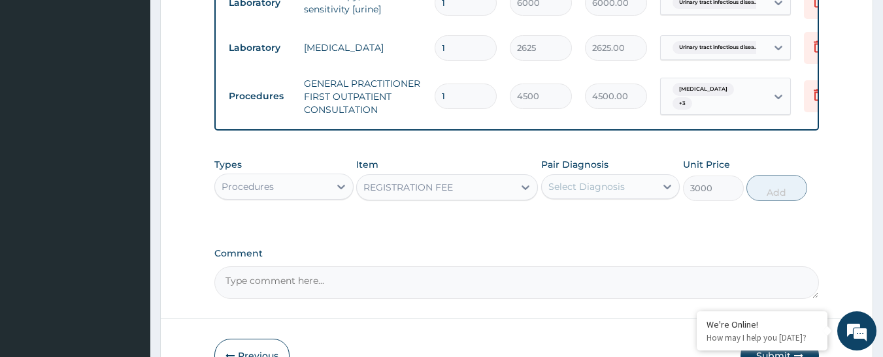
click at [588, 193] on div "Select Diagnosis" at bounding box center [586, 186] width 76 height 13
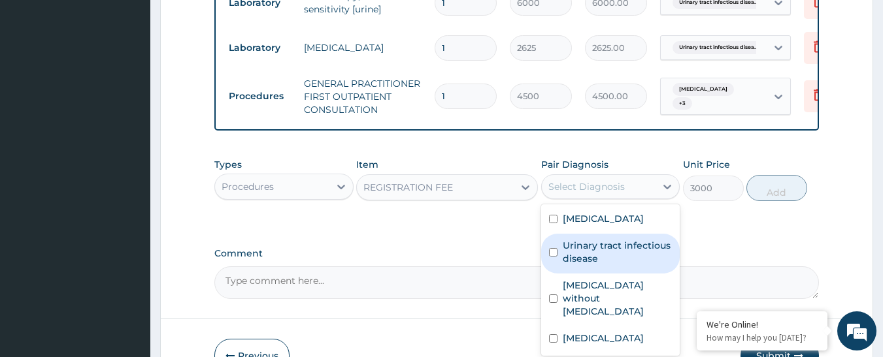
click at [595, 244] on div "Urinary tract infectious disease" at bounding box center [610, 254] width 139 height 40
checkbox input "true"
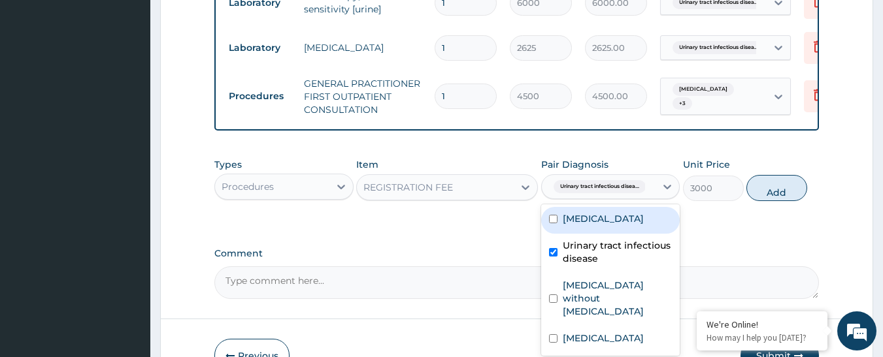
click at [591, 225] on label "Pyelonephritis" at bounding box center [603, 218] width 81 height 13
checkbox input "true"
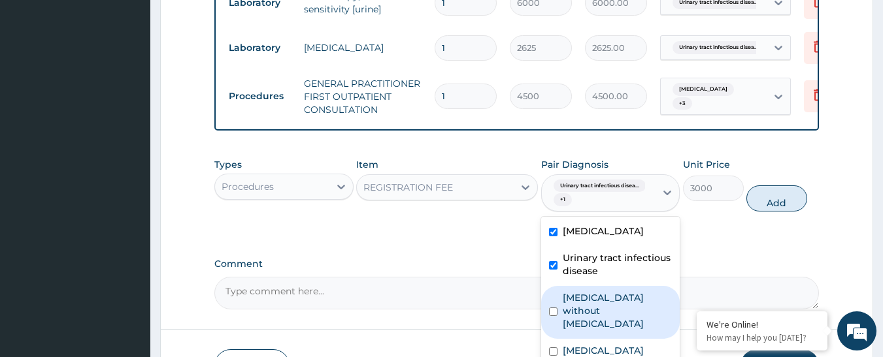
click at [600, 304] on label "[MEDICAL_DATA] without [MEDICAL_DATA]" at bounding box center [618, 310] width 110 height 39
checkbox input "true"
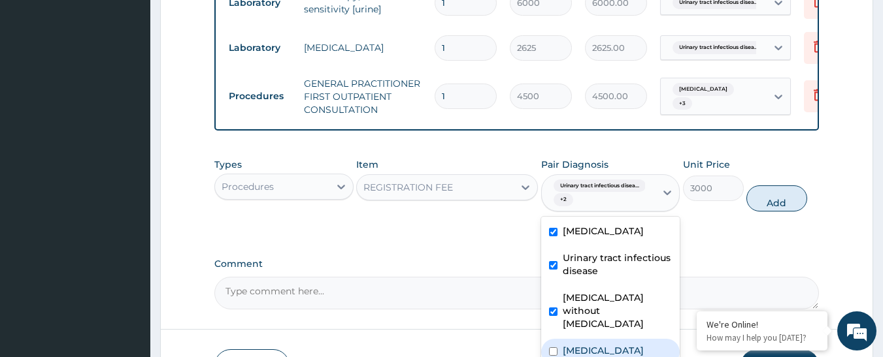
click at [606, 344] on label "Malaria, unspecified" at bounding box center [603, 350] width 81 height 13
checkbox input "true"
click at [772, 206] on button "Add" at bounding box center [776, 199] width 61 height 26
type input "0"
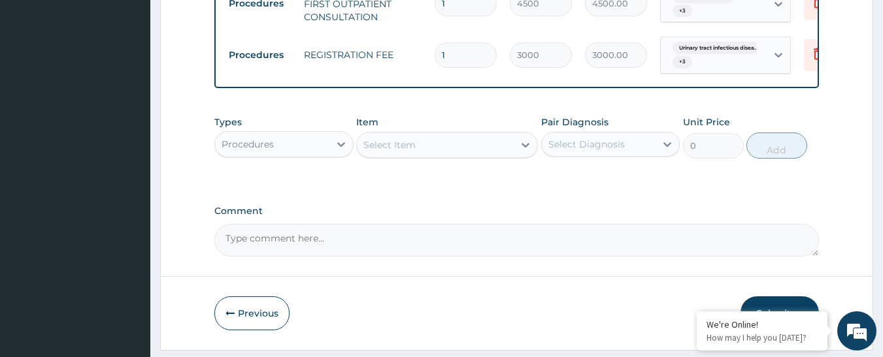
scroll to position [725, 0]
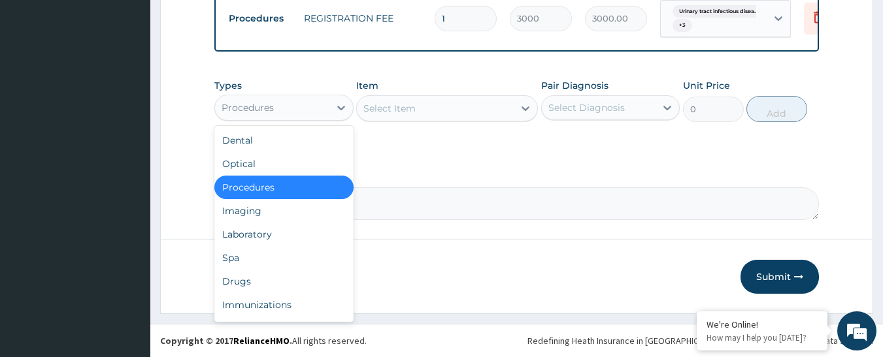
click at [251, 99] on div "Procedures" at bounding box center [272, 107] width 114 height 21
click at [276, 235] on div "Laboratory" at bounding box center [283, 235] width 139 height 24
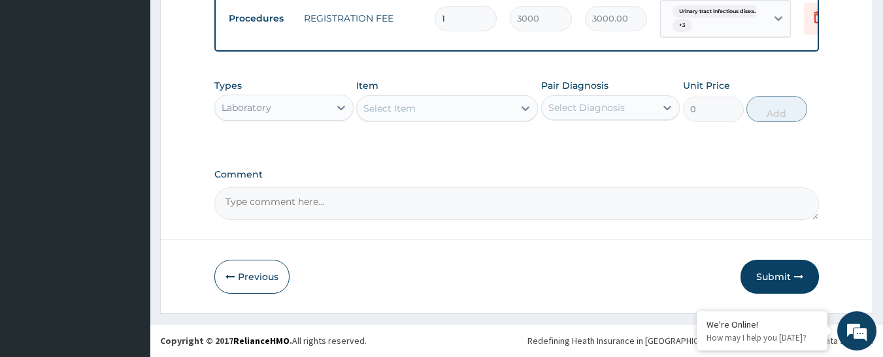
click at [487, 110] on div "Select Item" at bounding box center [435, 108] width 157 height 21
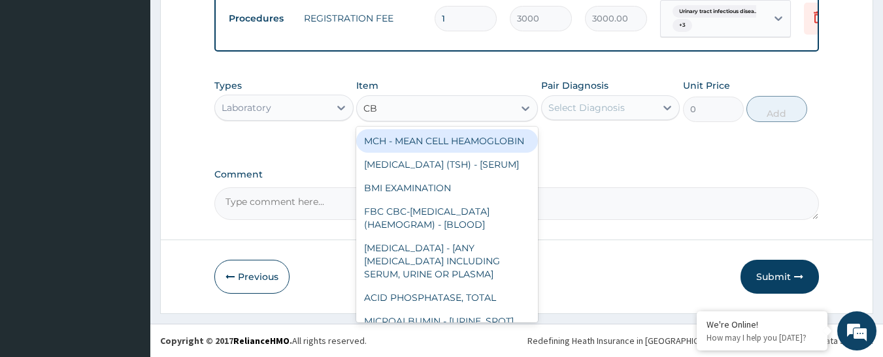
type input "CBC"
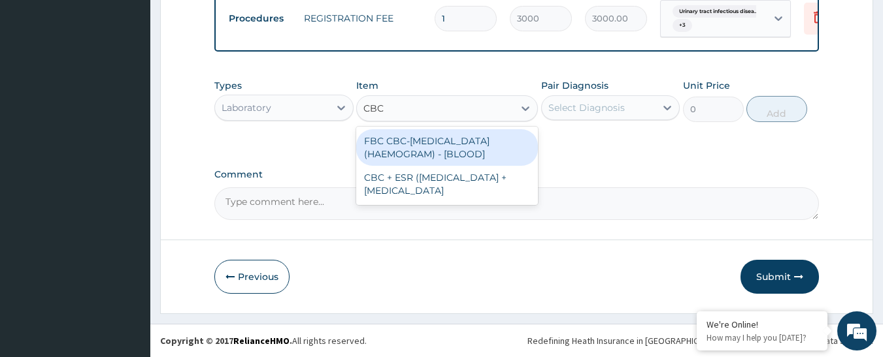
click at [468, 161] on div "FBC CBC-[MEDICAL_DATA] (HAEMOGRAM) - [BLOOD]" at bounding box center [447, 147] width 182 height 37
type input "6000"
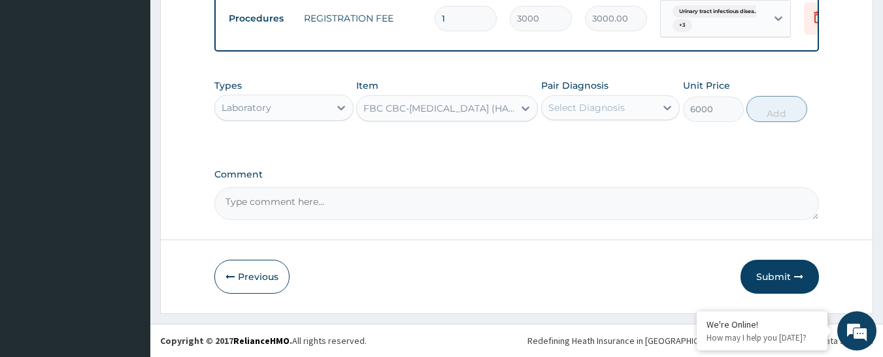
click at [595, 94] on div "Pair Diagnosis Select Diagnosis" at bounding box center [610, 100] width 139 height 43
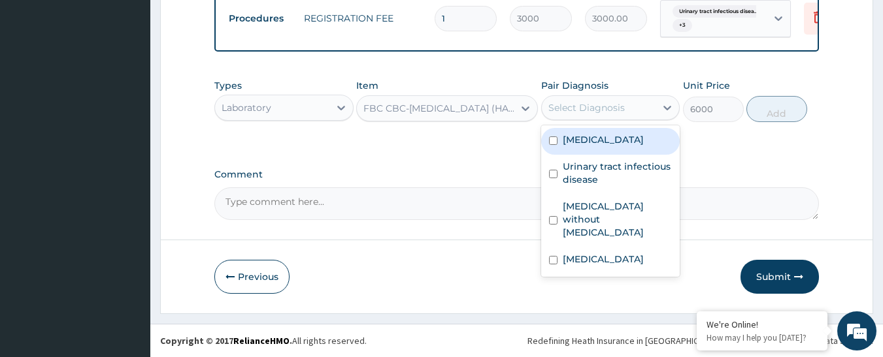
click at [597, 106] on div "Select Diagnosis" at bounding box center [586, 107] width 76 height 13
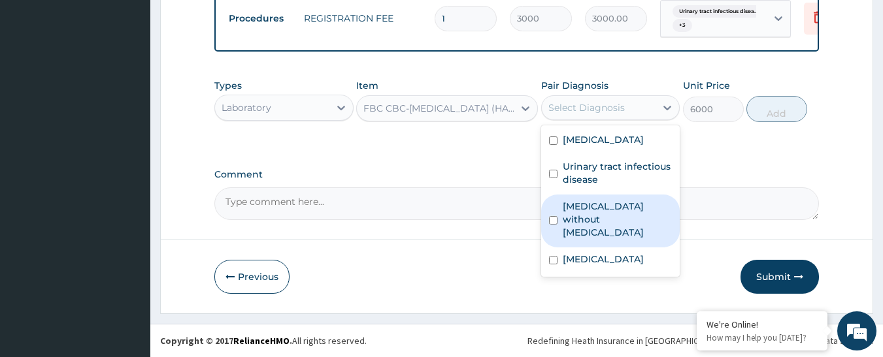
drag, startPoint x: 619, startPoint y: 210, endPoint x: 634, endPoint y: 191, distance: 24.2
click at [619, 211] on label "[MEDICAL_DATA] without [MEDICAL_DATA]" at bounding box center [618, 219] width 110 height 39
checkbox input "true"
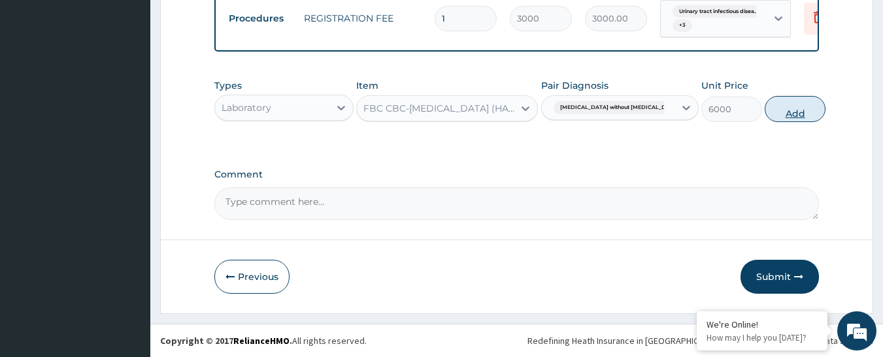
click at [785, 101] on button "Add" at bounding box center [795, 109] width 61 height 26
type input "0"
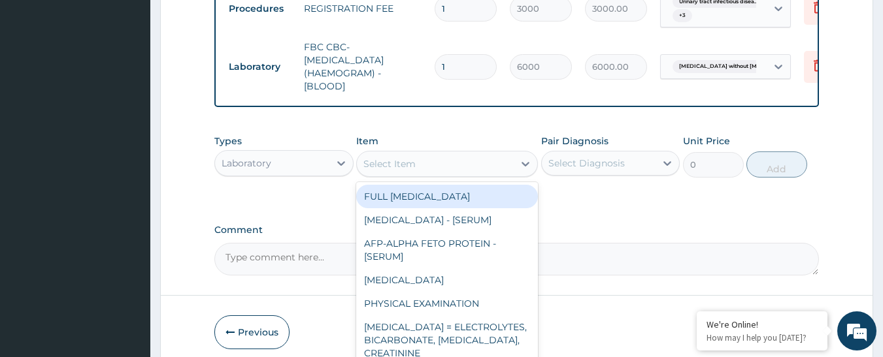
click at [486, 174] on div "Select Item" at bounding box center [435, 164] width 157 height 21
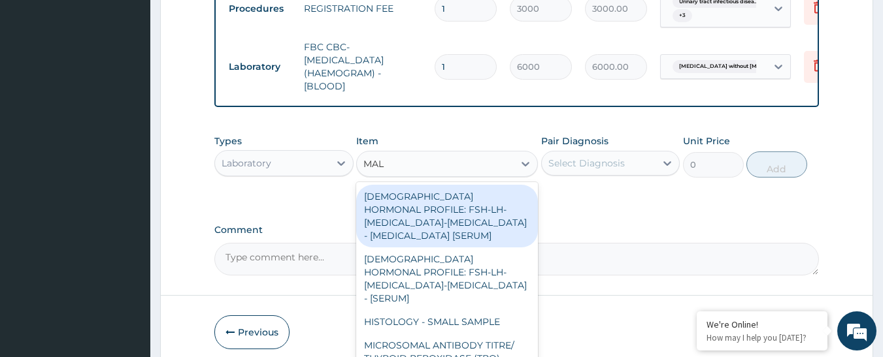
type input "MALA"
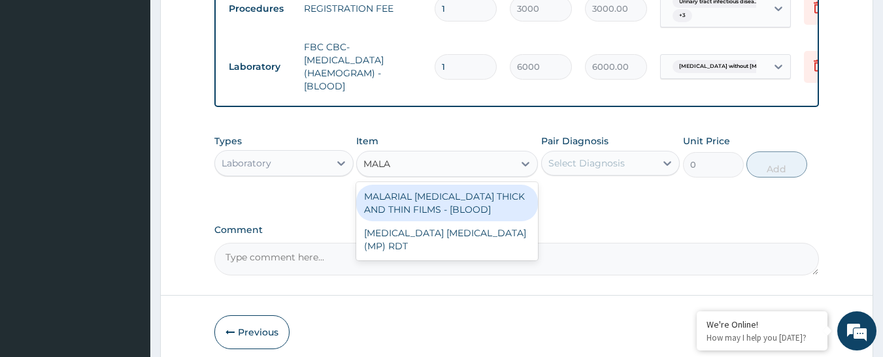
click at [494, 212] on div "MALARIAL [MEDICAL_DATA] THICK AND THIN FILMS - [BLOOD]" at bounding box center [447, 203] width 182 height 37
type input "2625"
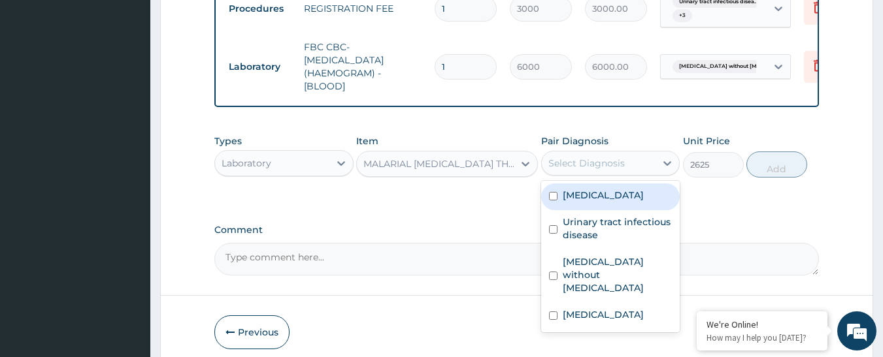
click at [582, 174] on div "Select Diagnosis" at bounding box center [599, 163] width 114 height 21
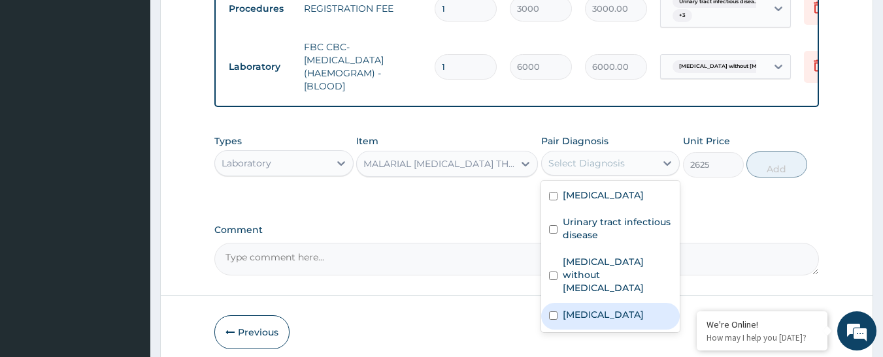
click at [639, 317] on label "Malaria, unspecified" at bounding box center [603, 314] width 81 height 13
checkbox input "true"
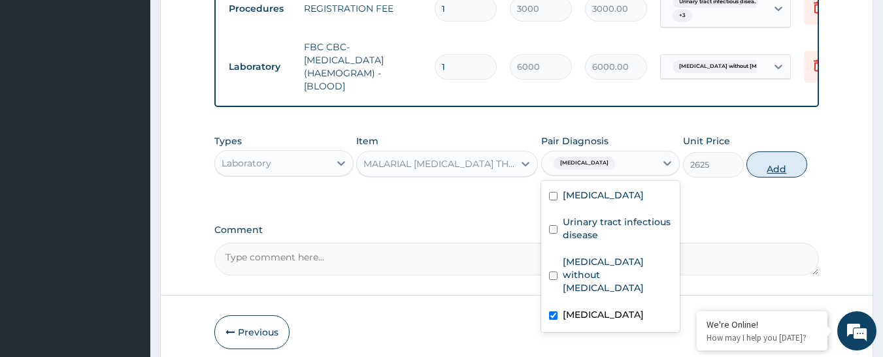
click at [774, 178] on button "Add" at bounding box center [776, 165] width 61 height 26
type input "0"
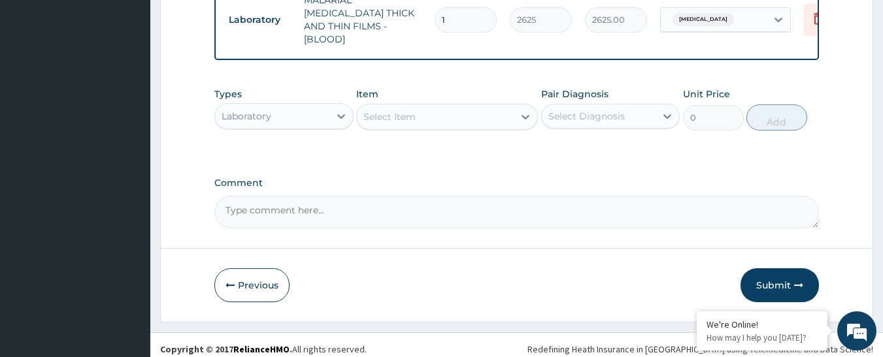
scroll to position [843, 0]
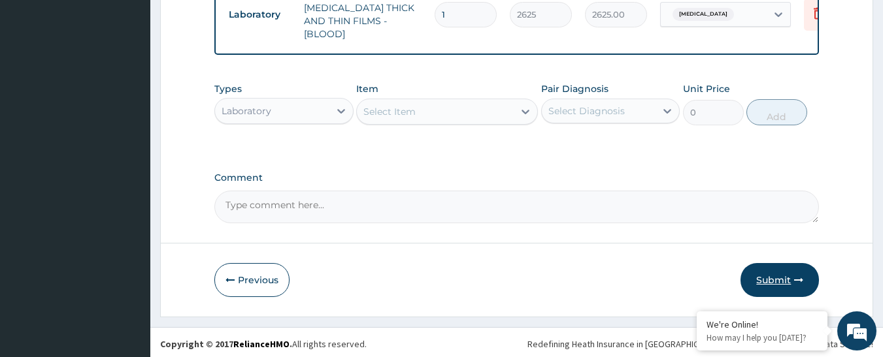
click at [772, 273] on button "Submit" at bounding box center [779, 280] width 78 height 34
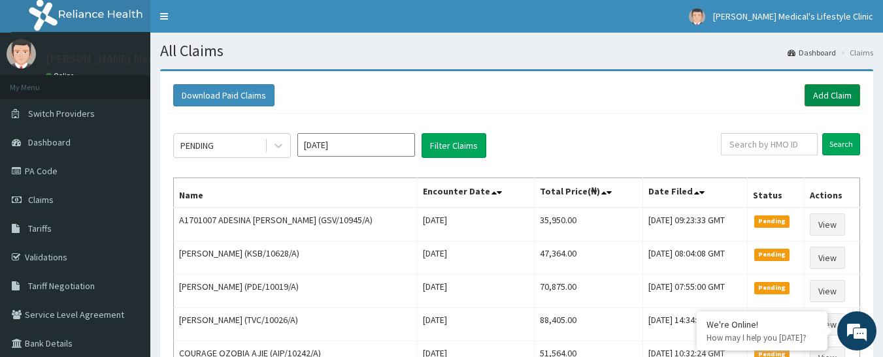
click at [817, 97] on link "Add Claim" at bounding box center [832, 95] width 56 height 22
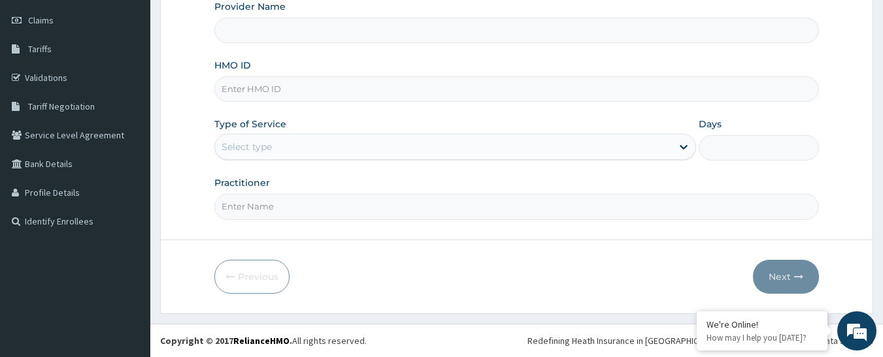
click at [353, 95] on input "HMO ID" at bounding box center [516, 88] width 605 height 25
type input "[PERSON_NAME] Medical's Lifestyle clinic"
paste input "OTV/10143/A"
type input "OTV/10143/A"
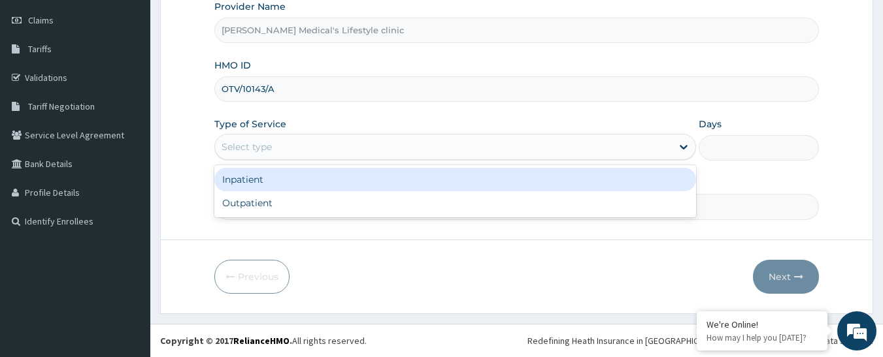
click at [318, 150] on div "Select type" at bounding box center [443, 147] width 457 height 21
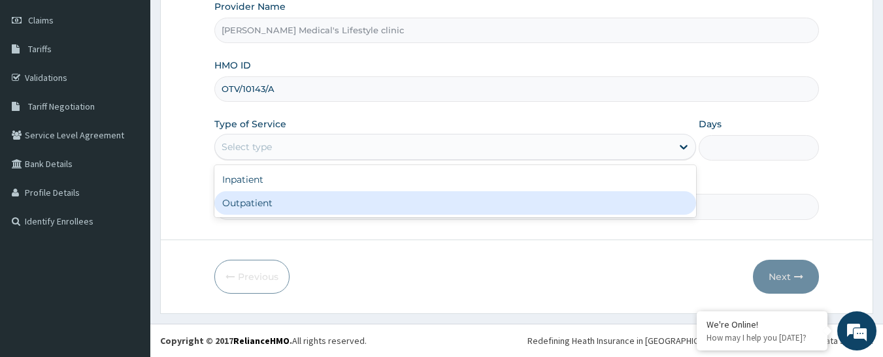
click at [283, 205] on div "Outpatient" at bounding box center [455, 203] width 482 height 24
type input "1"
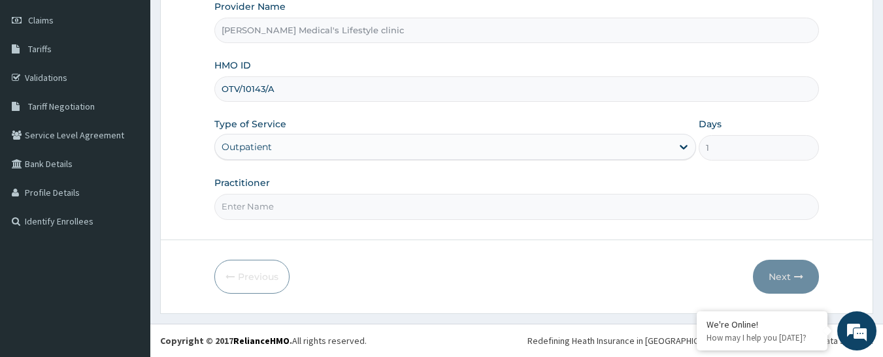
click at [283, 205] on input "Practitioner" at bounding box center [516, 206] width 605 height 25
type input "dr [PERSON_NAME]"
click at [768, 273] on button "Next" at bounding box center [786, 277] width 66 height 34
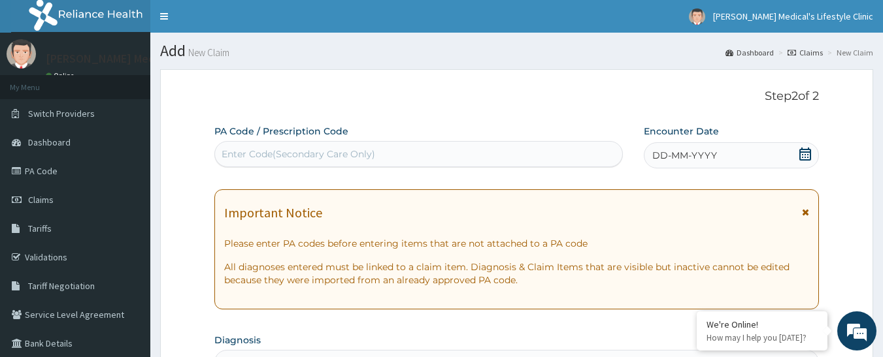
click at [320, 147] on div "Enter Code(Secondary Care Only)" at bounding box center [419, 154] width 408 height 21
paste input "PA/4BA970"
type input "PA/4BA970"
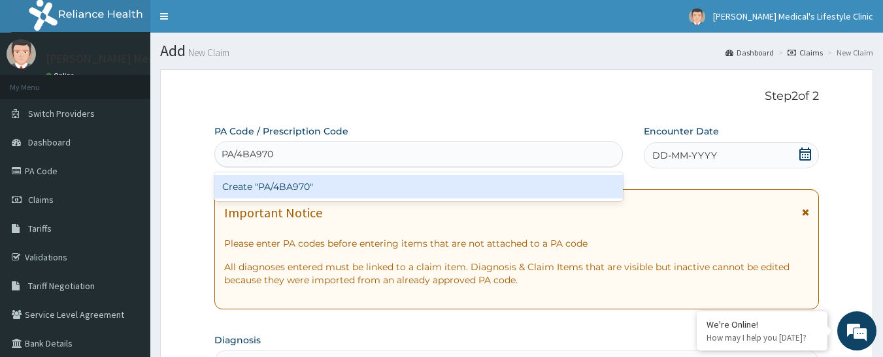
click at [323, 189] on div "Create "PA/4BA970"" at bounding box center [418, 187] width 409 height 24
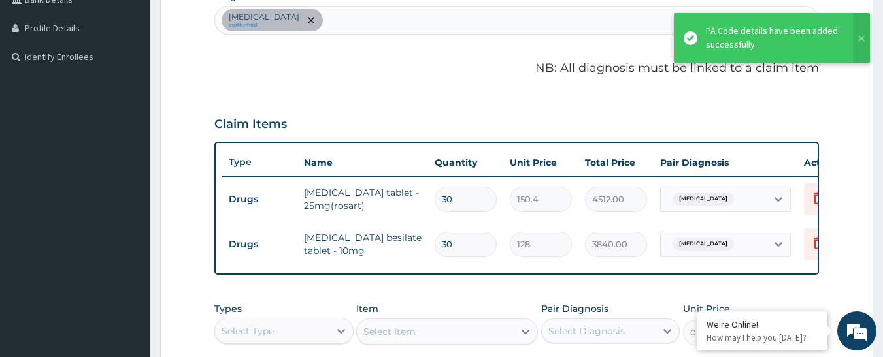
scroll to position [345, 0]
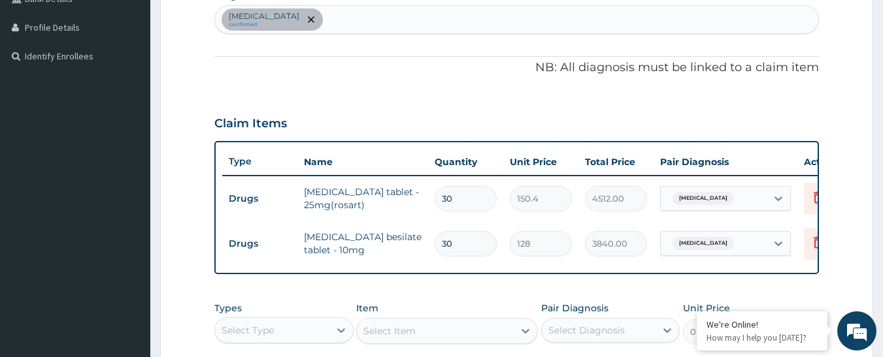
click at [425, 25] on div "[MEDICAL_DATA] confirmed" at bounding box center [517, 19] width 604 height 27
type input "[MEDICAL_DATA]"
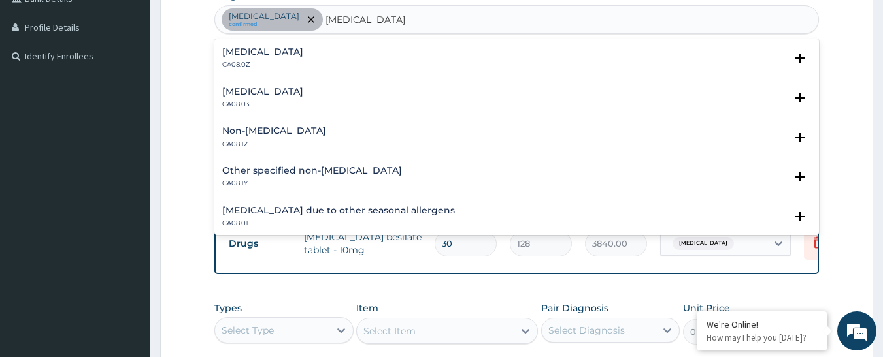
click at [277, 56] on h4 "[MEDICAL_DATA]" at bounding box center [262, 52] width 81 height 10
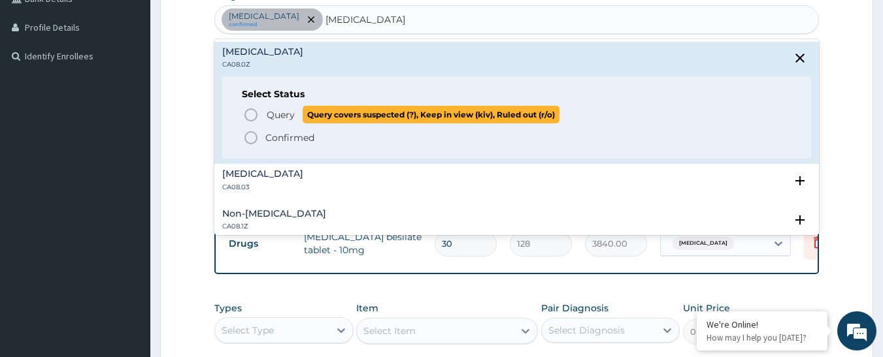
click at [257, 122] on icon "status option query" at bounding box center [251, 115] width 16 height 16
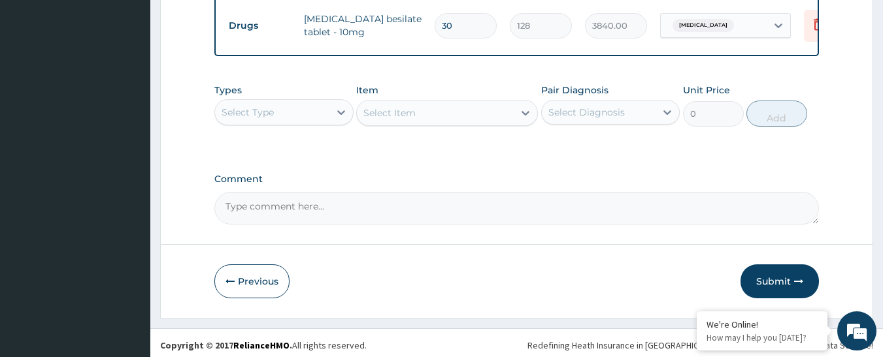
scroll to position [578, 0]
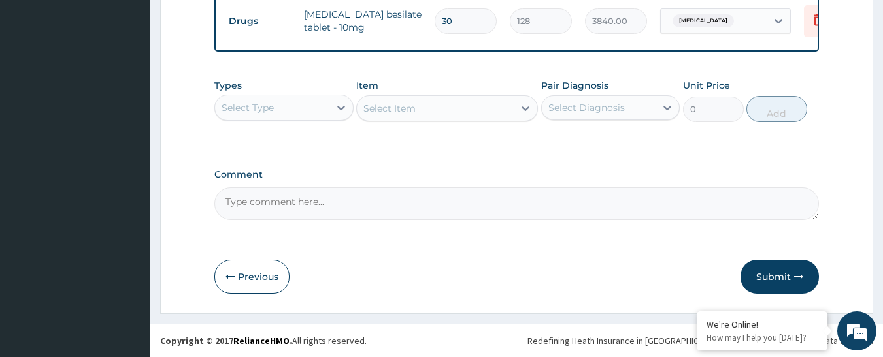
click at [323, 103] on div "Select Type" at bounding box center [272, 107] width 114 height 21
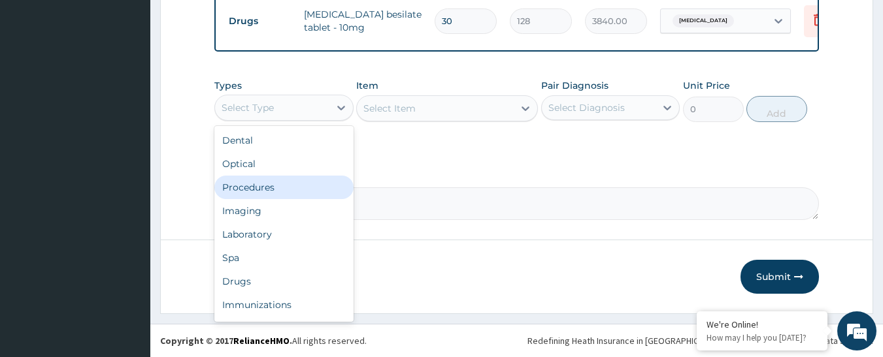
click at [276, 185] on div "Procedures" at bounding box center [283, 188] width 139 height 24
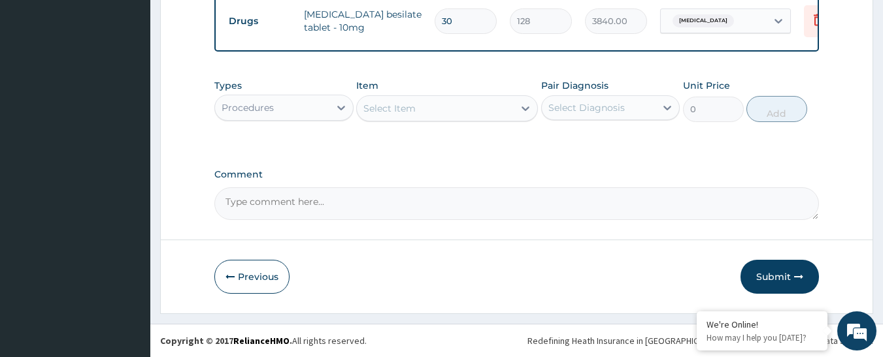
click at [474, 112] on div "Select Item" at bounding box center [435, 108] width 157 height 21
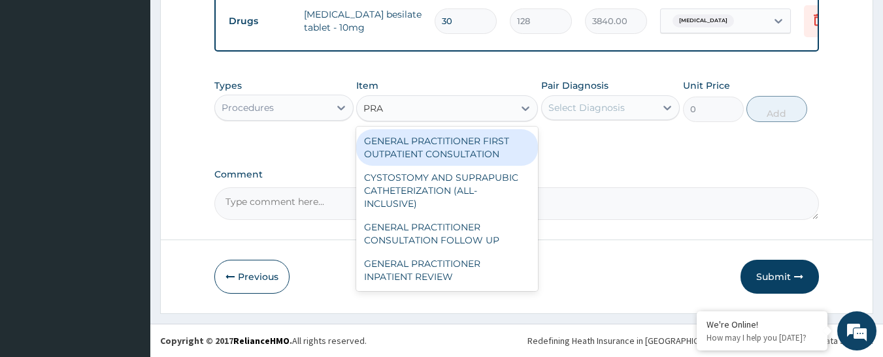
type input "PRAC"
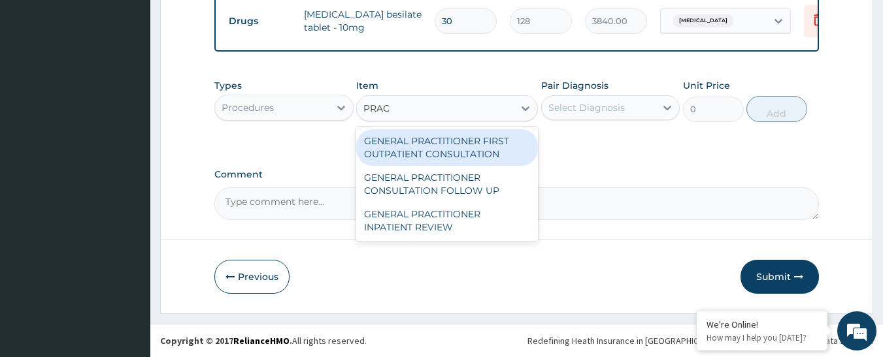
click at [464, 151] on div "GENERAL PRACTITIONER FIRST OUTPATIENT CONSULTATION" at bounding box center [447, 147] width 182 height 37
type input "4500"
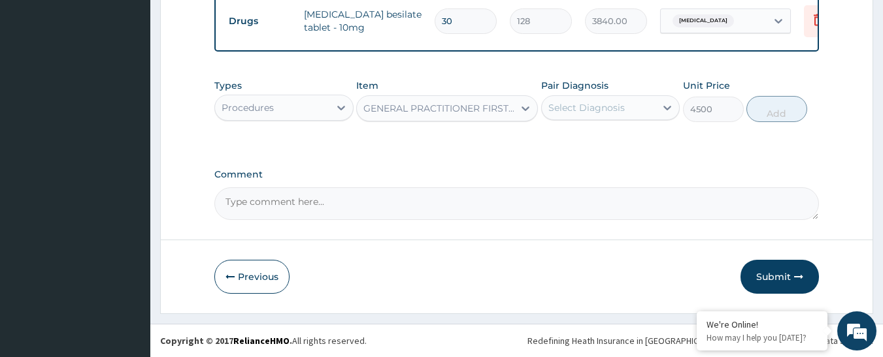
click at [585, 114] on div "Select Diagnosis" at bounding box center [599, 107] width 114 height 21
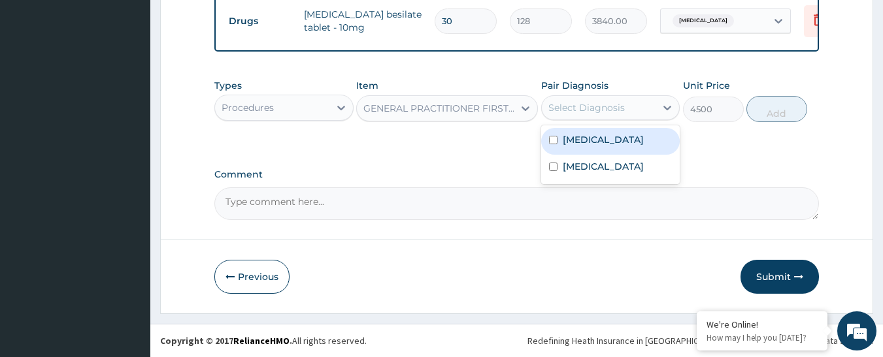
click at [580, 148] on div "[MEDICAL_DATA]" at bounding box center [610, 141] width 139 height 27
checkbox input "true"
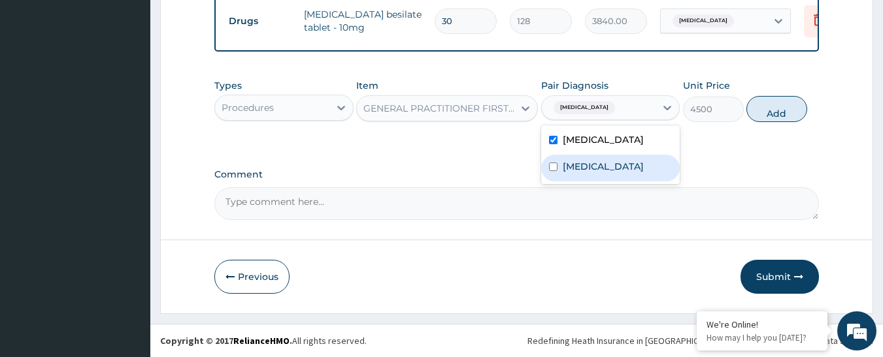
click at [578, 173] on label "[MEDICAL_DATA]" at bounding box center [603, 166] width 81 height 13
checkbox input "true"
click at [776, 112] on button "Add" at bounding box center [776, 109] width 61 height 26
type input "0"
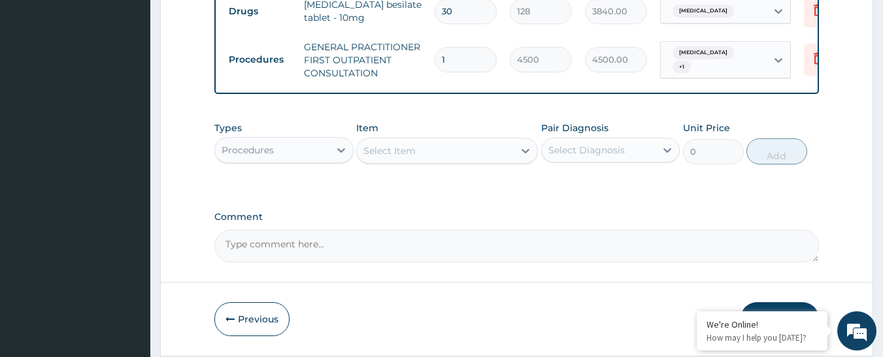
click at [304, 161] on div "Procedures" at bounding box center [272, 150] width 114 height 21
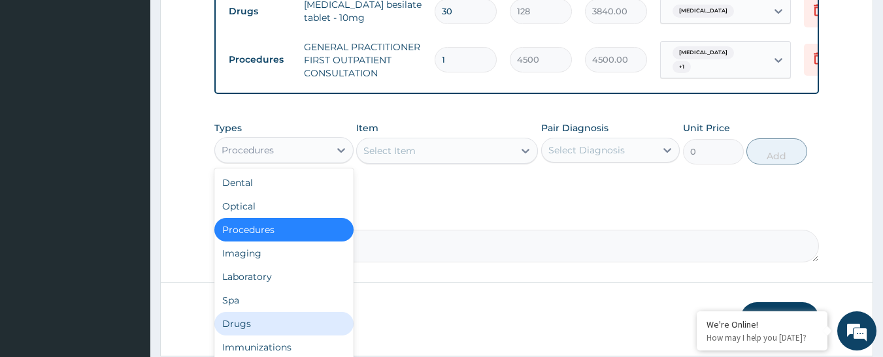
click at [312, 331] on div "Drugs" at bounding box center [283, 324] width 139 height 24
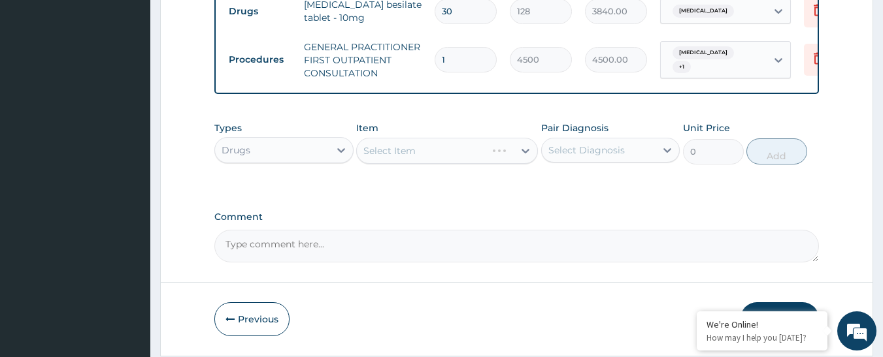
click at [480, 161] on div "Select Item" at bounding box center [447, 151] width 182 height 26
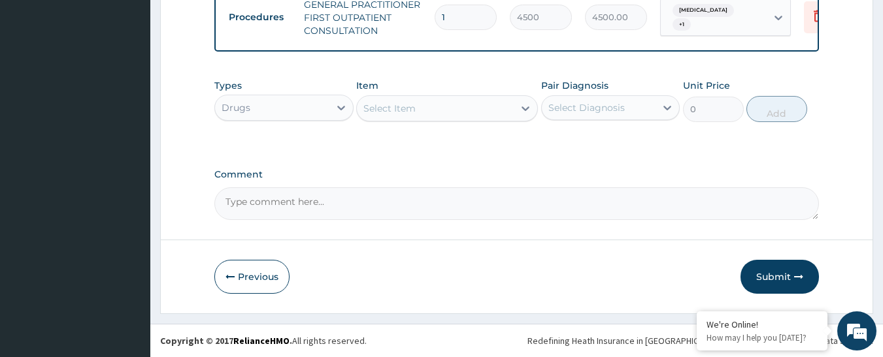
scroll to position [630, 0]
click at [480, 113] on div "Select Item" at bounding box center [435, 108] width 157 height 21
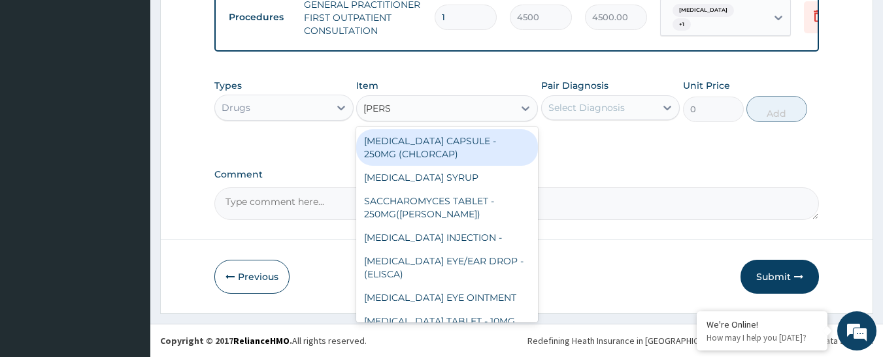
type input "LORAT"
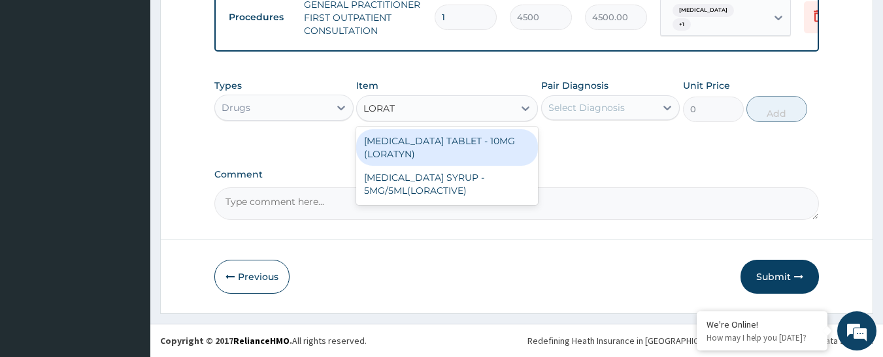
click at [466, 146] on div "[MEDICAL_DATA] TABLET - 10MG (LORATYN)" at bounding box center [447, 147] width 182 height 37
type input "112"
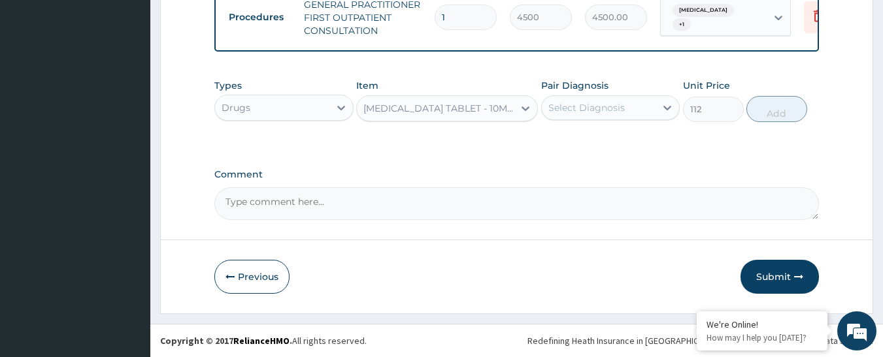
click at [558, 108] on div "Select Diagnosis" at bounding box center [586, 107] width 76 height 13
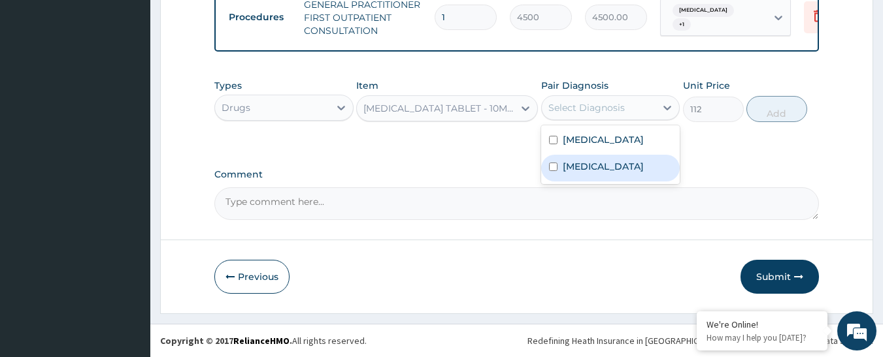
click at [574, 171] on label "[MEDICAL_DATA]" at bounding box center [603, 166] width 81 height 13
checkbox input "true"
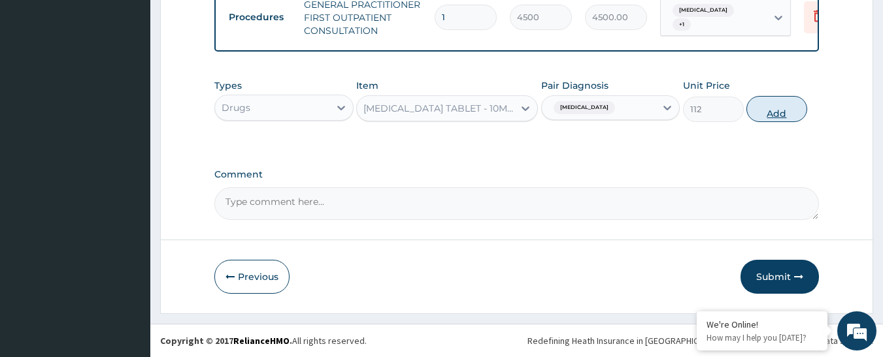
click at [763, 113] on button "Add" at bounding box center [776, 109] width 61 height 26
type input "0"
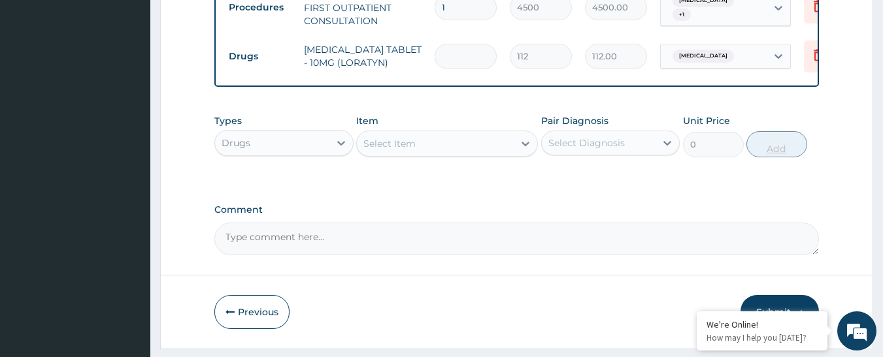
type input "0.00"
type input "5"
type input "560.00"
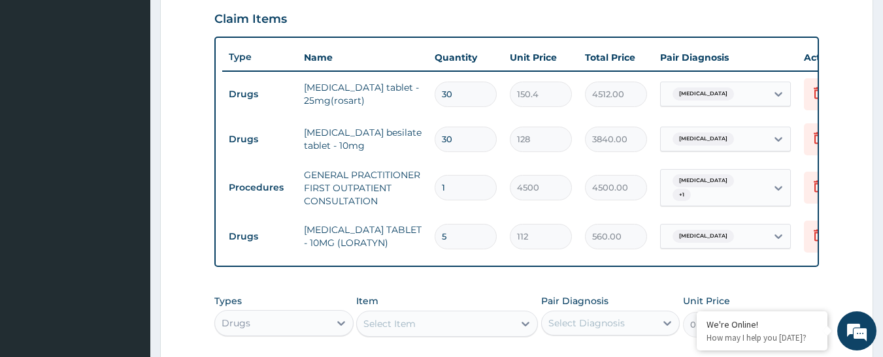
scroll to position [434, 0]
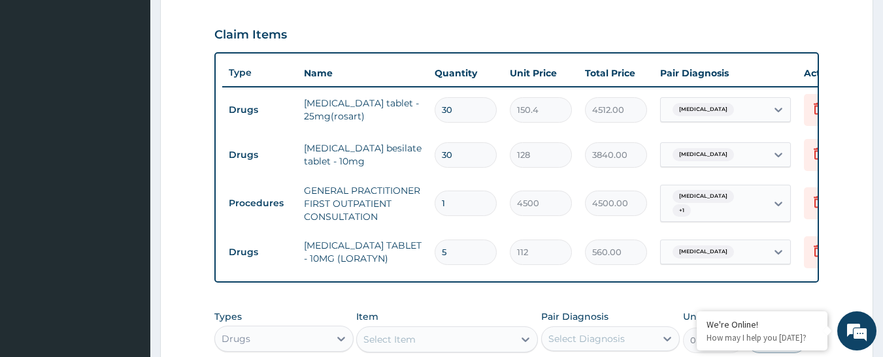
type input "5"
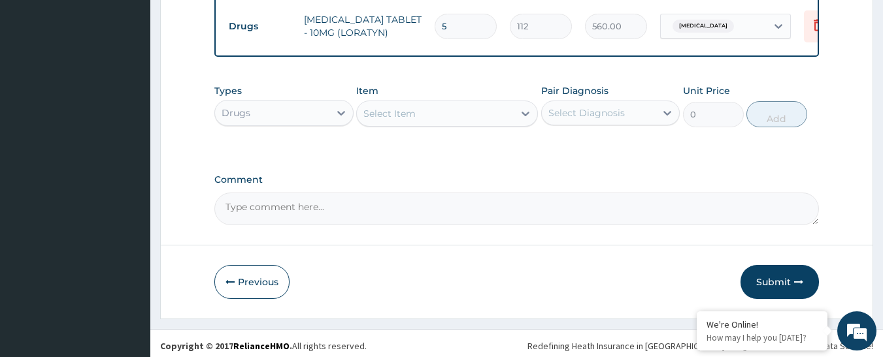
scroll to position [675, 0]
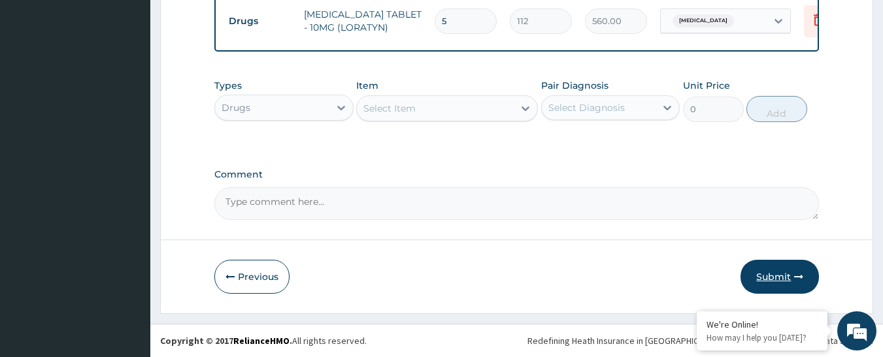
click at [770, 268] on button "Submit" at bounding box center [779, 277] width 78 height 34
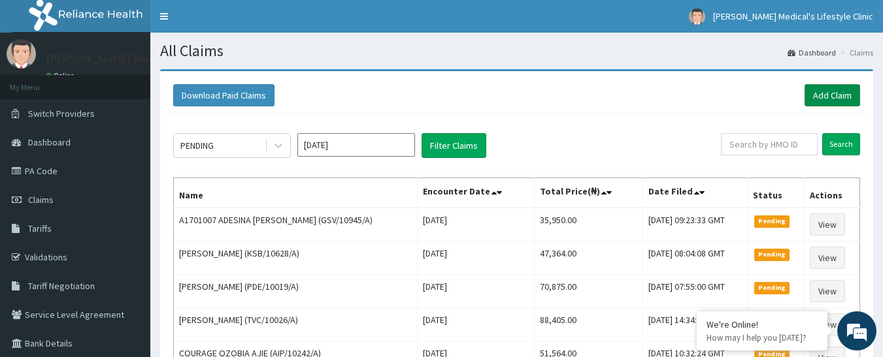
click at [827, 91] on link "Add Claim" at bounding box center [832, 95] width 56 height 22
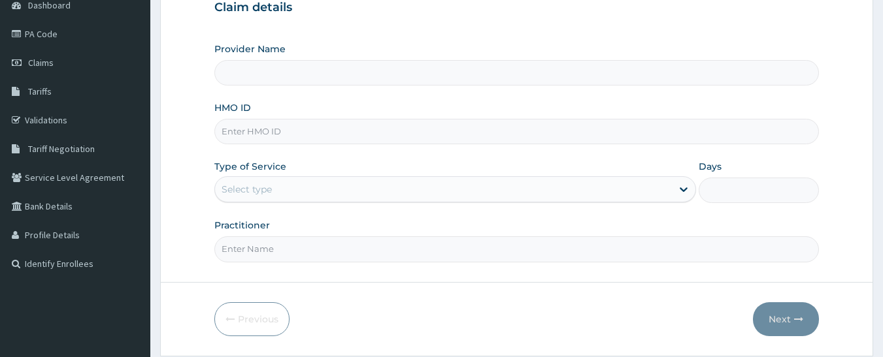
scroll to position [180, 0]
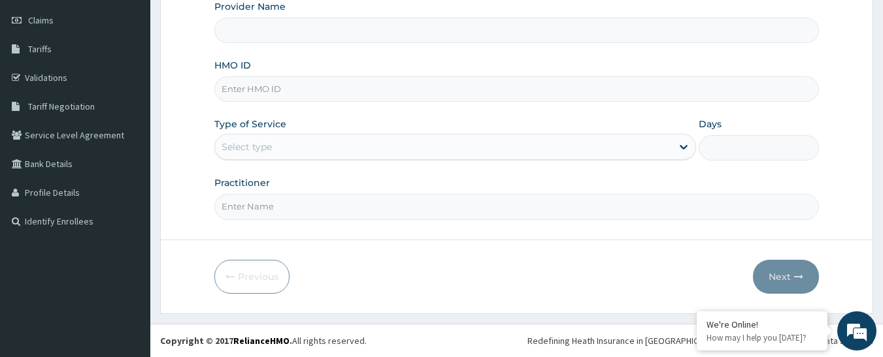
click at [376, 89] on input "HMO ID" at bounding box center [516, 88] width 605 height 25
type input "[PERSON_NAME] Medical's Lifestyle clinic"
paste input "AEG/10034/A"
type input "AEG/10034/A"
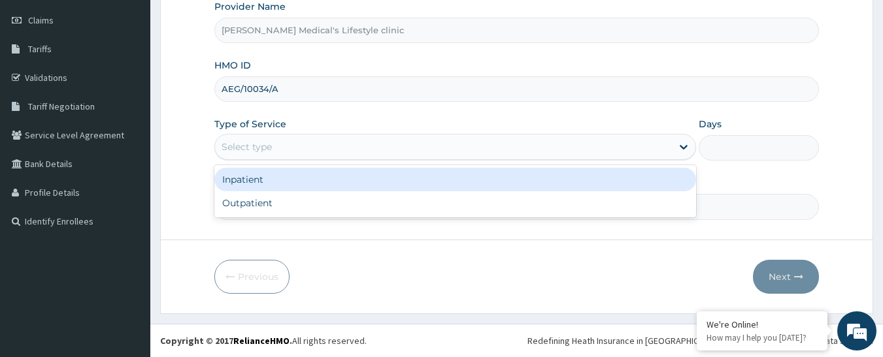
click at [314, 150] on div "Select type" at bounding box center [443, 147] width 457 height 21
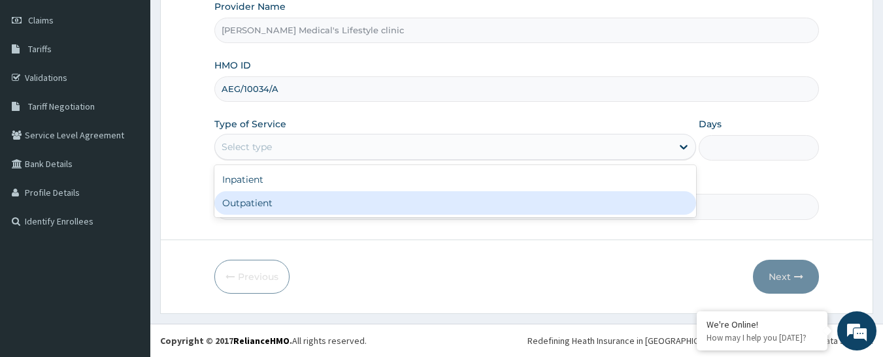
click at [303, 216] on div "Inpatient Outpatient" at bounding box center [455, 191] width 482 height 52
click at [301, 204] on div "Outpatient" at bounding box center [455, 203] width 482 height 24
type input "1"
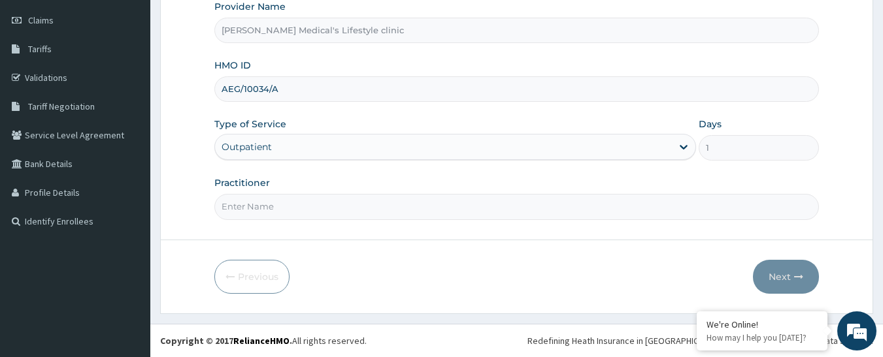
click at [301, 204] on input "Practitioner" at bounding box center [516, 206] width 605 height 25
type input "[PERSON_NAME]"
click at [763, 276] on button "Next" at bounding box center [786, 277] width 66 height 34
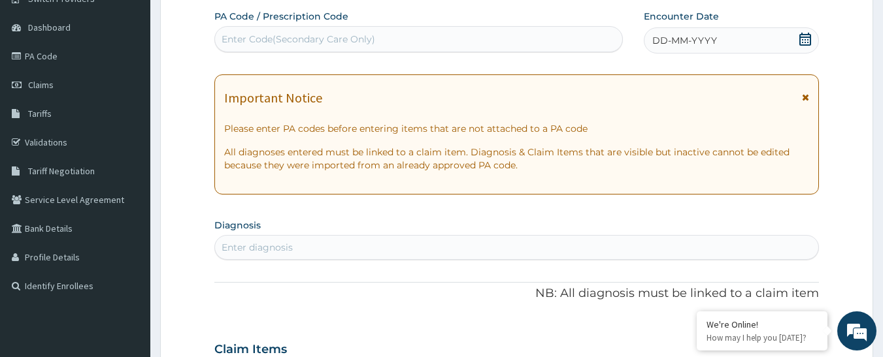
scroll to position [49, 0]
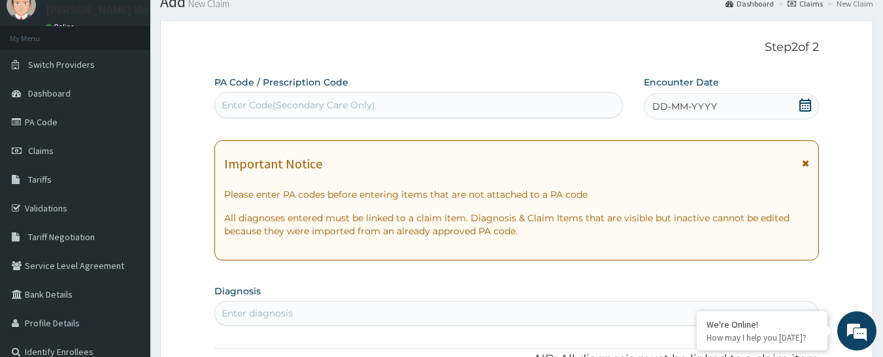
click at [328, 101] on div "Enter Code(Secondary Care Only)" at bounding box center [299, 105] width 154 height 13
paste input "PA/DF605D"
type input "PA/DF605D"
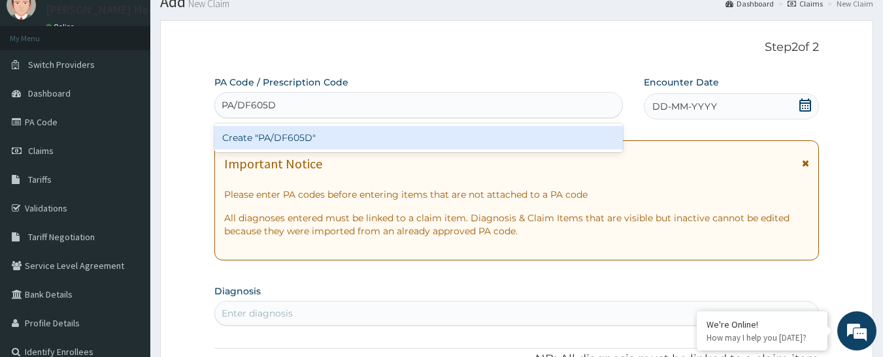
click at [308, 139] on div "Create "PA/DF605D"" at bounding box center [418, 138] width 409 height 24
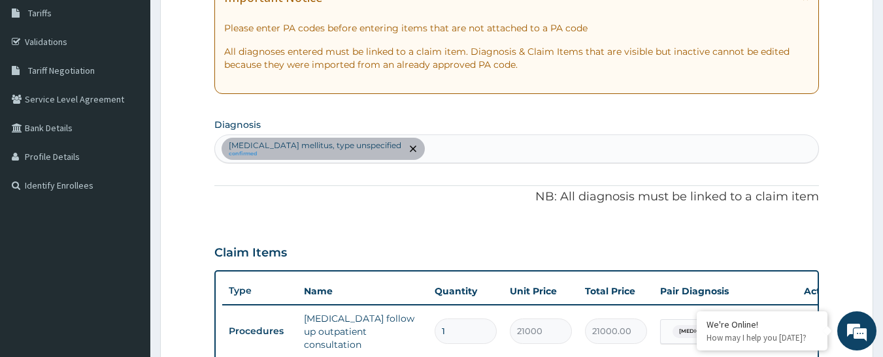
scroll to position [104, 0]
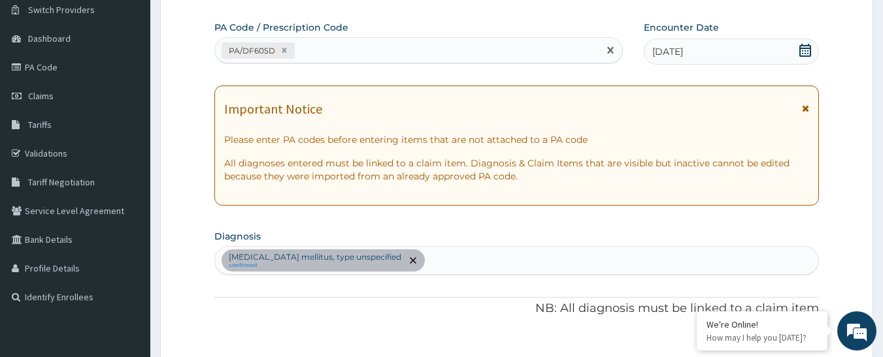
click at [344, 40] on div "PA/DF605D" at bounding box center [407, 51] width 384 height 22
paste input "PA/48D275"
type input "PA/48D275"
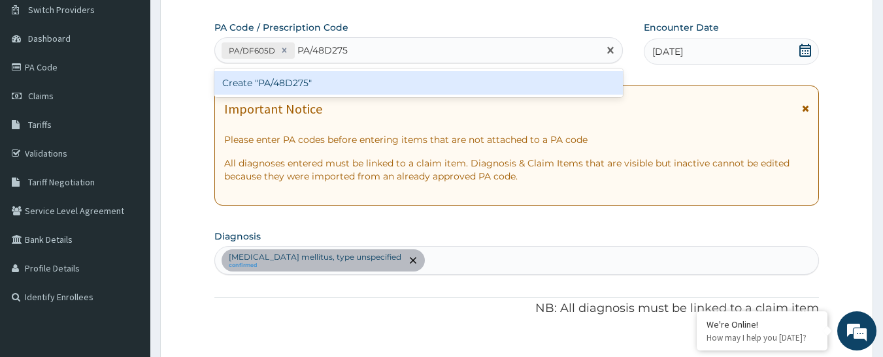
click at [306, 93] on div "Create "PA/48D275"" at bounding box center [418, 83] width 409 height 24
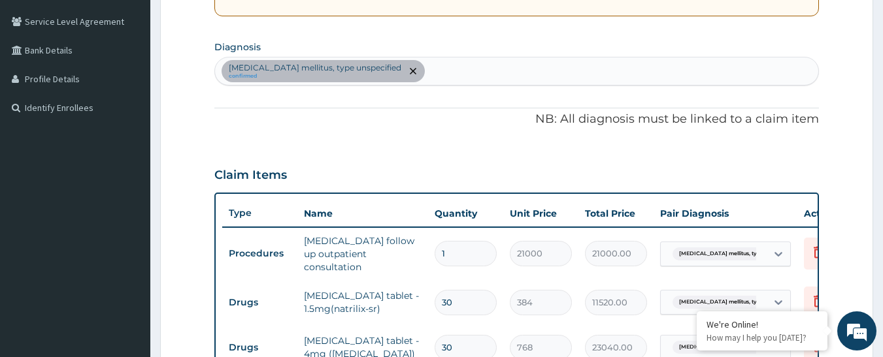
scroll to position [288, 0]
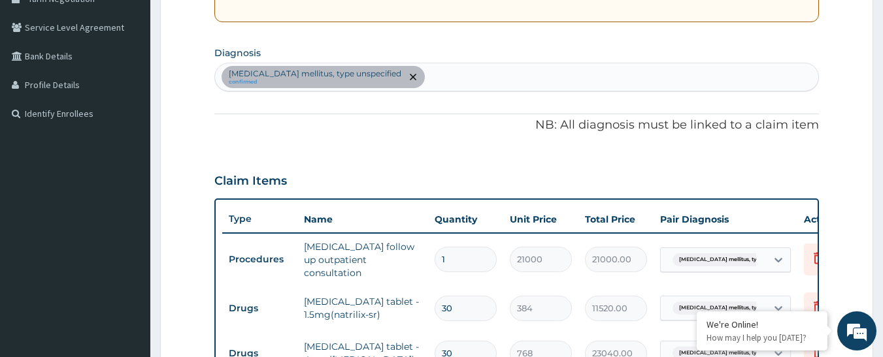
click at [418, 77] on div "[MEDICAL_DATA] mellitus, type unspecified confirmed" at bounding box center [517, 76] width 604 height 27
type input "[MEDICAL_DATA]"
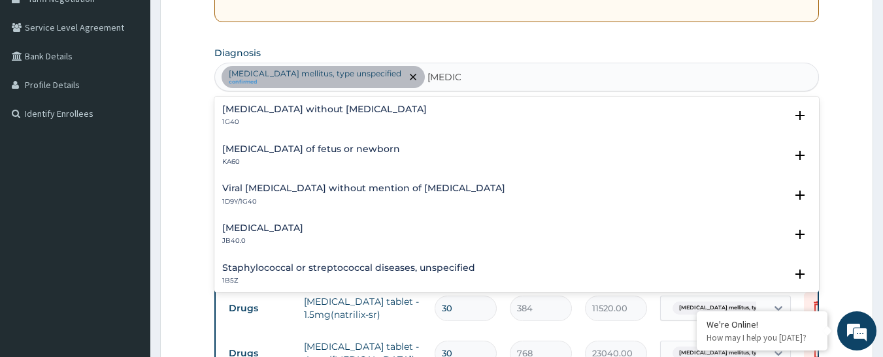
click at [239, 107] on h4 "[MEDICAL_DATA] without [MEDICAL_DATA]" at bounding box center [324, 110] width 205 height 10
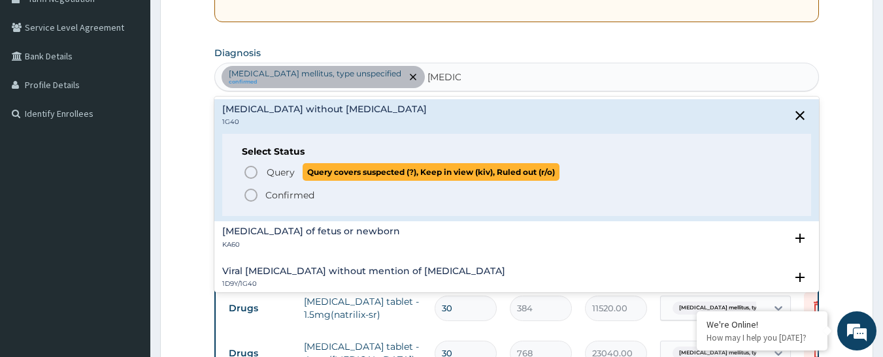
click at [260, 174] on span "Query Query covers suspected (?), Keep in view (kiv), Ruled out (r/o)" at bounding box center [517, 172] width 549 height 18
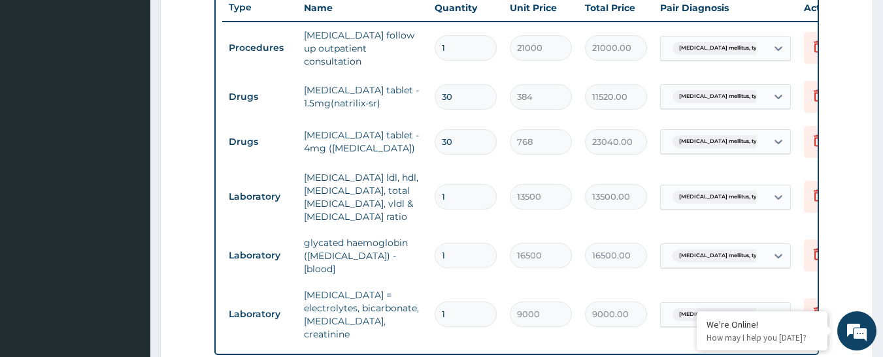
scroll to position [680, 0]
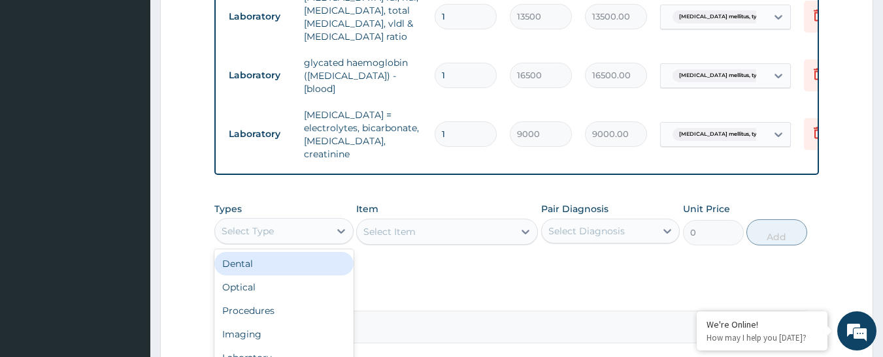
click at [308, 221] on div "Select Type" at bounding box center [272, 231] width 114 height 21
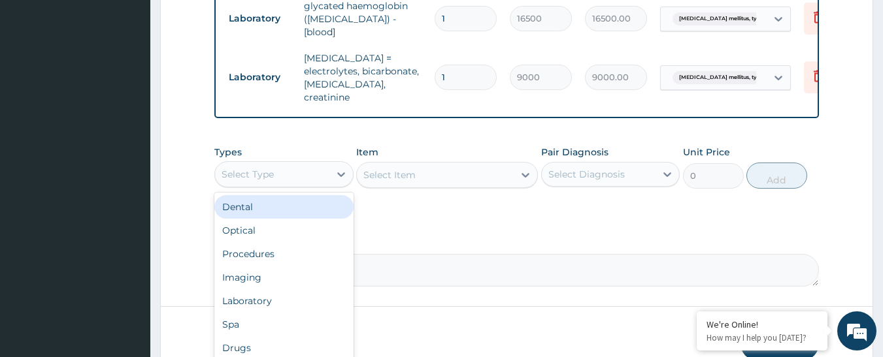
scroll to position [785, 0]
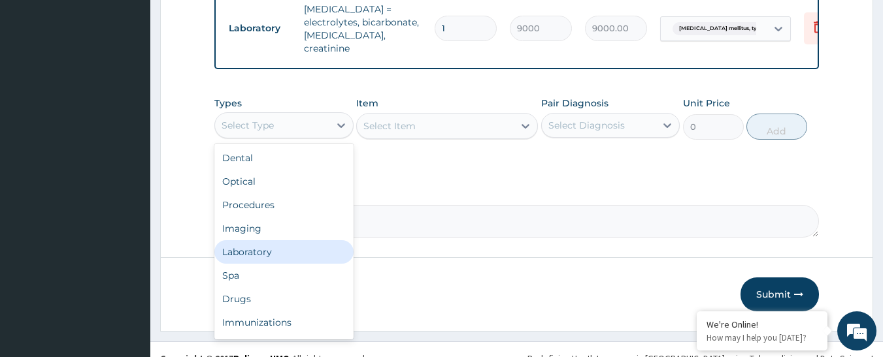
click at [294, 240] on div "Laboratory" at bounding box center [283, 252] width 139 height 24
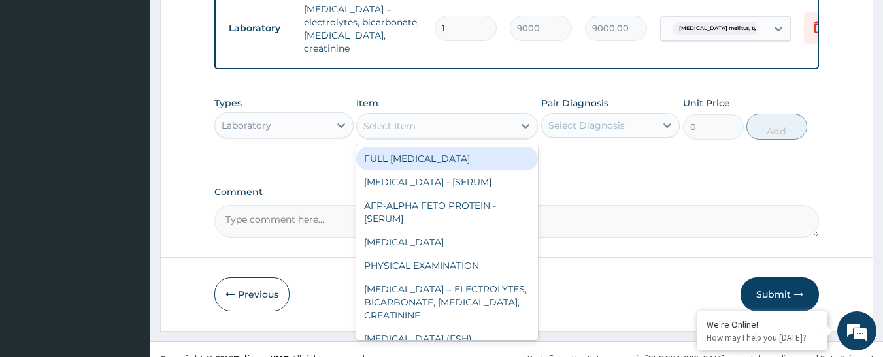
click at [503, 116] on div "Select Item" at bounding box center [435, 126] width 157 height 21
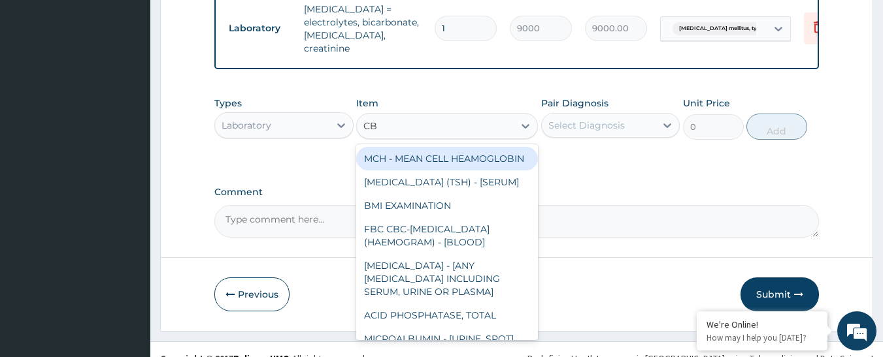
type input "CBC"
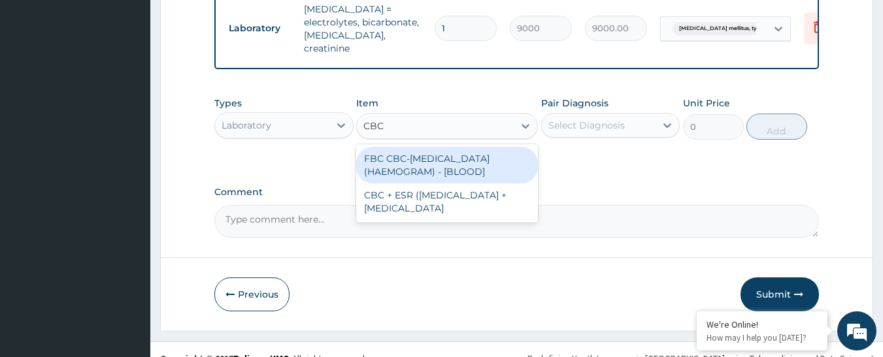
click at [470, 147] on div "FBC CBC-[MEDICAL_DATA] (HAEMOGRAM) - [BLOOD]" at bounding box center [447, 165] width 182 height 37
type input "6000"
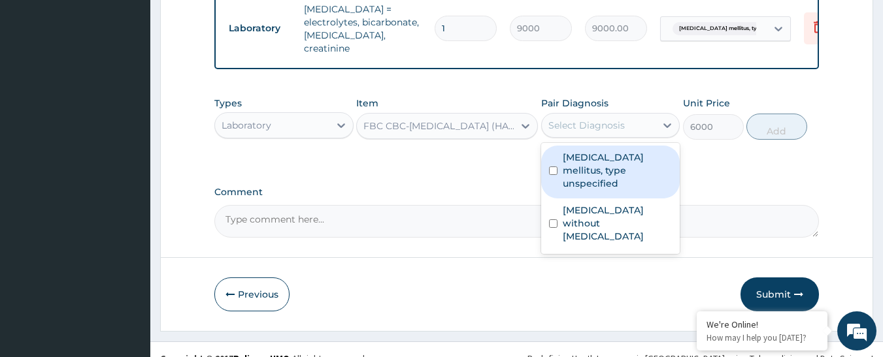
click at [581, 119] on div "Select Diagnosis" at bounding box center [586, 125] width 76 height 13
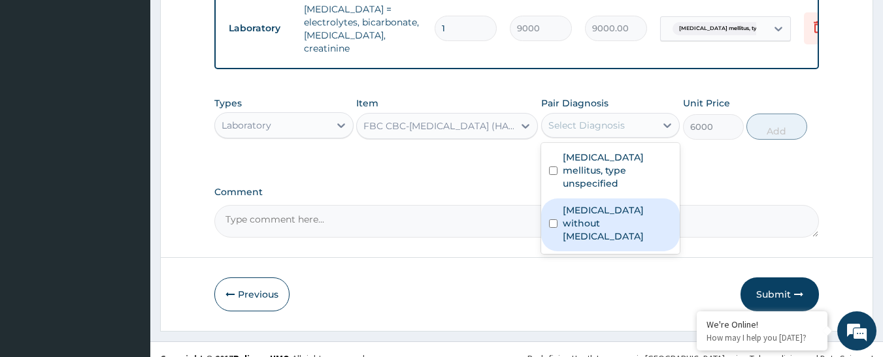
click at [575, 204] on label "[MEDICAL_DATA] without [MEDICAL_DATA]" at bounding box center [618, 223] width 110 height 39
checkbox input "true"
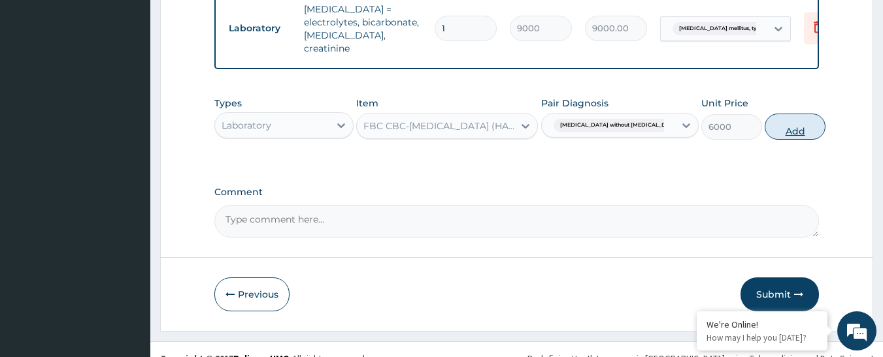
click at [765, 118] on button "Add" at bounding box center [795, 127] width 61 height 26
type input "0"
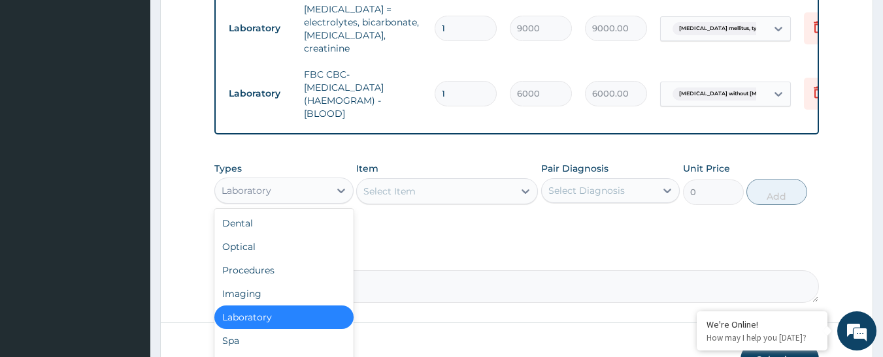
click at [305, 180] on div "Laboratory" at bounding box center [272, 190] width 114 height 21
click at [300, 259] on div "Procedures" at bounding box center [283, 271] width 139 height 24
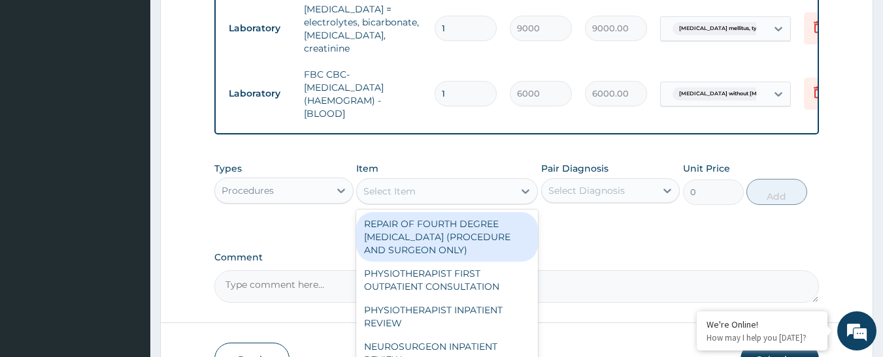
click at [463, 181] on div "Select Item" at bounding box center [435, 191] width 157 height 21
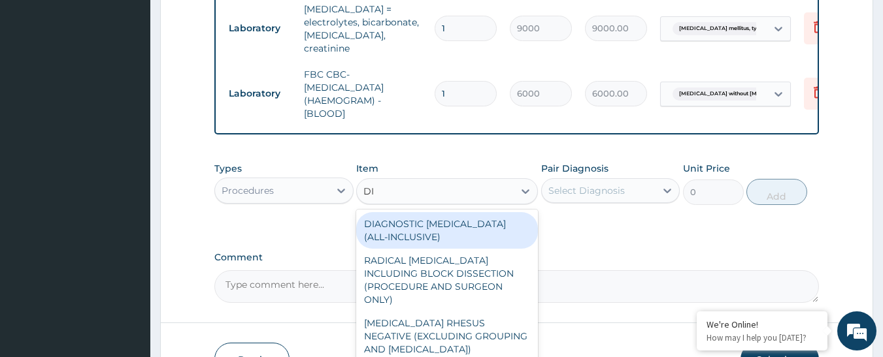
type input "D"
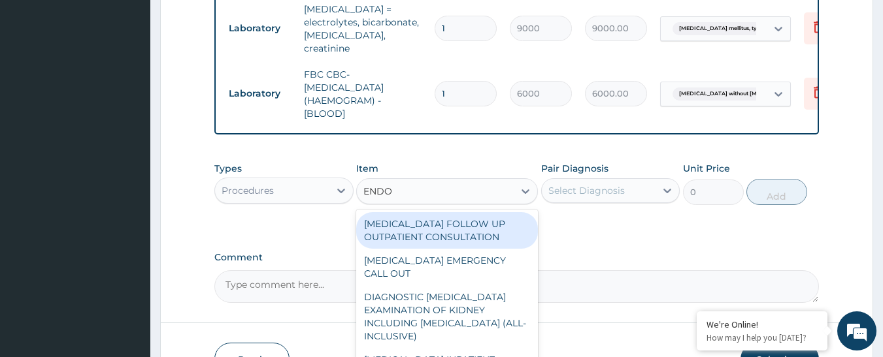
type input "ENDO"
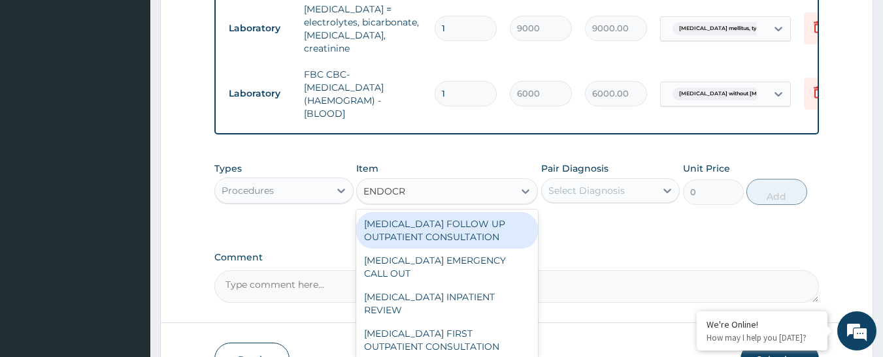
type input "ENDOCRI"
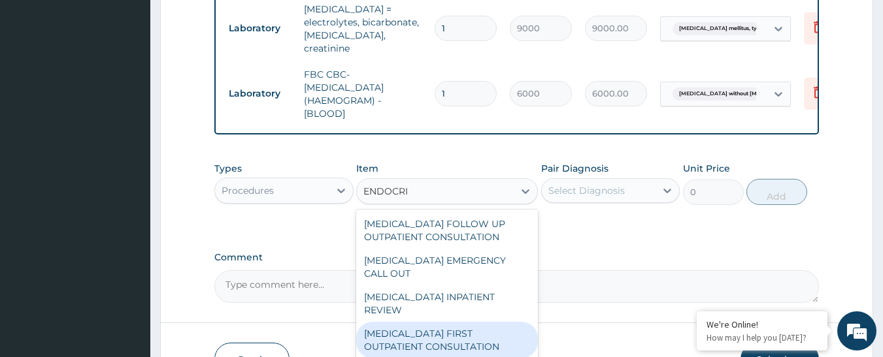
click at [438, 324] on div "[MEDICAL_DATA] FIRST OUTPATIENT CONSULTATION" at bounding box center [447, 340] width 182 height 37
type input "37500"
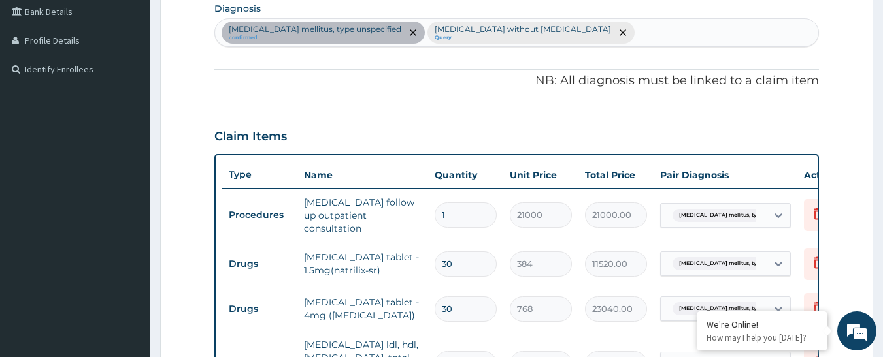
scroll to position [197, 0]
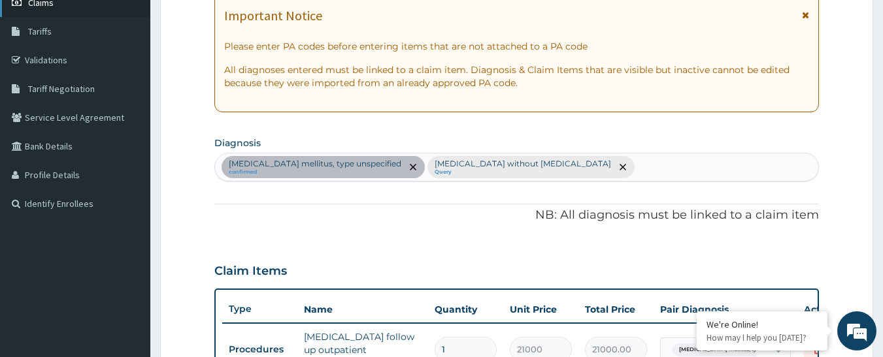
click at [69, 9] on link "Claims" at bounding box center [75, 2] width 150 height 29
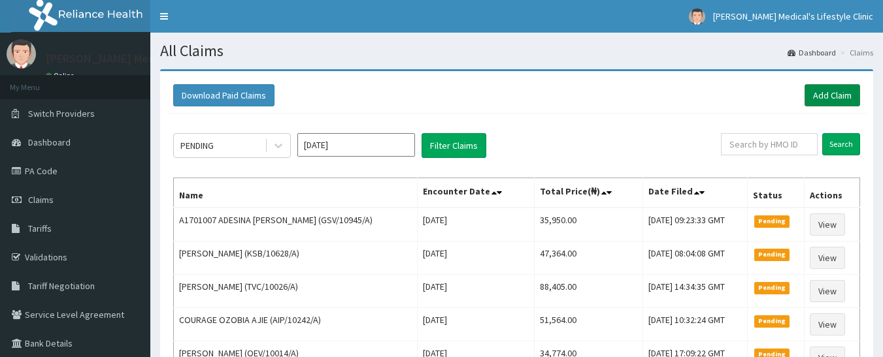
click at [822, 96] on link "Add Claim" at bounding box center [832, 95] width 56 height 22
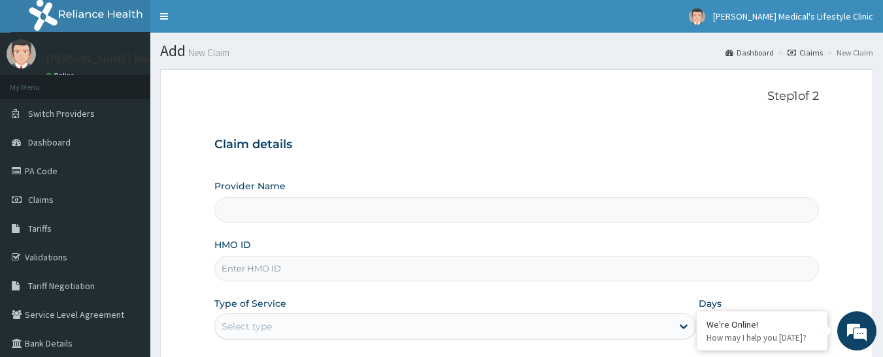
type input "[PERSON_NAME] Medical's Lifestyle clinic"
click at [266, 269] on input "HMO ID" at bounding box center [516, 268] width 605 height 25
paste input "CMC/10135/A"
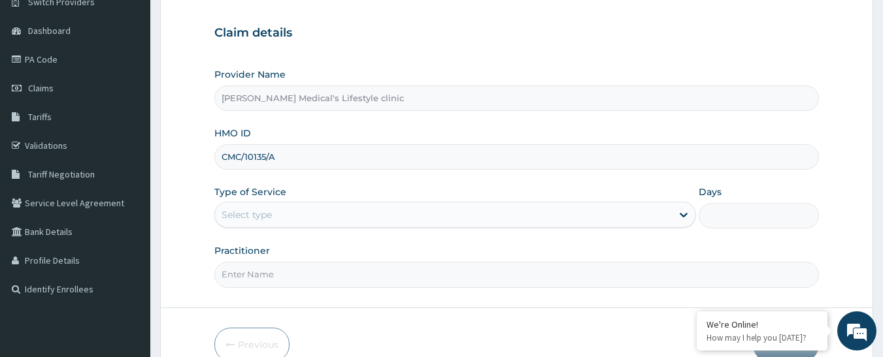
scroll to position [180, 0]
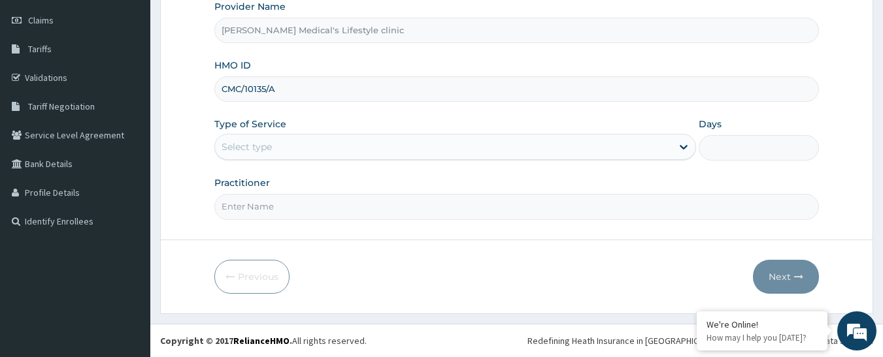
type input "CMC/10135/A"
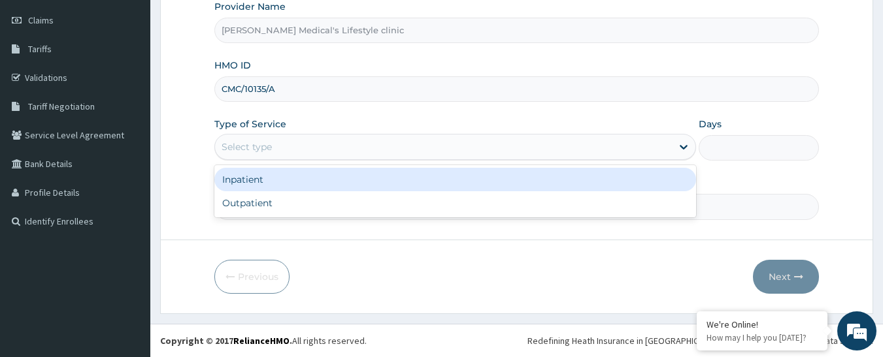
click at [283, 153] on div "Select type" at bounding box center [443, 147] width 457 height 21
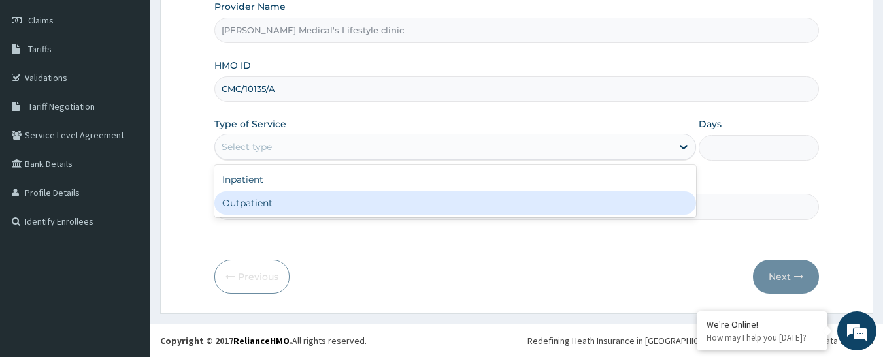
click at [266, 199] on div "Outpatient" at bounding box center [455, 203] width 482 height 24
type input "1"
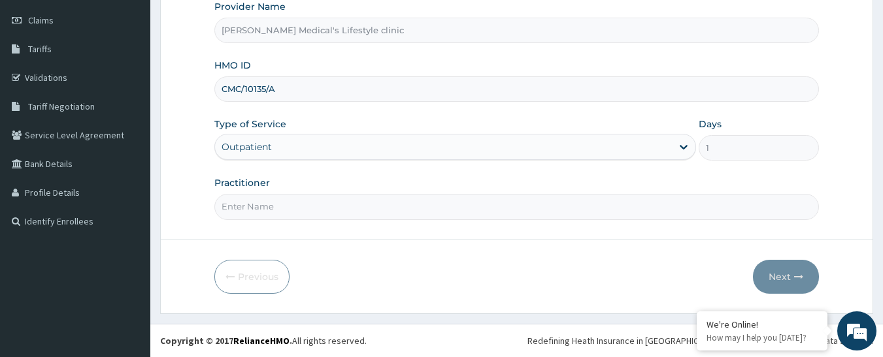
click at [266, 202] on input "Practitioner" at bounding box center [516, 206] width 605 height 25
type input "dr [PERSON_NAME]"
click at [776, 277] on button "Next" at bounding box center [786, 277] width 66 height 34
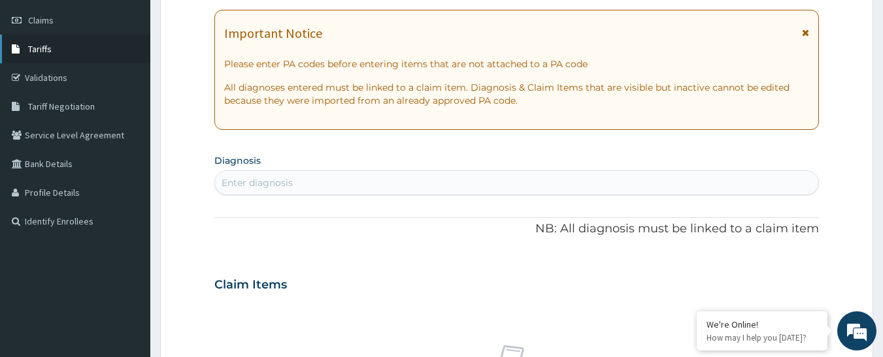
scroll to position [0, 0]
click at [350, 185] on div "Enter diagnosis" at bounding box center [517, 183] width 604 height 21
type input "[MEDICAL_DATA]"
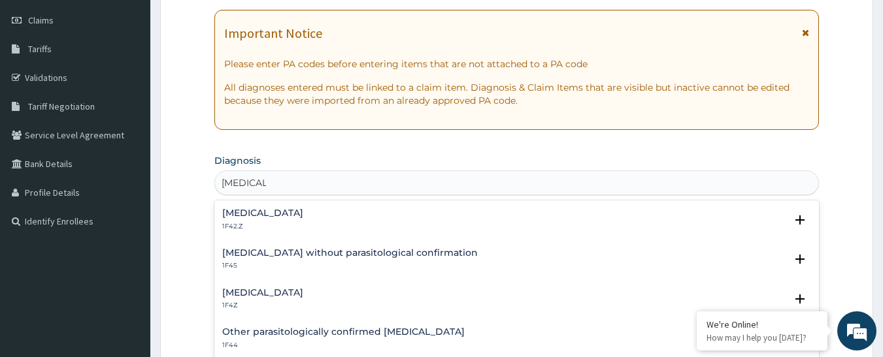
click at [273, 292] on h4 "[MEDICAL_DATA]" at bounding box center [262, 293] width 81 height 10
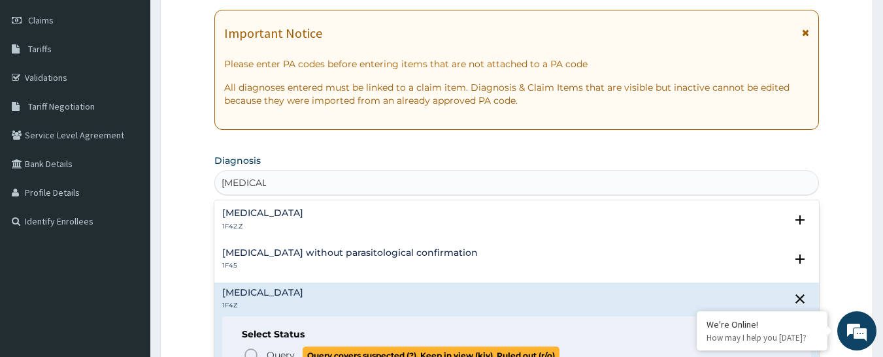
click at [261, 352] on span "Query Query covers suspected (?), Keep in view (kiv), Ruled out (r/o)" at bounding box center [517, 356] width 549 height 18
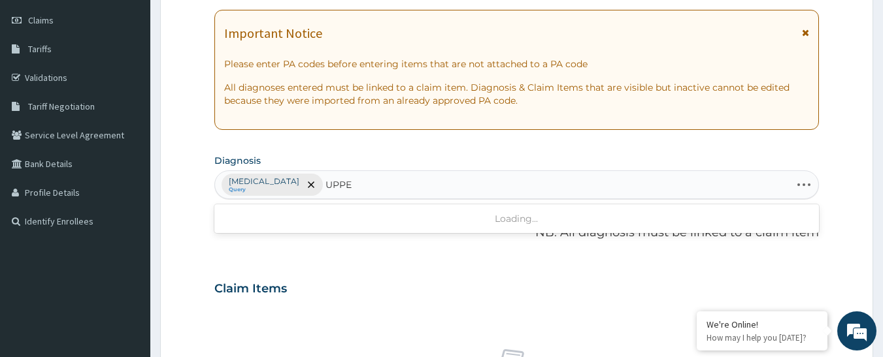
type input "UPPER"
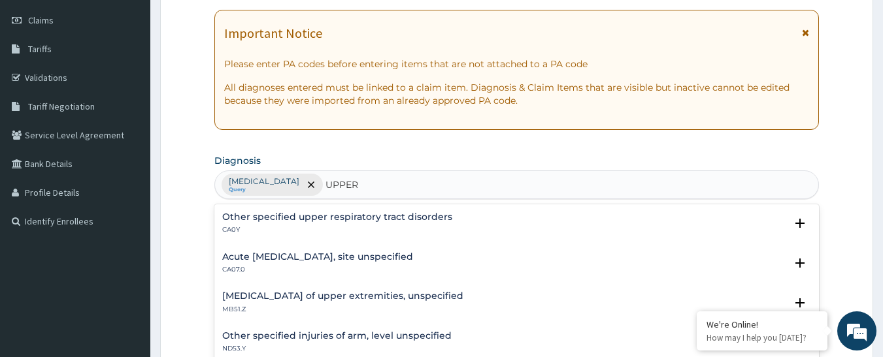
click at [362, 263] on div "Acute [MEDICAL_DATA], site unspecified CA07.0" at bounding box center [317, 263] width 191 height 23
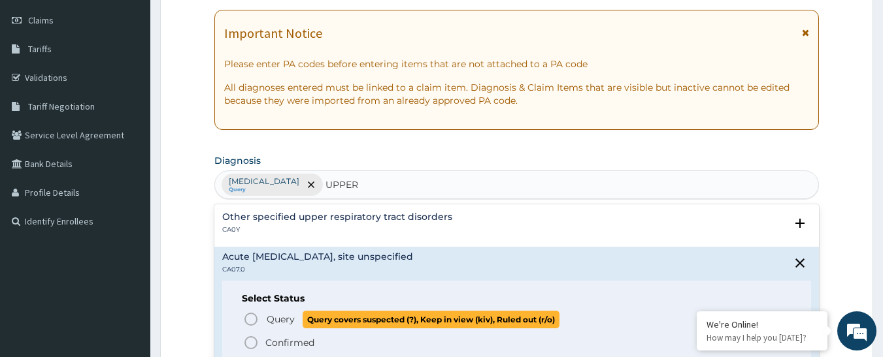
click at [270, 321] on span "Query" at bounding box center [281, 319] width 28 height 13
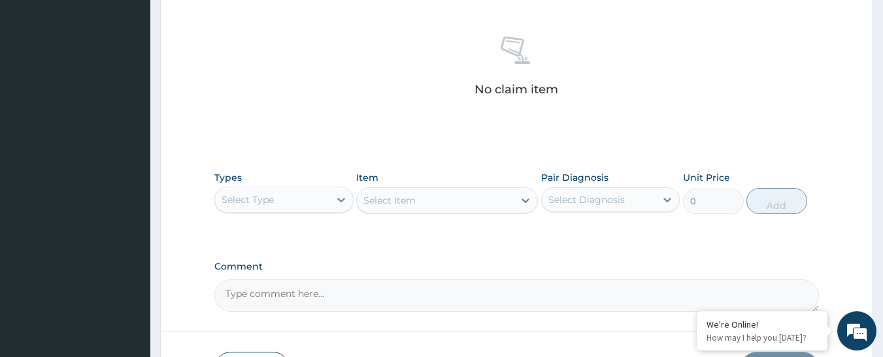
scroll to position [506, 0]
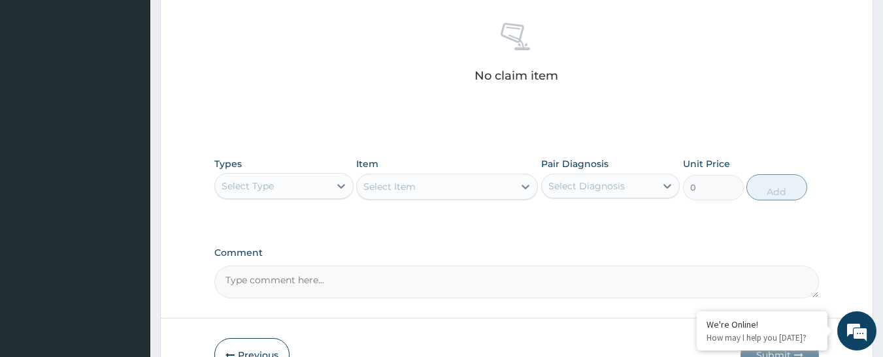
click at [325, 190] on div "Select Type" at bounding box center [272, 186] width 114 height 21
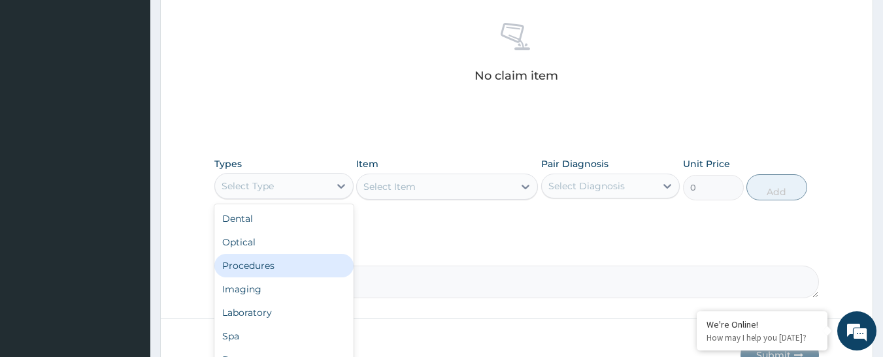
click at [258, 266] on div "Procedures" at bounding box center [283, 266] width 139 height 24
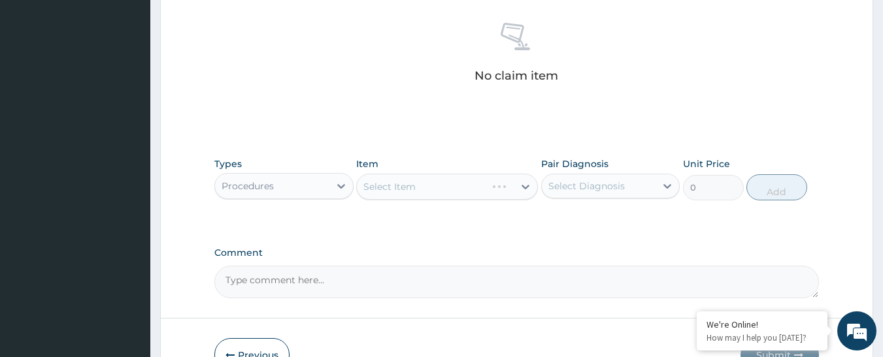
click at [487, 196] on div "Select Item" at bounding box center [447, 187] width 182 height 26
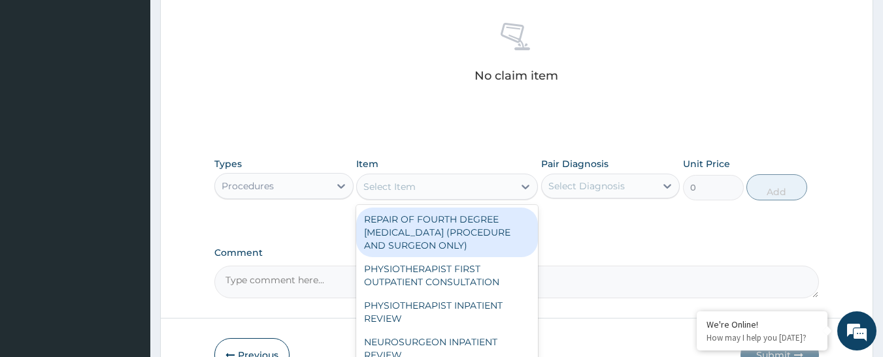
click at [487, 196] on div "Select Item" at bounding box center [435, 186] width 157 height 21
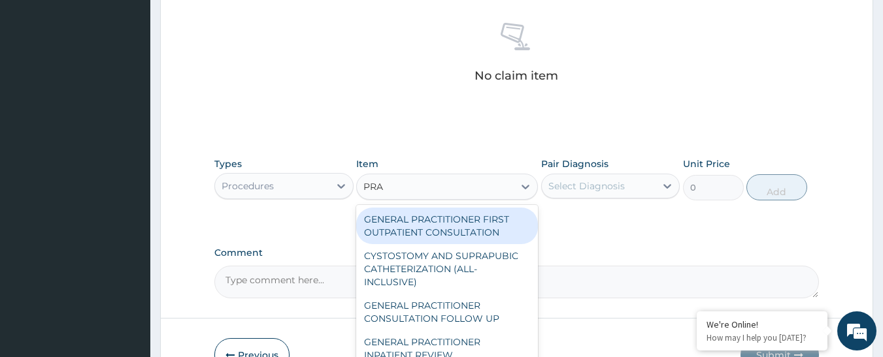
type input "PRAC"
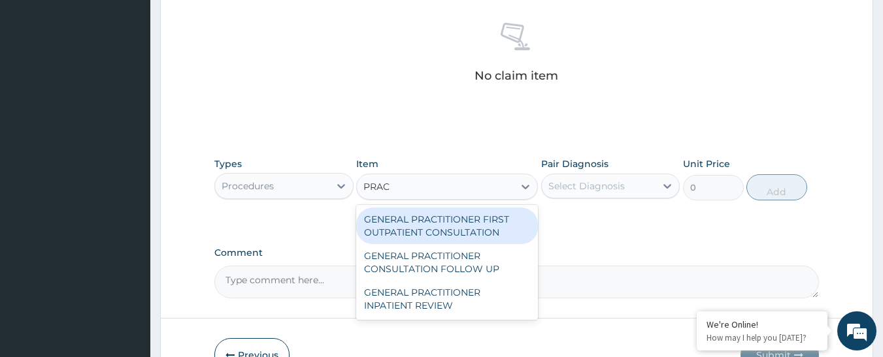
click at [473, 224] on div "GENERAL PRACTITIONER FIRST OUTPATIENT CONSULTATION" at bounding box center [447, 226] width 182 height 37
type input "4500"
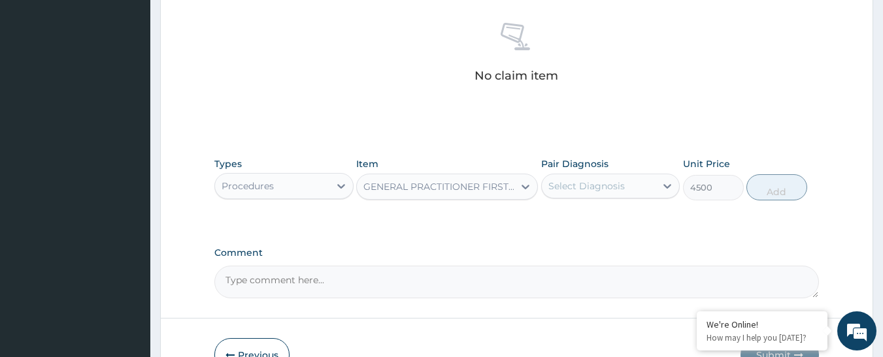
click at [570, 192] on div "Select Diagnosis" at bounding box center [586, 186] width 76 height 13
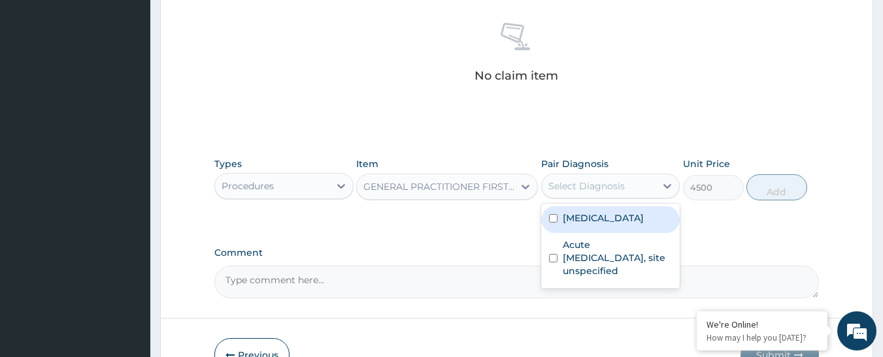
click at [570, 226] on div "Malaria, unspecified" at bounding box center [610, 219] width 139 height 27
checkbox input "true"
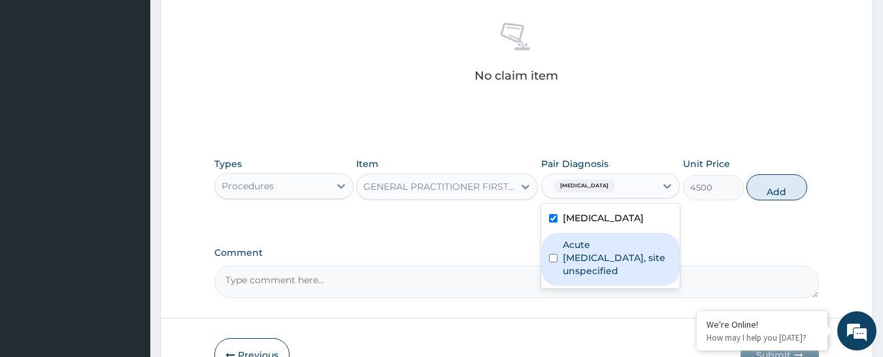
click at [569, 254] on label "Acute upper respiratory infection, site unspecified" at bounding box center [618, 258] width 110 height 39
checkbox input "true"
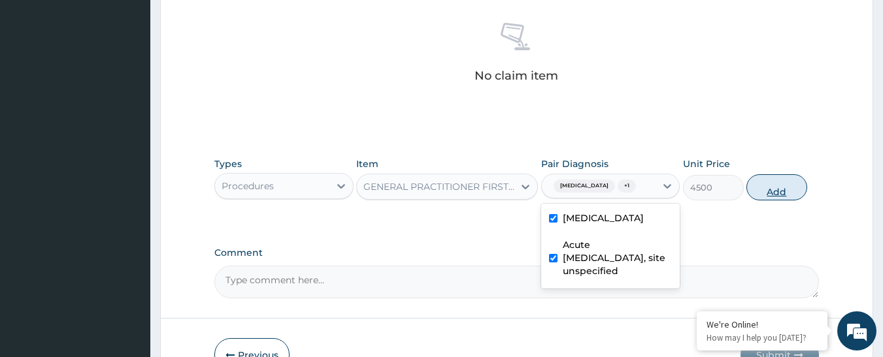
click at [765, 189] on button "Add" at bounding box center [776, 187] width 61 height 26
type input "0"
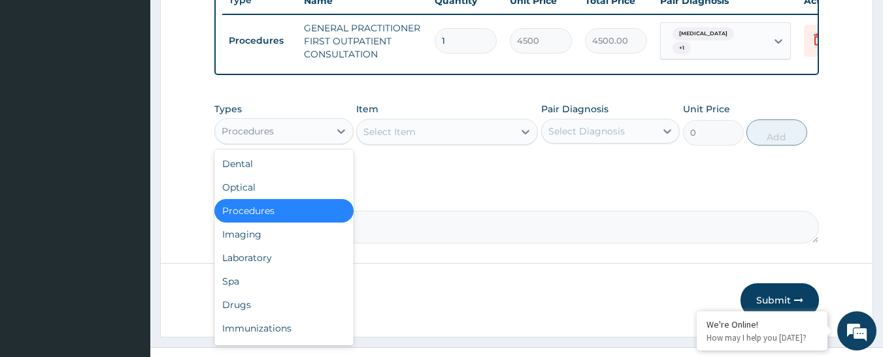
click at [241, 138] on div "Procedures" at bounding box center [248, 131] width 52 height 13
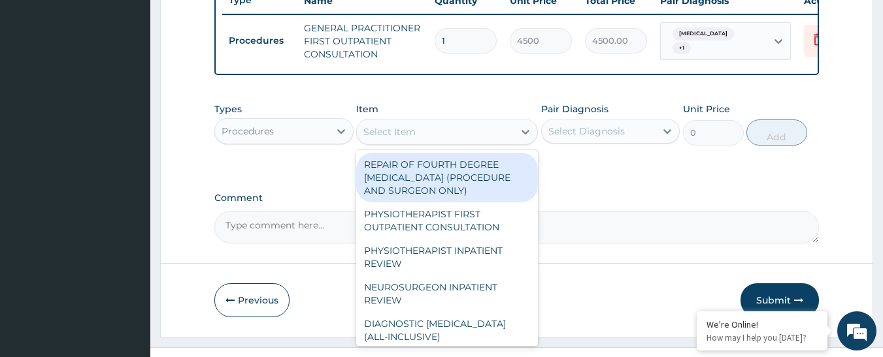
click at [444, 132] on div "Select Item" at bounding box center [435, 132] width 157 height 21
click at [296, 142] on div "Procedures" at bounding box center [272, 131] width 114 height 21
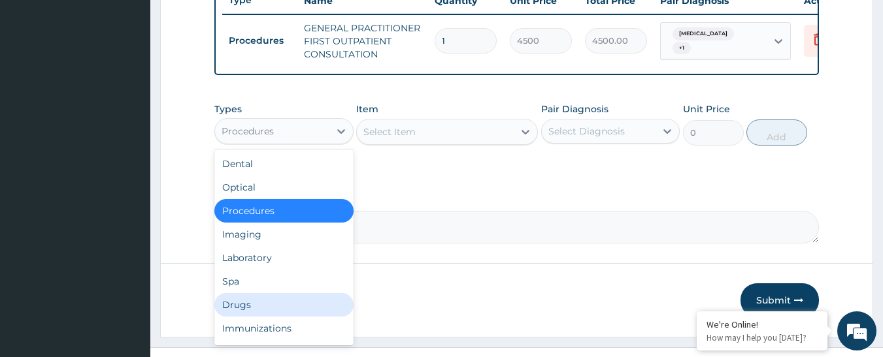
click at [304, 310] on div "Drugs" at bounding box center [283, 305] width 139 height 24
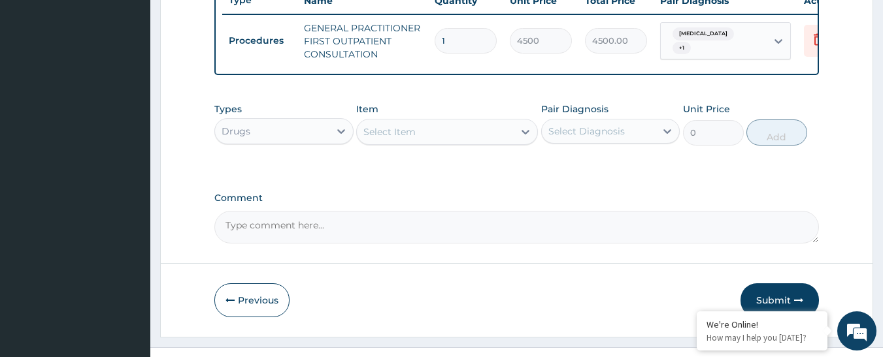
click at [471, 141] on div "Select Item" at bounding box center [435, 132] width 157 height 21
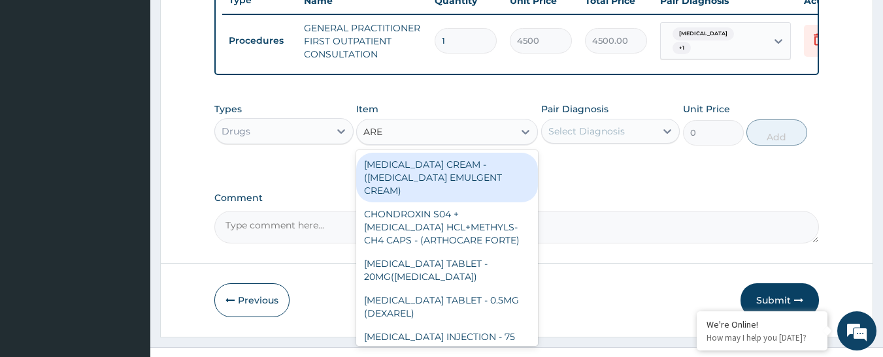
type input "AREE"
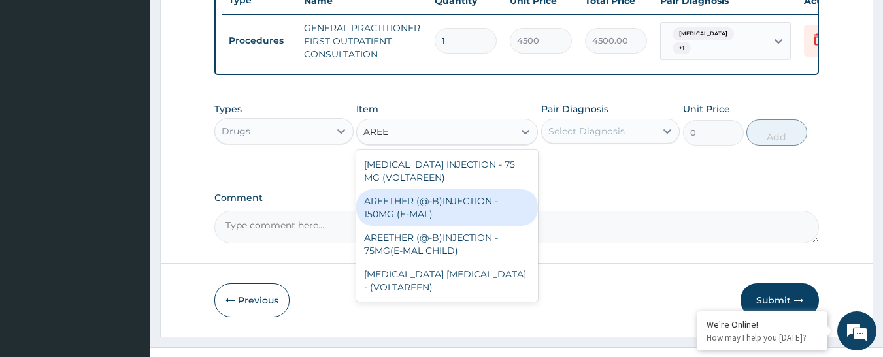
click at [470, 210] on div "AREETHER (@-B)INJECTION - 150MG (E-MAL)" at bounding box center [447, 207] width 182 height 37
type input "1920"
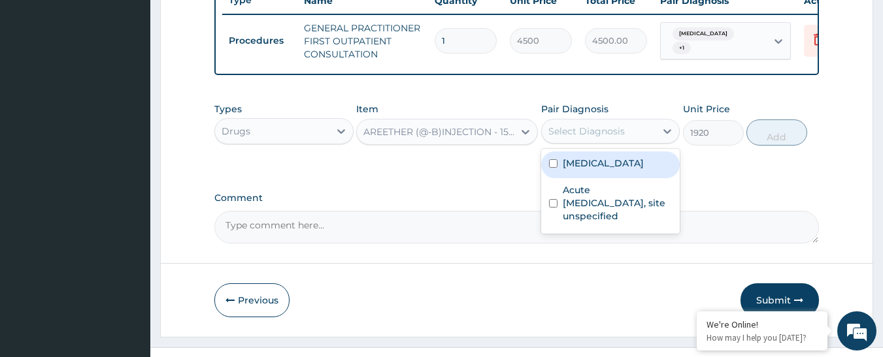
click at [582, 144] on div "Select Diagnosis" at bounding box center [610, 131] width 139 height 25
click at [582, 170] on label "Malaria, unspecified" at bounding box center [603, 163] width 81 height 13
checkbox input "true"
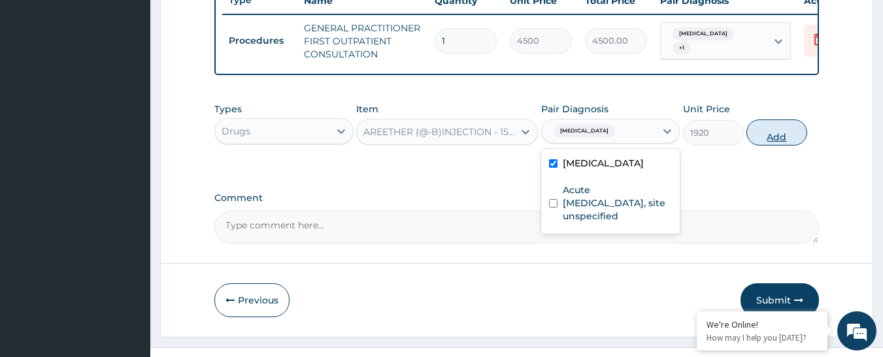
click at [772, 146] on button "Add" at bounding box center [776, 133] width 61 height 26
type input "0"
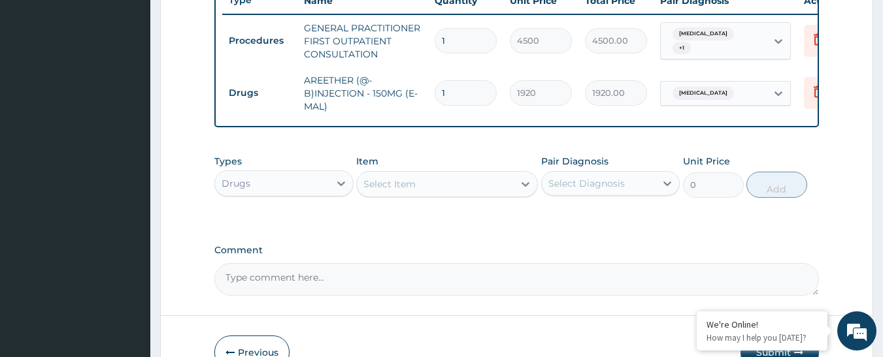
click at [421, 191] on div "Select Item" at bounding box center [435, 184] width 157 height 21
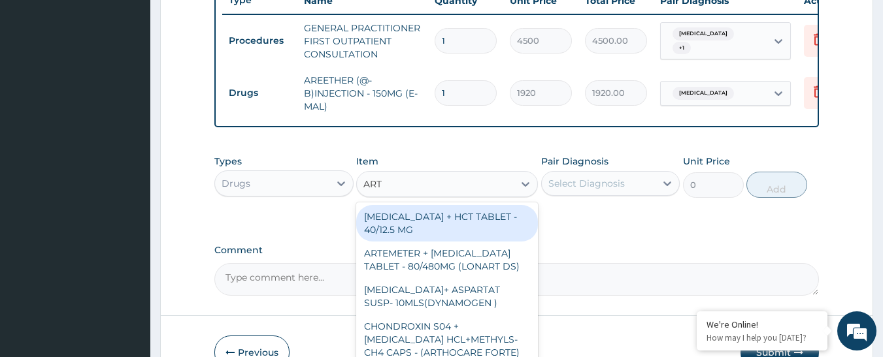
type input "ARTE"
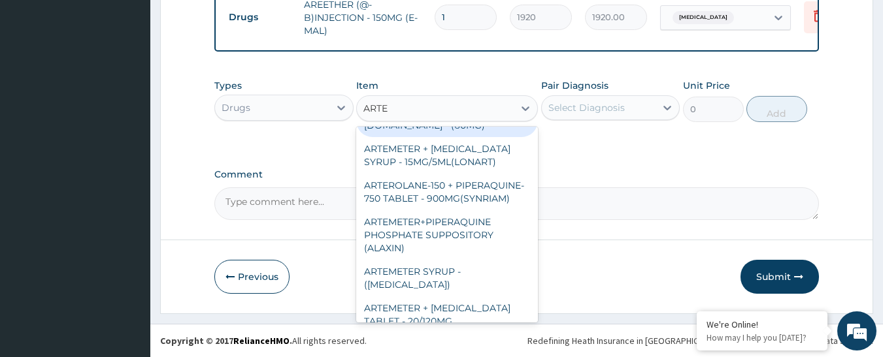
scroll to position [131, 0]
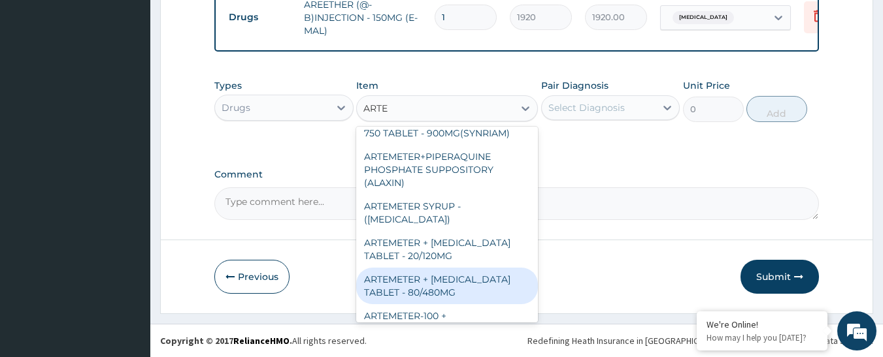
click at [461, 291] on div "ARTEMETER + [MEDICAL_DATA] TABLET - 80/480MG" at bounding box center [447, 286] width 182 height 37
type input "416"
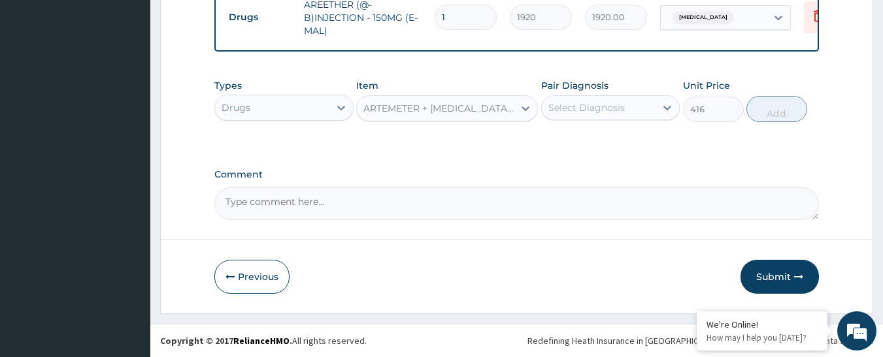
click at [627, 99] on div "Select Diagnosis" at bounding box center [599, 107] width 114 height 21
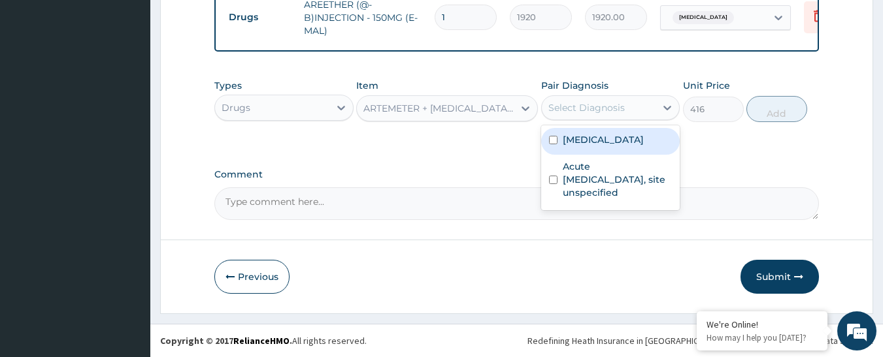
click at [611, 136] on label "Malaria, unspecified" at bounding box center [603, 139] width 81 height 13
checkbox input "true"
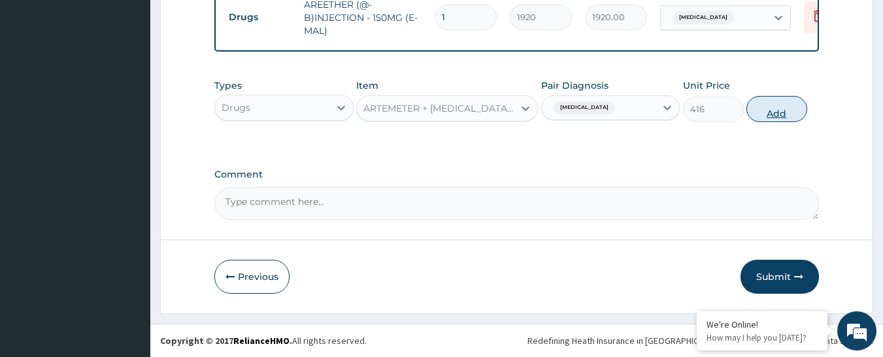
click at [786, 109] on button "Add" at bounding box center [776, 109] width 61 height 26
type input "0"
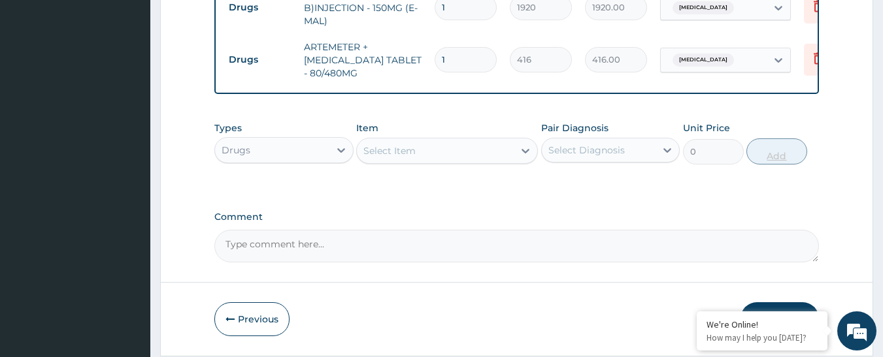
type input "0.00"
type input "6"
type input "2496.00"
type input "6"
click at [451, 158] on div "Select Item" at bounding box center [435, 150] width 157 height 21
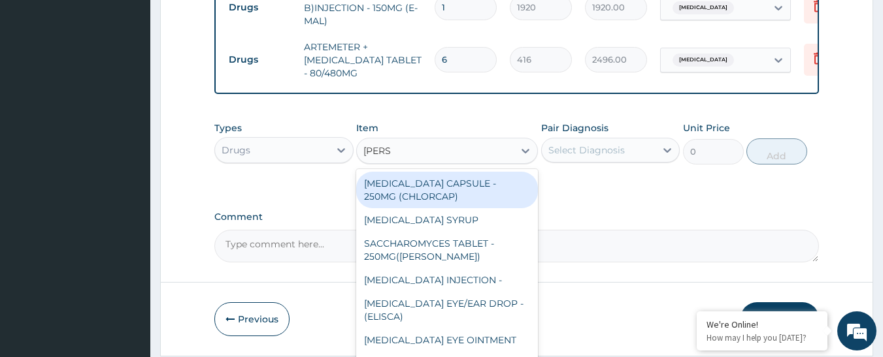
type input "LORAT"
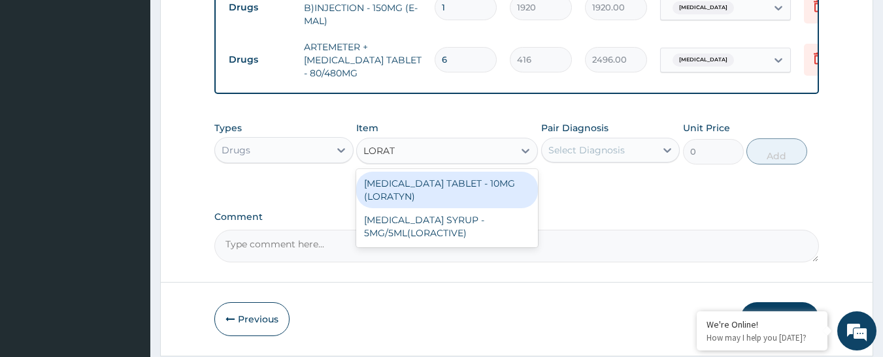
click at [459, 189] on div "LORATADINE TABLET - 10MG (LORATYN)" at bounding box center [447, 190] width 182 height 37
type input "112"
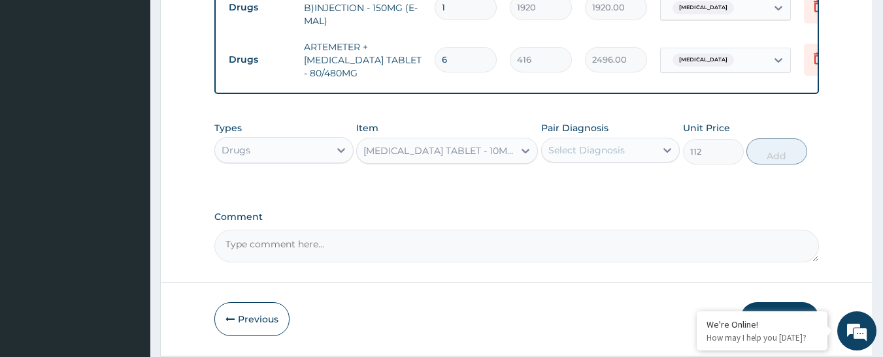
click at [578, 157] on div "Select Diagnosis" at bounding box center [586, 150] width 76 height 13
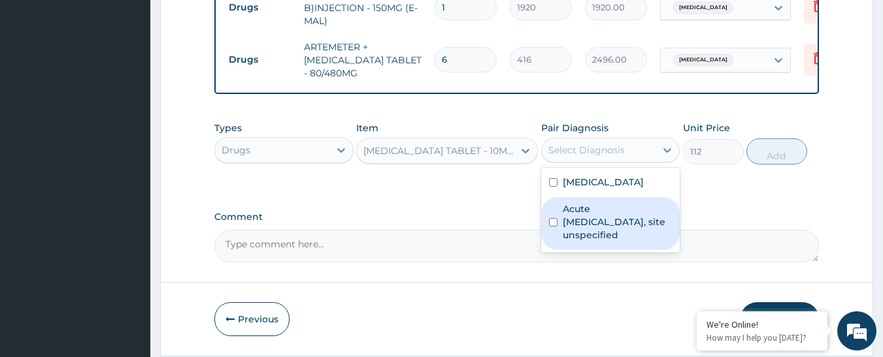
click at [576, 223] on label "Acute upper respiratory infection, site unspecified" at bounding box center [618, 222] width 110 height 39
checkbox input "true"
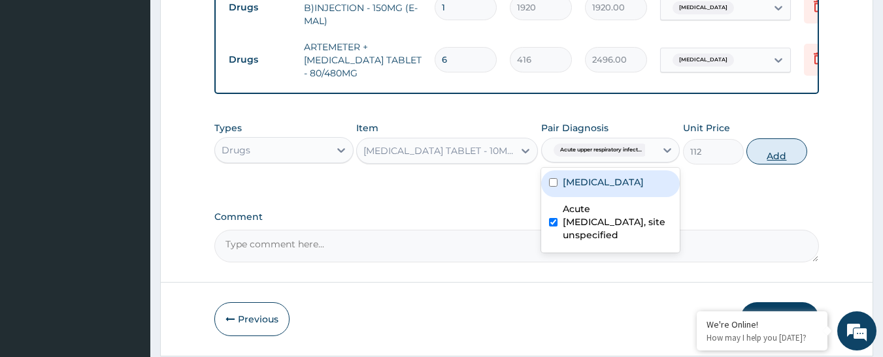
click at [768, 165] on button "Add" at bounding box center [776, 152] width 61 height 26
type input "0"
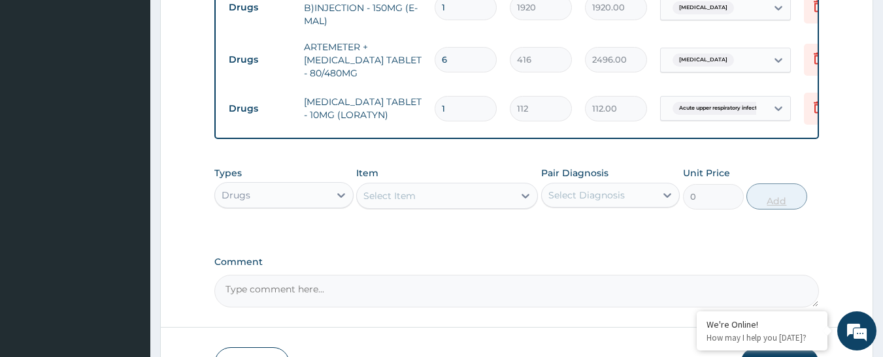
type input "0.00"
type input "5"
type input "560.00"
type input "5"
click at [427, 206] on div "Select Item" at bounding box center [435, 196] width 157 height 21
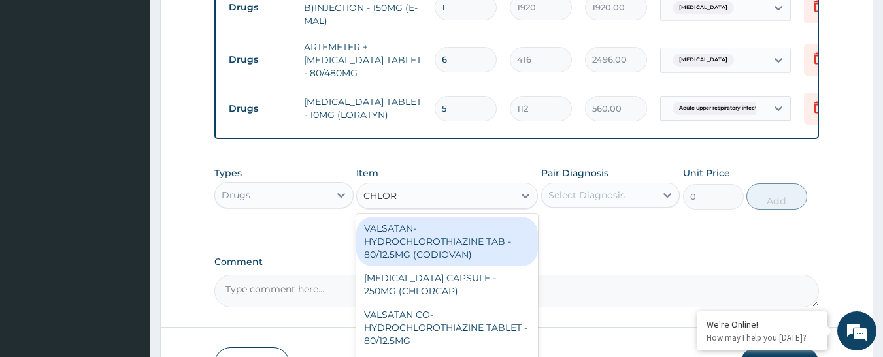
type input "CHLORA"
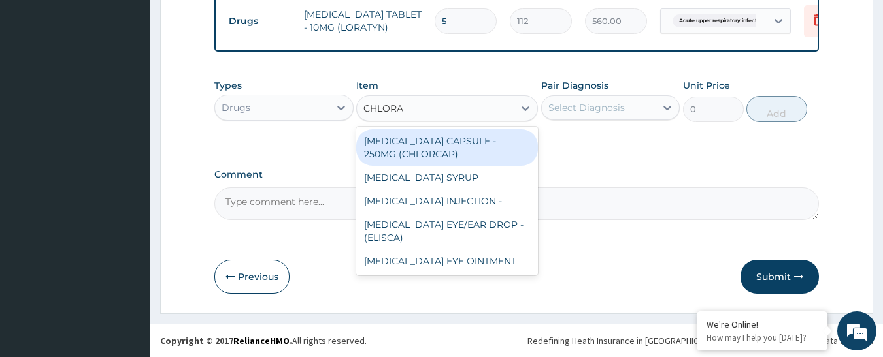
scroll to position [689, 0]
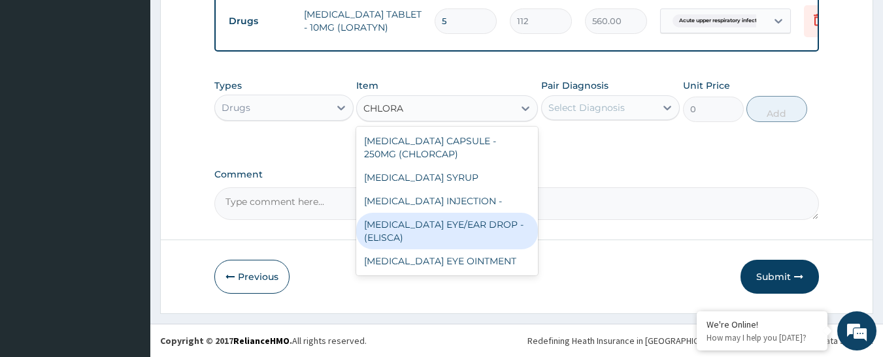
click at [469, 228] on div "CHLORAMPHENICOL EYE/EAR DROP - (ELISCA)" at bounding box center [447, 231] width 182 height 37
type input "640"
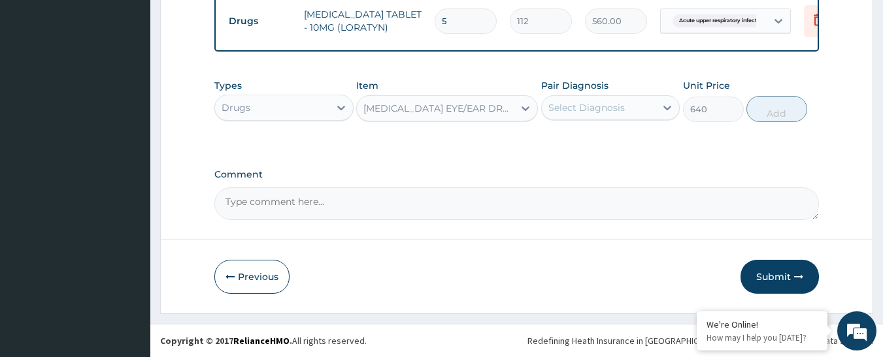
click at [643, 83] on div "Pair Diagnosis Select Diagnosis" at bounding box center [610, 100] width 139 height 43
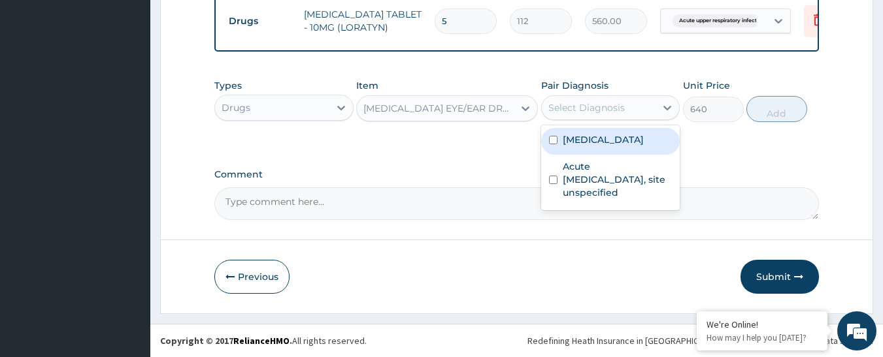
click at [624, 101] on div "Select Diagnosis" at bounding box center [599, 107] width 114 height 21
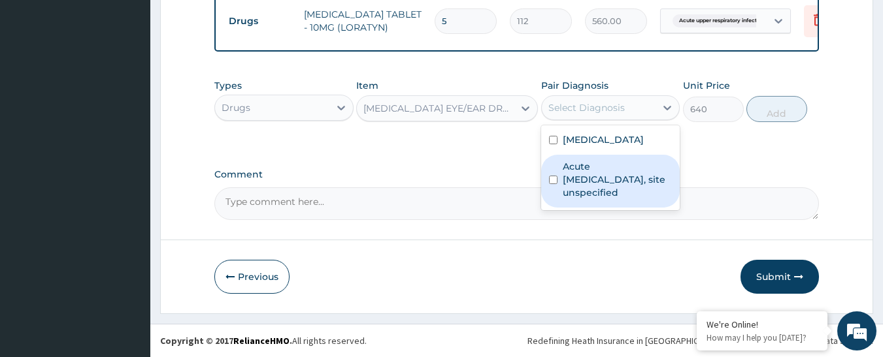
click at [595, 174] on label "Acute upper respiratory infection, site unspecified" at bounding box center [618, 179] width 110 height 39
checkbox input "true"
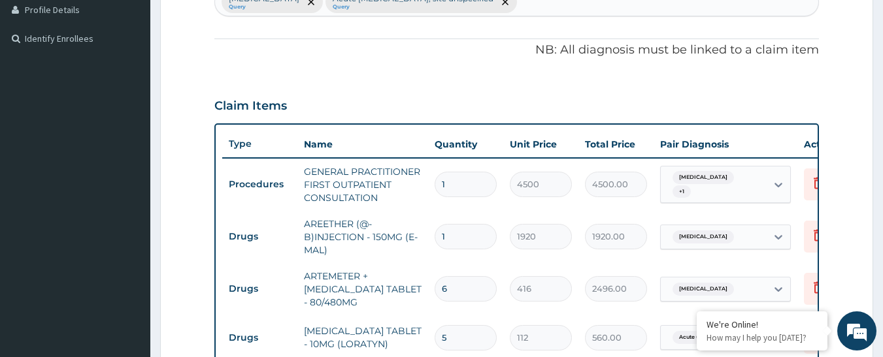
scroll to position [297, 0]
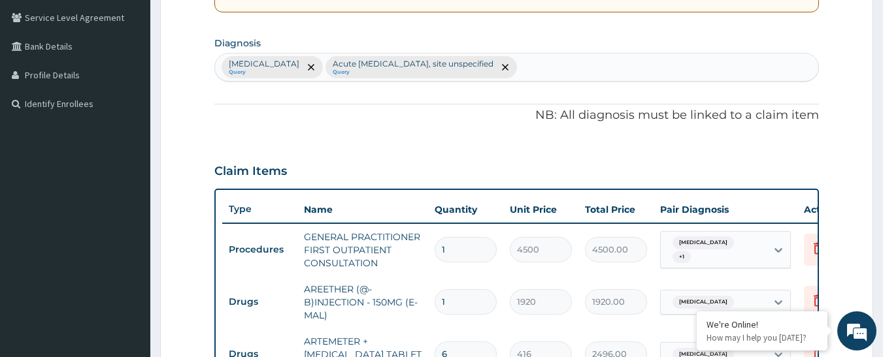
click at [564, 72] on div "Malaria, unspecified Query Acute upper respiratory infection, site unspecified …" at bounding box center [517, 67] width 604 height 27
type input "CONJUNCTIVITIS"
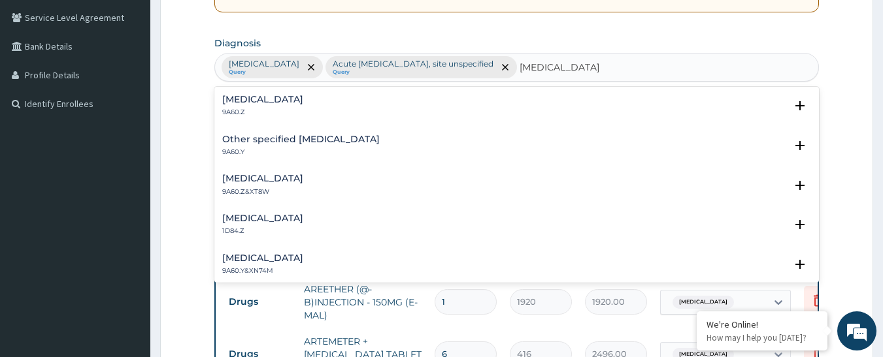
click at [303, 111] on p "9A60.Z" at bounding box center [262, 112] width 81 height 9
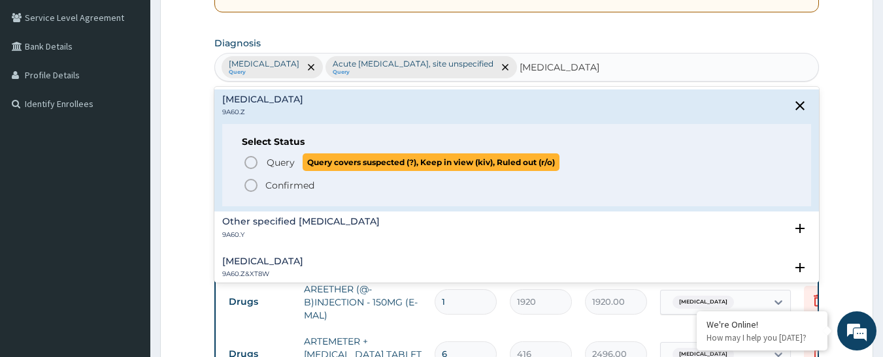
click at [248, 159] on icon "status option query" at bounding box center [251, 163] width 16 height 16
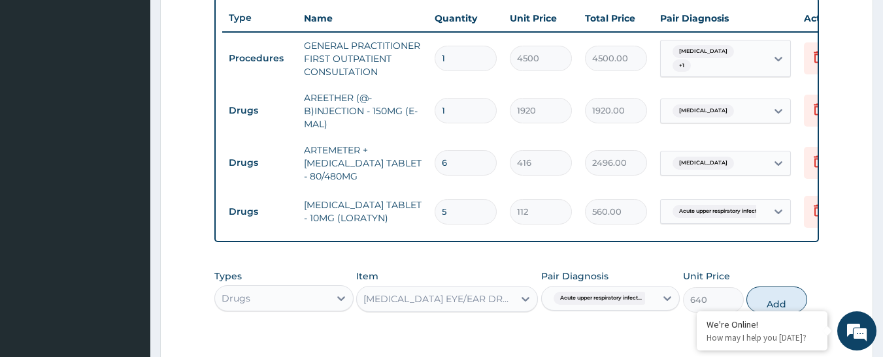
scroll to position [689, 0]
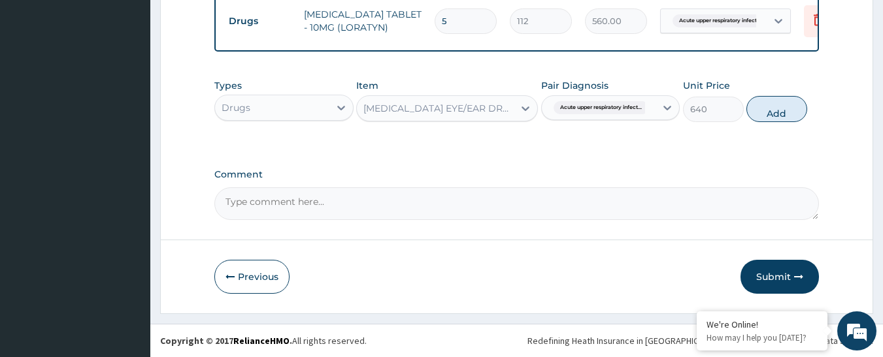
click at [625, 105] on span "Acute upper respiratory infect..." at bounding box center [600, 107] width 95 height 13
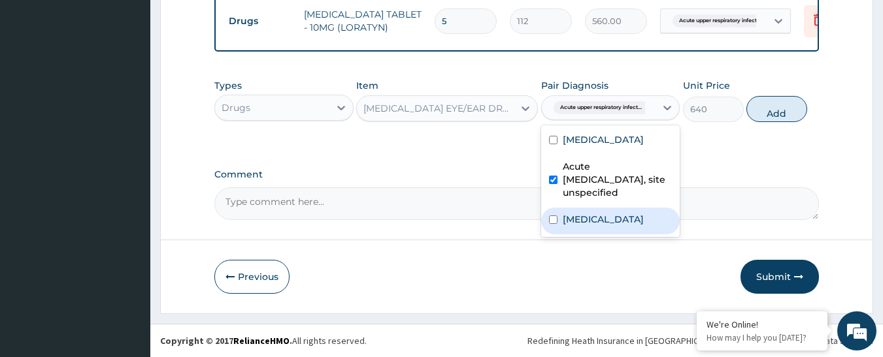
click at [582, 235] on div "Conjunctivitis, unspecified" at bounding box center [610, 221] width 139 height 27
checkbox input "true"
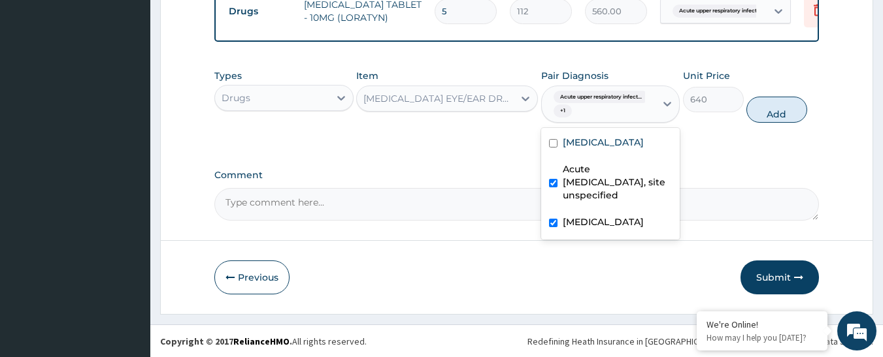
click at [570, 186] on label "Acute upper respiratory infection, site unspecified" at bounding box center [618, 182] width 110 height 39
checkbox input "false"
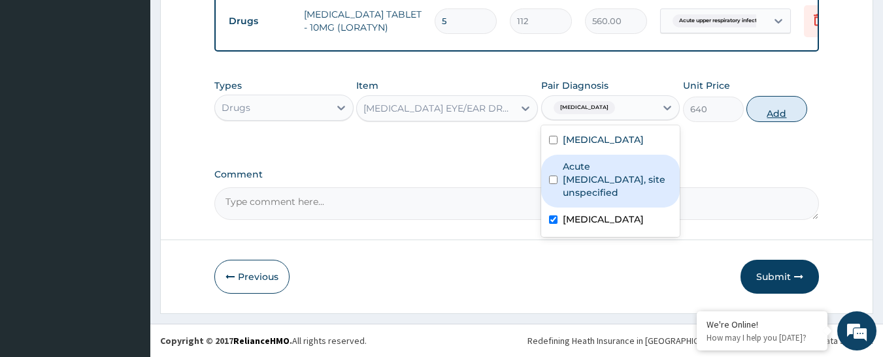
click at [775, 116] on button "Add" at bounding box center [776, 109] width 61 height 26
type input "0"
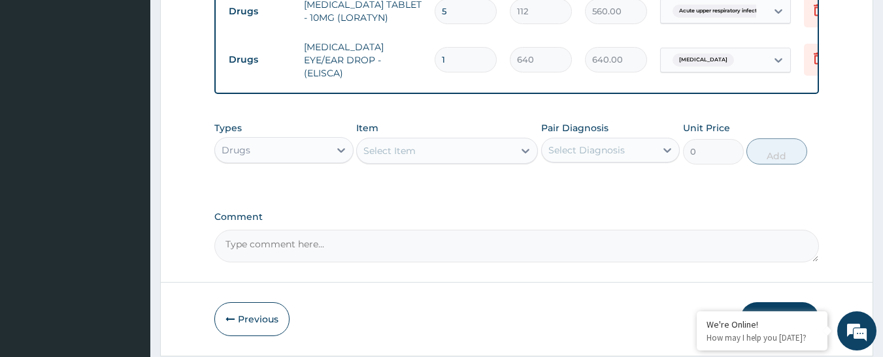
click at [420, 161] on div "Select Item" at bounding box center [435, 150] width 157 height 21
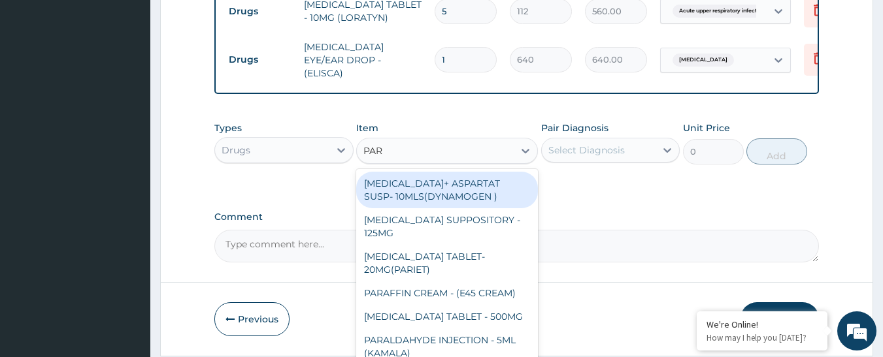
type input "PARA"
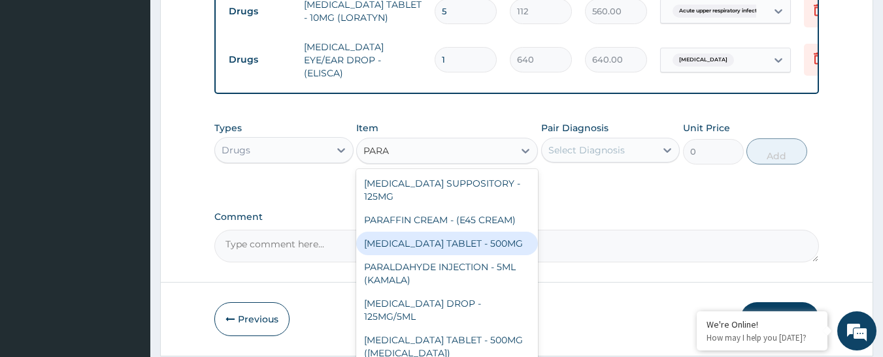
click at [440, 254] on div "PARACETAMOL TABLET - 500MG" at bounding box center [447, 244] width 182 height 24
type input "38.400000000000006"
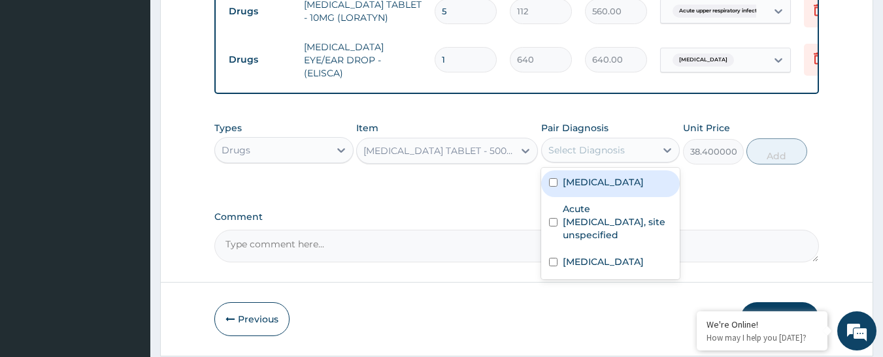
click at [585, 157] on div "Select Diagnosis" at bounding box center [586, 150] width 76 height 13
click at [585, 187] on label "Malaria, unspecified" at bounding box center [603, 182] width 81 height 13
checkbox input "true"
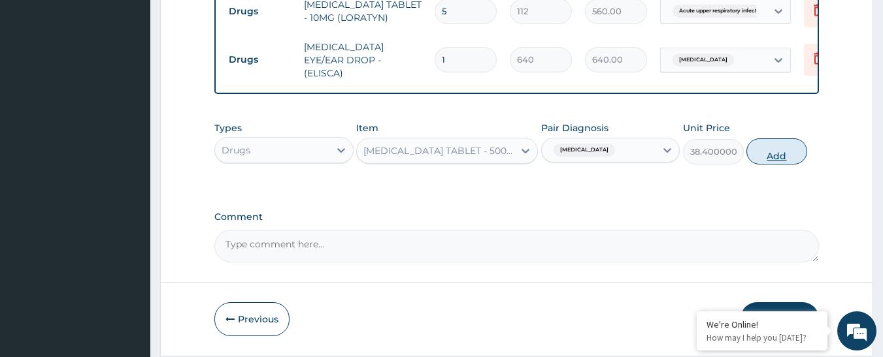
click at [771, 156] on button "Add" at bounding box center [776, 152] width 61 height 26
type input "0"
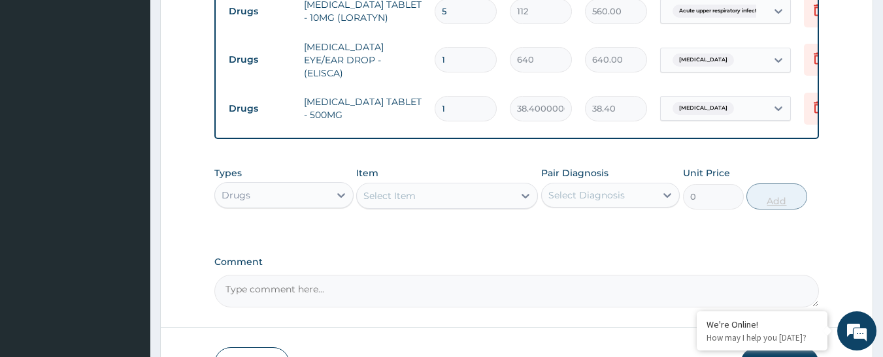
type input "18"
type input "691.20"
type input "19"
type input "729.60"
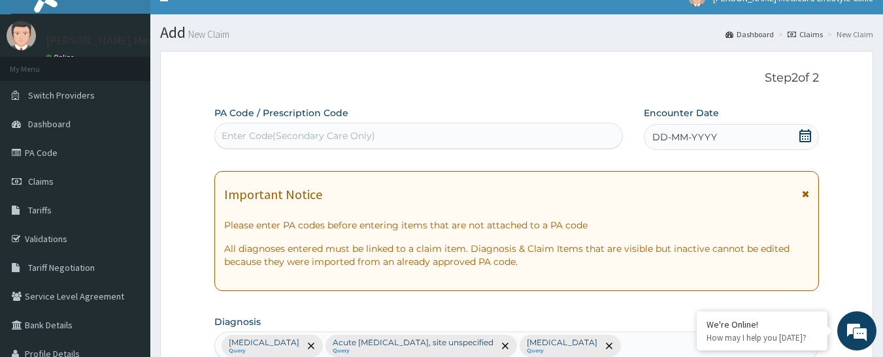
scroll to position [0, 0]
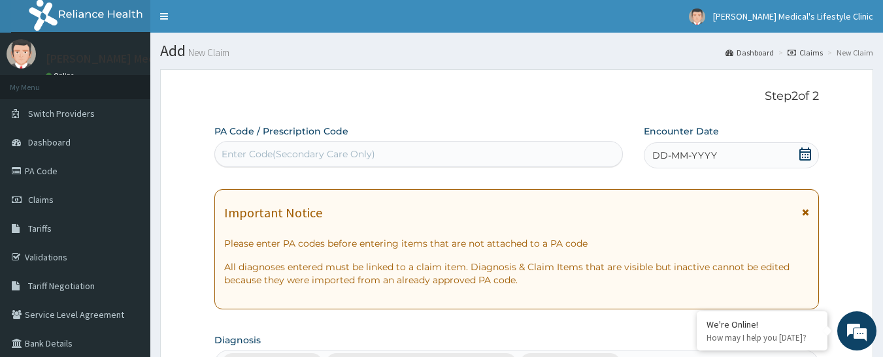
click at [670, 154] on span "DD-MM-YYYY" at bounding box center [684, 155] width 65 height 13
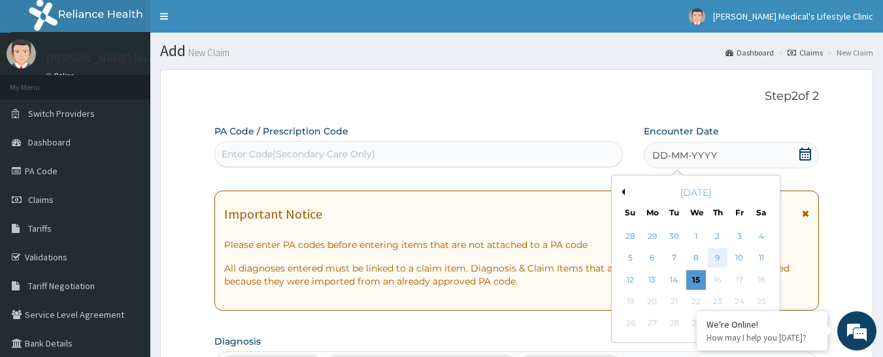
click at [720, 261] on div "9" at bounding box center [718, 259] width 20 height 20
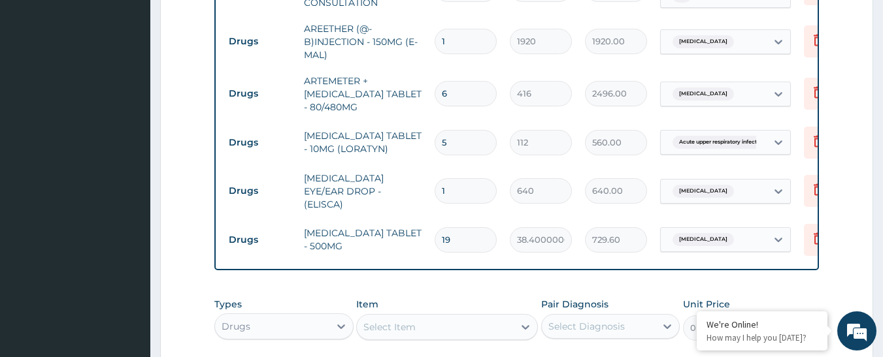
scroll to position [588, 0]
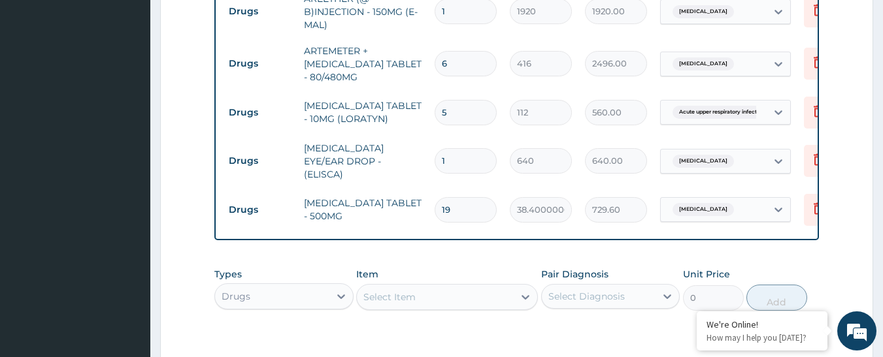
click at [467, 203] on input "19" at bounding box center [466, 209] width 62 height 25
type input "1"
type input "38.40"
type input "18"
type input "691.20"
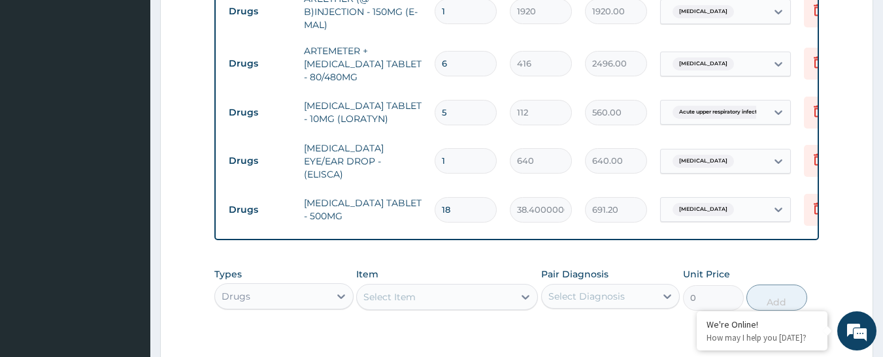
type input "19"
type input "729.60"
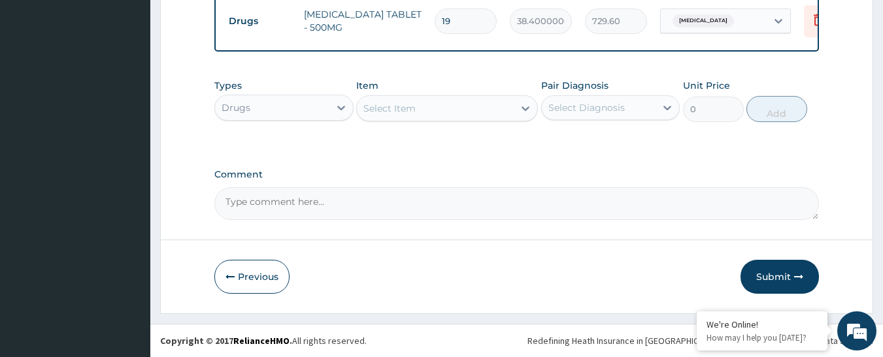
scroll to position [784, 0]
click at [776, 280] on button "Submit" at bounding box center [779, 277] width 78 height 34
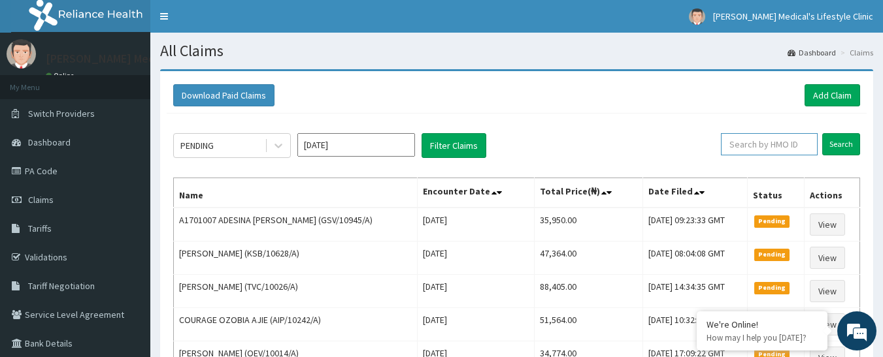
click at [773, 152] on input "text" at bounding box center [769, 144] width 97 height 22
paste input "CMC/10135/A"
type input "CMC/10135/A"
click at [834, 152] on input "Search" at bounding box center [841, 144] width 38 height 22
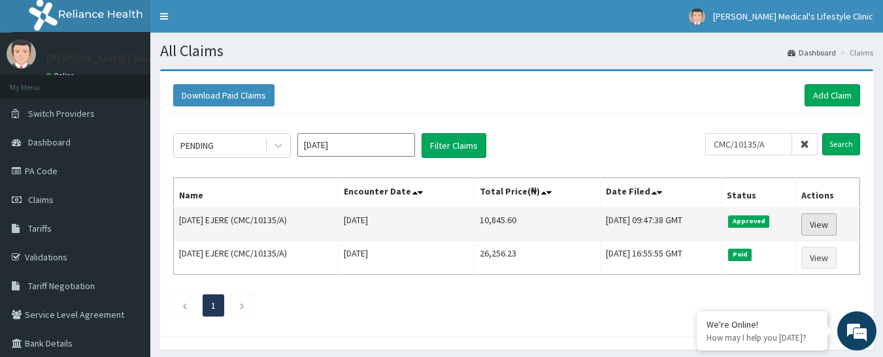
click at [810, 225] on link "View" at bounding box center [818, 225] width 35 height 22
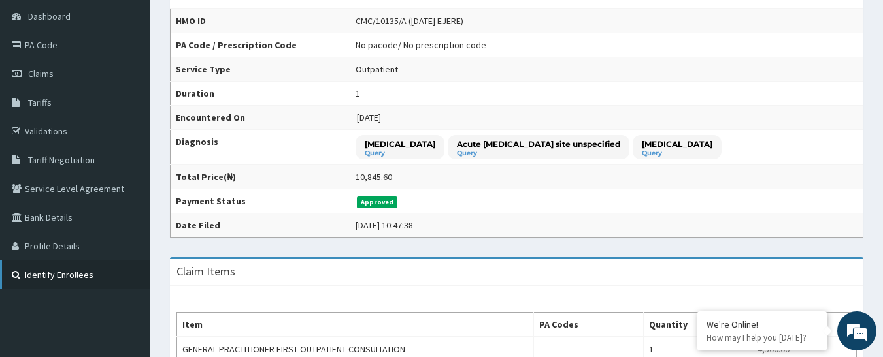
scroll to position [65, 0]
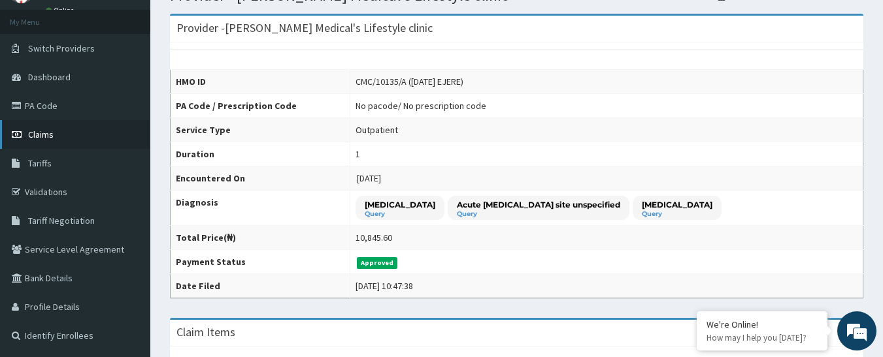
click at [48, 136] on span "Claims" at bounding box center [40, 135] width 25 height 12
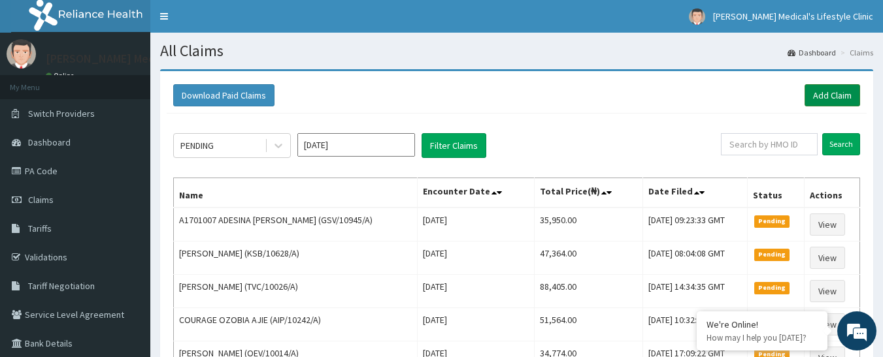
click at [823, 98] on link "Add Claim" at bounding box center [832, 95] width 56 height 22
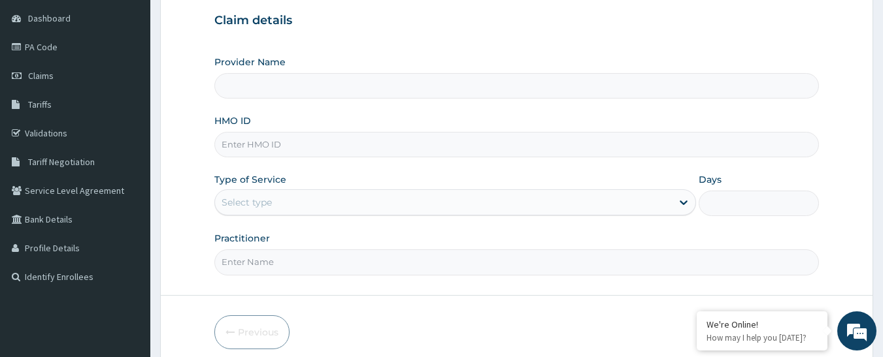
scroll to position [180, 0]
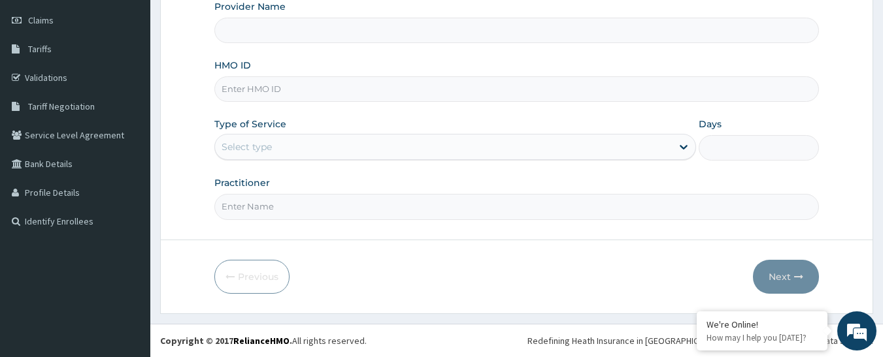
type input "[PERSON_NAME] Medical's Lifestyle clinic"
click at [347, 88] on input "HMO ID" at bounding box center [516, 88] width 605 height 25
paste input "AEG/10034/A"
type input "AEG/10034/A"
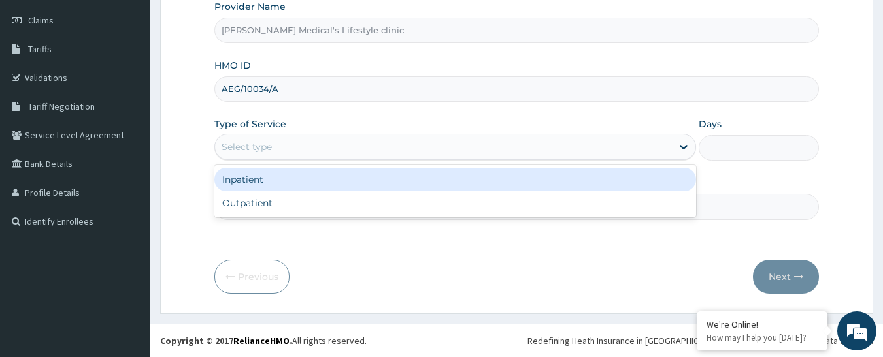
click at [313, 152] on div "Select type" at bounding box center [443, 147] width 457 height 21
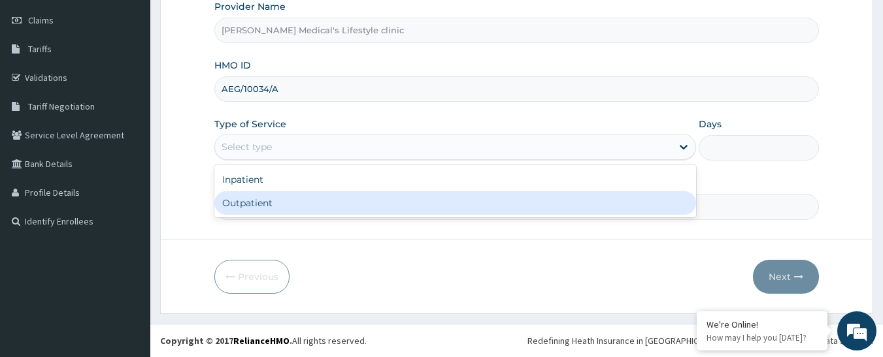
click at [278, 199] on div "Outpatient" at bounding box center [455, 203] width 482 height 24
type input "1"
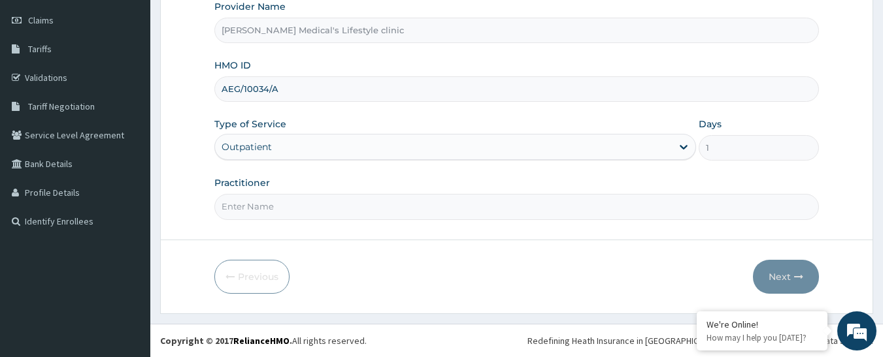
click at [278, 210] on input "Practitioner" at bounding box center [516, 206] width 605 height 25
type input "[PERSON_NAME]"
click at [791, 274] on button "Next" at bounding box center [786, 277] width 66 height 34
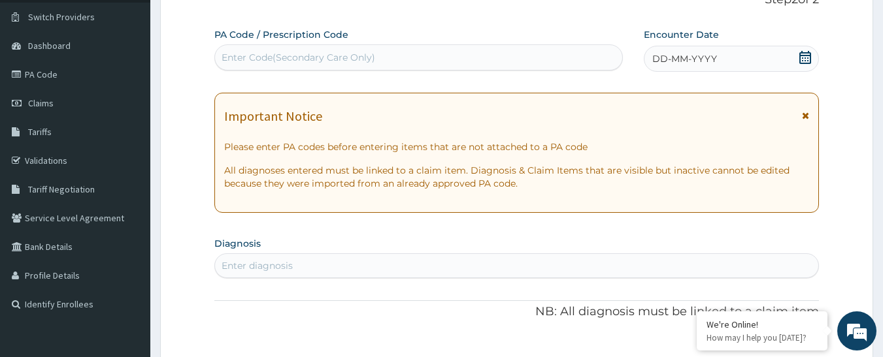
scroll to position [49, 0]
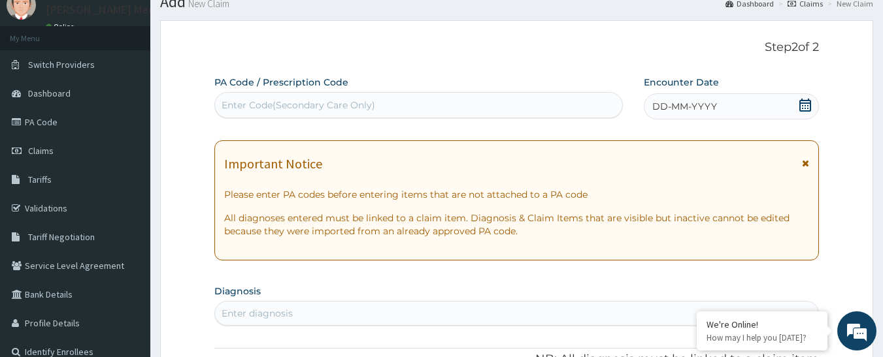
click at [318, 105] on div "Enter Code(Secondary Care Only)" at bounding box center [299, 105] width 154 height 13
paste input "PA/A1EF1E"
type input "PA/A1EF1E"
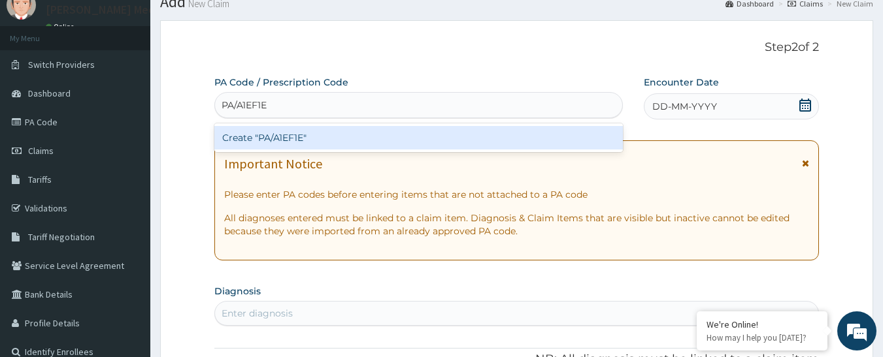
click at [291, 140] on div "Create "PA/A1EF1E"" at bounding box center [418, 138] width 409 height 24
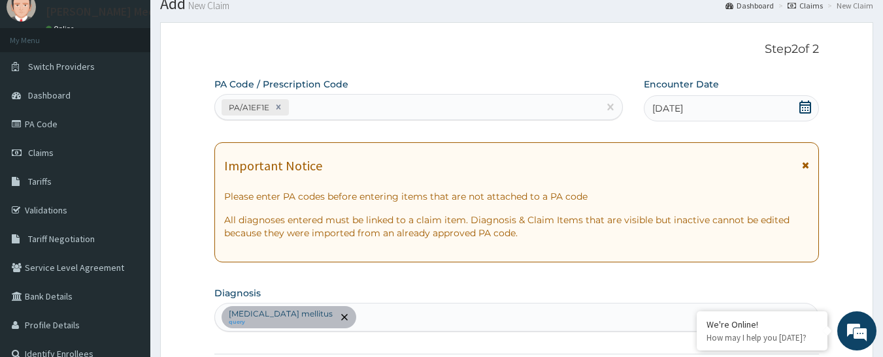
scroll to position [39, 0]
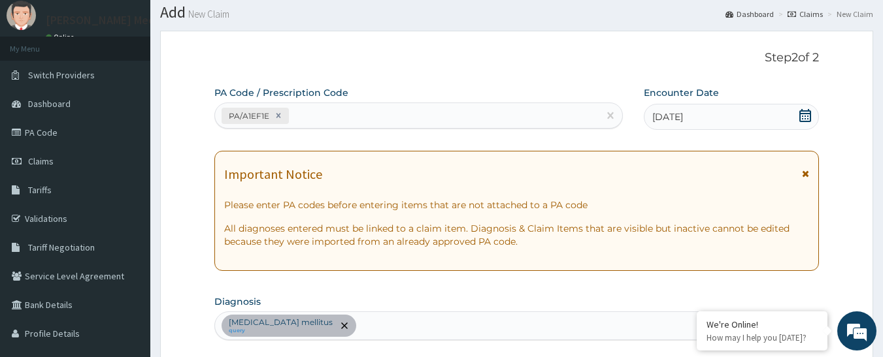
click at [332, 122] on div "PA/A1EF1E" at bounding box center [407, 116] width 384 height 22
paste input "PA/48D275"
type input "PA/48D275"
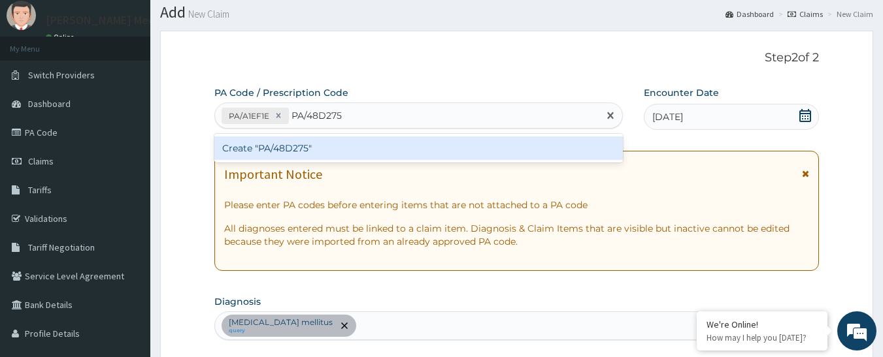
click at [315, 145] on div "Create "PA/48D275"" at bounding box center [418, 149] width 409 height 24
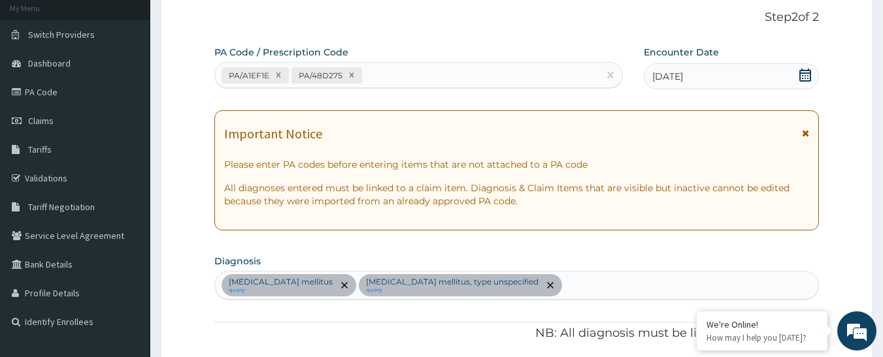
scroll to position [0, 0]
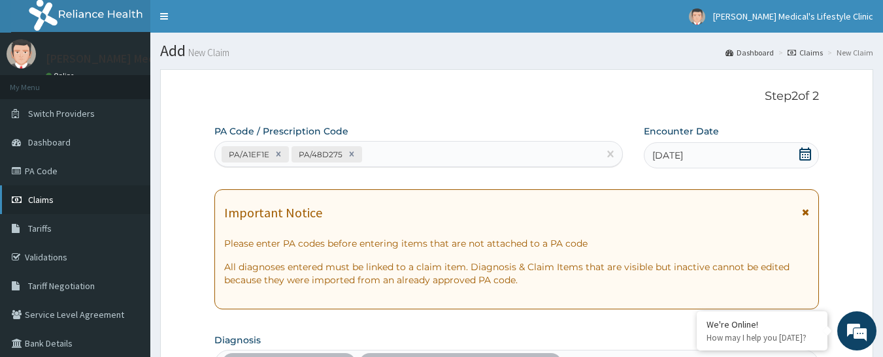
click at [59, 206] on link "Claims" at bounding box center [75, 200] width 150 height 29
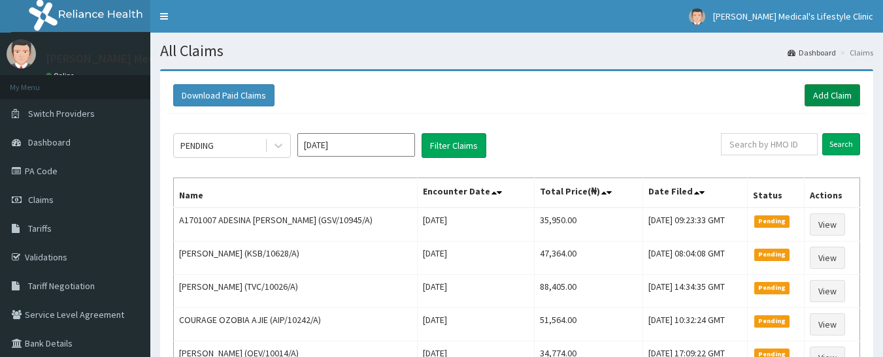
click at [825, 94] on link "Add Claim" at bounding box center [832, 95] width 56 height 22
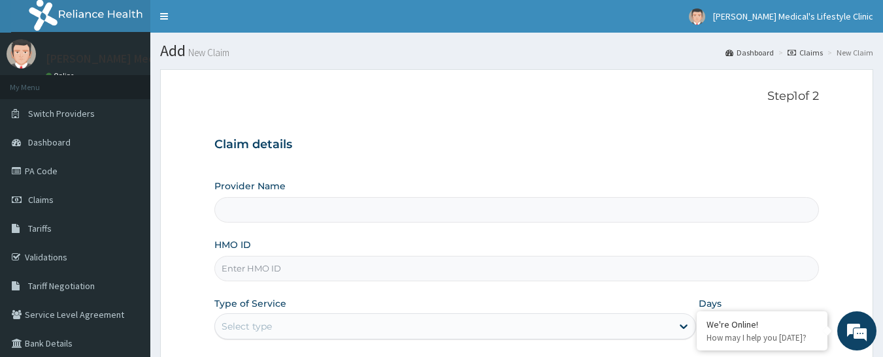
type input "[PERSON_NAME] Medical's Lifestyle clinic"
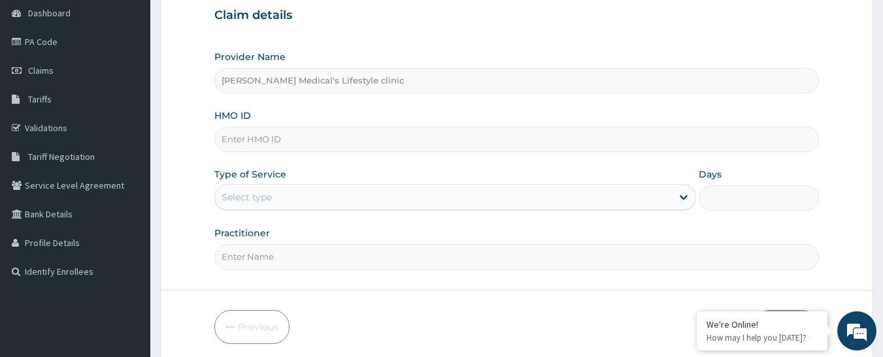
scroll to position [131, 0]
click at [290, 140] on input "HMO ID" at bounding box center [516, 137] width 605 height 25
paste input "TLO/10016/A"
type input "TLO/10016/A"
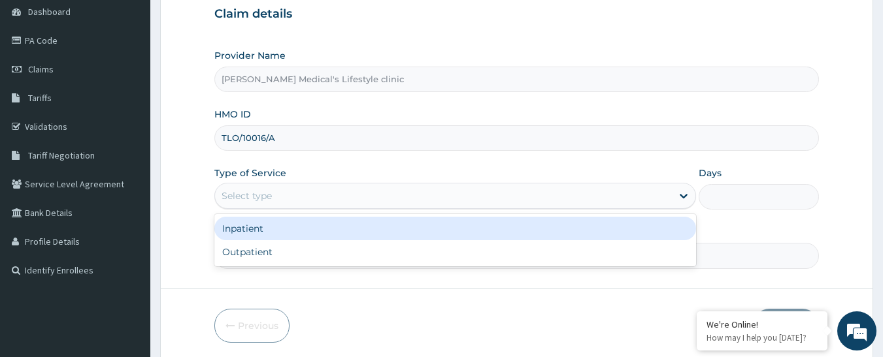
click at [278, 191] on div "Select type" at bounding box center [443, 196] width 457 height 21
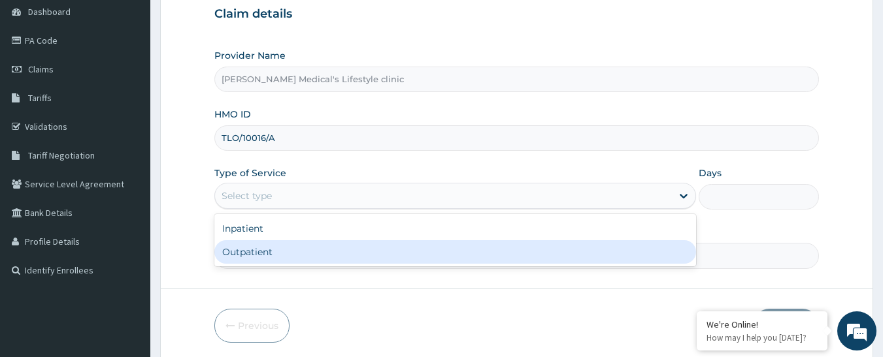
click at [265, 254] on div "Outpatient" at bounding box center [455, 252] width 482 height 24
type input "1"
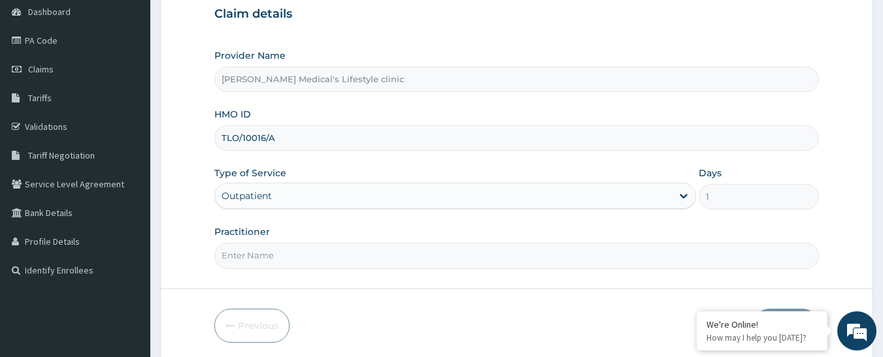
click at [265, 254] on input "Practitioner" at bounding box center [516, 255] width 605 height 25
type input "dr wura"
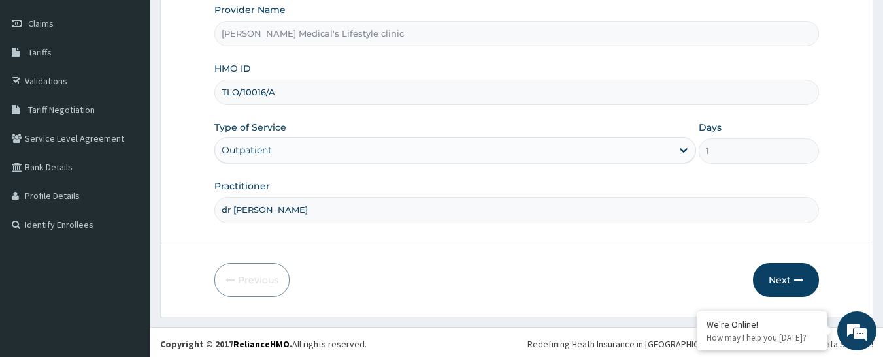
scroll to position [180, 0]
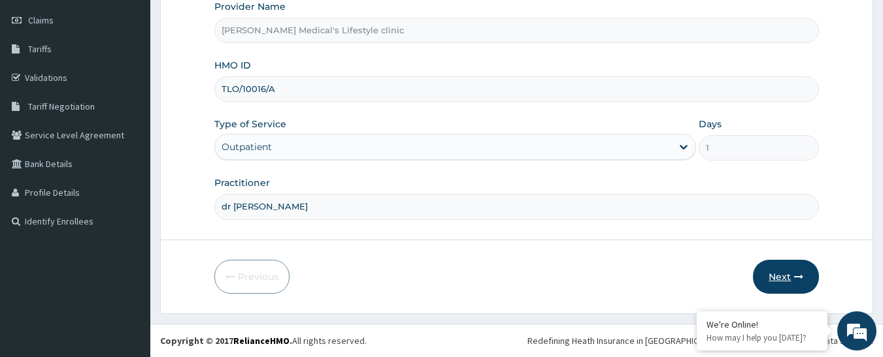
click at [792, 269] on button "Next" at bounding box center [786, 277] width 66 height 34
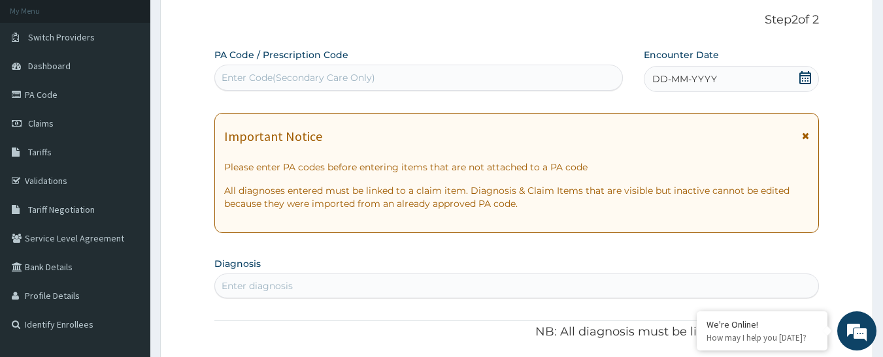
scroll to position [0, 0]
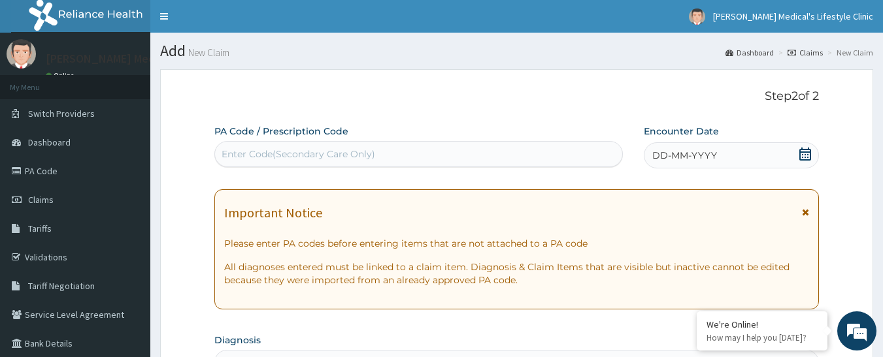
click at [314, 145] on div "Enter Code(Secondary Care Only)" at bounding box center [419, 154] width 408 height 21
paste input "PA/37209B"
type input "PA/37209B"
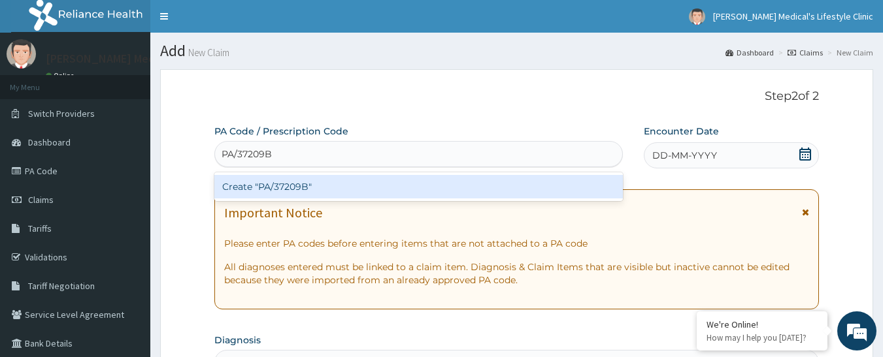
click at [303, 182] on div "Create "PA/37209B"" at bounding box center [418, 187] width 409 height 24
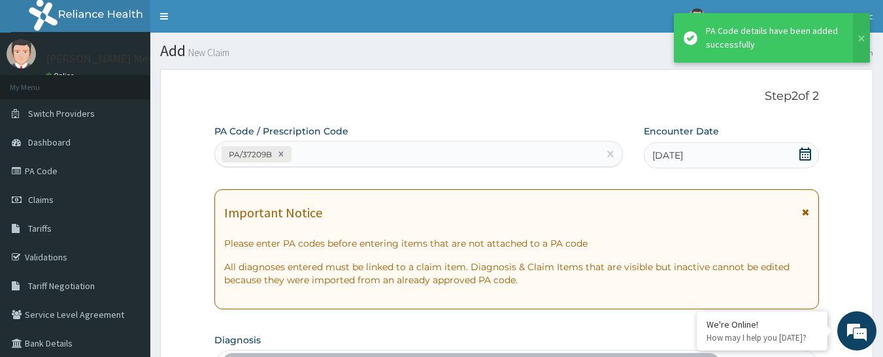
scroll to position [410, 0]
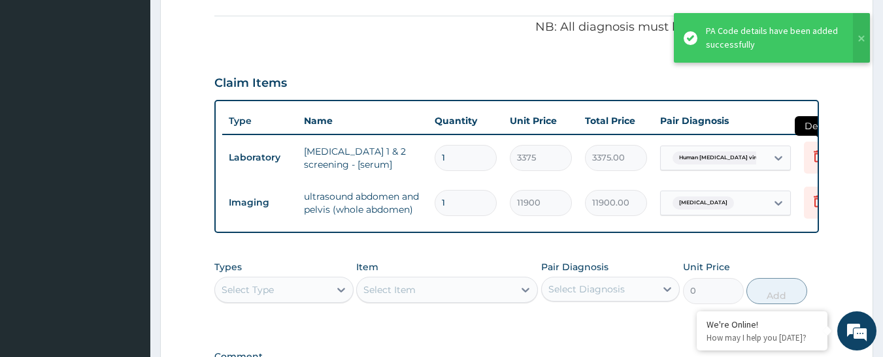
click at [812, 148] on icon at bounding box center [818, 156] width 16 height 16
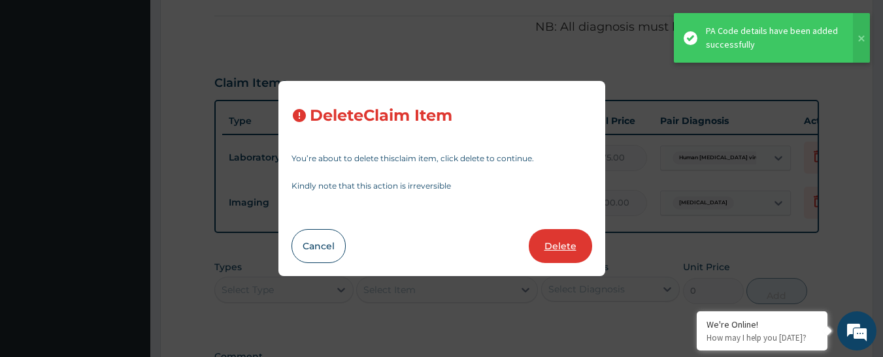
click at [571, 244] on button "Delete" at bounding box center [560, 246] width 63 height 34
type input "11900"
type input "11900.00"
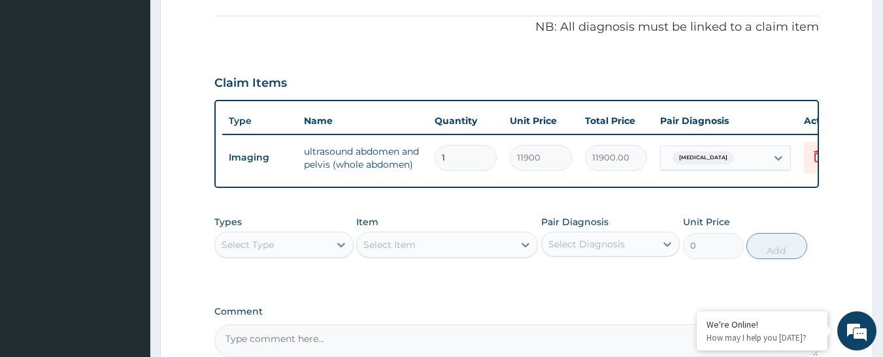
click at [284, 235] on div "Select Type" at bounding box center [272, 245] width 114 height 21
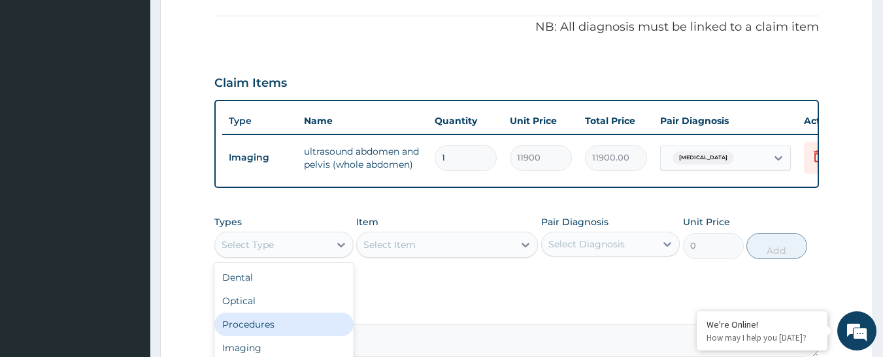
click at [283, 313] on div "Procedures" at bounding box center [283, 325] width 139 height 24
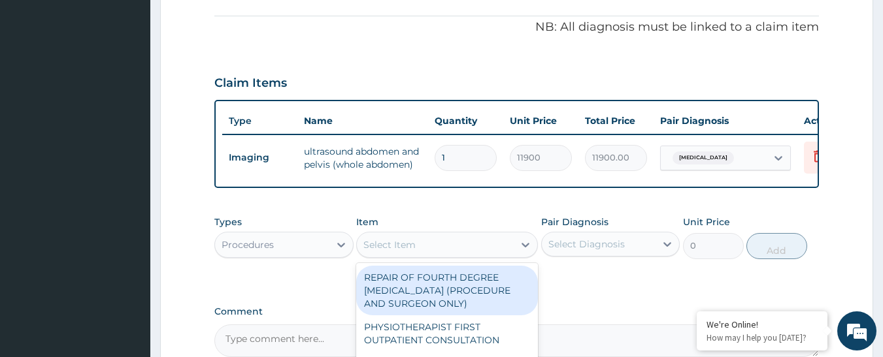
click at [502, 235] on div "Select Item" at bounding box center [435, 245] width 157 height 21
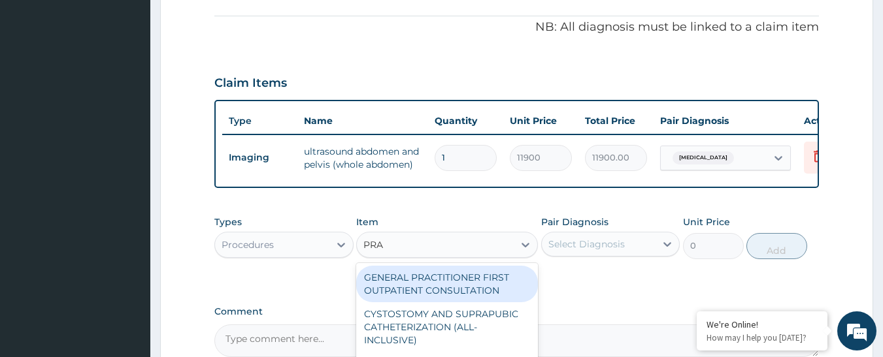
type input "PRAC"
click at [487, 276] on div "GENERAL PRACTITIONER FIRST OUTPATIENT CONSULTATION" at bounding box center [447, 284] width 182 height 37
type input "4500"
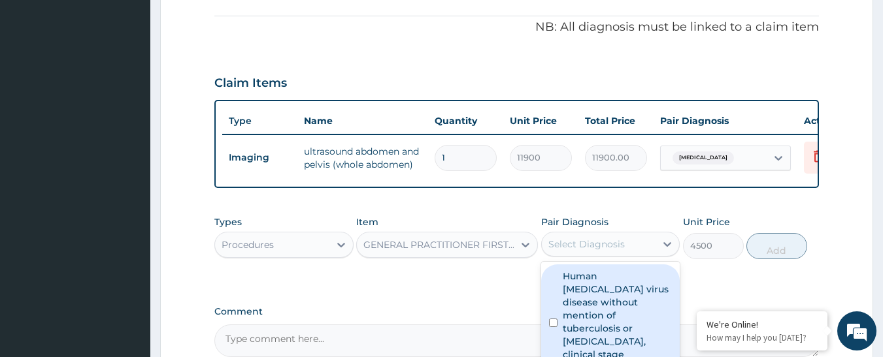
click at [567, 238] on div "Select Diagnosis" at bounding box center [586, 244] width 76 height 13
click at [592, 276] on label "Human immunodeficiency virus disease without mention of tuberculosis or malaria…" at bounding box center [618, 322] width 110 height 105
checkbox input "true"
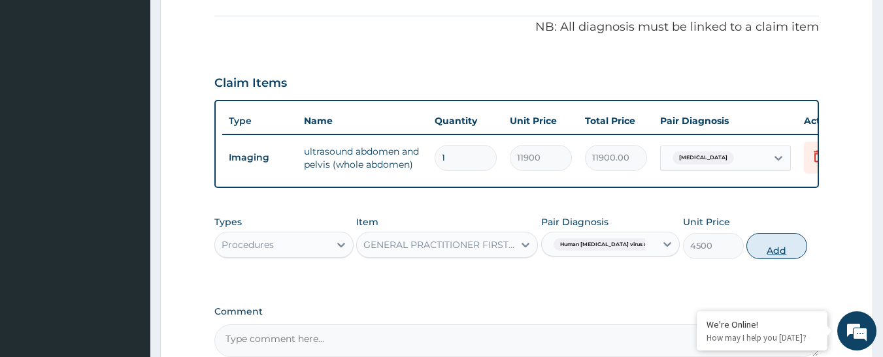
click at [761, 236] on button "Add" at bounding box center [776, 246] width 61 height 26
type input "0"
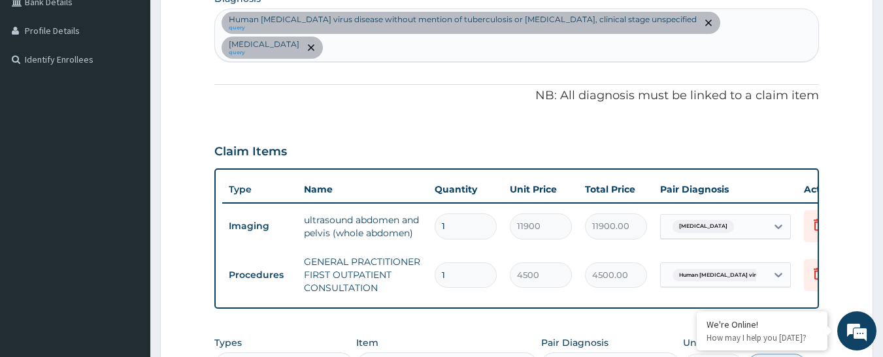
scroll to position [345, 0]
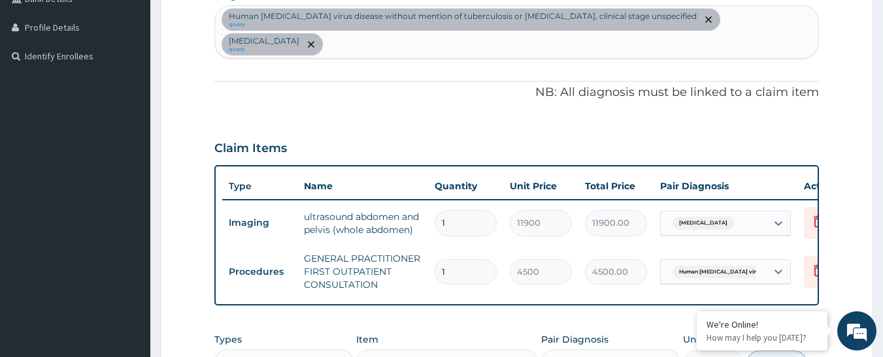
type input "1"
type input "4500.00"
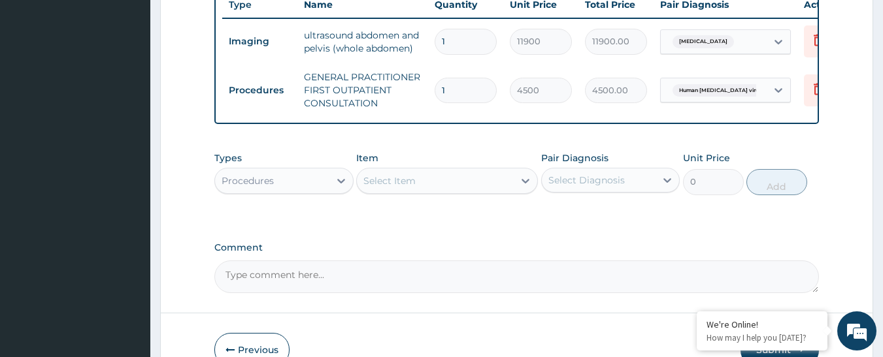
scroll to position [541, 0]
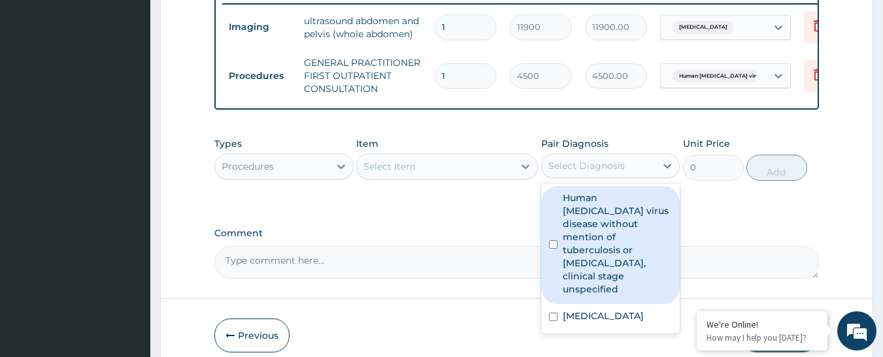
click at [599, 156] on div "Select Diagnosis" at bounding box center [599, 166] width 114 height 21
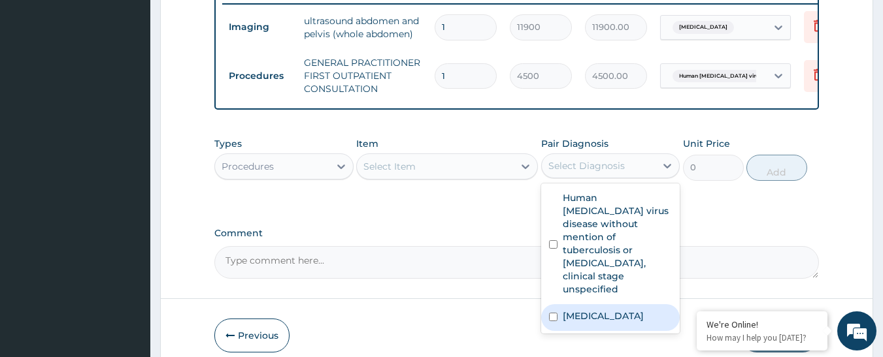
click at [550, 313] on input "checkbox" at bounding box center [553, 317] width 8 height 8
checkbox input "true"
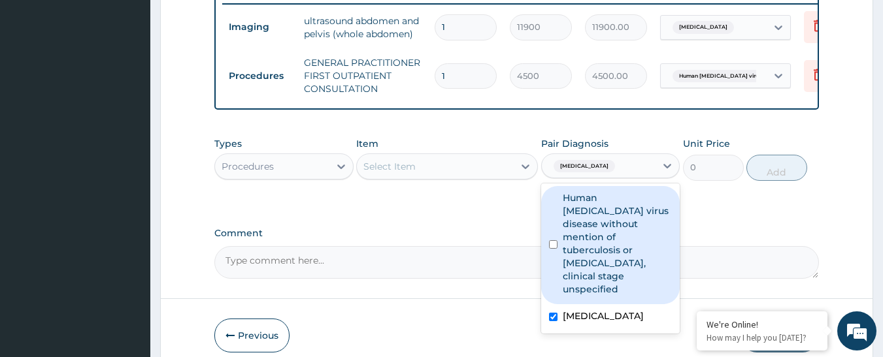
click at [719, 70] on span "Human immunodeficiency virus d..." at bounding box center [724, 76] width 105 height 13
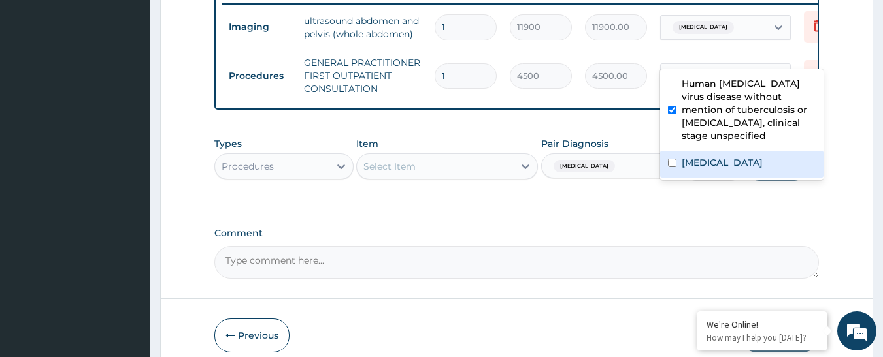
click at [671, 170] on div "Acute abdomen" at bounding box center [741, 164] width 163 height 27
checkbox input "true"
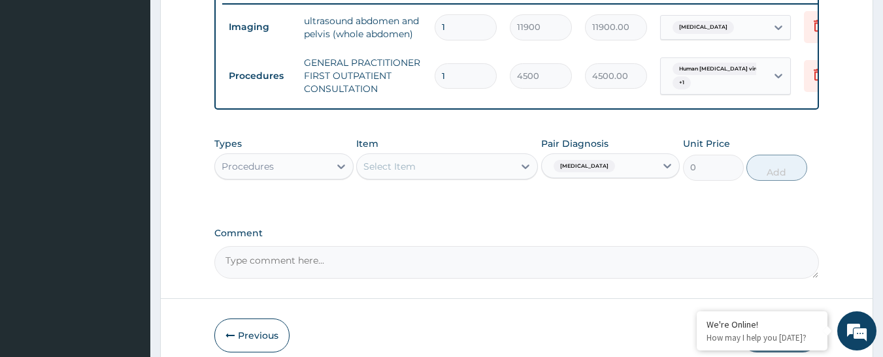
click at [572, 188] on div "Types Procedures Item Select Item Pair Diagnosis Acute abdomen Unit Price 0 Add" at bounding box center [516, 169] width 605 height 76
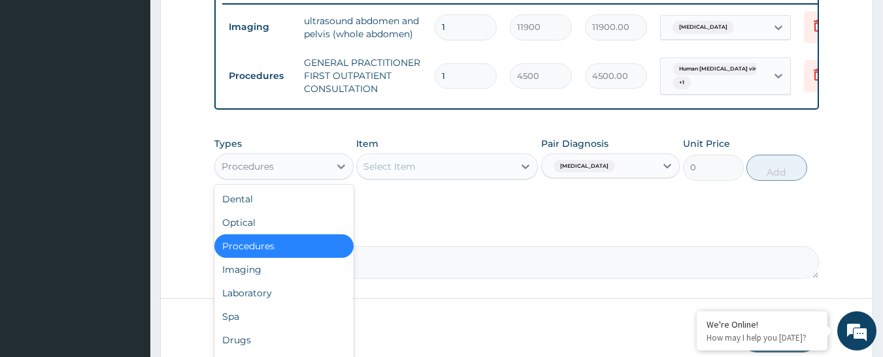
click at [300, 156] on div "Procedures" at bounding box center [272, 166] width 114 height 21
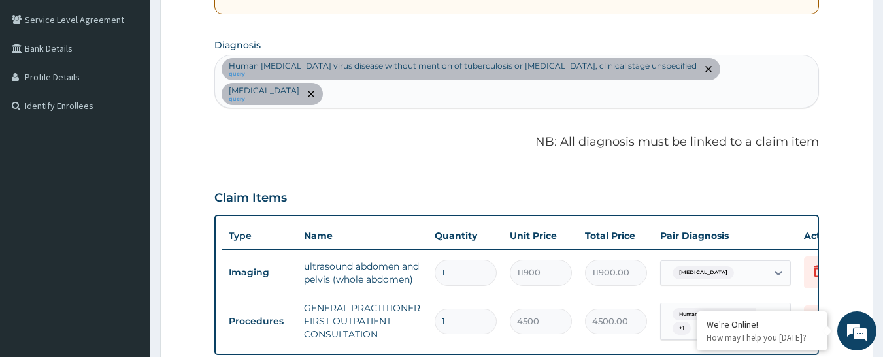
scroll to position [149, 0]
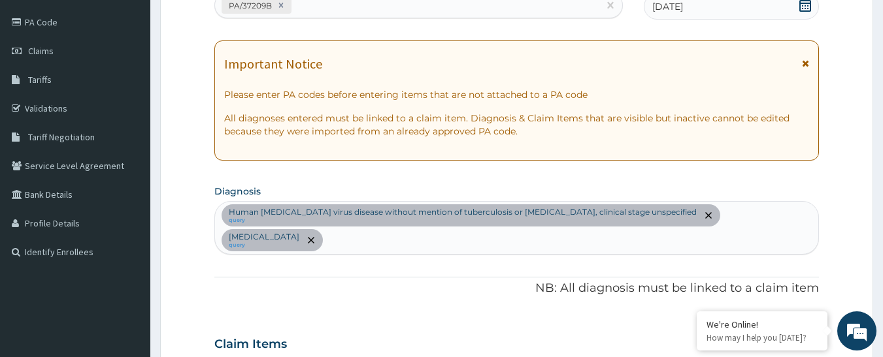
click at [789, 214] on div "Human immunodeficiency virus disease without mention of tuberculosis or malaria…" at bounding box center [517, 228] width 604 height 52
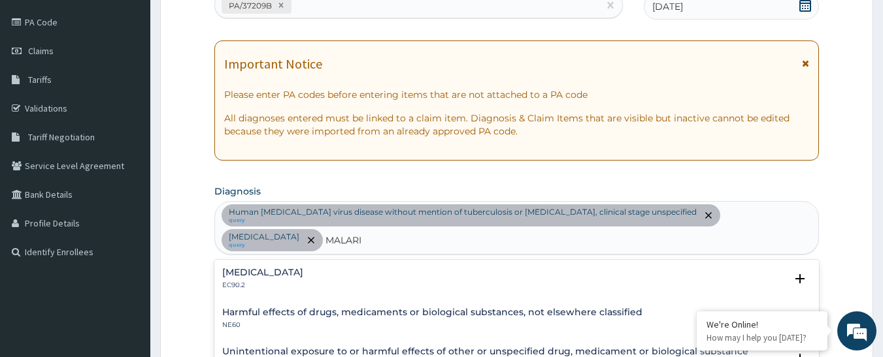
type input "MALARIA"
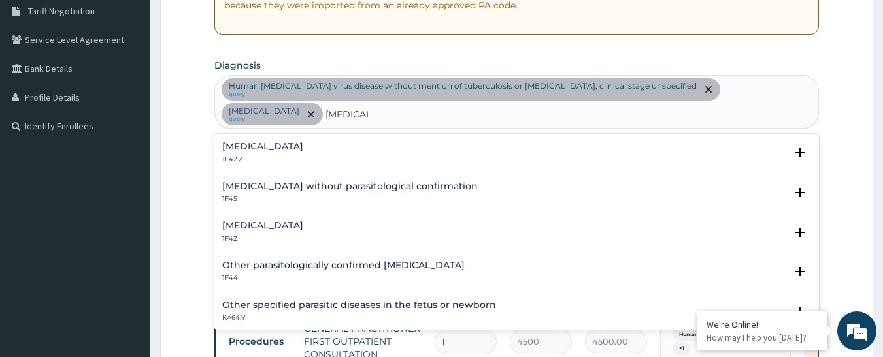
scroll to position [345, 0]
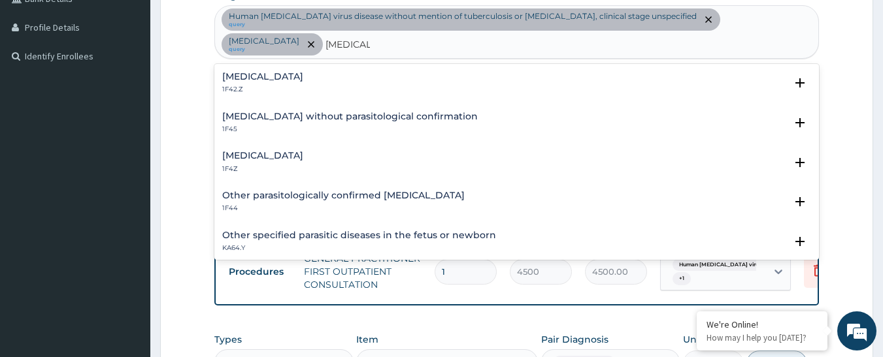
click at [324, 163] on div "Malaria, unspecified 1F4Z" at bounding box center [516, 162] width 589 height 23
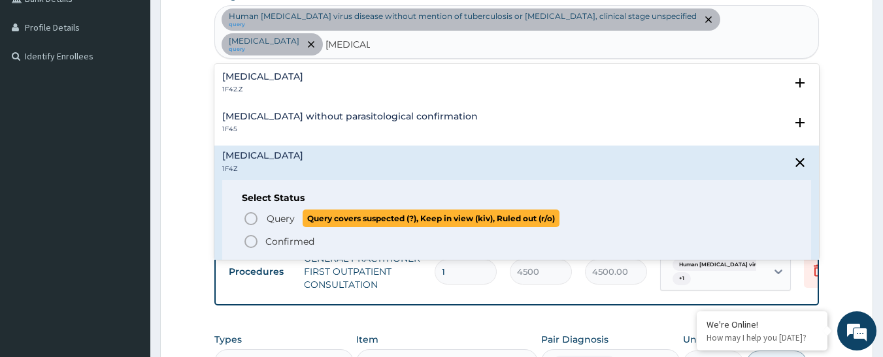
click at [247, 211] on icon "status option query" at bounding box center [251, 219] width 16 height 16
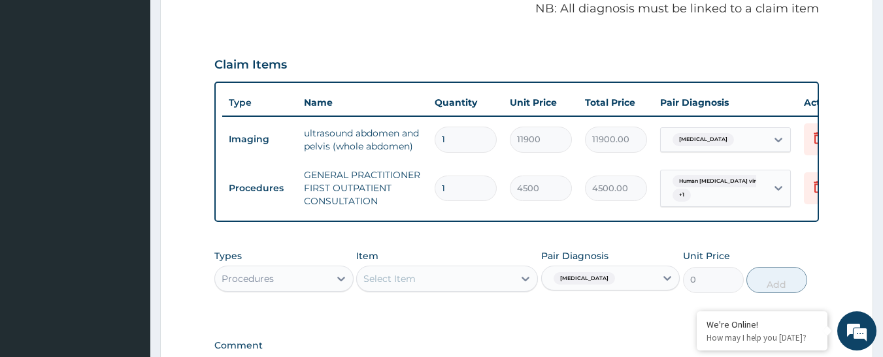
scroll to position [541, 0]
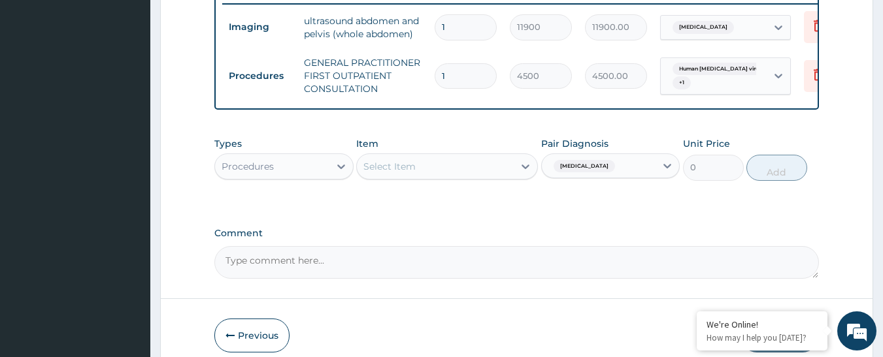
click at [274, 175] on div "Procedures" at bounding box center [272, 166] width 114 height 21
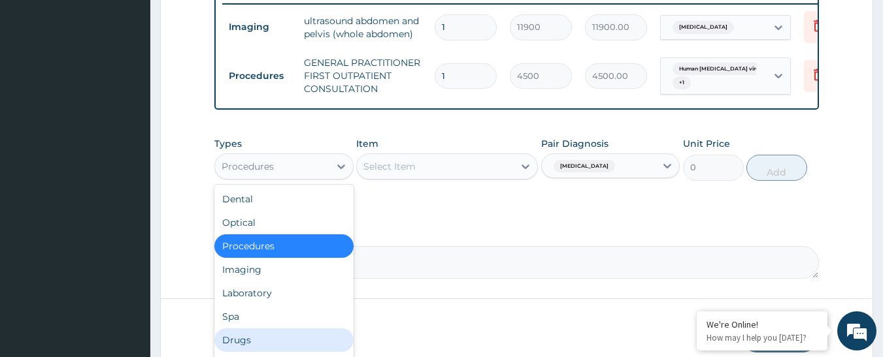
click at [317, 341] on div "Drugs" at bounding box center [283, 341] width 139 height 24
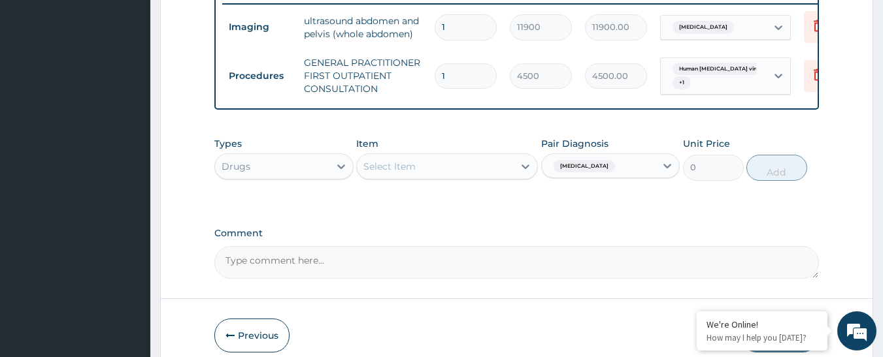
click at [501, 177] on div "Select Item" at bounding box center [435, 166] width 157 height 21
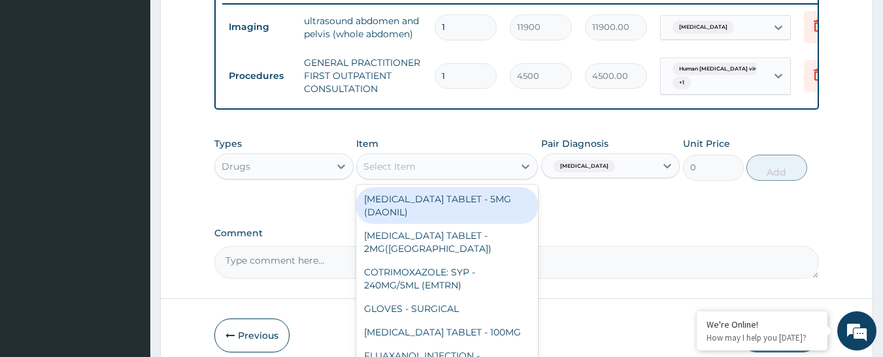
click at [501, 177] on div "Select Item" at bounding box center [435, 166] width 157 height 21
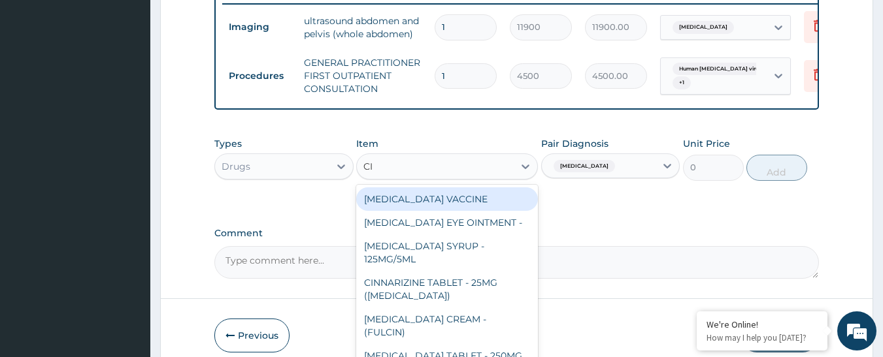
type input "CIP"
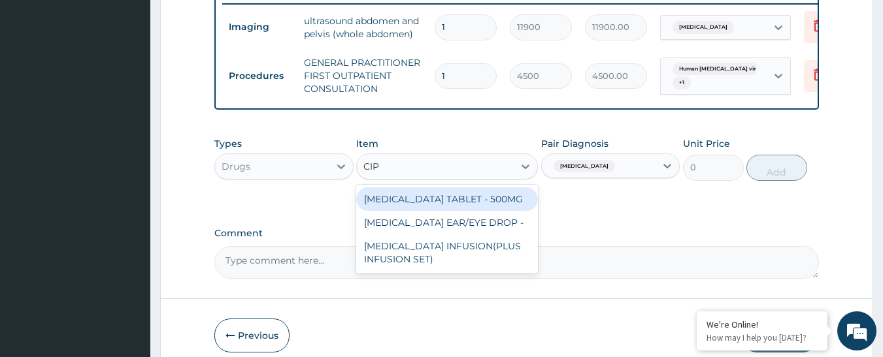
click at [491, 205] on div "CIPROFLOXACIN TABLET - 500MG" at bounding box center [447, 200] width 182 height 24
type input "224"
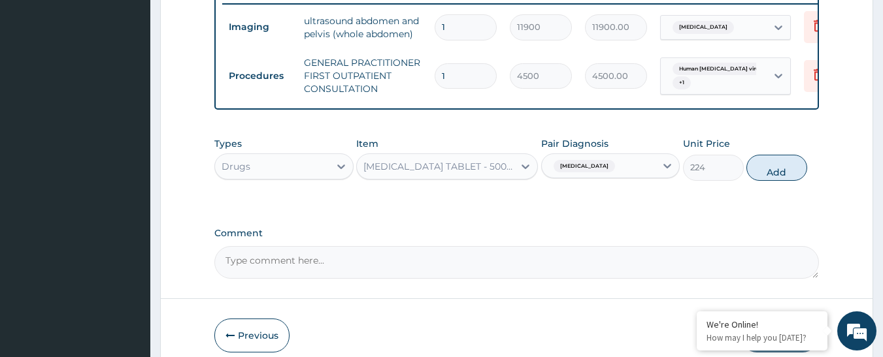
click at [585, 173] on span "Acute abdomen" at bounding box center [583, 166] width 61 height 13
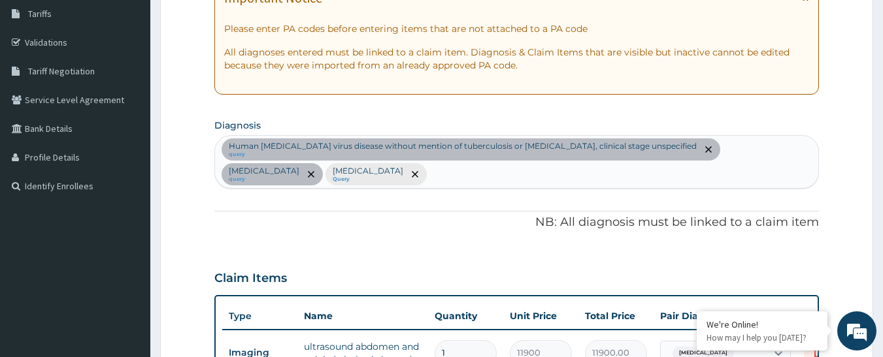
scroll to position [214, 0]
click at [429, 173] on input "text" at bounding box center [429, 175] width 1 height 13
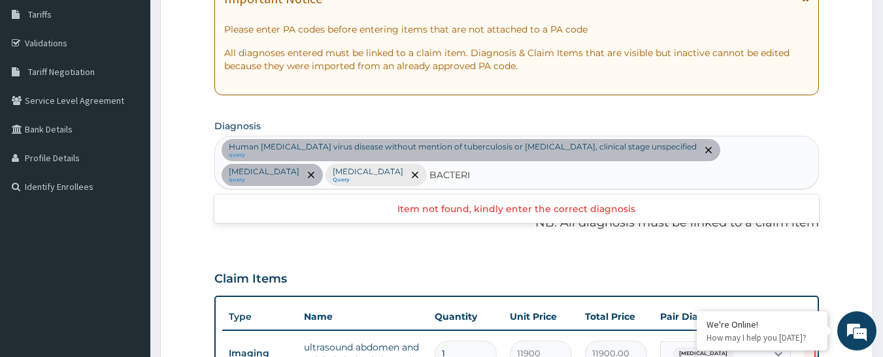
type input "BACTERIA"
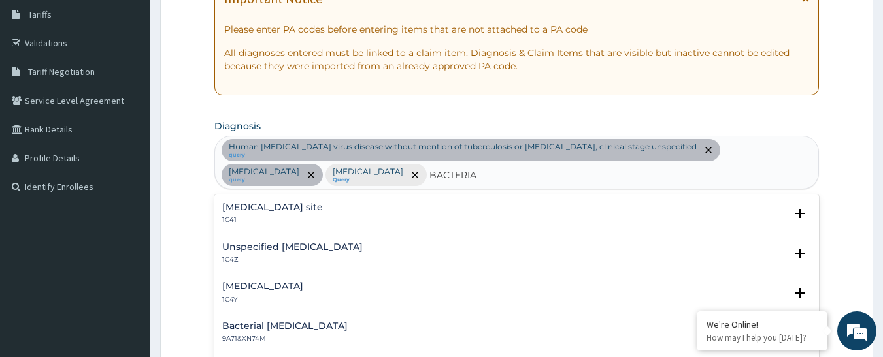
click at [241, 212] on h4 "[MEDICAL_DATA] site" at bounding box center [272, 208] width 101 height 10
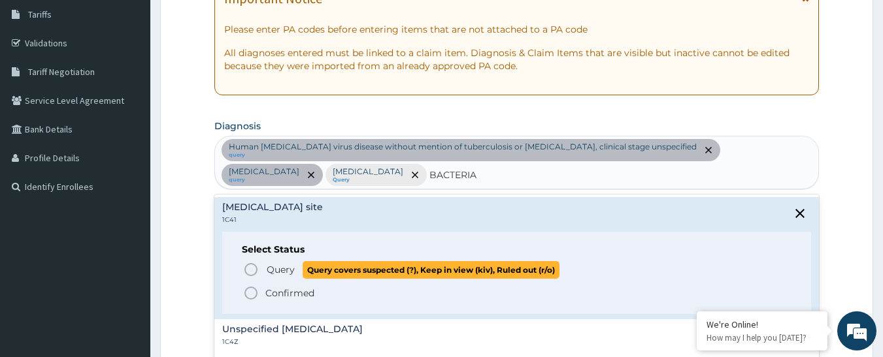
click at [249, 262] on icon "status option query" at bounding box center [251, 270] width 16 height 16
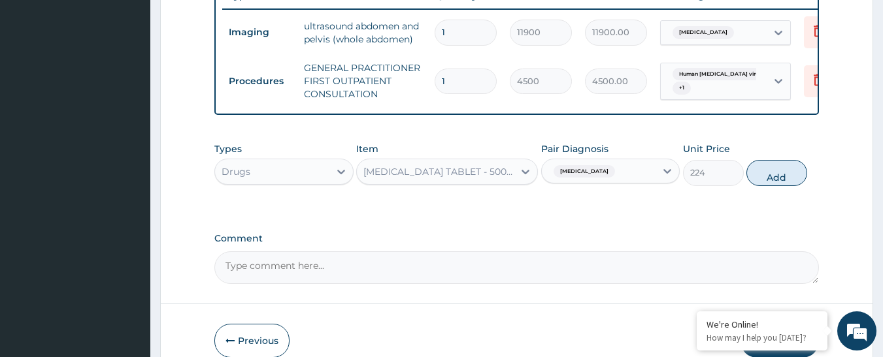
scroll to position [610, 0]
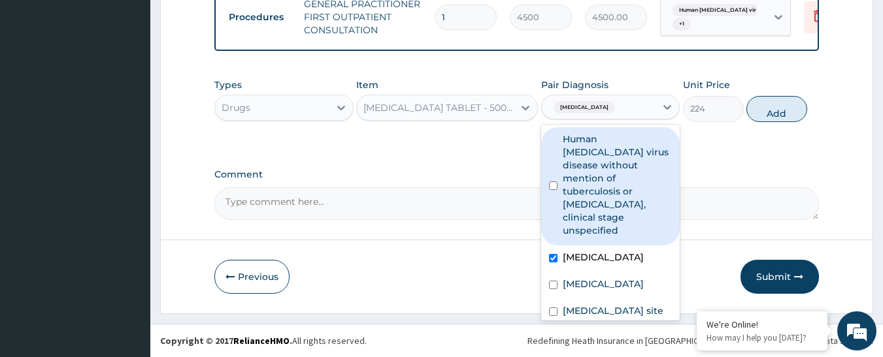
click at [629, 103] on div "Acute abdomen" at bounding box center [599, 108] width 114 height 22
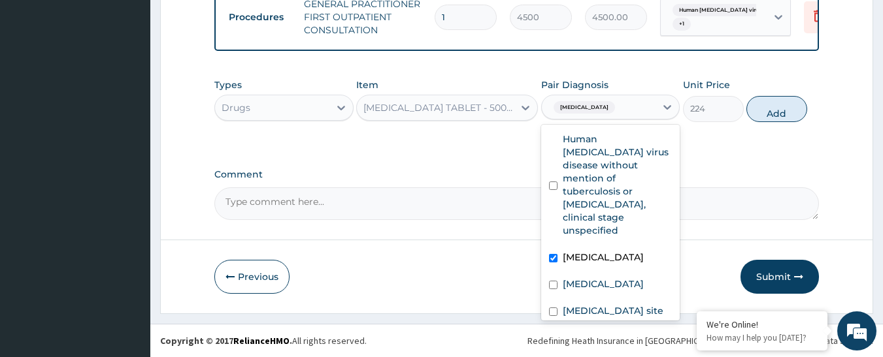
click at [601, 251] on label "Acute abdomen" at bounding box center [603, 257] width 81 height 13
checkbox input "false"
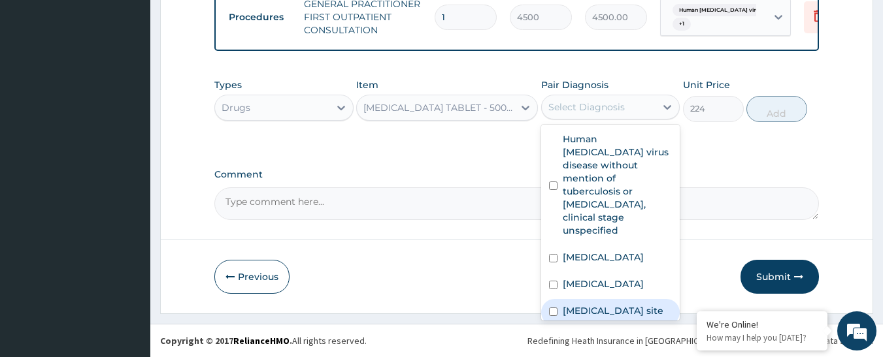
click at [597, 304] on label "[MEDICAL_DATA] site" at bounding box center [613, 310] width 101 height 13
checkbox input "true"
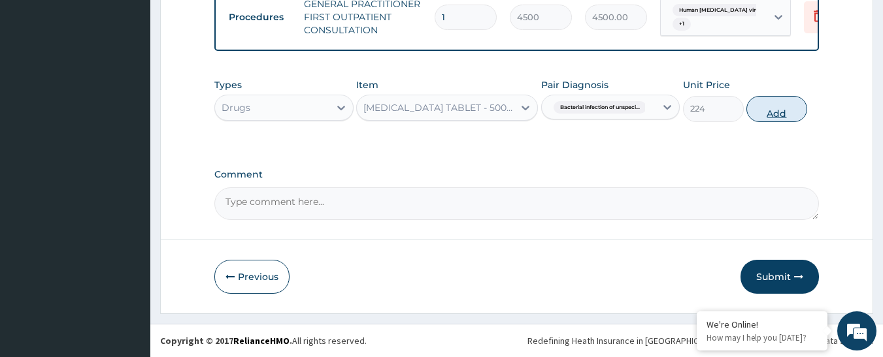
click at [762, 110] on button "Add" at bounding box center [776, 109] width 61 height 26
type input "0"
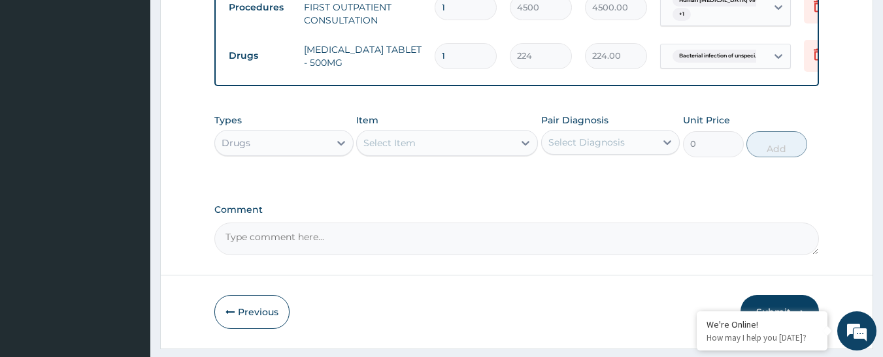
type input "10"
type input "2240.00"
type input "10"
click at [415, 150] on div "Select Item" at bounding box center [389, 143] width 52 height 13
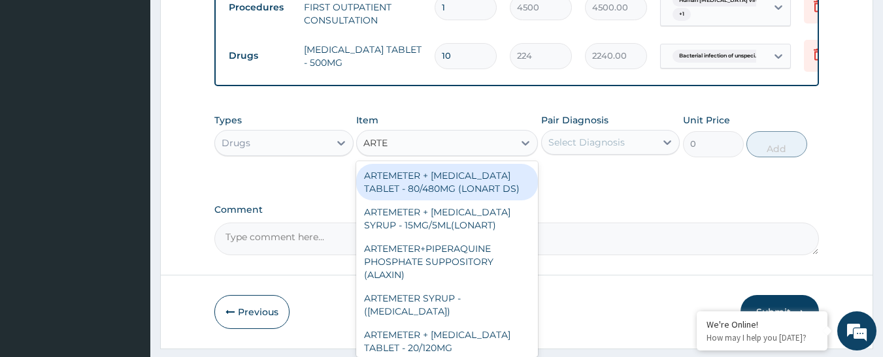
type input "ARTEM"
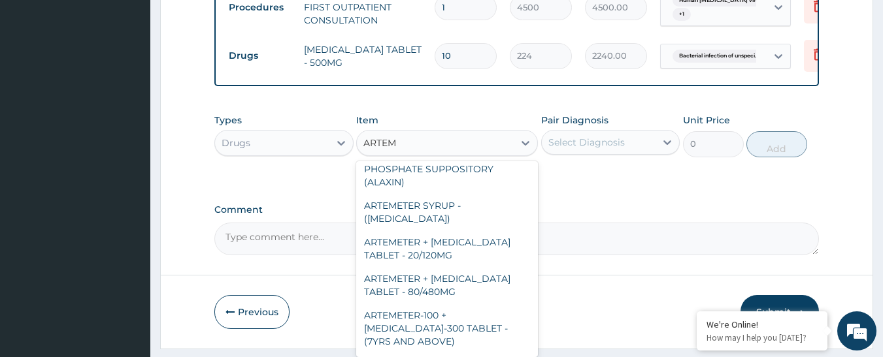
scroll to position [131, 0]
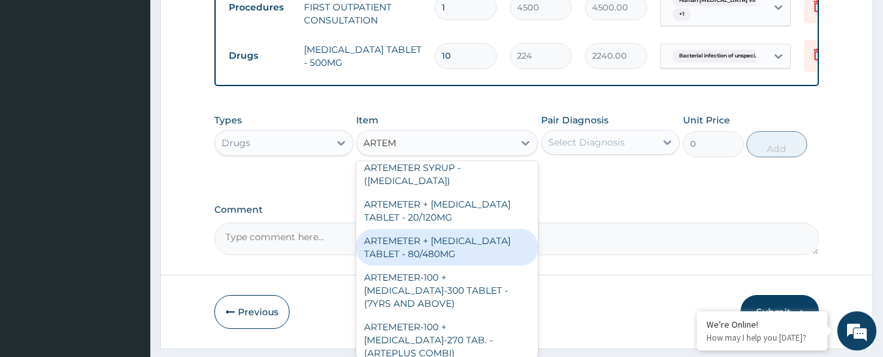
click at [423, 257] on div "ARTEMETER + LUMEFANTRINE TABLET - 80/480MG" at bounding box center [447, 247] width 182 height 37
type input "416"
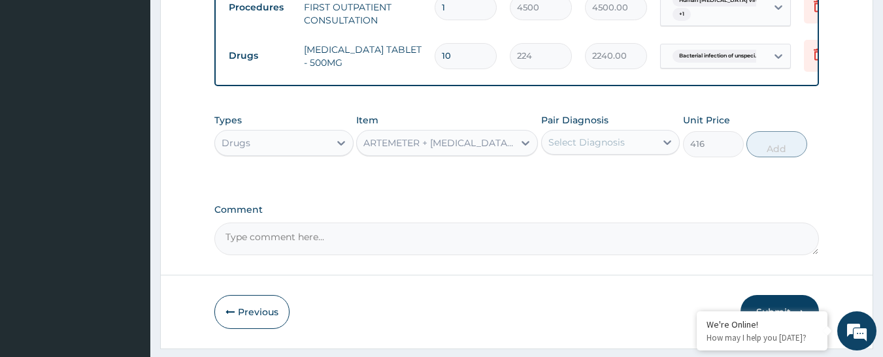
click at [582, 149] on div "Select Diagnosis" at bounding box center [586, 142] width 76 height 13
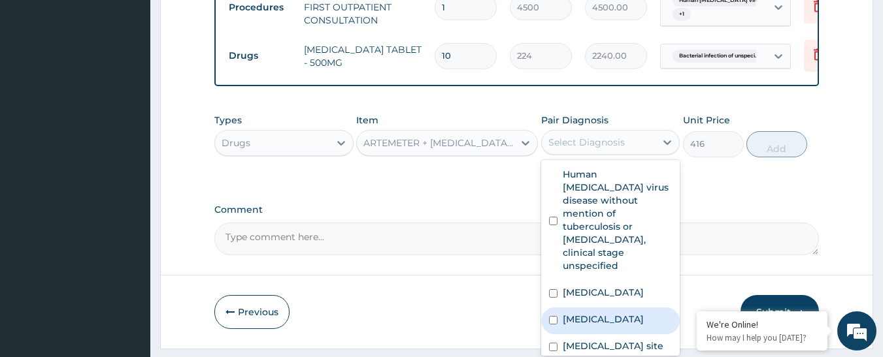
click at [571, 319] on label "Malaria, unspecified" at bounding box center [603, 319] width 81 height 13
checkbox input "true"
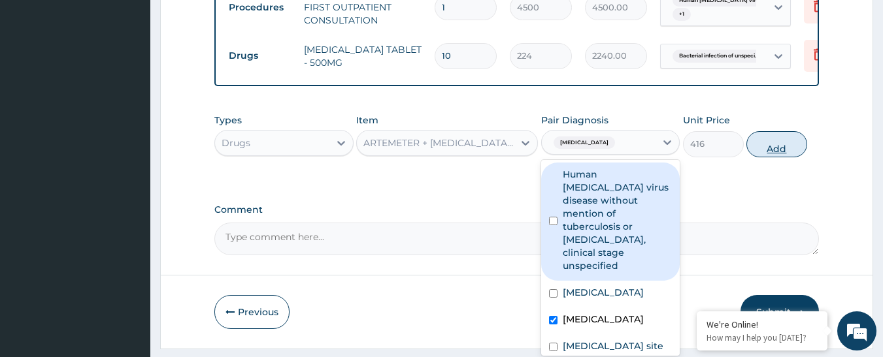
click at [757, 157] on button "Add" at bounding box center [776, 144] width 61 height 26
type input "0"
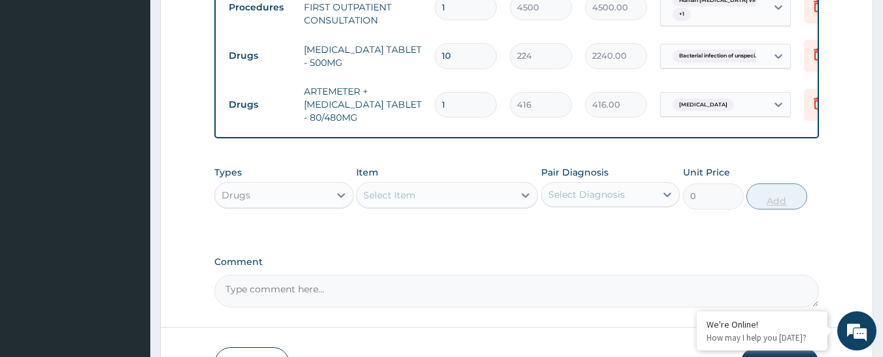
type input "0.00"
type input "6"
type input "2496.00"
type input "6"
click at [457, 206] on div "Select Item" at bounding box center [435, 195] width 157 height 21
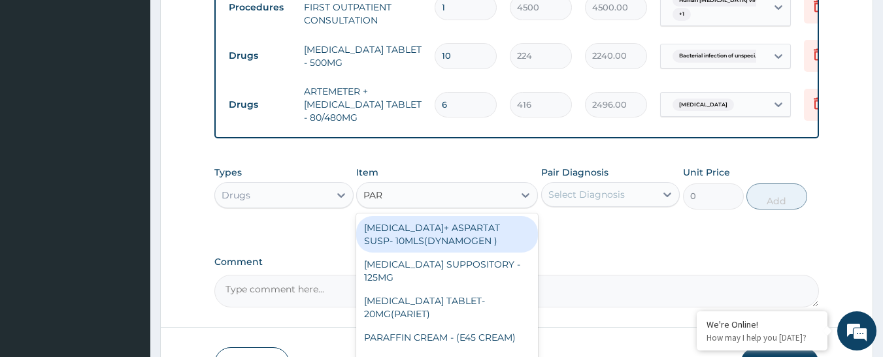
type input "PARA"
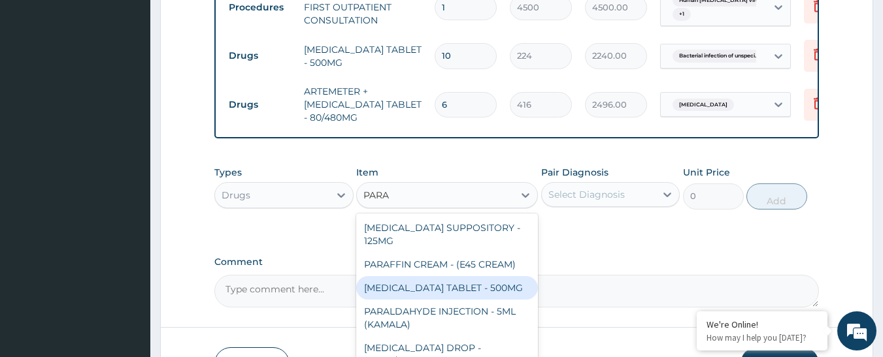
click at [470, 299] on div "PARACETAMOL TABLET - 500MG" at bounding box center [447, 288] width 182 height 24
type input "38.400000000000006"
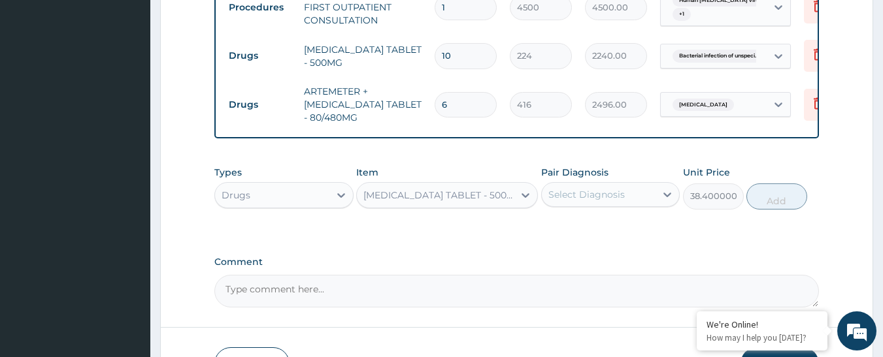
click at [569, 201] on div "Select Diagnosis" at bounding box center [586, 194] width 76 height 13
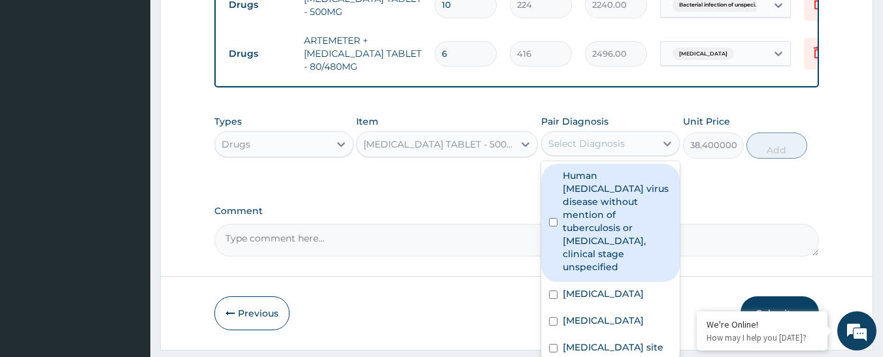
scroll to position [707, 0]
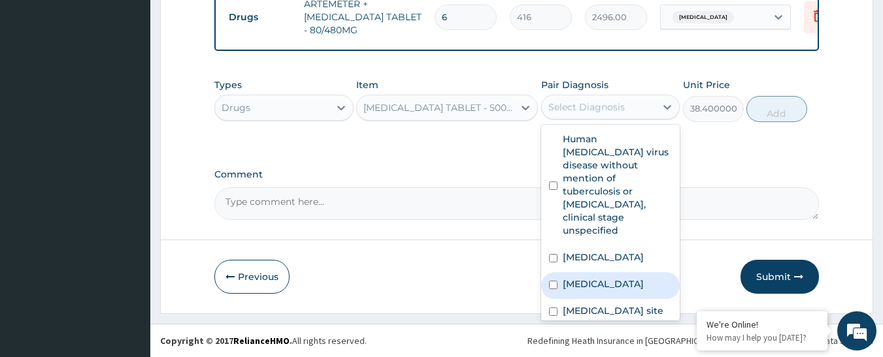
click at [595, 278] on label "Malaria, unspecified" at bounding box center [603, 284] width 81 height 13
checkbox input "true"
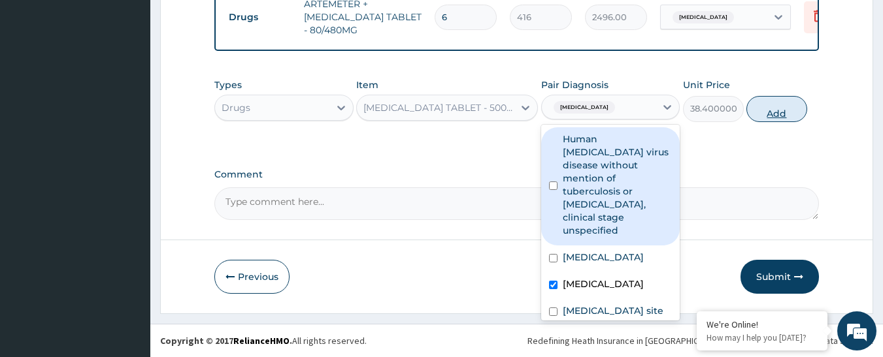
click at [763, 103] on button "Add" at bounding box center [776, 109] width 61 height 26
type input "0"
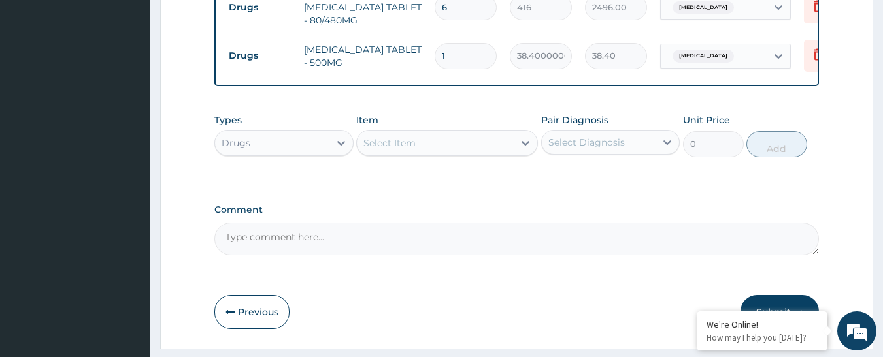
type input "18"
type input "691.20"
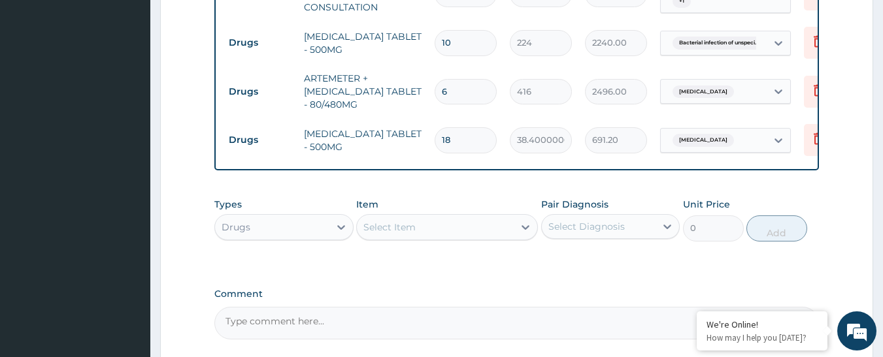
scroll to position [576, 0]
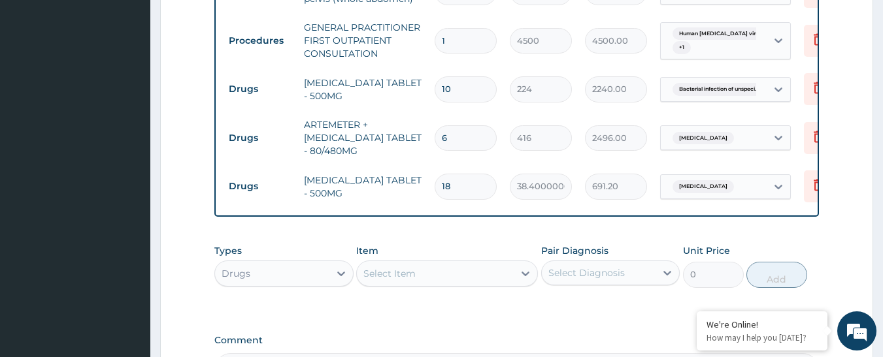
type input "18"
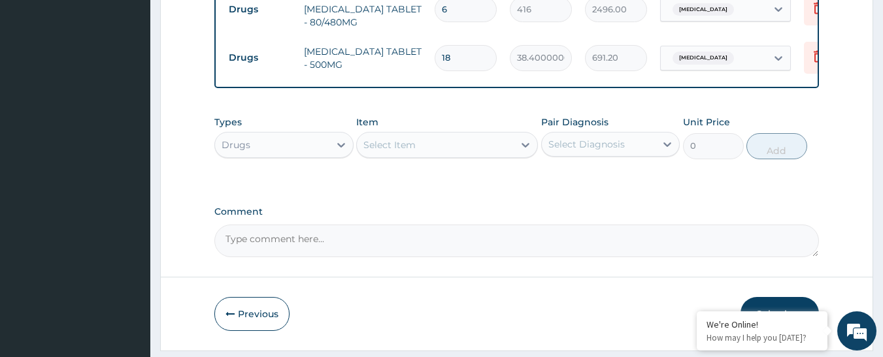
scroll to position [752, 0]
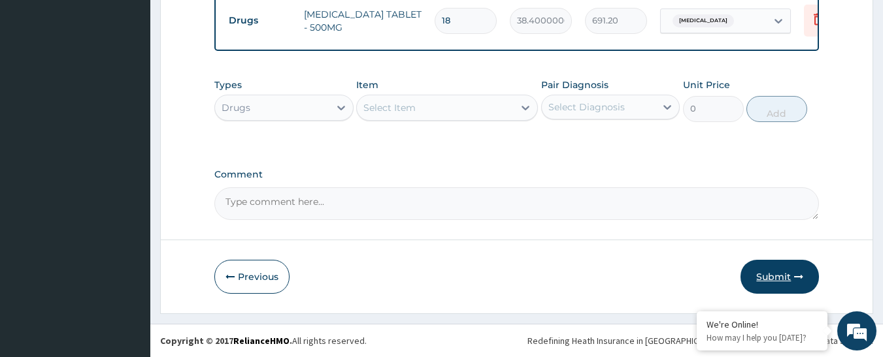
click at [785, 276] on button "Submit" at bounding box center [779, 277] width 78 height 34
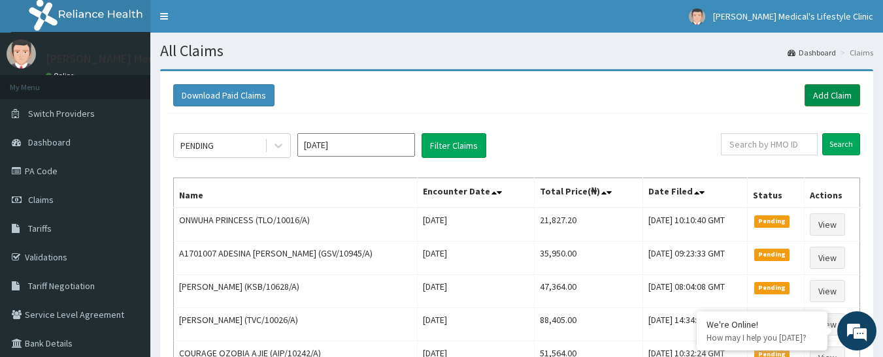
click at [825, 91] on link "Add Claim" at bounding box center [832, 95] width 56 height 22
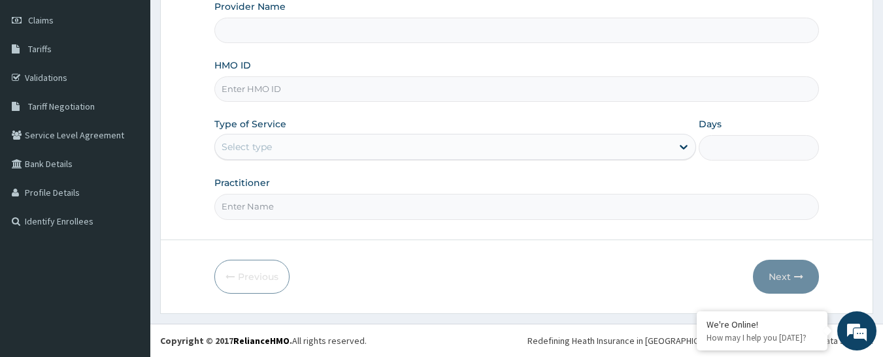
drag, startPoint x: 0, startPoint y: 0, endPoint x: 326, endPoint y: 86, distance: 337.1
type input "AEG/10034/A"
type input "[PERSON_NAME] Medical's Lifestyle clinic"
type input "AEG/10034/A"
click at [271, 151] on div "Select type" at bounding box center [247, 146] width 50 height 13
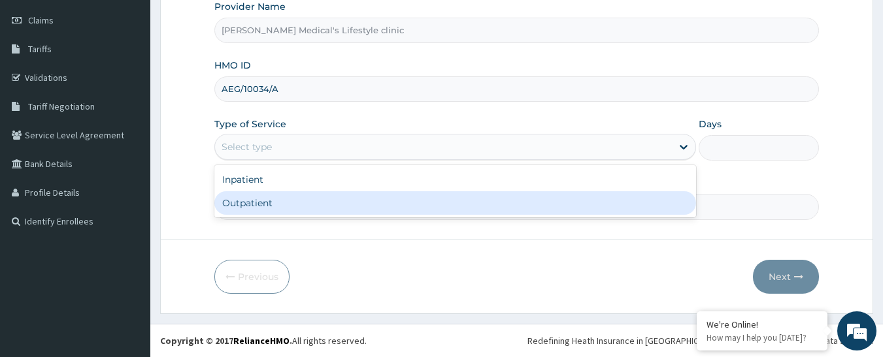
click at [263, 204] on div "Outpatient" at bounding box center [455, 203] width 482 height 24
type input "1"
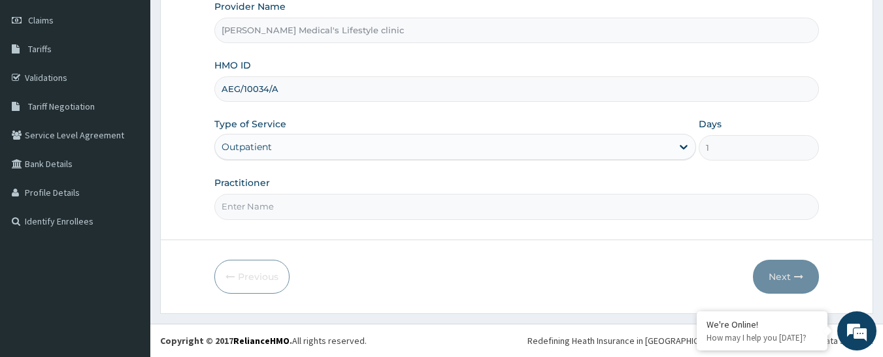
click at [263, 204] on input "Practitioner" at bounding box center [516, 206] width 605 height 25
type input "[PERSON_NAME]"
click at [779, 278] on button "Next" at bounding box center [786, 277] width 66 height 34
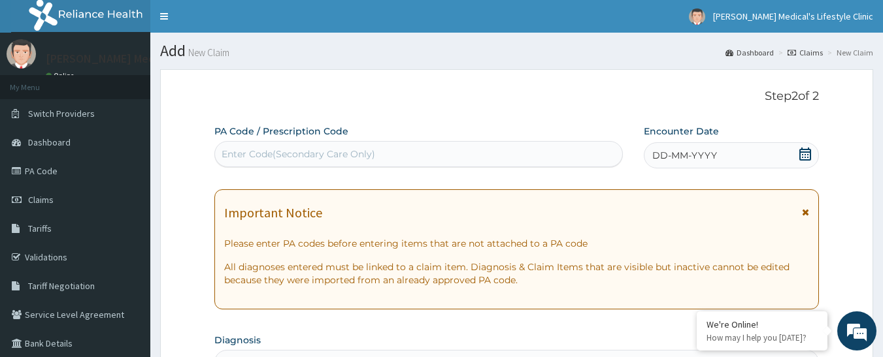
click at [325, 144] on div "Enter Code(Secondary Care Only)" at bounding box center [419, 154] width 408 height 21
paste input "PA/BC6067"
type input "PA/BC6067"
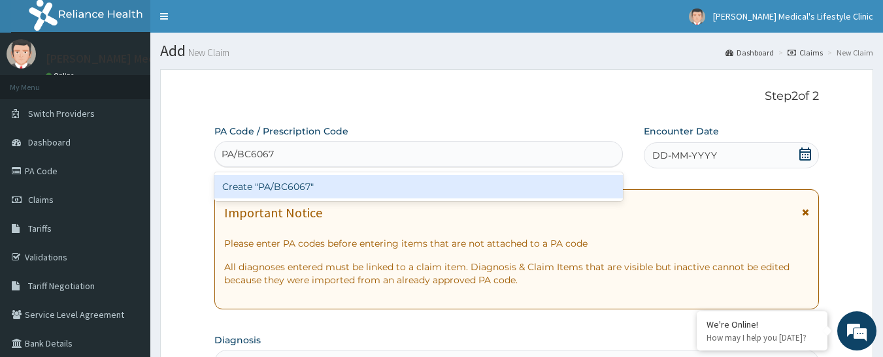
click at [313, 185] on div "Create "PA/BC6067"" at bounding box center [418, 187] width 409 height 24
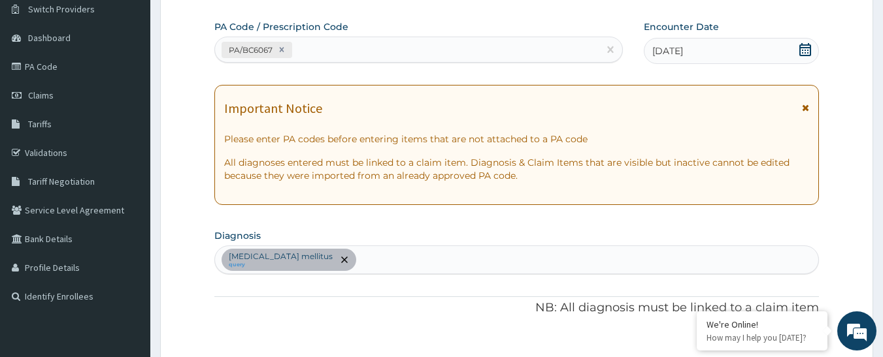
scroll to position [104, 0]
click at [359, 54] on div "PA/BC6067" at bounding box center [407, 51] width 384 height 22
paste input "PA/48D275"
type input "PA/48D275"
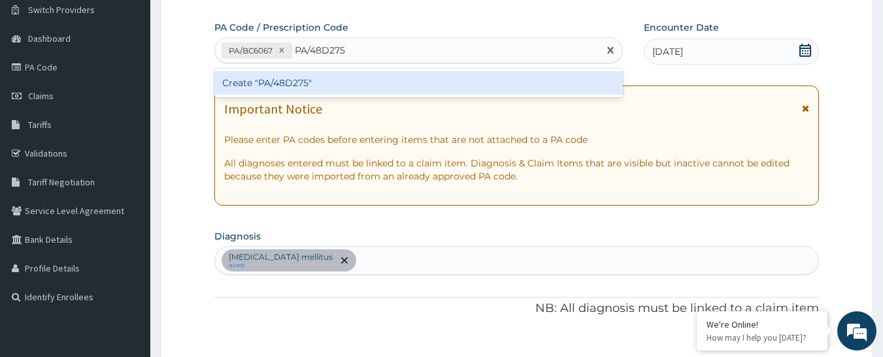
click at [297, 90] on div "Create "PA/48D275"" at bounding box center [418, 83] width 409 height 24
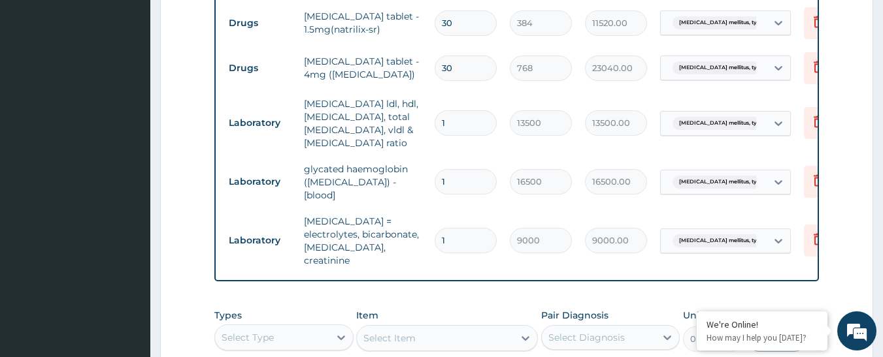
scroll to position [549, 0]
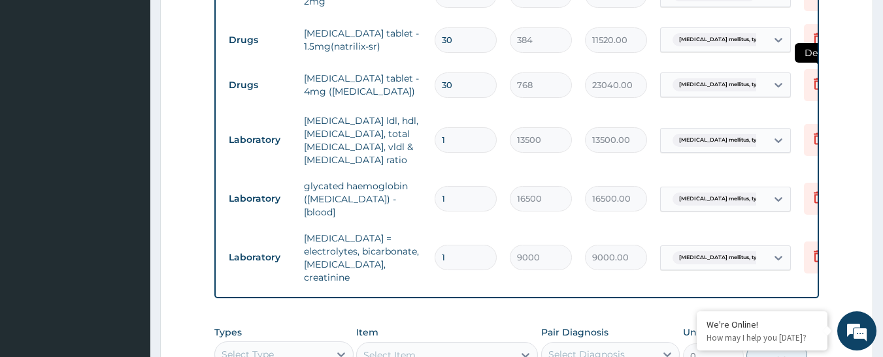
click at [814, 86] on icon at bounding box center [818, 84] width 16 height 16
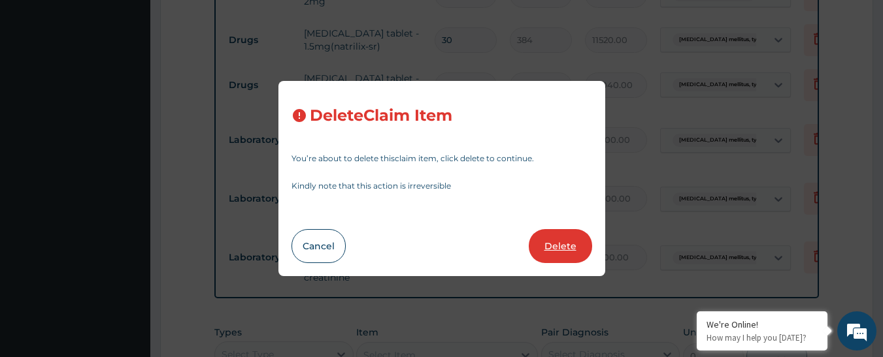
click at [566, 238] on button "Delete" at bounding box center [560, 246] width 63 height 34
type input "1"
type input "13500"
type input "13500.00"
type input "16500"
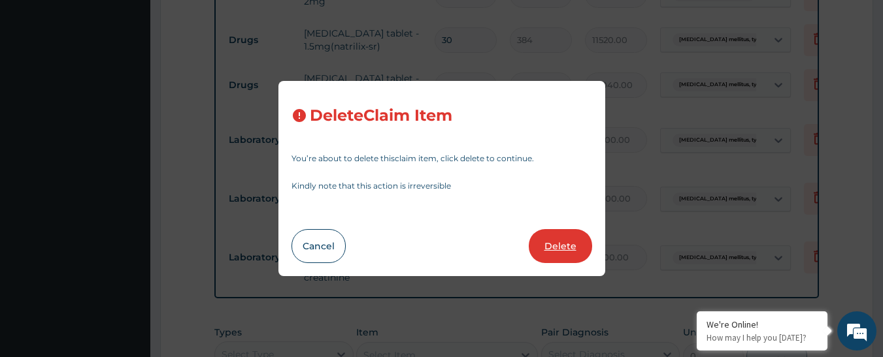
type input "16500.00"
type input "9000"
type input "9000.00"
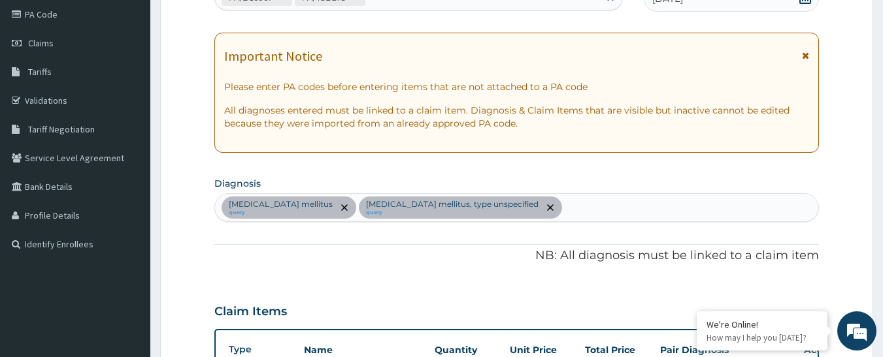
scroll to position [148, 0]
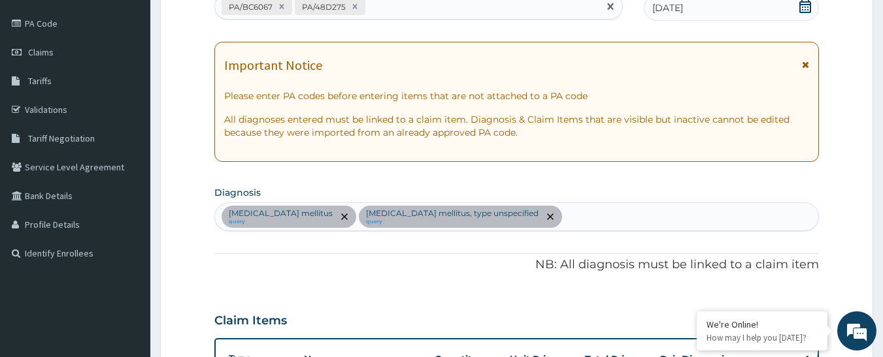
click at [373, 3] on div "PA/BC6067 PA/48D275" at bounding box center [407, 7] width 384 height 22
paste input "PA/A1EF1E"
type input "PA/A1EF1E"
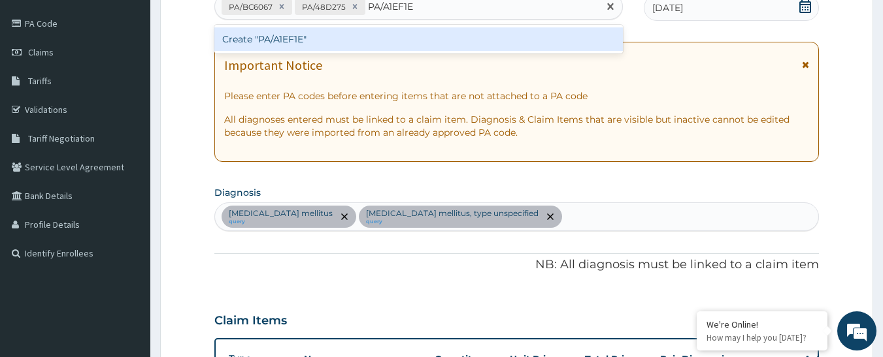
click at [338, 37] on div "Create "PA/A1EF1E"" at bounding box center [418, 39] width 409 height 24
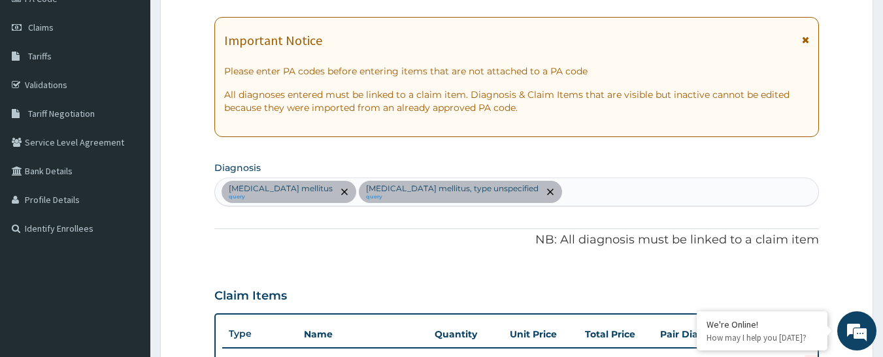
scroll to position [161, 0]
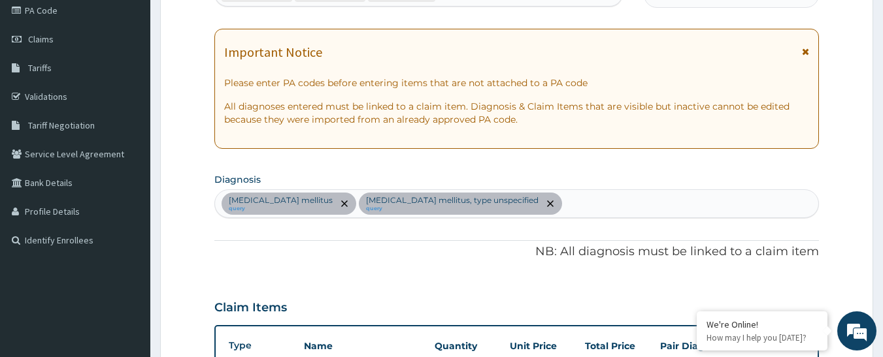
click at [545, 202] on div "[MEDICAL_DATA] mellitus query [MEDICAL_DATA] mellitus, type unspecified query" at bounding box center [517, 203] width 604 height 27
type input "[MEDICAL_DATA]"
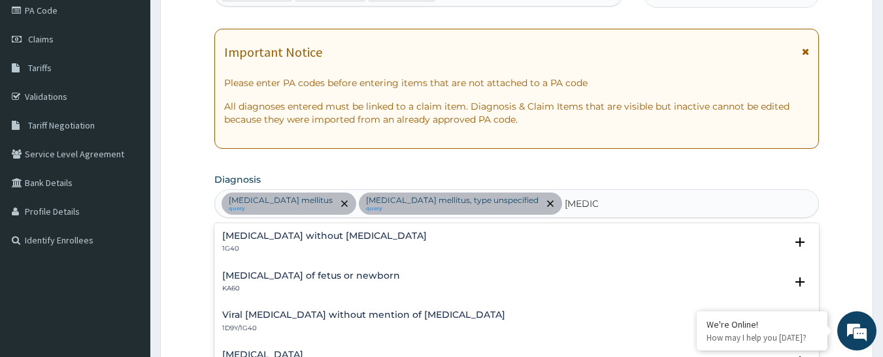
click at [290, 244] on p "1G40" at bounding box center [324, 248] width 205 height 9
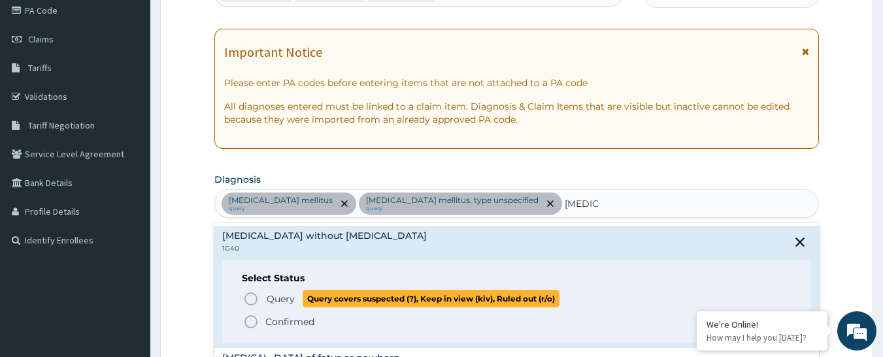
click at [271, 301] on span "Query" at bounding box center [281, 299] width 28 height 13
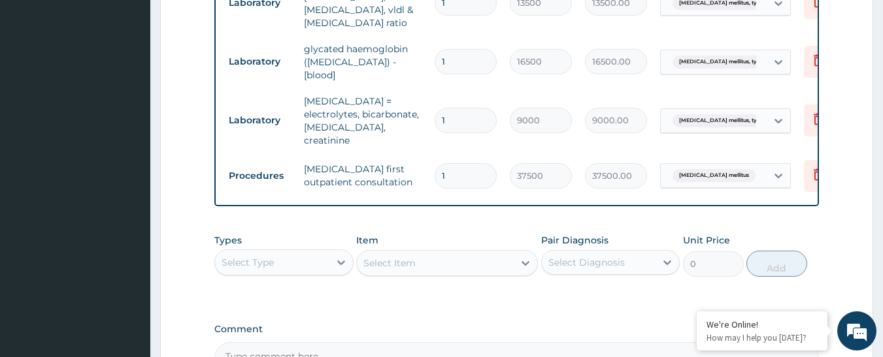
scroll to position [749, 0]
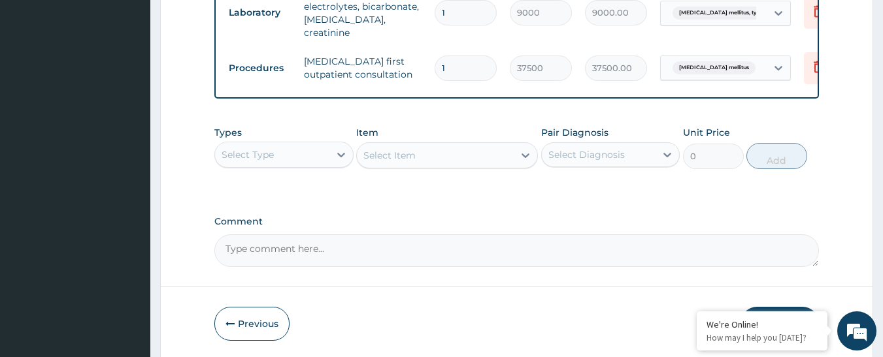
click at [282, 144] on div "Select Type" at bounding box center [272, 154] width 114 height 21
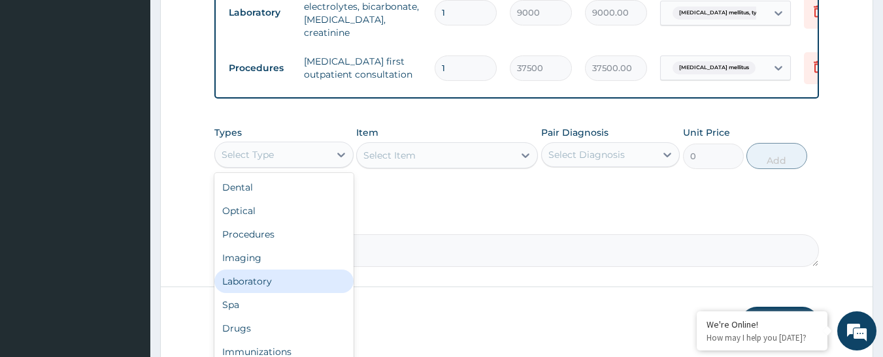
click at [278, 270] on div "Laboratory" at bounding box center [283, 282] width 139 height 24
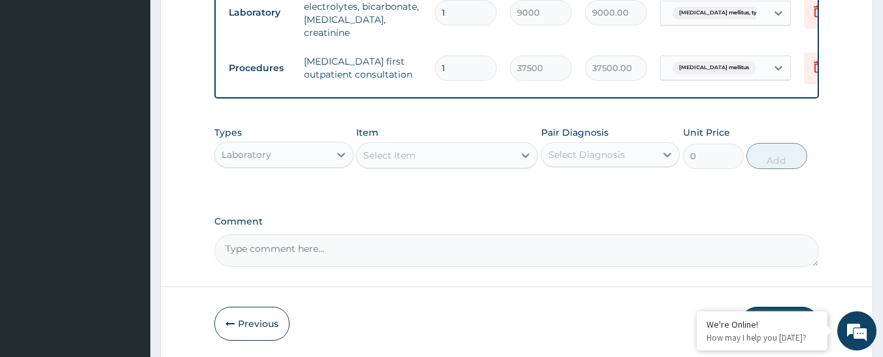
click at [488, 148] on div "Select Item" at bounding box center [435, 155] width 157 height 21
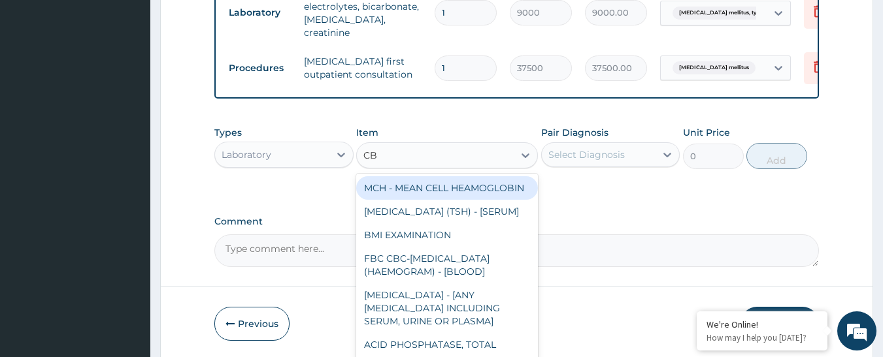
type input "CBC"
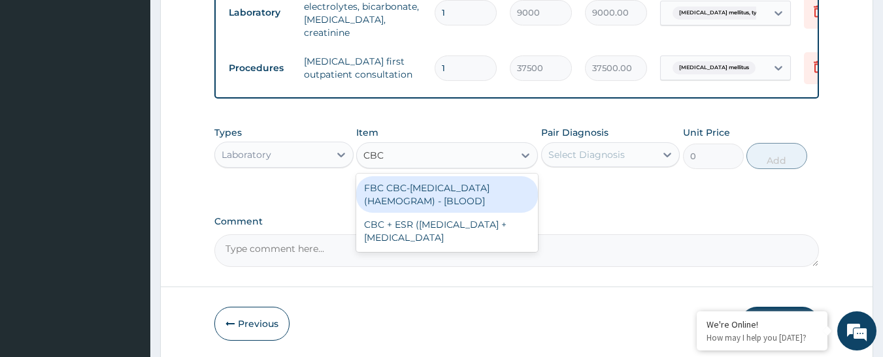
click at [481, 188] on div "FBC CBC-[MEDICAL_DATA] (HAEMOGRAM) - [BLOOD]" at bounding box center [447, 194] width 182 height 37
type input "6000"
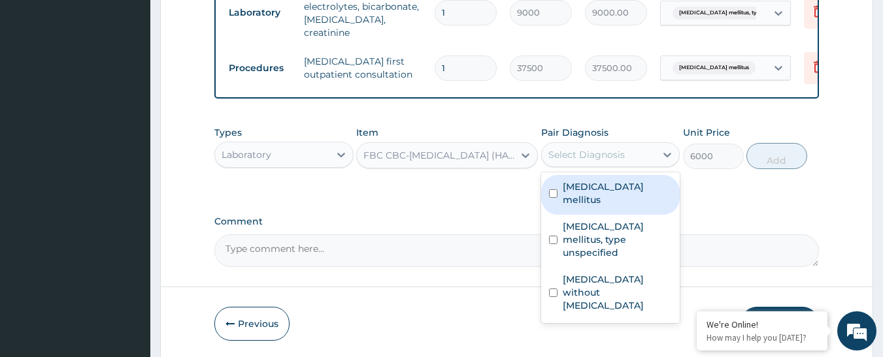
click at [580, 148] on div "Select Diagnosis" at bounding box center [586, 154] width 76 height 13
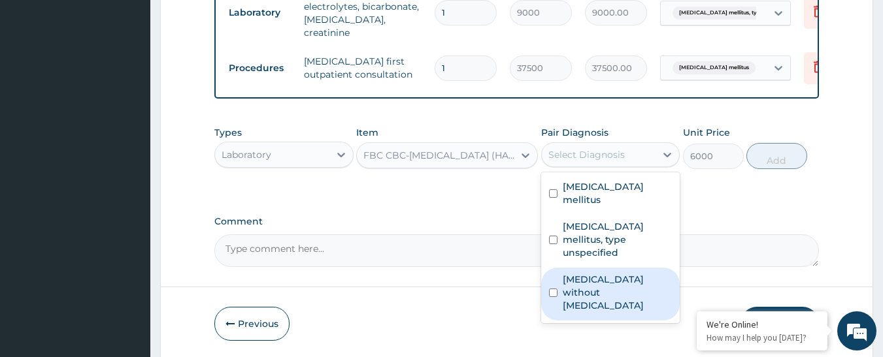
click at [582, 273] on label "[MEDICAL_DATA] without [MEDICAL_DATA]" at bounding box center [618, 292] width 110 height 39
checkbox input "true"
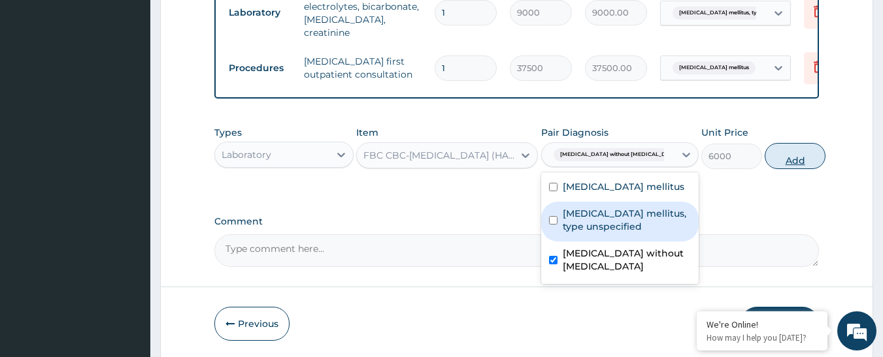
click at [774, 150] on button "Add" at bounding box center [795, 156] width 61 height 26
type input "0"
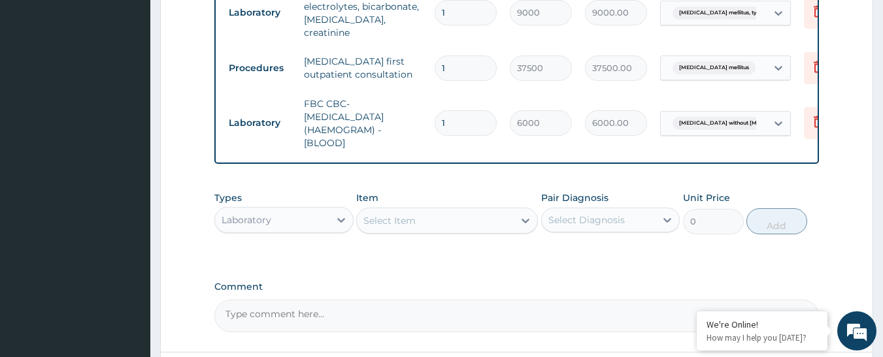
type input "2"
type input "12000.00"
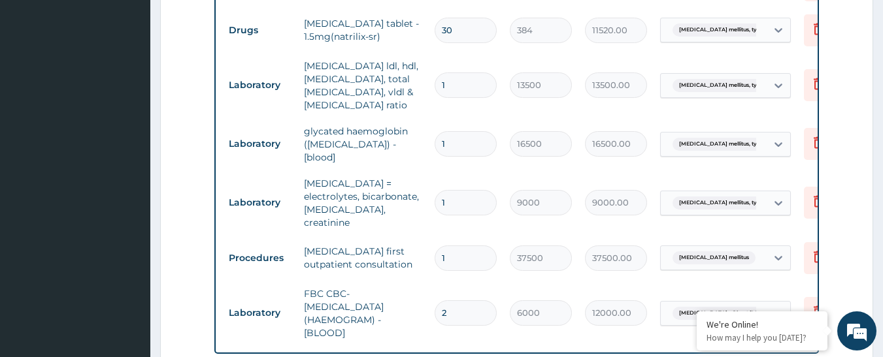
scroll to position [553, 0]
